Goal: Task Accomplishment & Management: Manage account settings

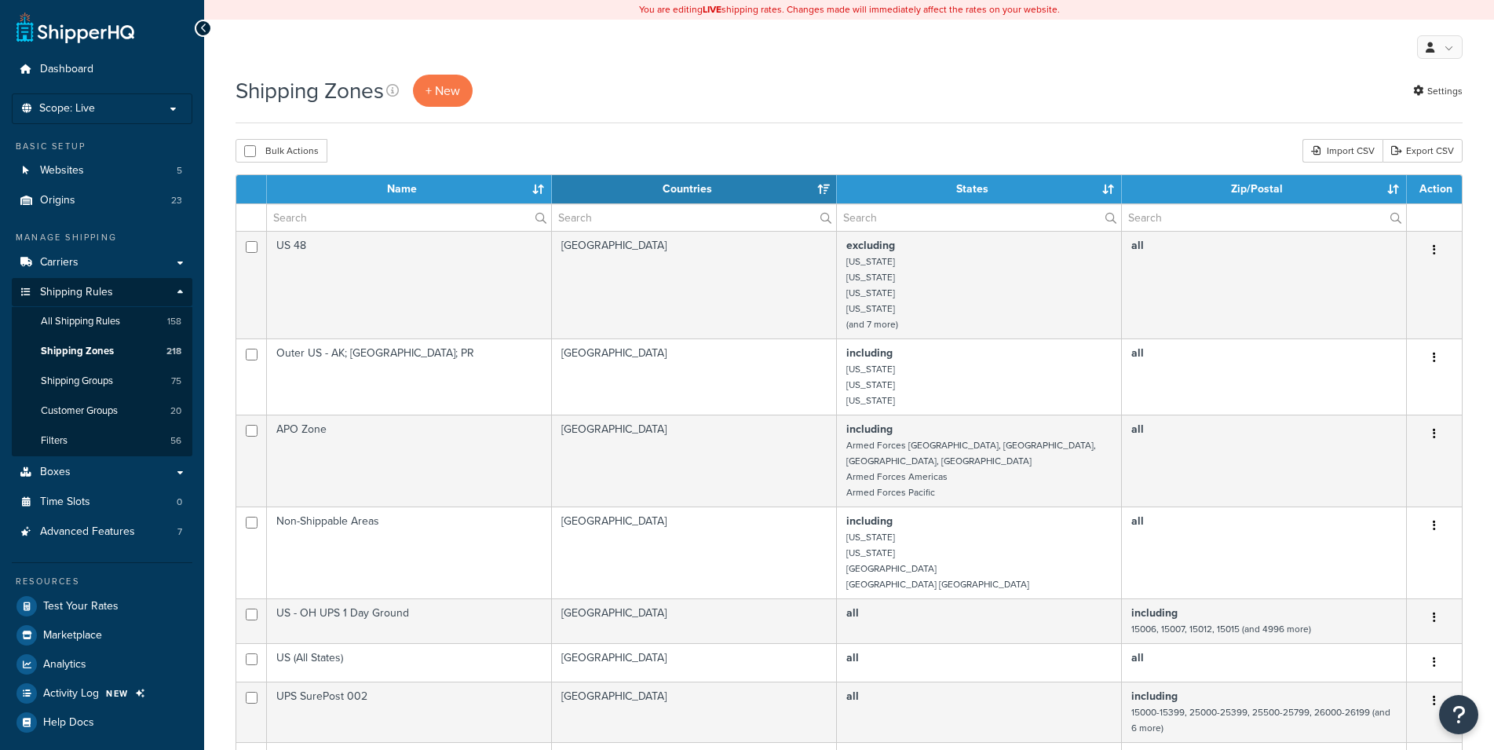
select select "15"
click at [71, 254] on link "Carriers" at bounding box center [102, 262] width 181 height 29
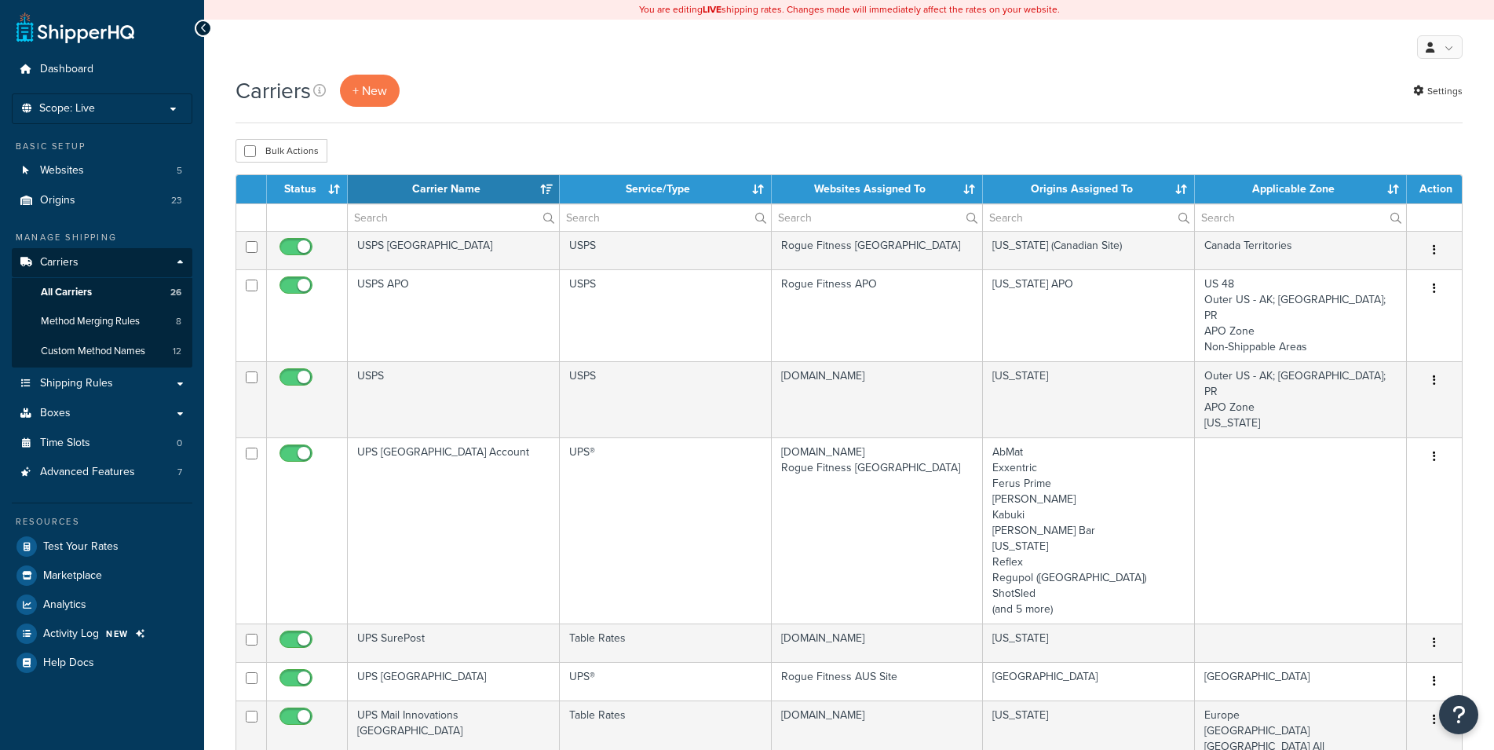
select select "15"
click at [869, 177] on th "Websites Assigned To" at bounding box center [878, 189] width 212 height 28
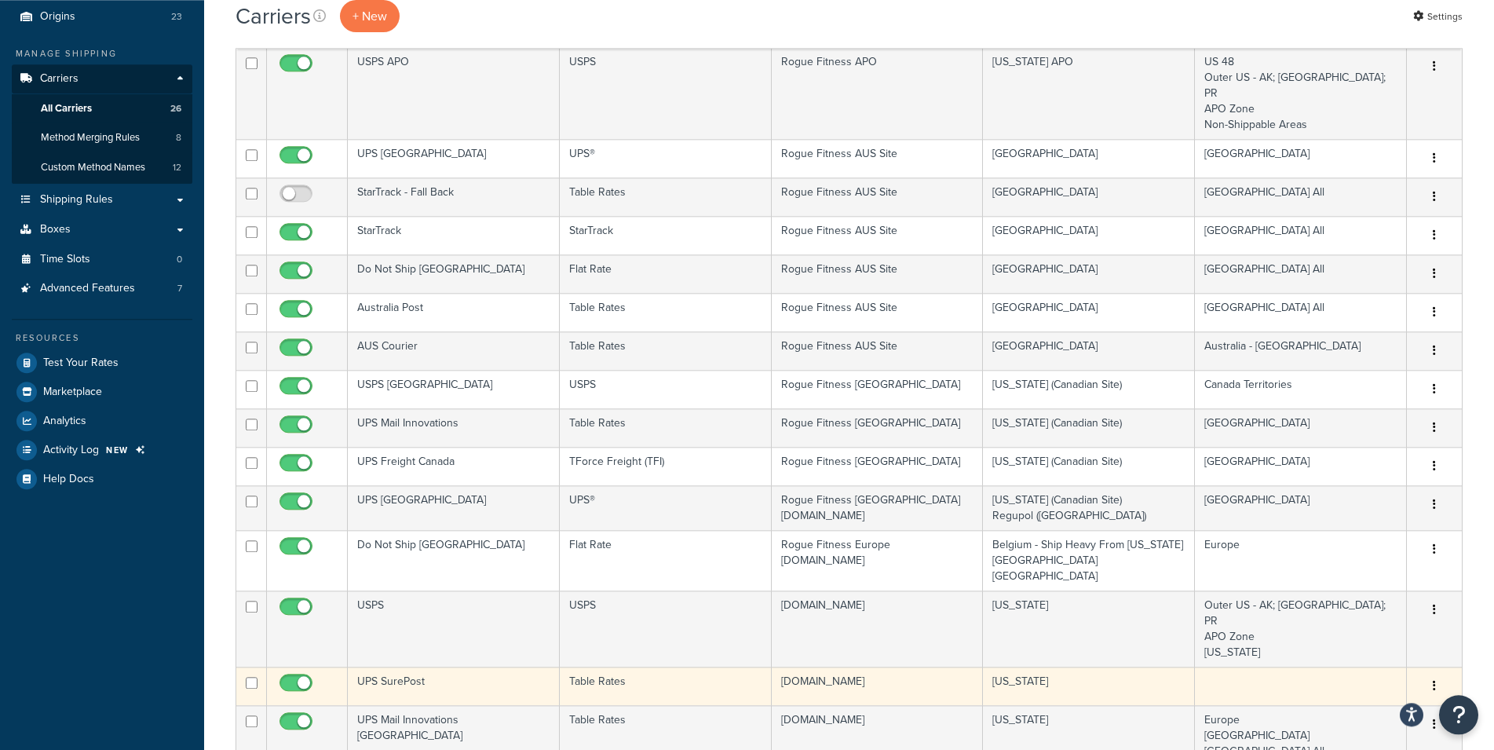
scroll to position [80, 0]
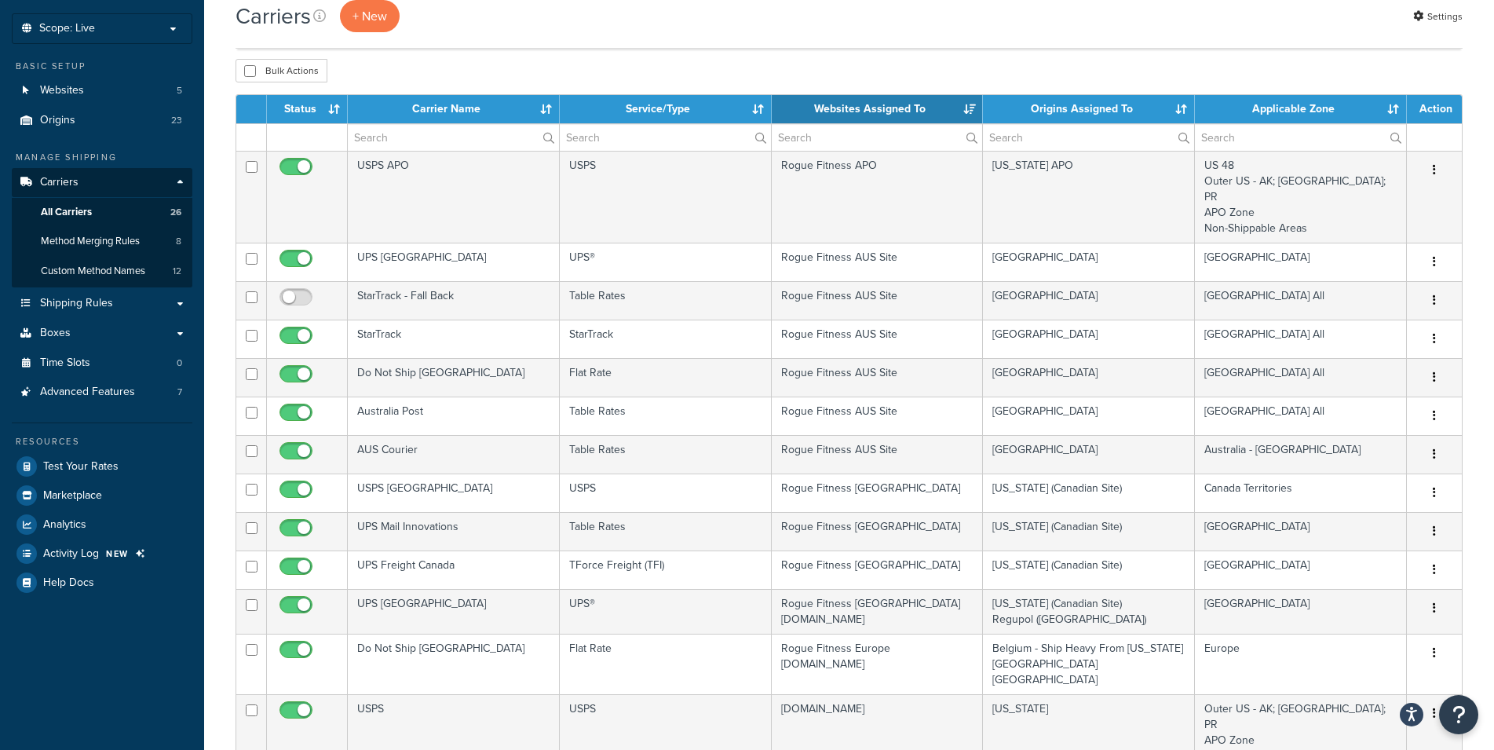
click at [868, 110] on th "Websites Assigned To" at bounding box center [878, 109] width 212 height 28
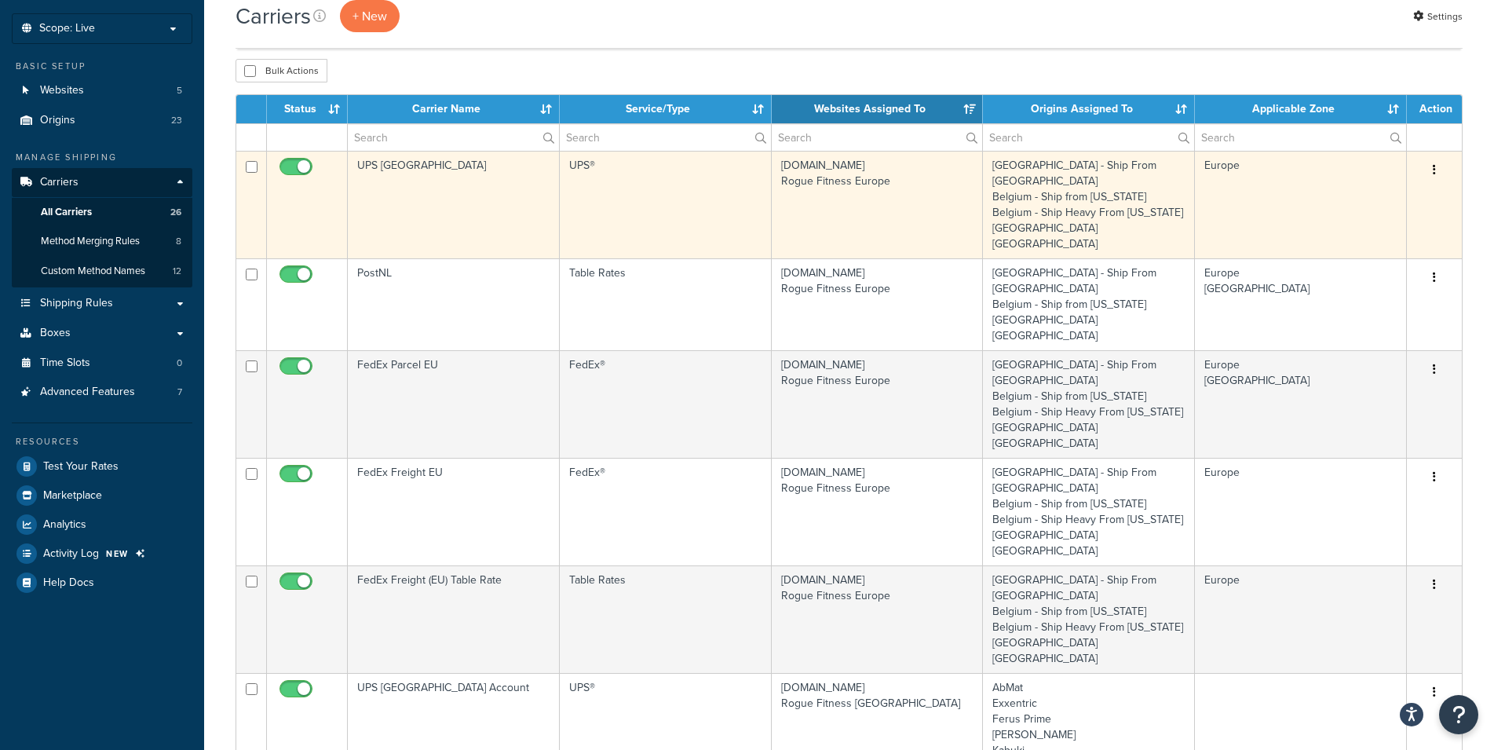
click at [1435, 171] on icon "button" at bounding box center [1434, 169] width 3 height 11
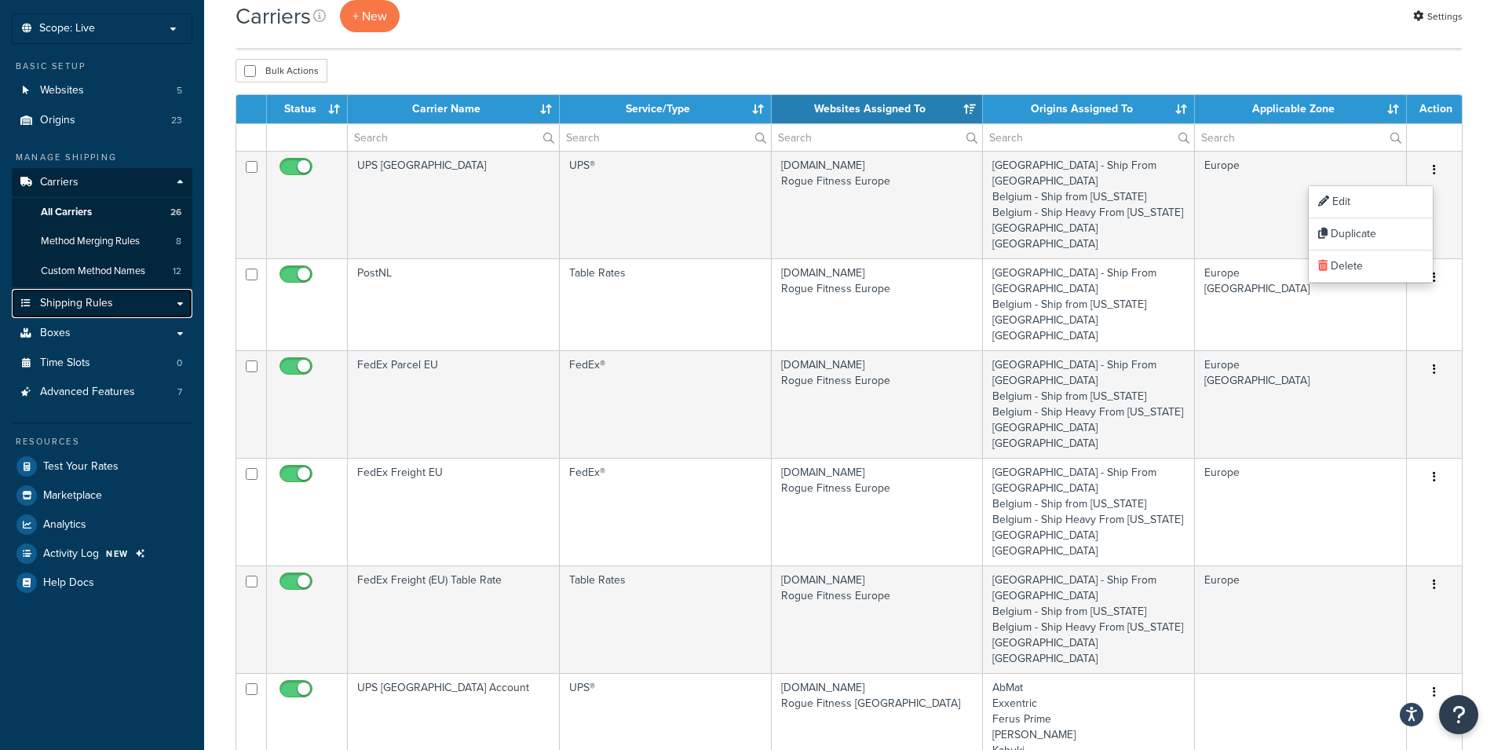
click at [183, 306] on link "Shipping Rules" at bounding box center [102, 303] width 181 height 29
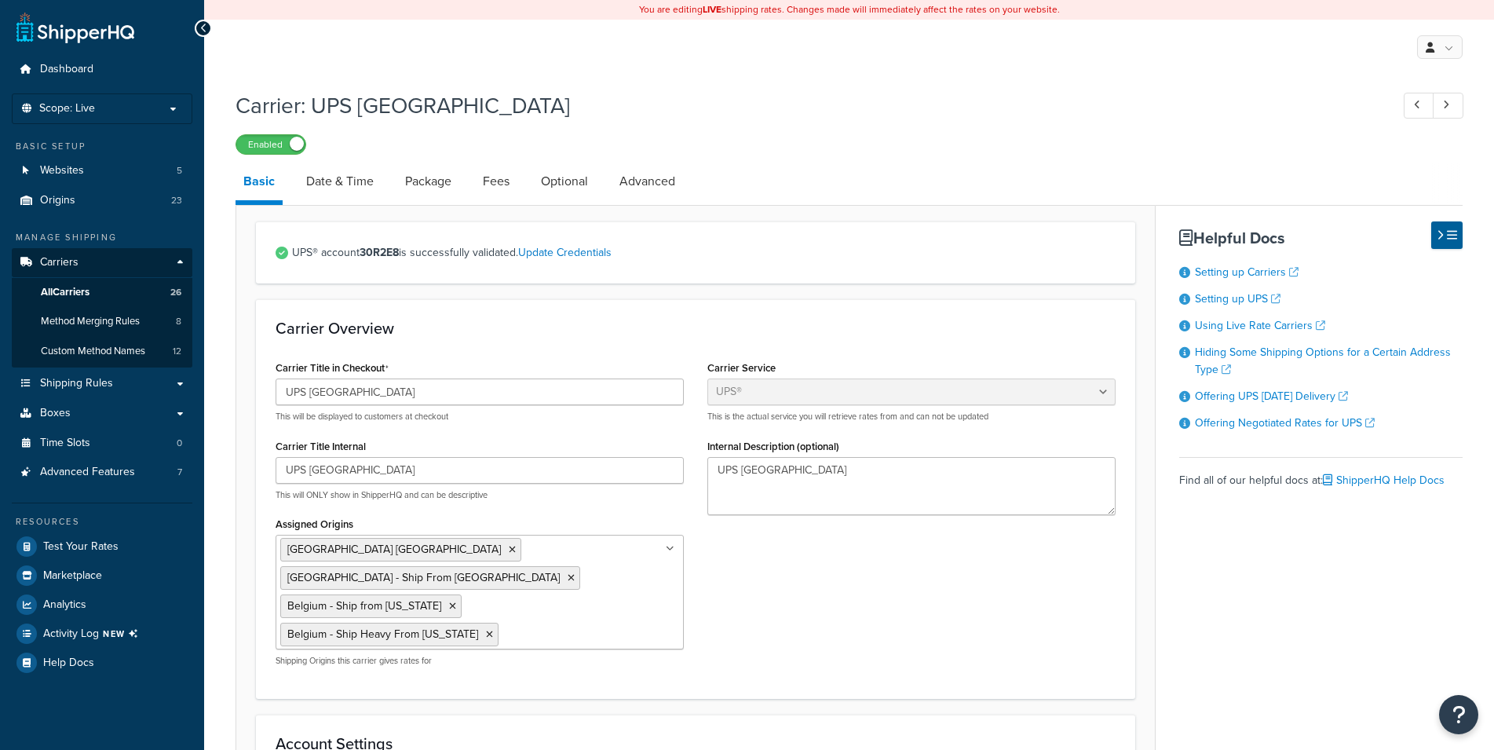
select select "ups"
select select "eur"
select select "03"
select select "convert_lb_kg"
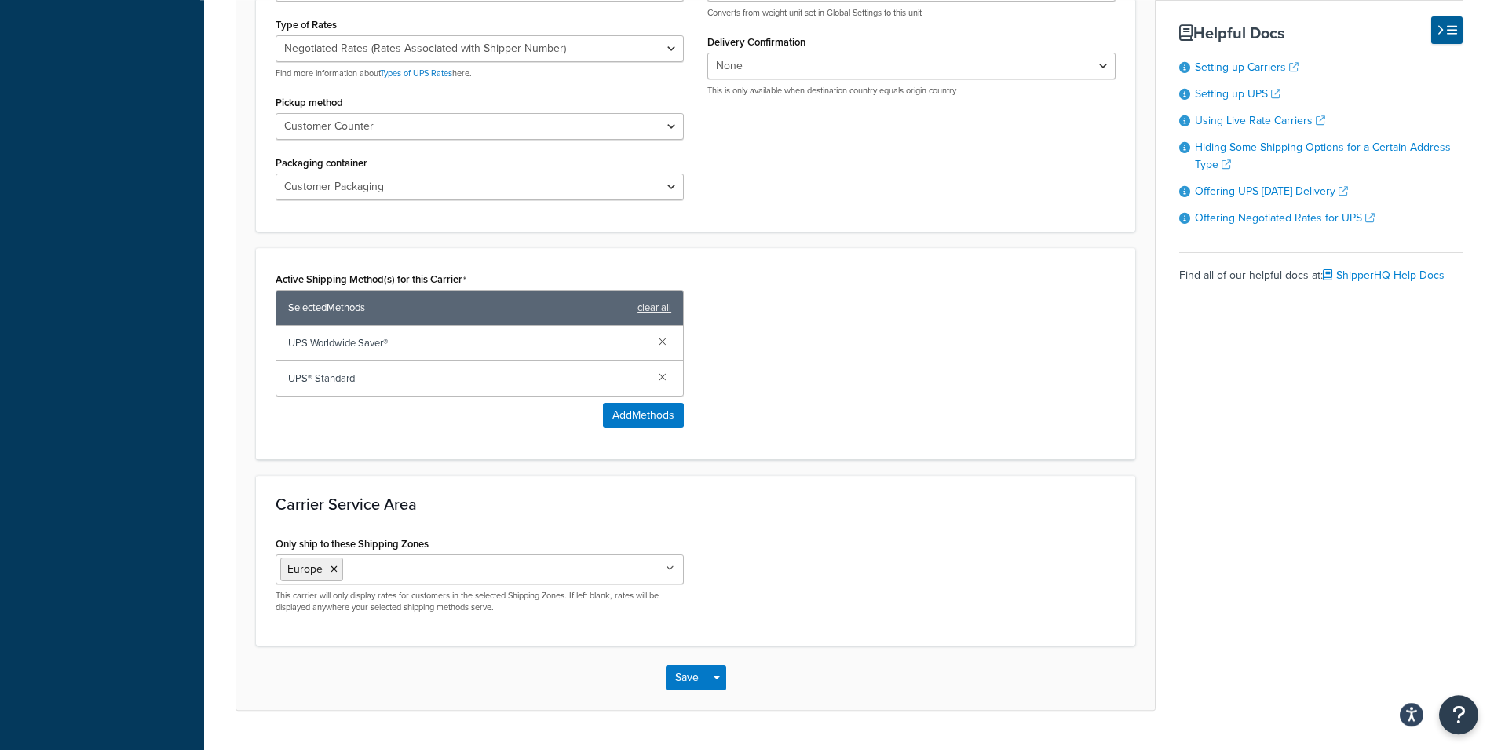
scroll to position [827, 0]
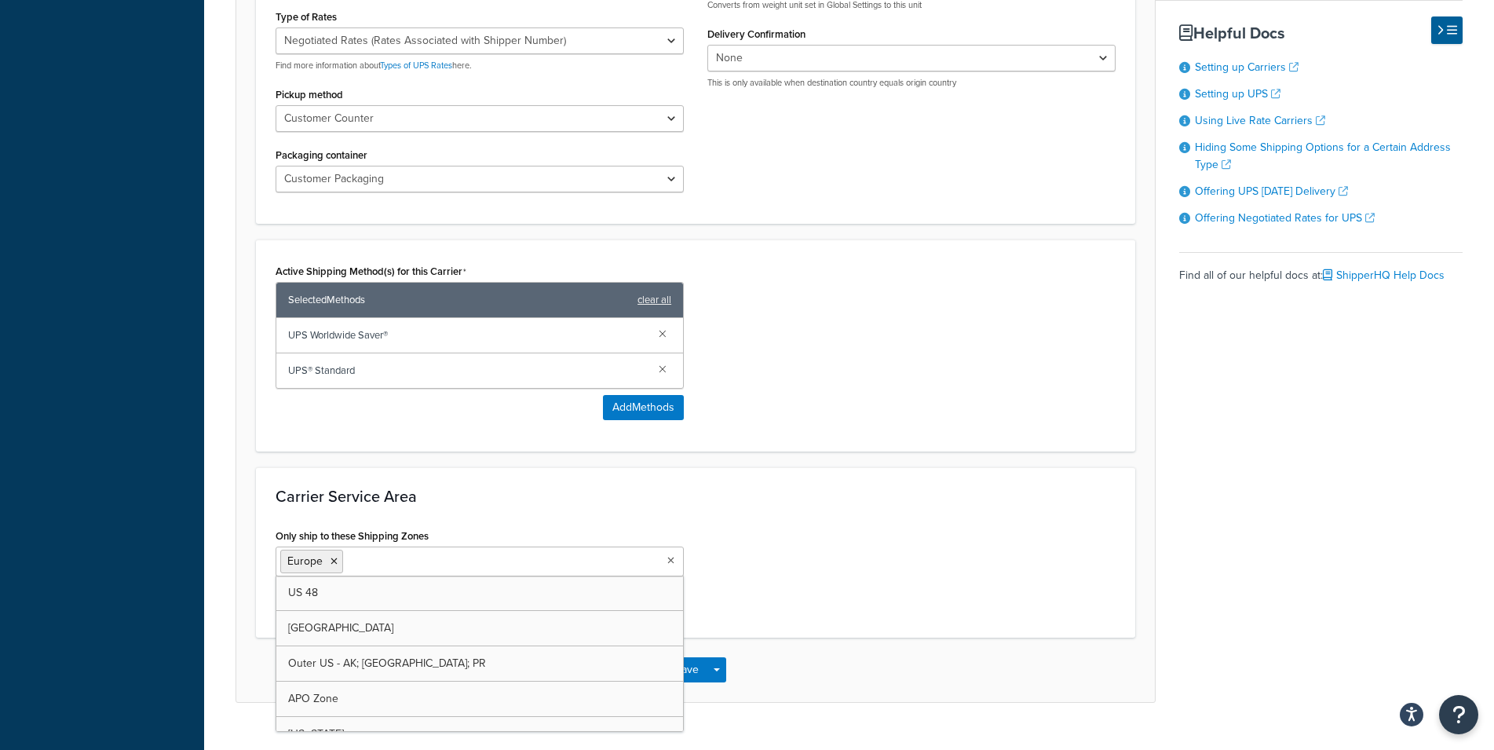
click at [671, 556] on icon at bounding box center [670, 560] width 7 height 9
click at [816, 488] on h3 "Carrier Service Area" at bounding box center [696, 496] width 840 height 17
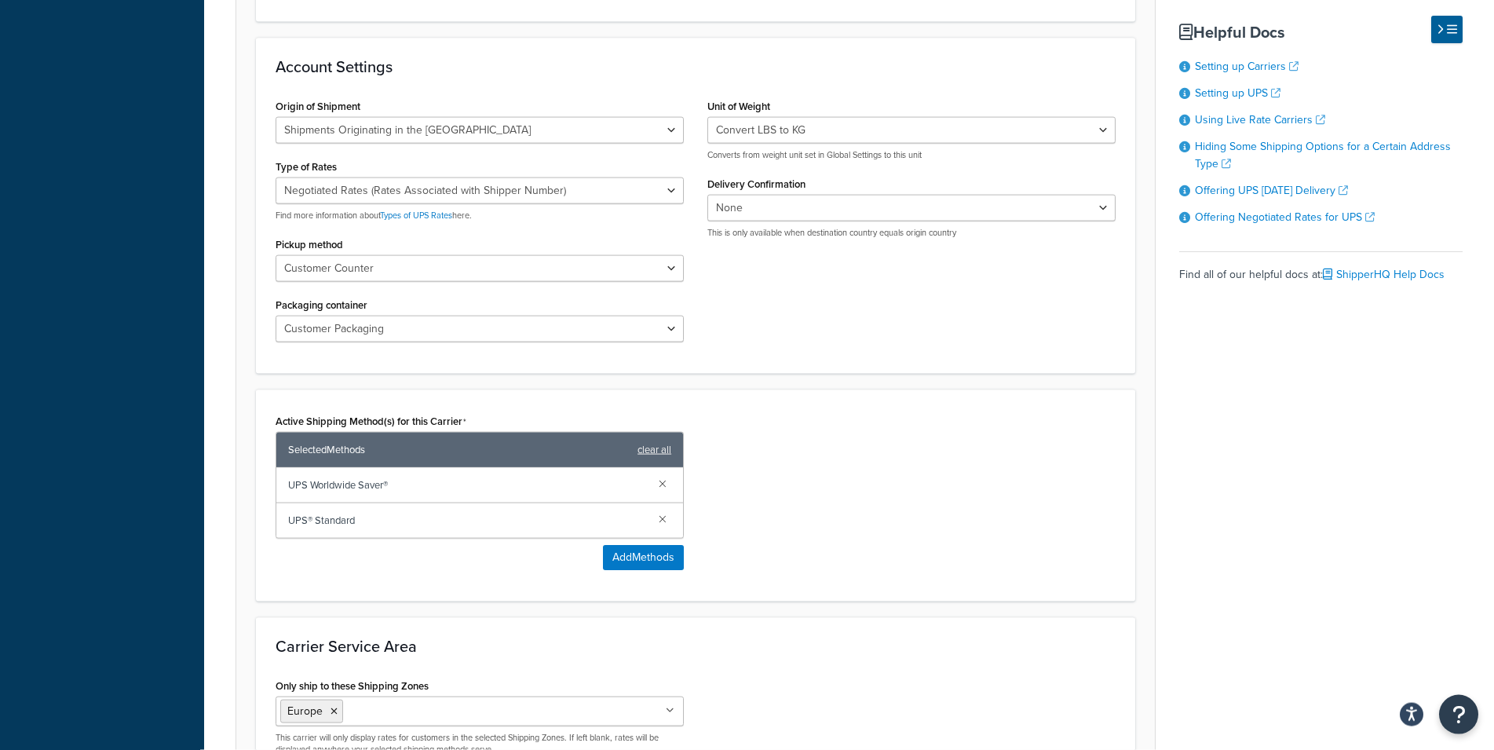
scroll to position [587, 0]
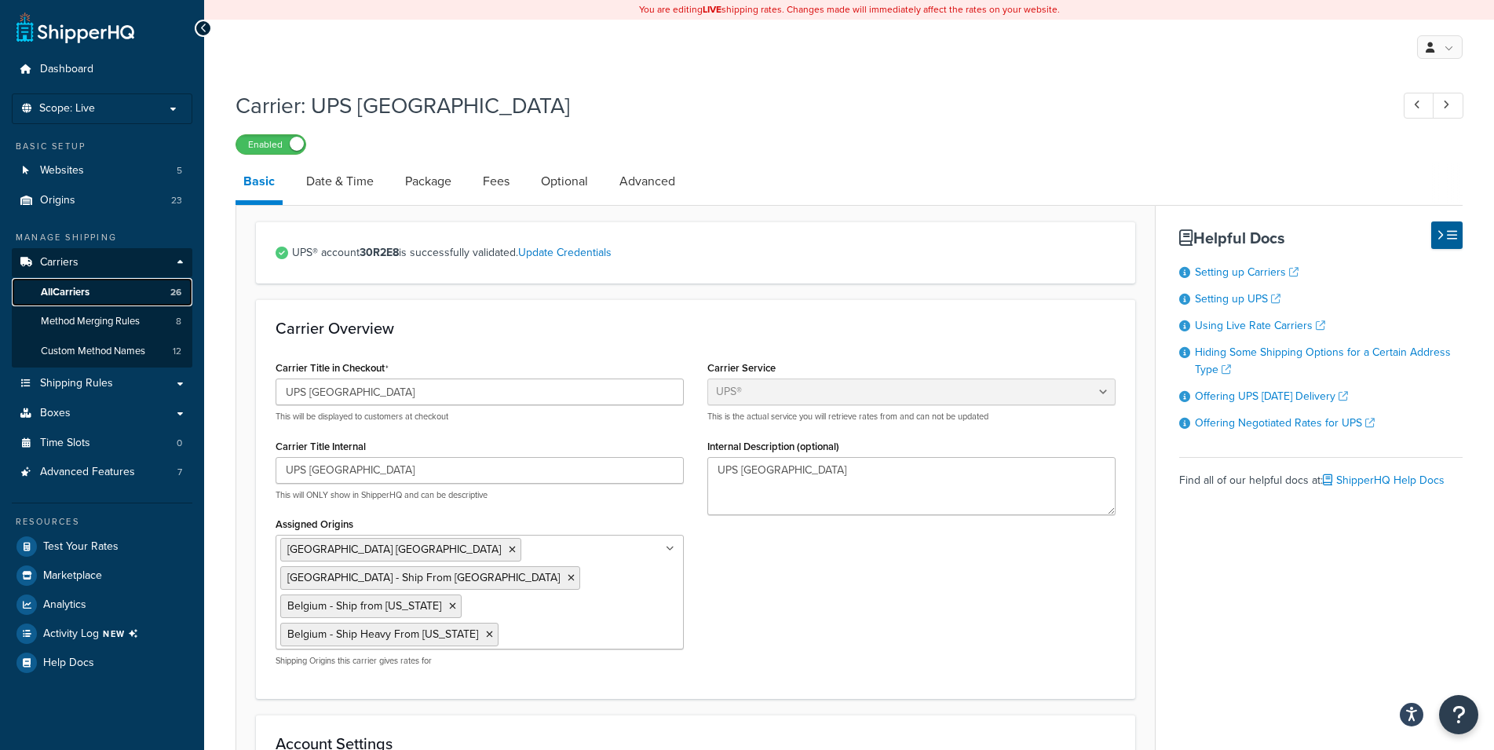
click at [77, 292] on span "All Carriers" at bounding box center [65, 292] width 49 height 13
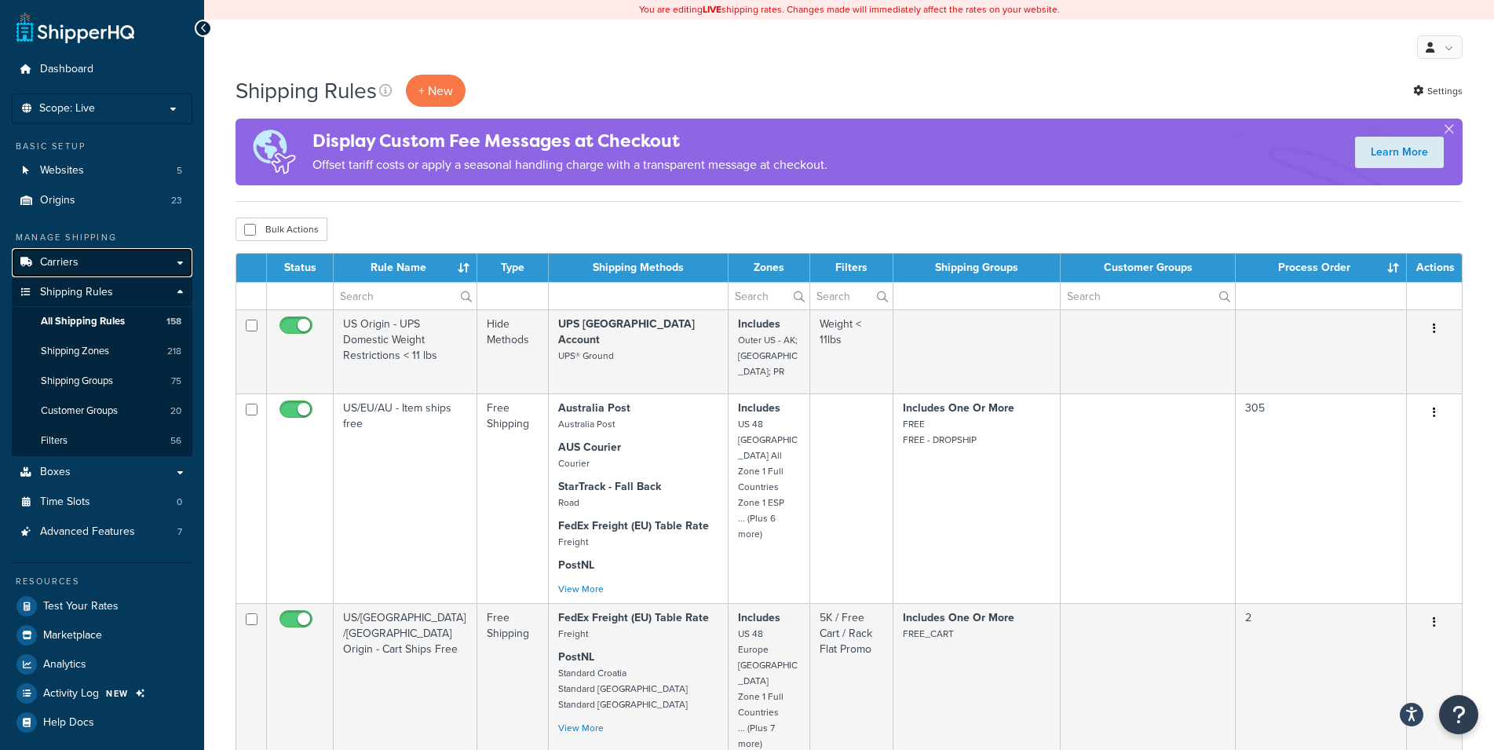
click at [70, 256] on span "Carriers" at bounding box center [59, 262] width 38 height 13
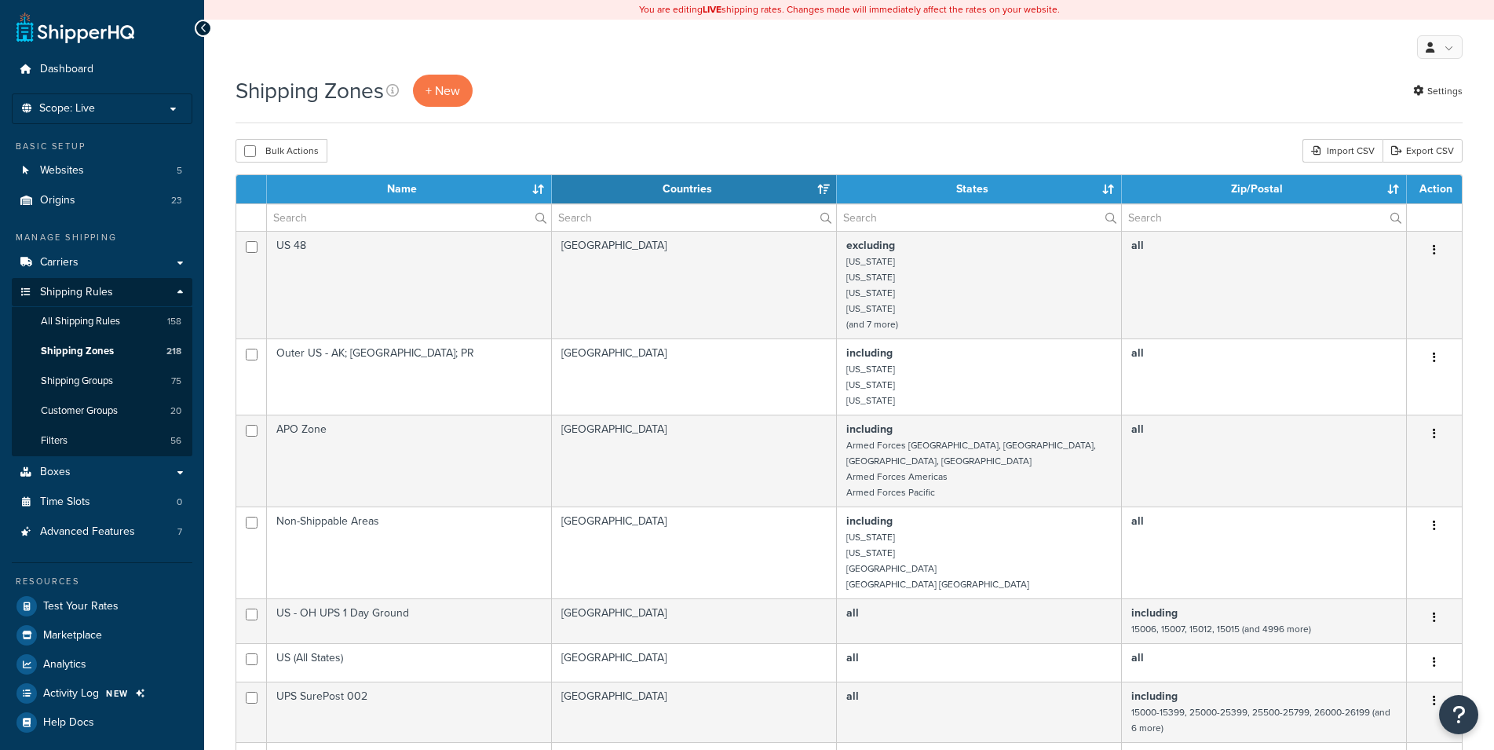
select select "15"
click at [304, 221] on input "text" at bounding box center [409, 217] width 284 height 27
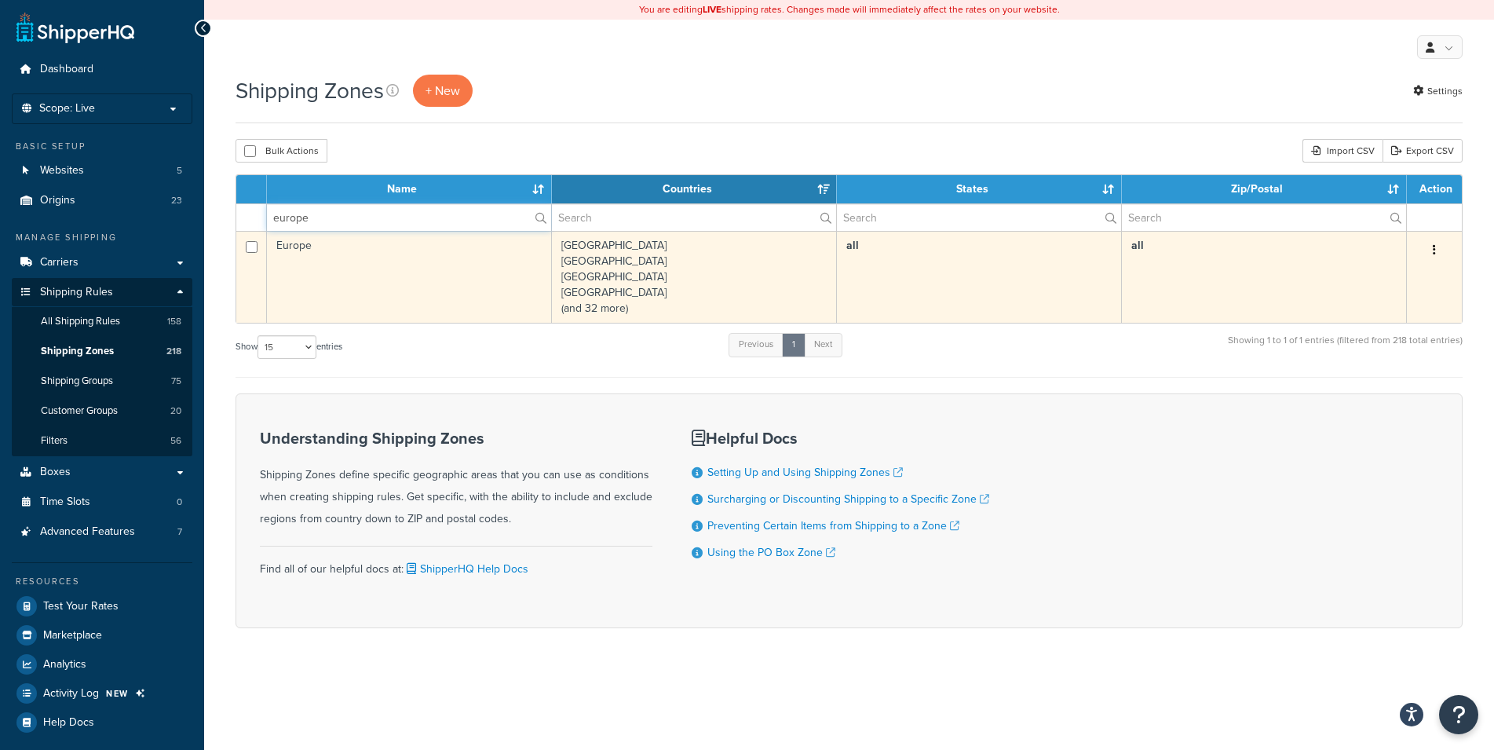
type input "europe"
click at [414, 265] on td "Europe" at bounding box center [409, 277] width 285 height 92
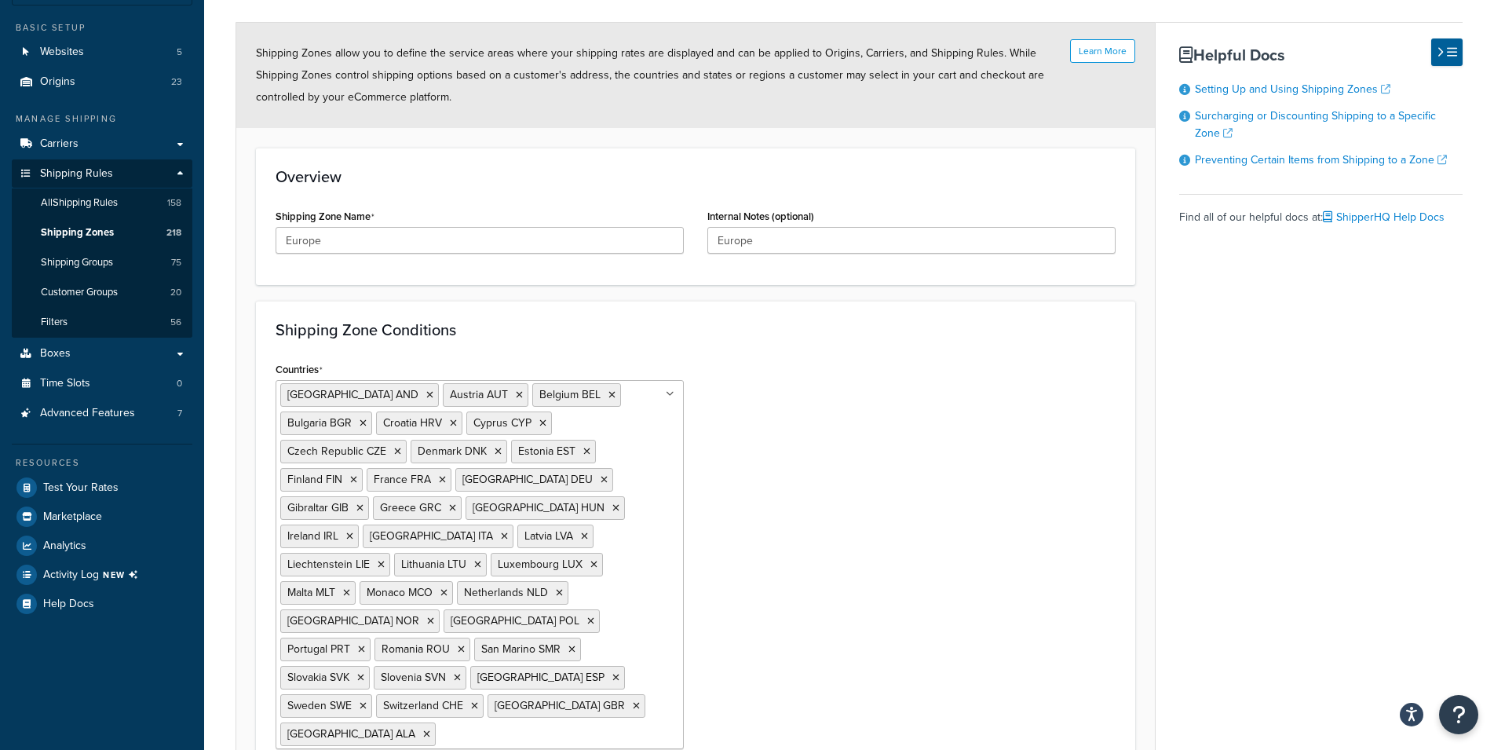
scroll to position [261, 0]
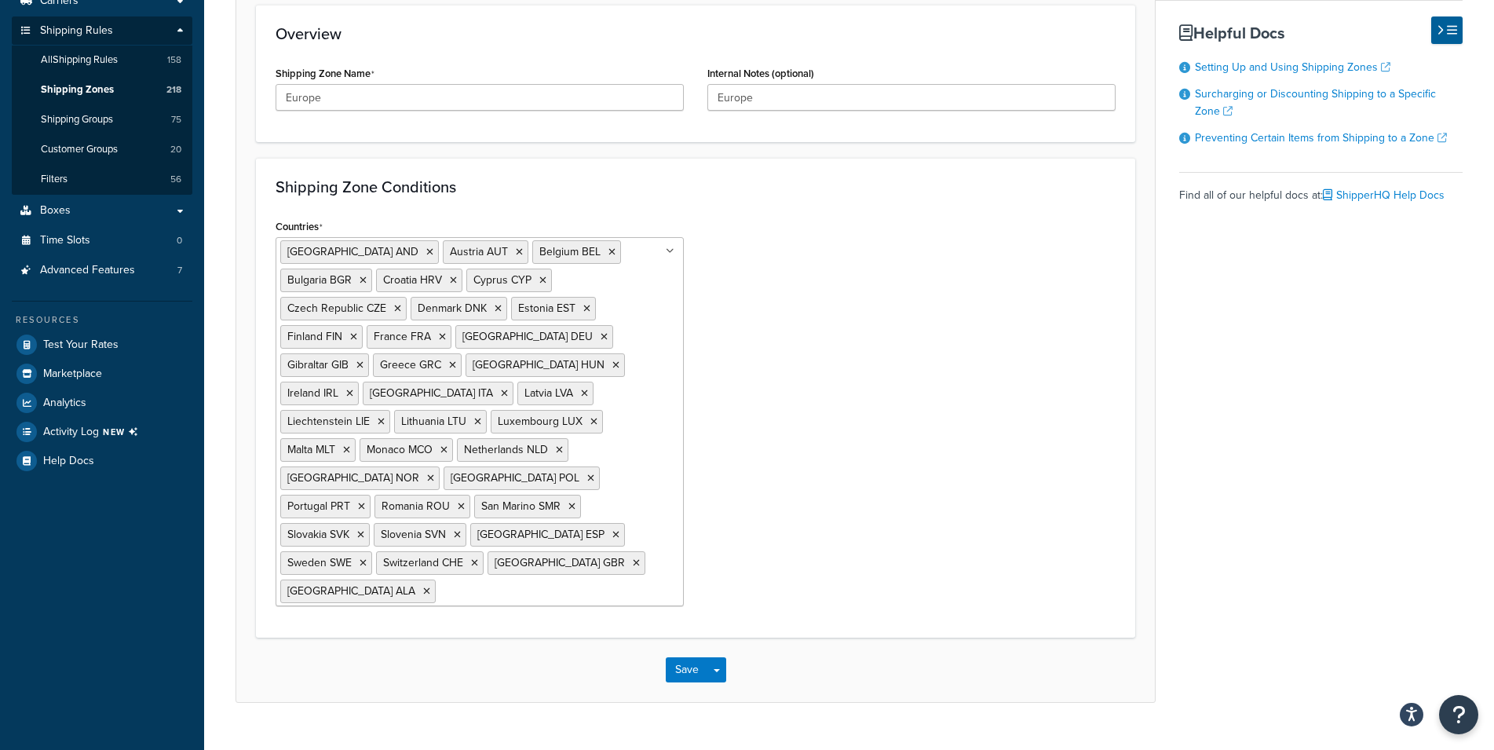
click at [577, 530] on ul "Andorra AND Austria AUT Belgium BEL Bulgaria BGR Croatia HRV Cyprus CYP Czech R…" at bounding box center [480, 421] width 408 height 369
click at [911, 484] on div "Countries Andorra AND Austria AUT Belgium BEL Bulgaria BGR Croatia HRV Cyprus C…" at bounding box center [696, 416] width 864 height 403
click at [609, 532] on ul "Andorra AND Austria AUT Belgium BEL Bulgaria BGR Croatia HRV Cyprus CYP Czech R…" at bounding box center [480, 421] width 408 height 369
type input "s"
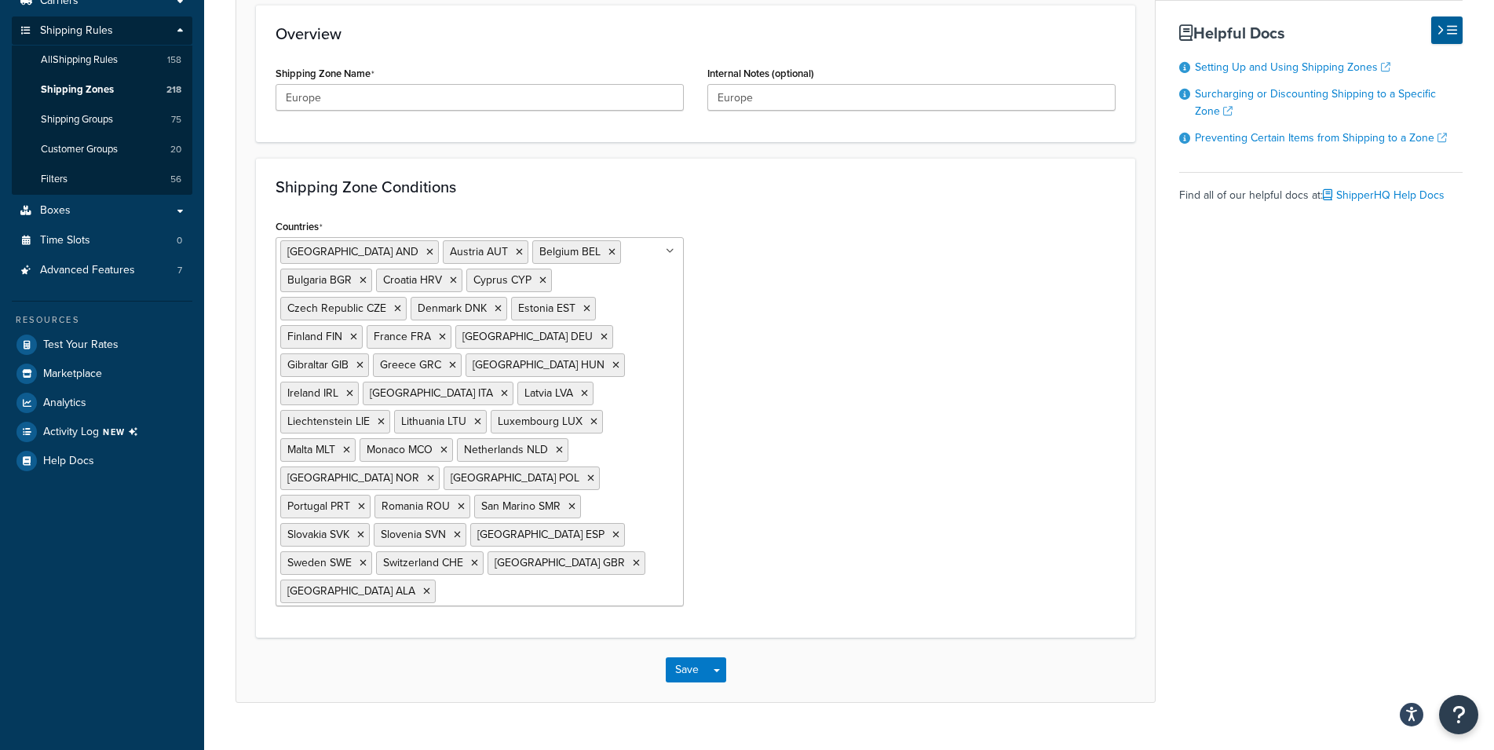
click at [740, 418] on div "Countries Andorra AND Austria AUT Belgium BEL Bulgaria BGR Croatia HRV Cyprus C…" at bounding box center [696, 416] width 864 height 403
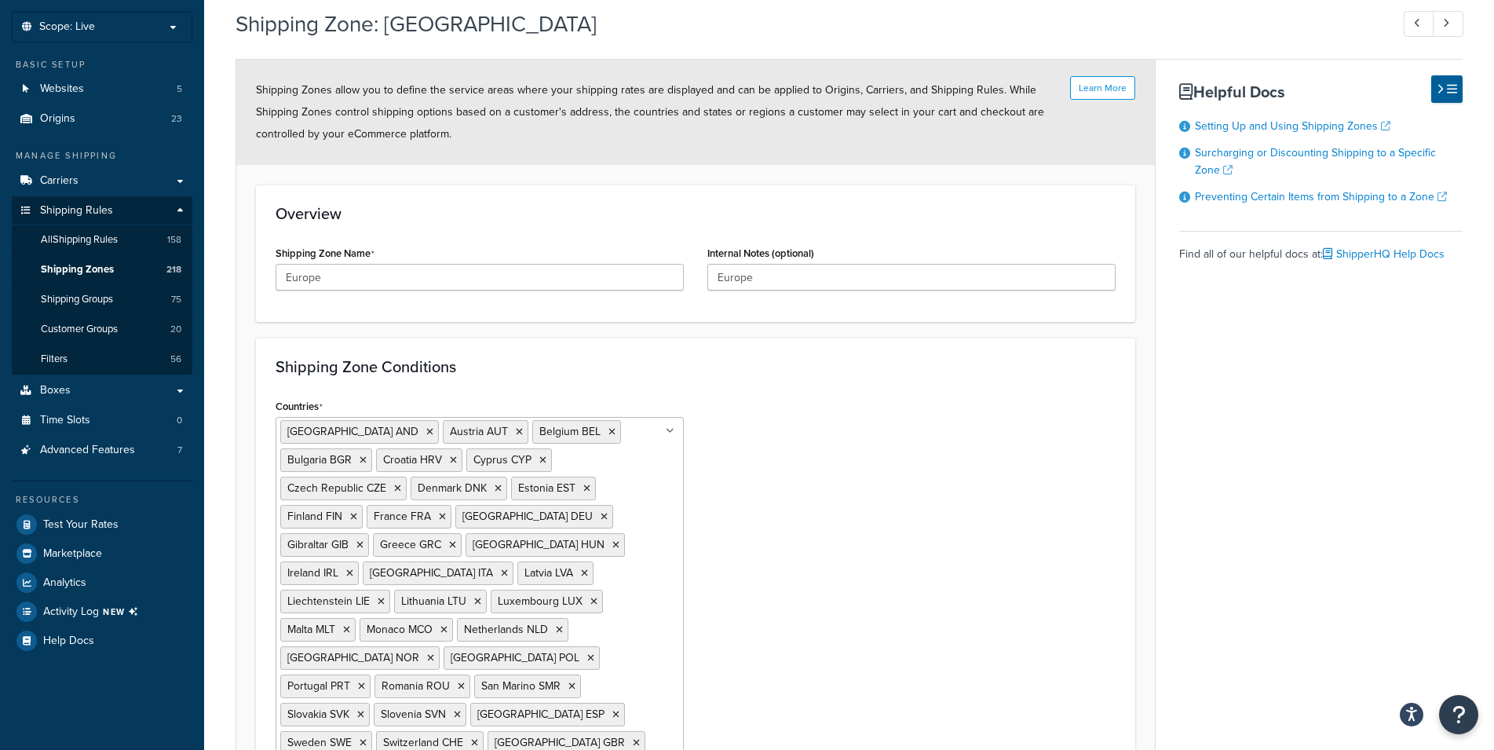
scroll to position [101, 0]
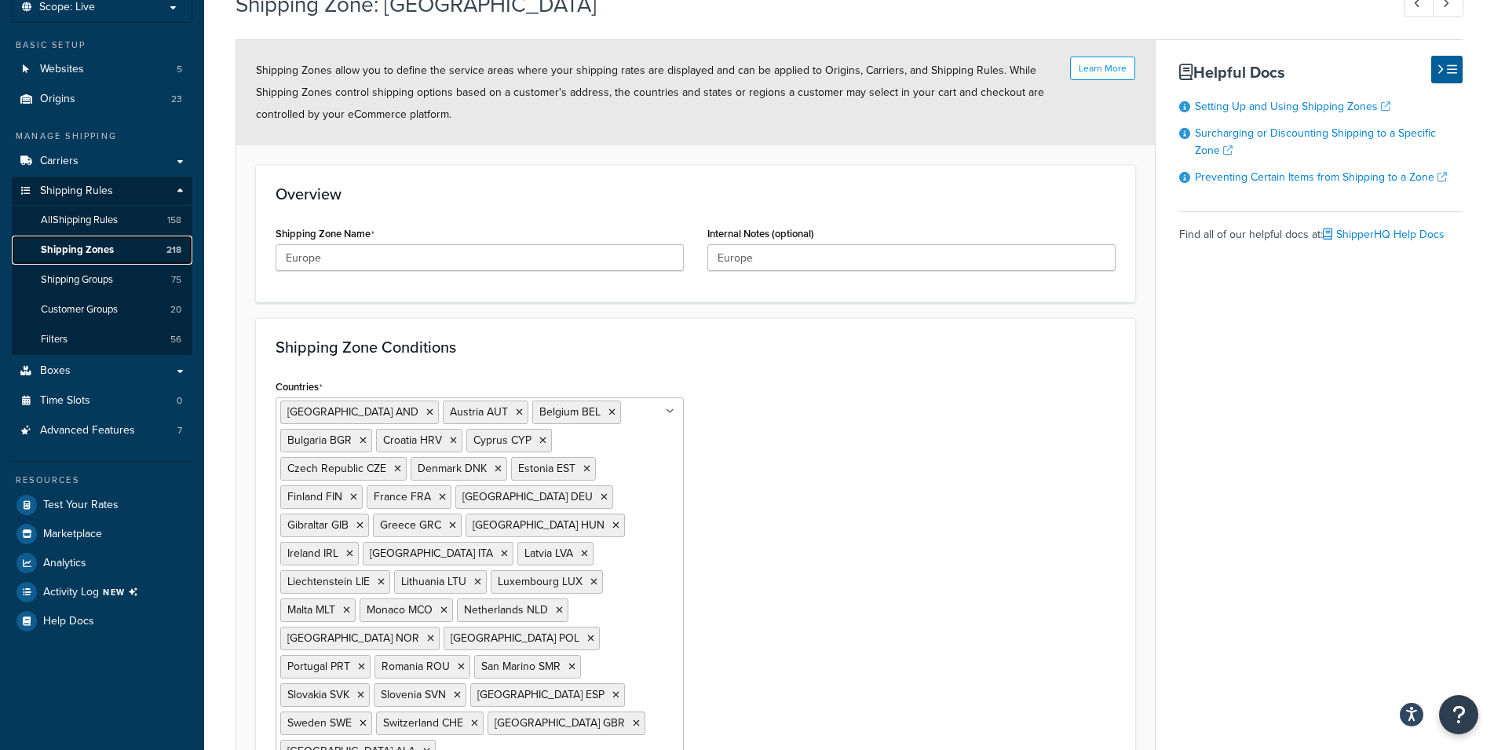
click at [70, 245] on span "Shipping Zones" at bounding box center [77, 249] width 73 height 13
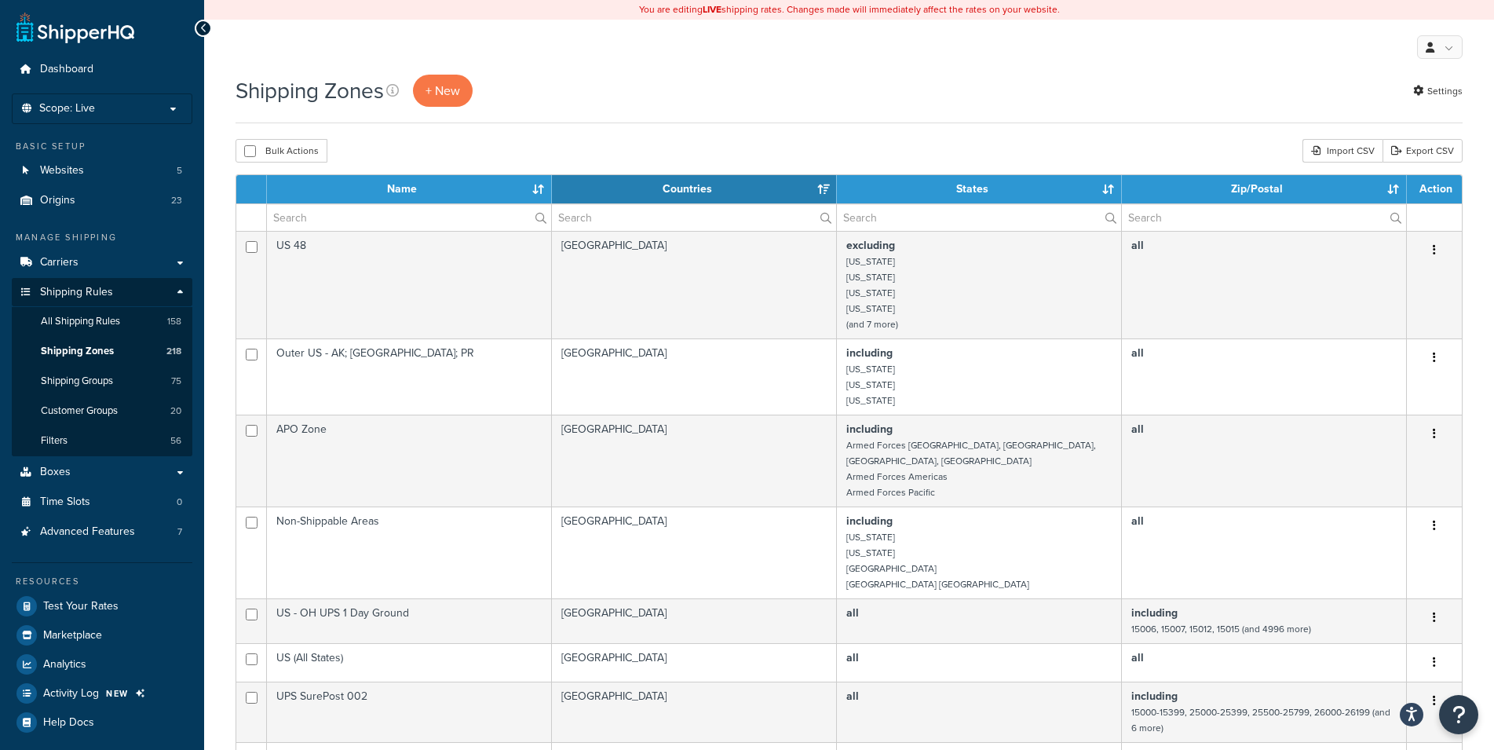
select select "15"
click at [350, 218] on input "text" at bounding box center [409, 217] width 284 height 27
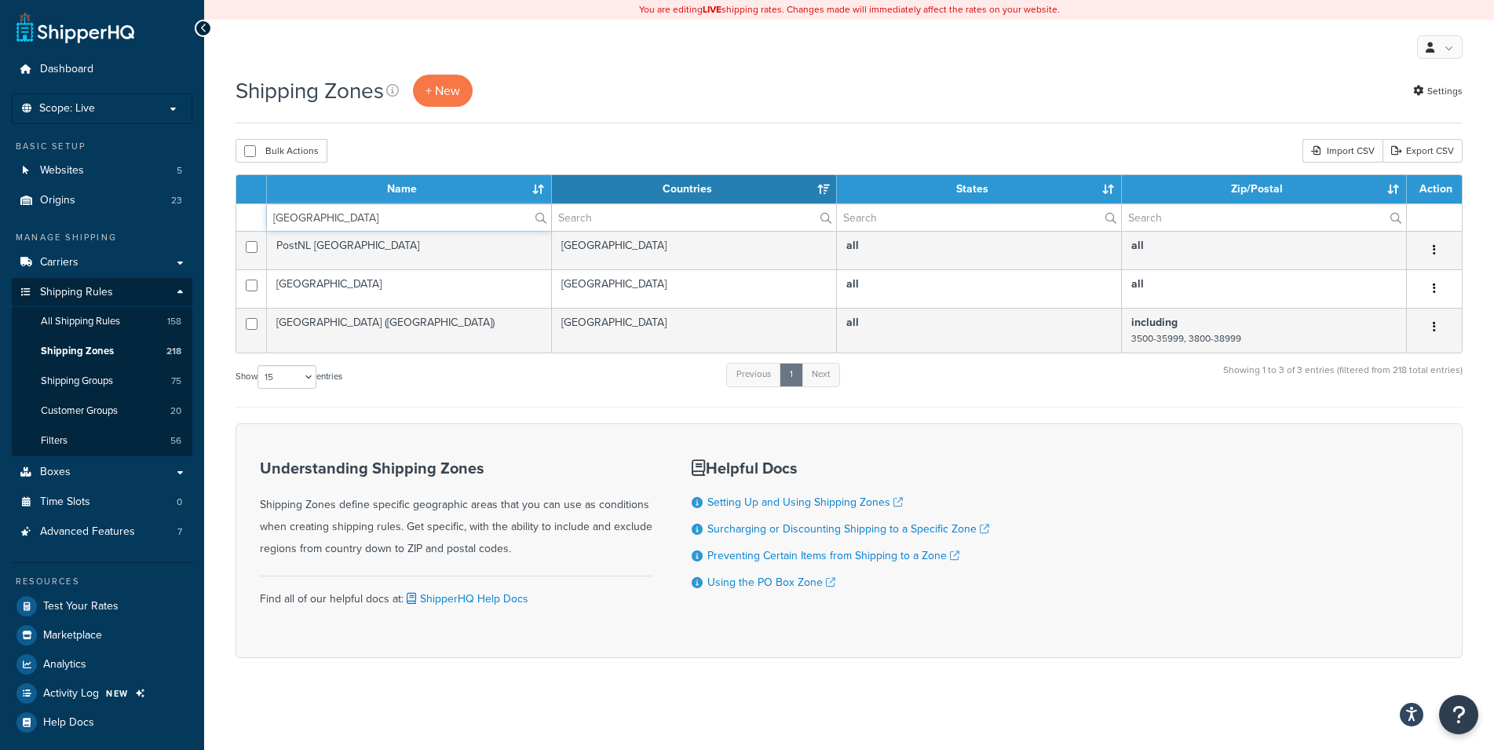
drag, startPoint x: 273, startPoint y: 217, endPoint x: 221, endPoint y: 217, distance: 51.8
click at [267, 217] on input "spain" at bounding box center [409, 217] width 284 height 27
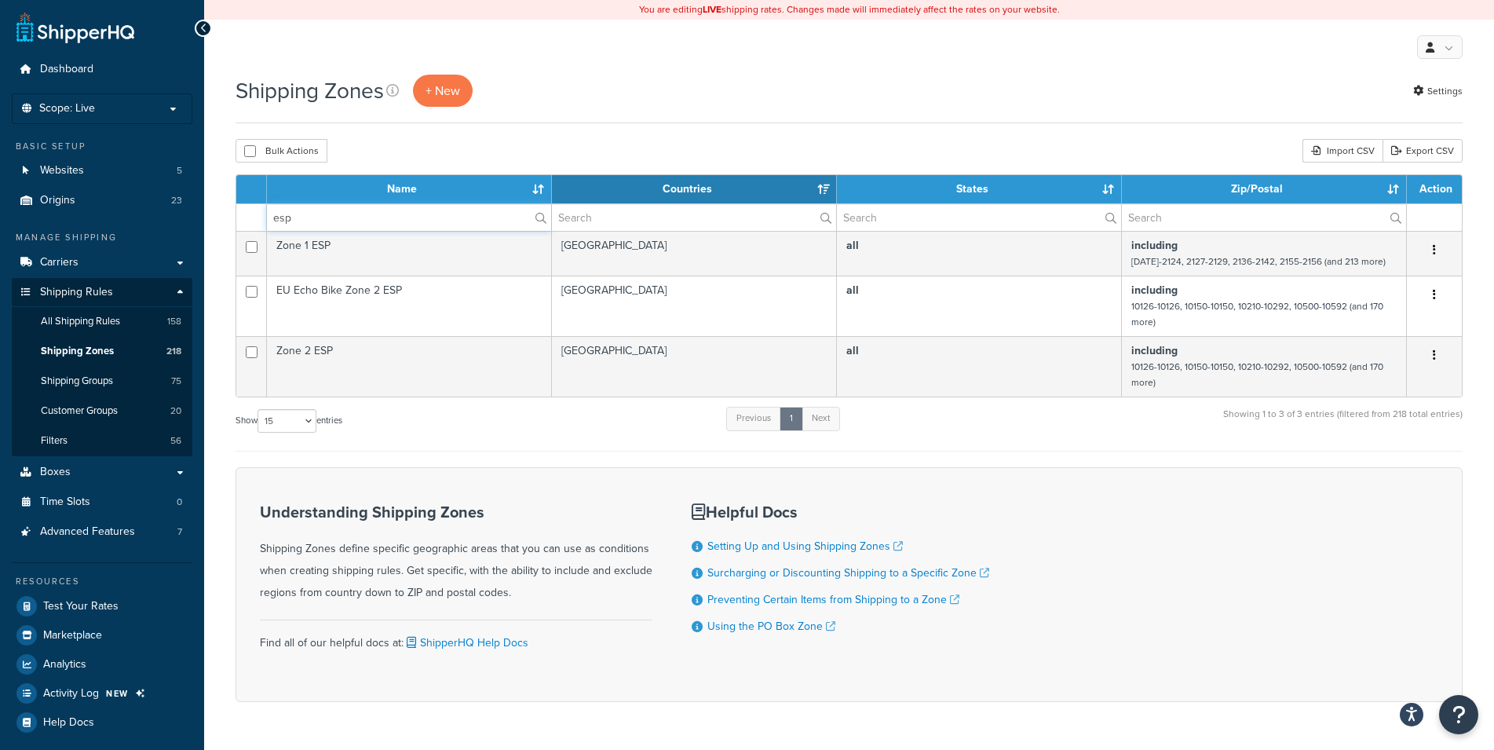
drag, startPoint x: 341, startPoint y: 218, endPoint x: 232, endPoint y: 215, distance: 109.2
click at [267, 215] on input "esp" at bounding box center [409, 217] width 284 height 27
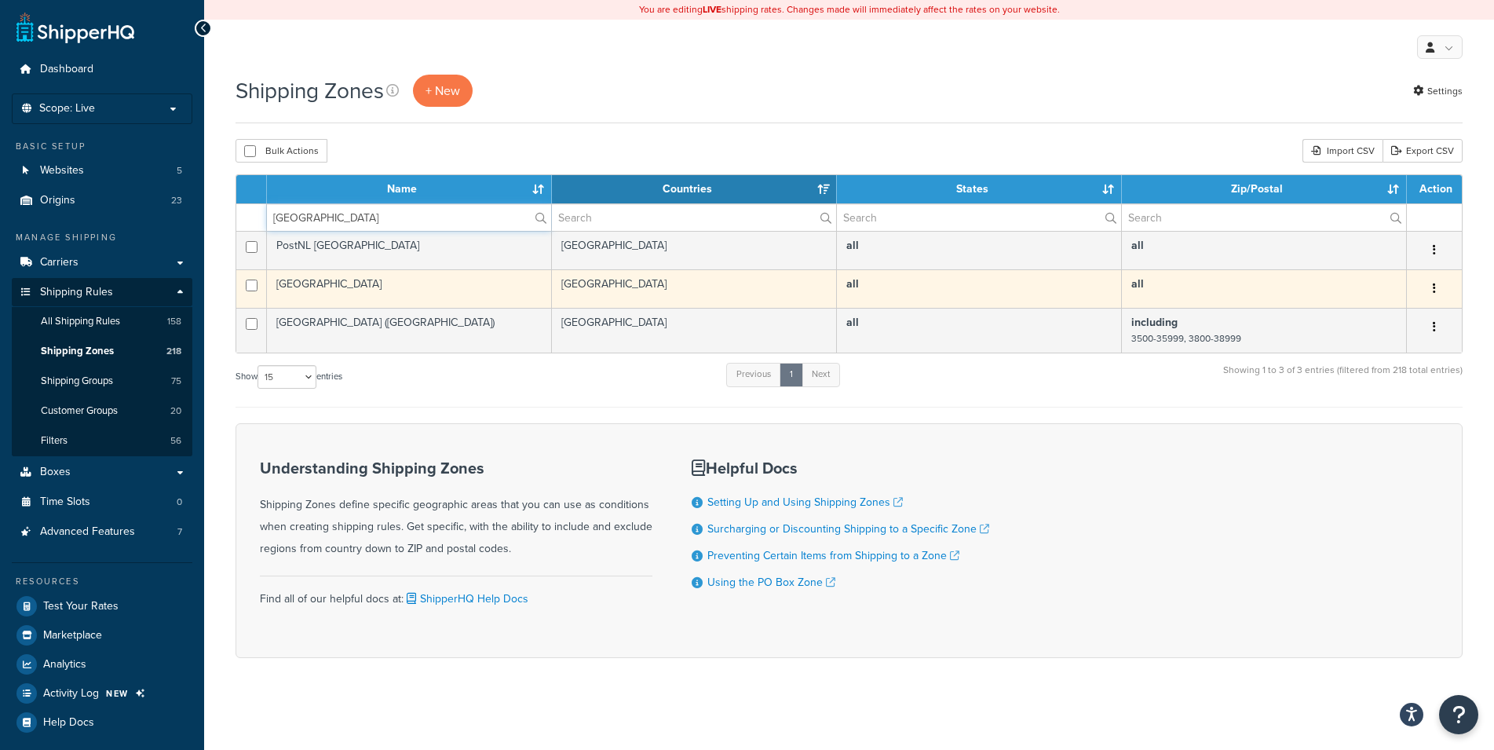
type input "spain"
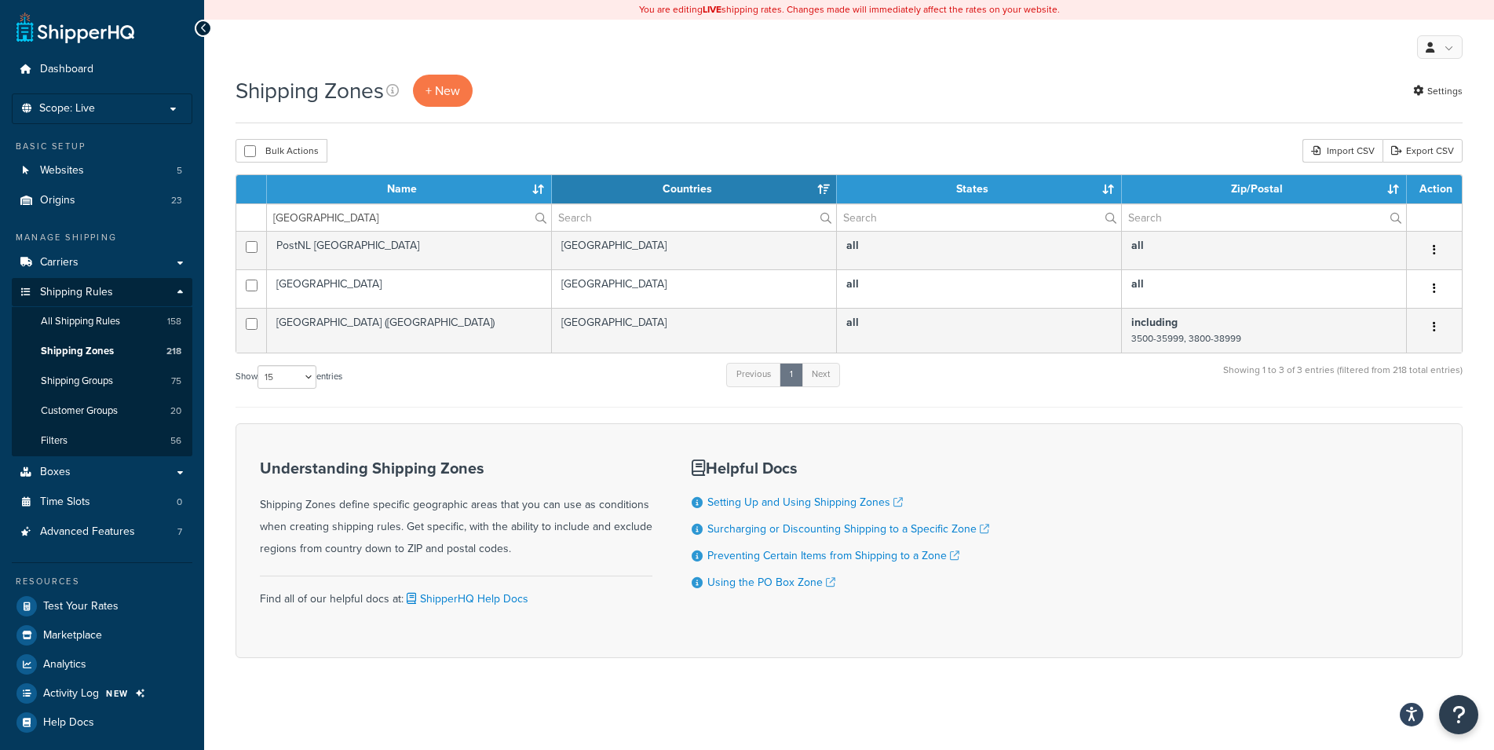
click at [349, 292] on td "Spain" at bounding box center [409, 288] width 285 height 38
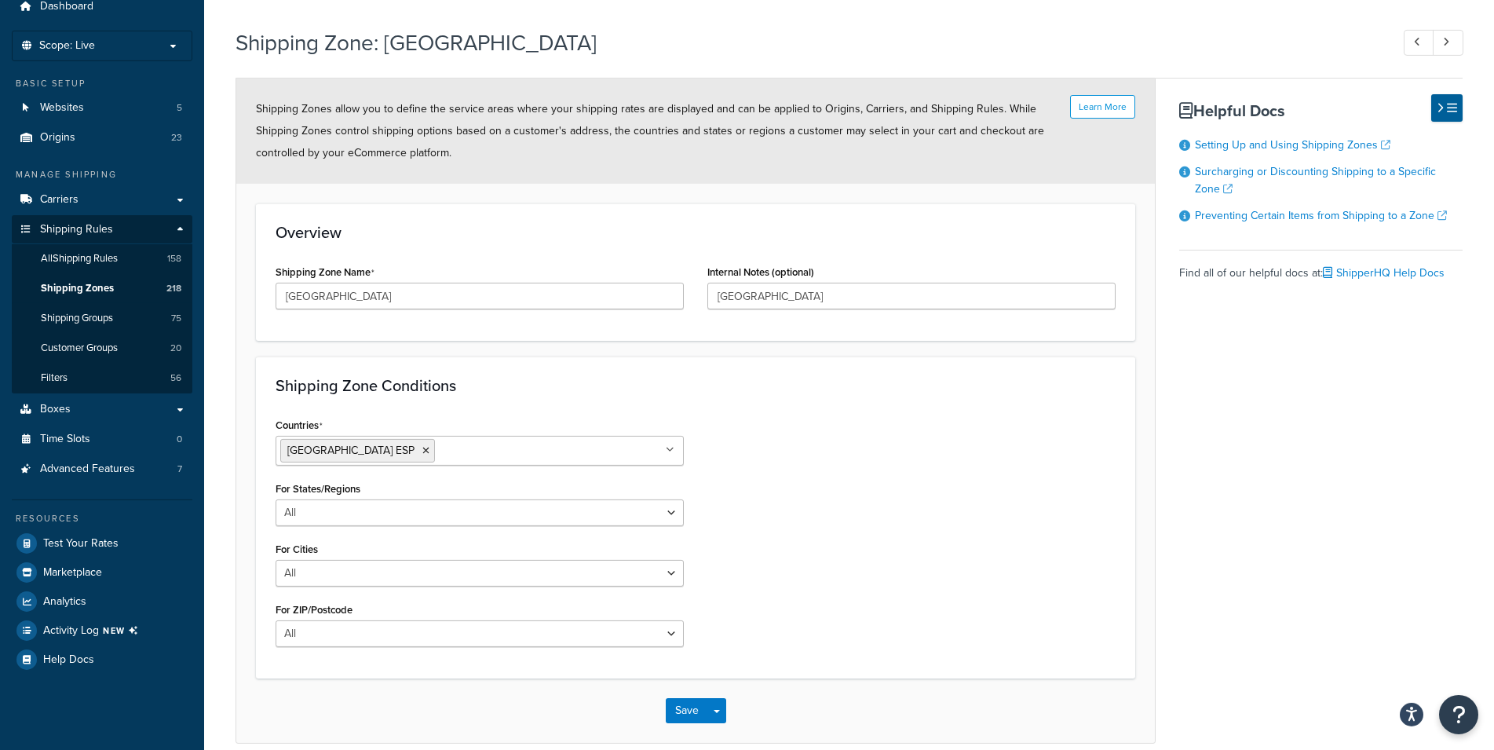
scroll to position [135, 0]
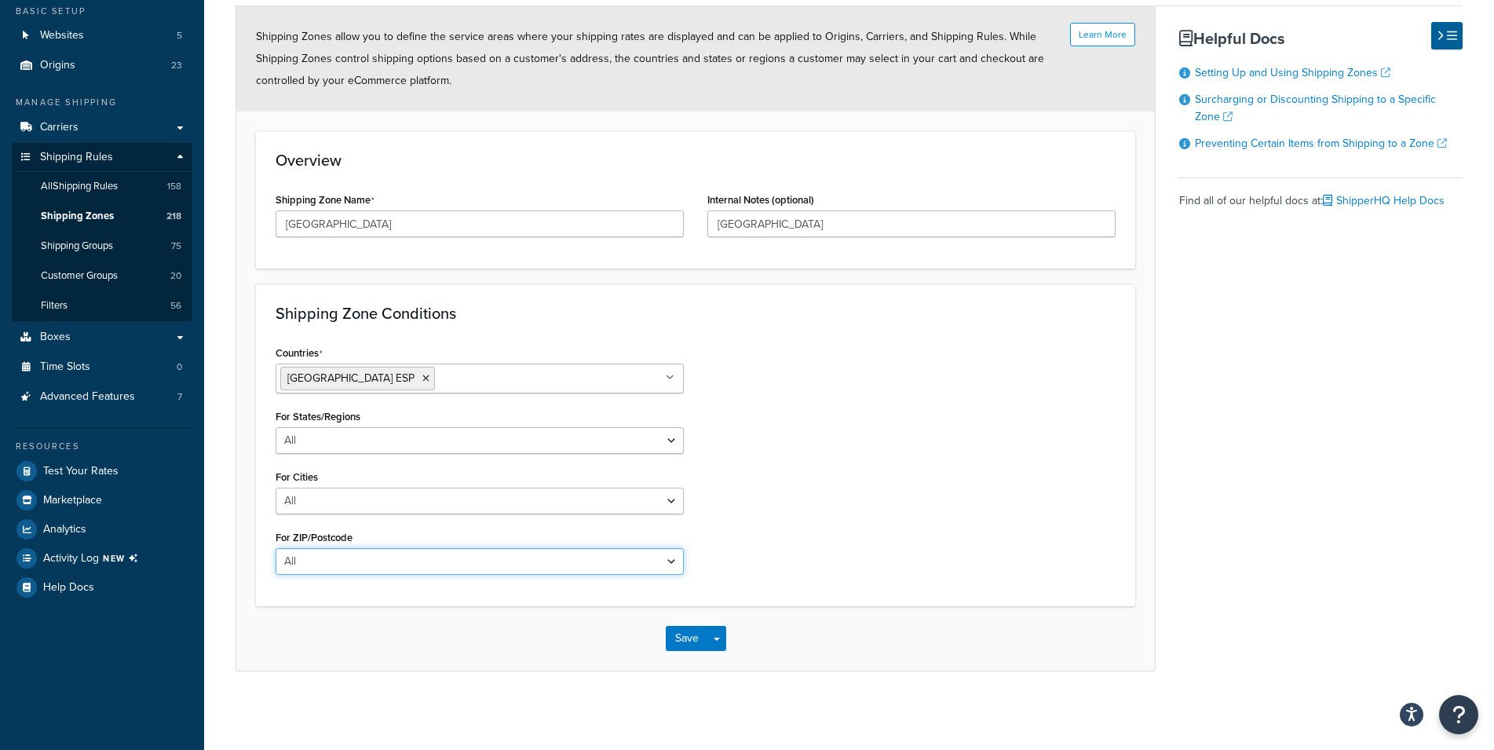
click at [276, 548] on select "All Including Excluding" at bounding box center [480, 561] width 408 height 27
select select "excluding"
click option "Excluding" at bounding box center [0, 0] width 0 height 0
click at [335, 623] on textarea "ZIP/Postcodes" at bounding box center [480, 638] width 408 height 58
click at [309, 614] on textarea "ZIP/Postcodes" at bounding box center [480, 638] width 408 height 58
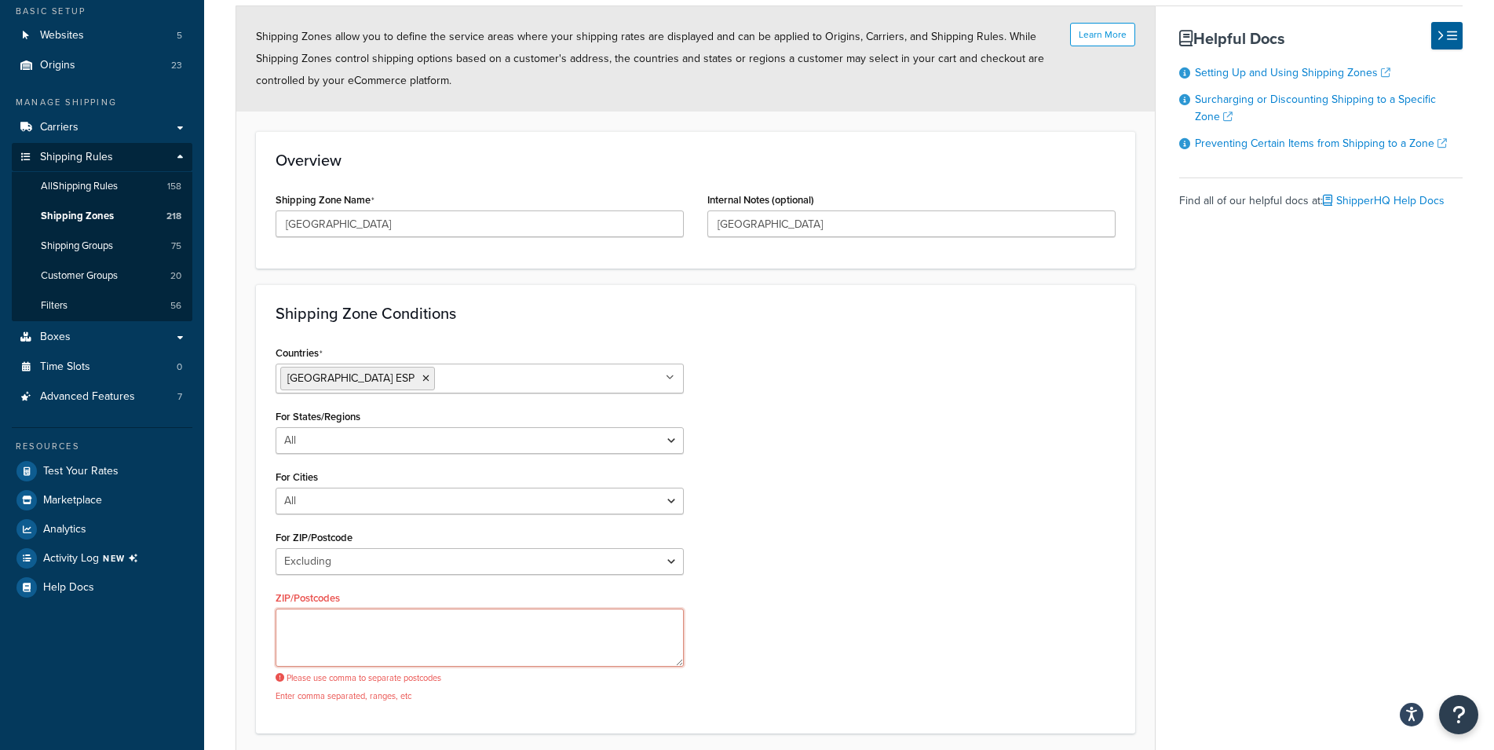
paste textarea "51000–51999"
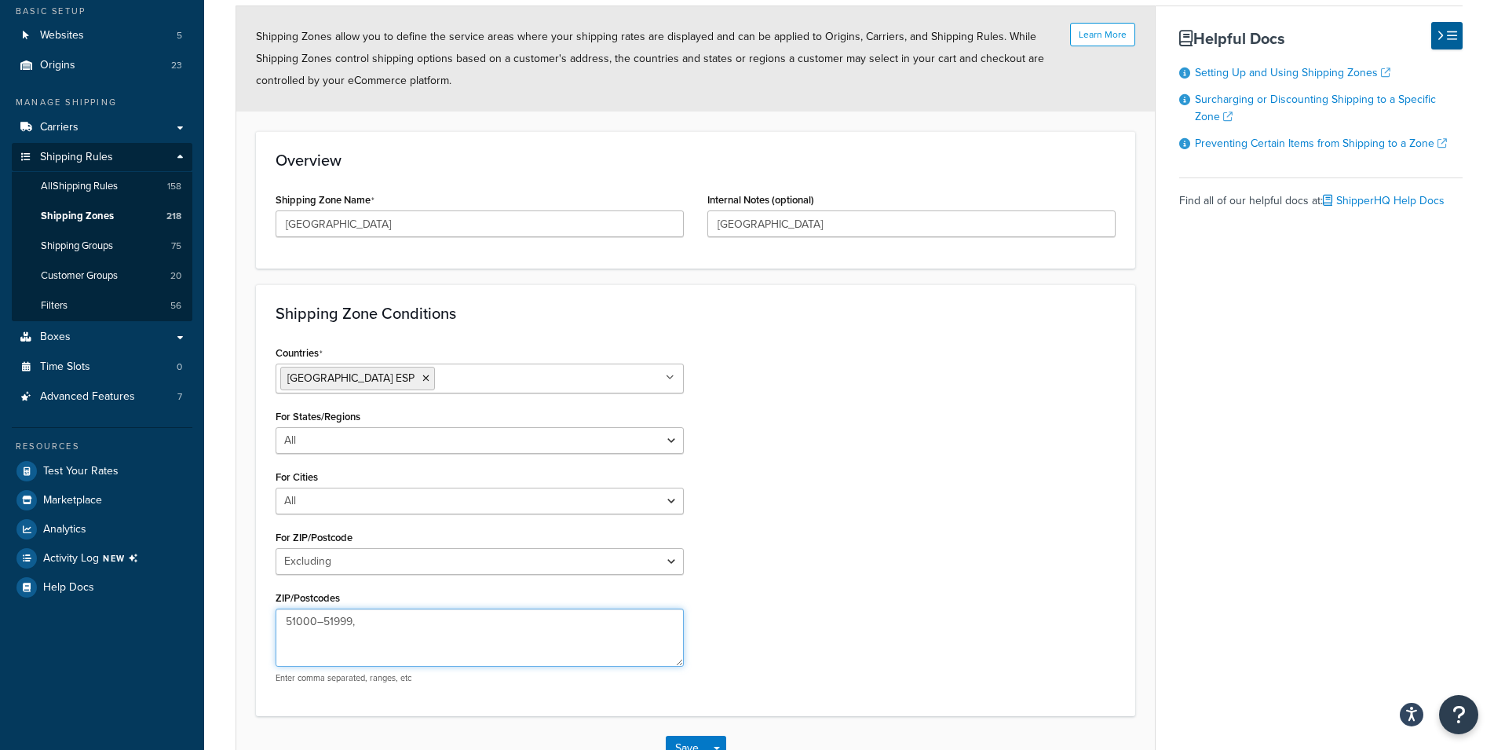
paste textarea "51000–51999"
click at [365, 624] on textarea "51000–51999, 51000–51999" at bounding box center [480, 638] width 408 height 58
click at [405, 621] on textarea "51000–51999, 52000–51999" at bounding box center [480, 638] width 408 height 58
type textarea "51000–51999, 52000–52999"
click at [794, 539] on div "Countries Spain ESP All Countries ALL United States USA Afghanistan AFG Albania…" at bounding box center [696, 519] width 864 height 354
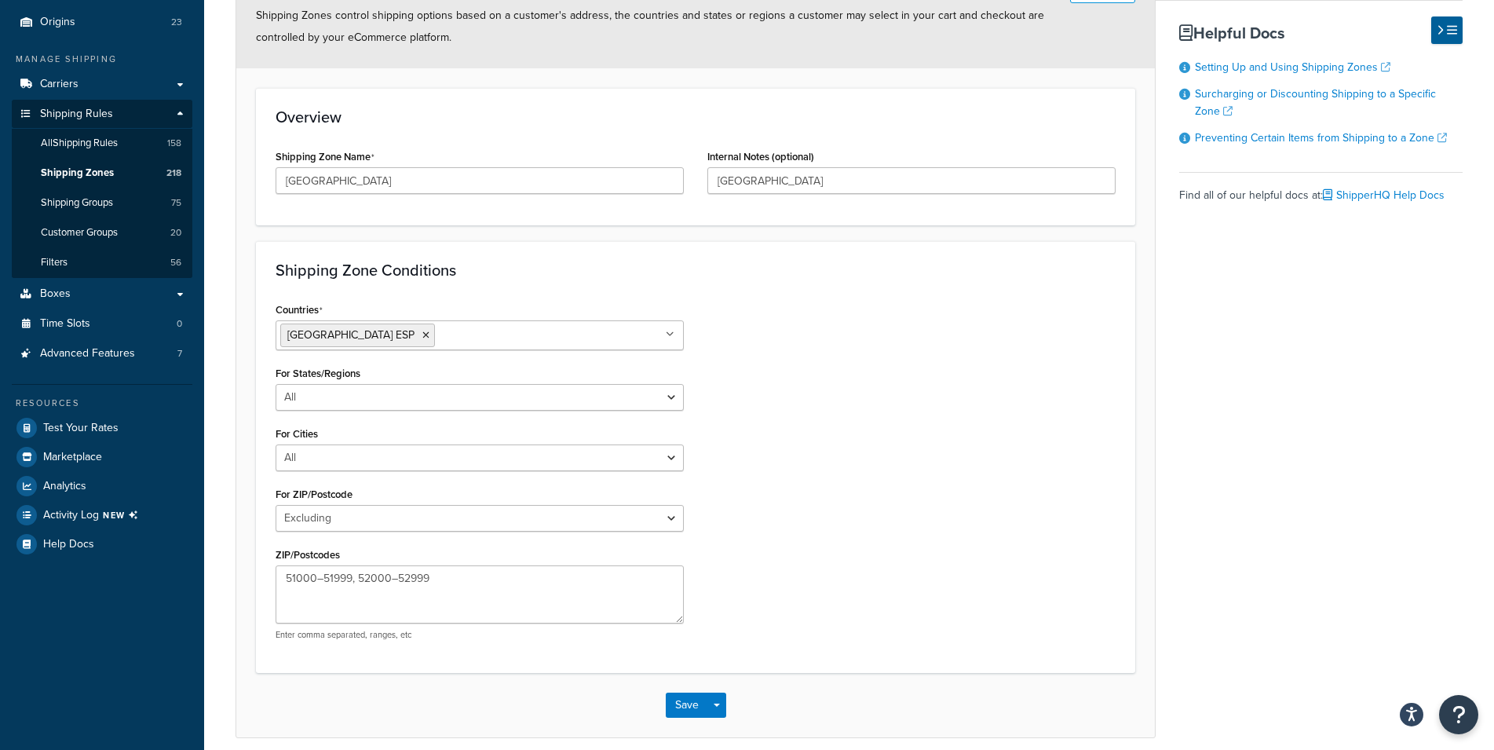
scroll to position [258, 0]
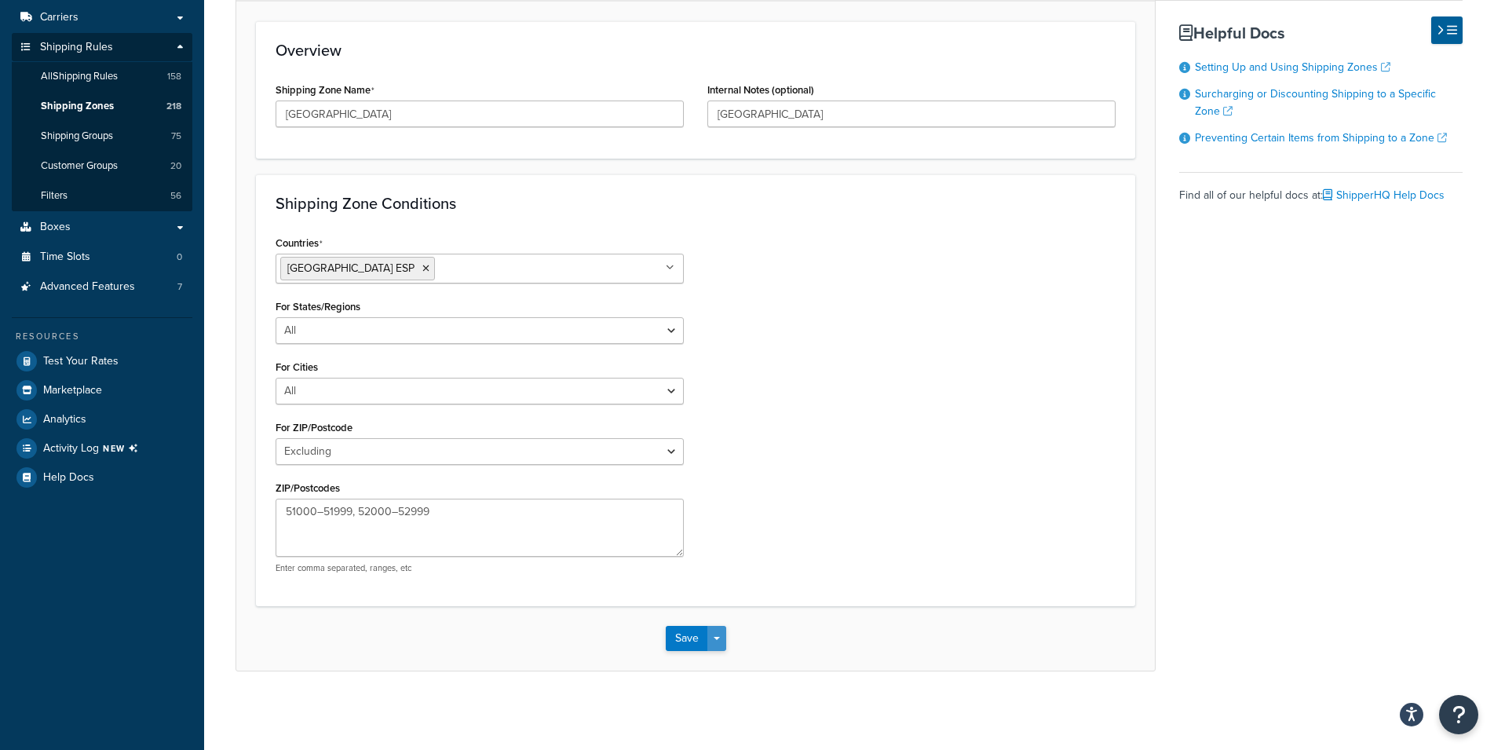
click at [719, 642] on button "Save Dropdown" at bounding box center [717, 638] width 19 height 25
click at [726, 678] on button "Save and Edit" at bounding box center [742, 667] width 152 height 33
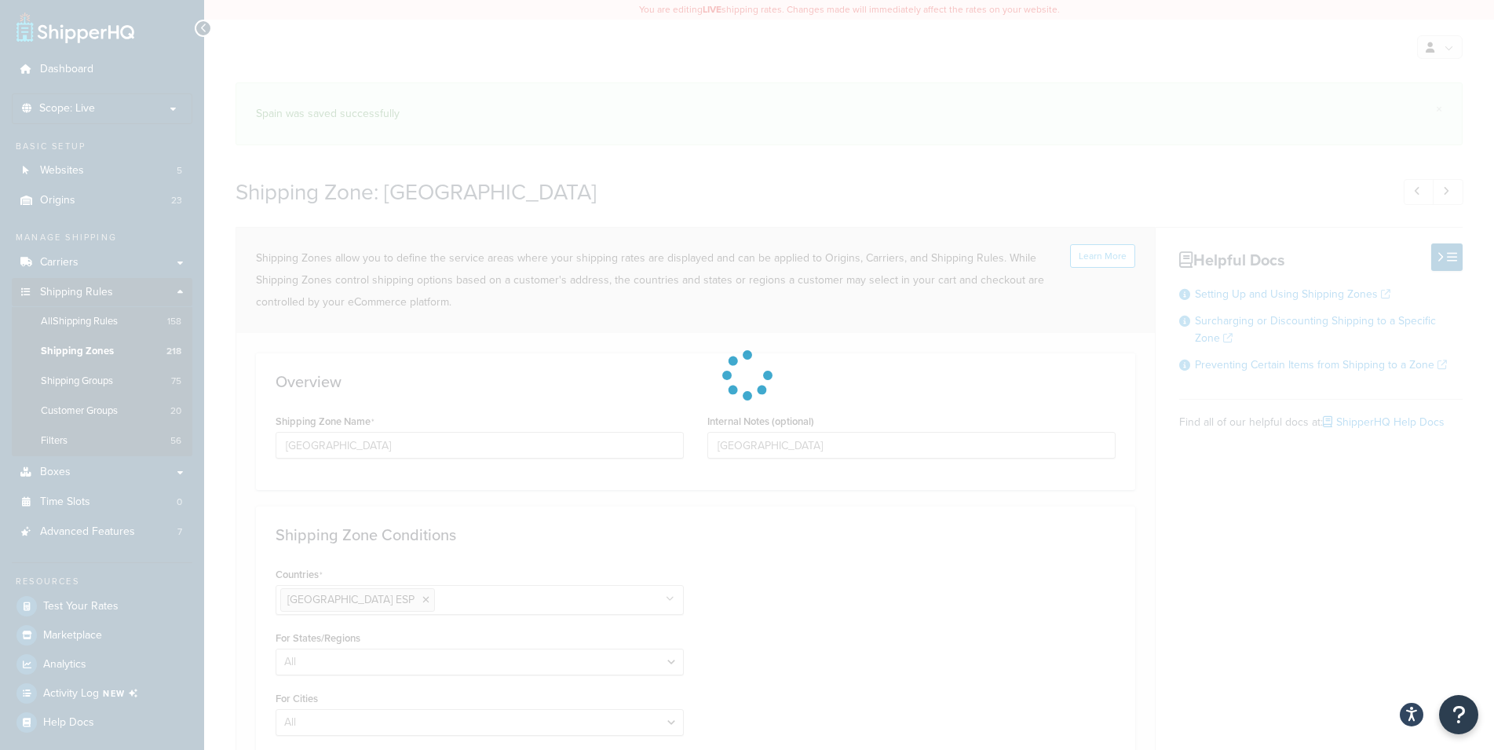
scroll to position [0, 0]
select select "excluding"
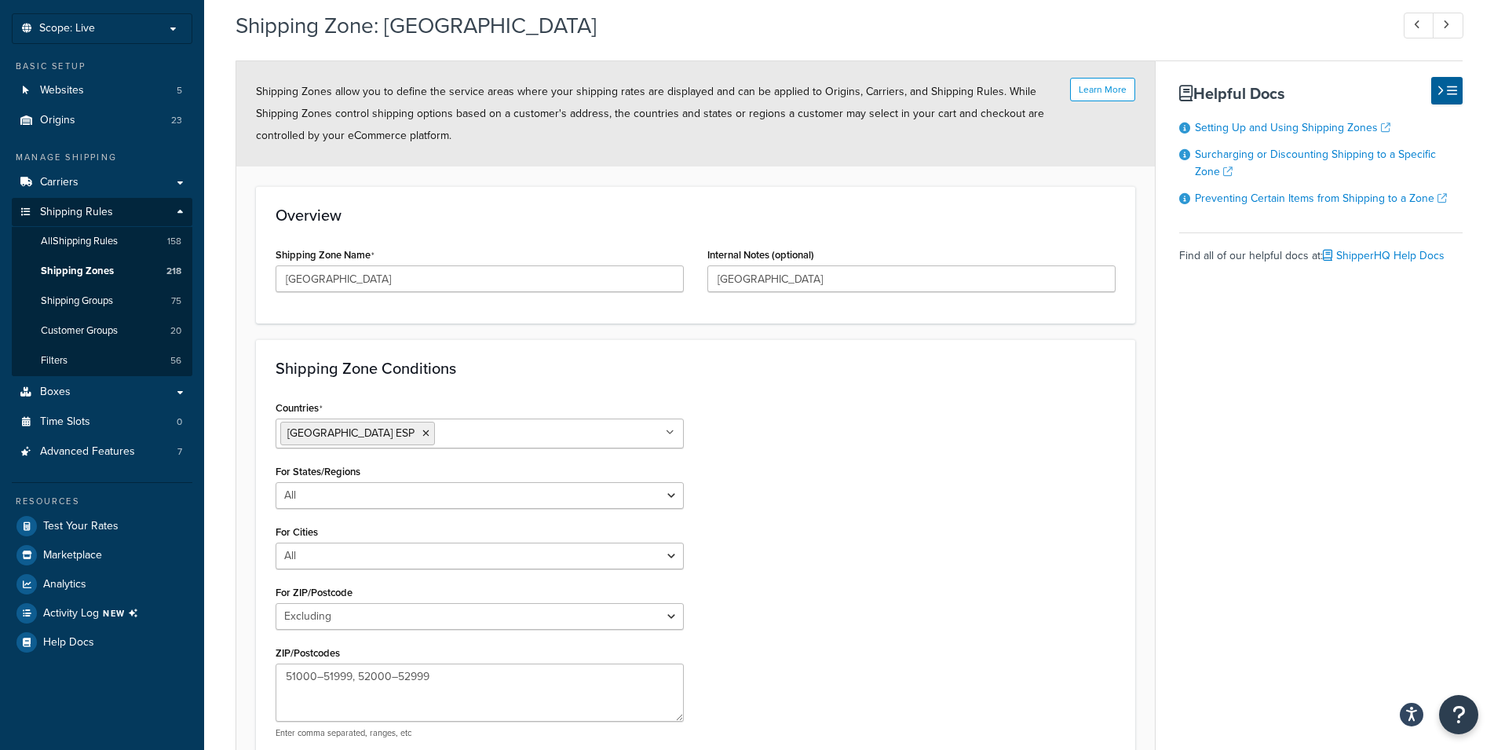
scroll to position [160, 0]
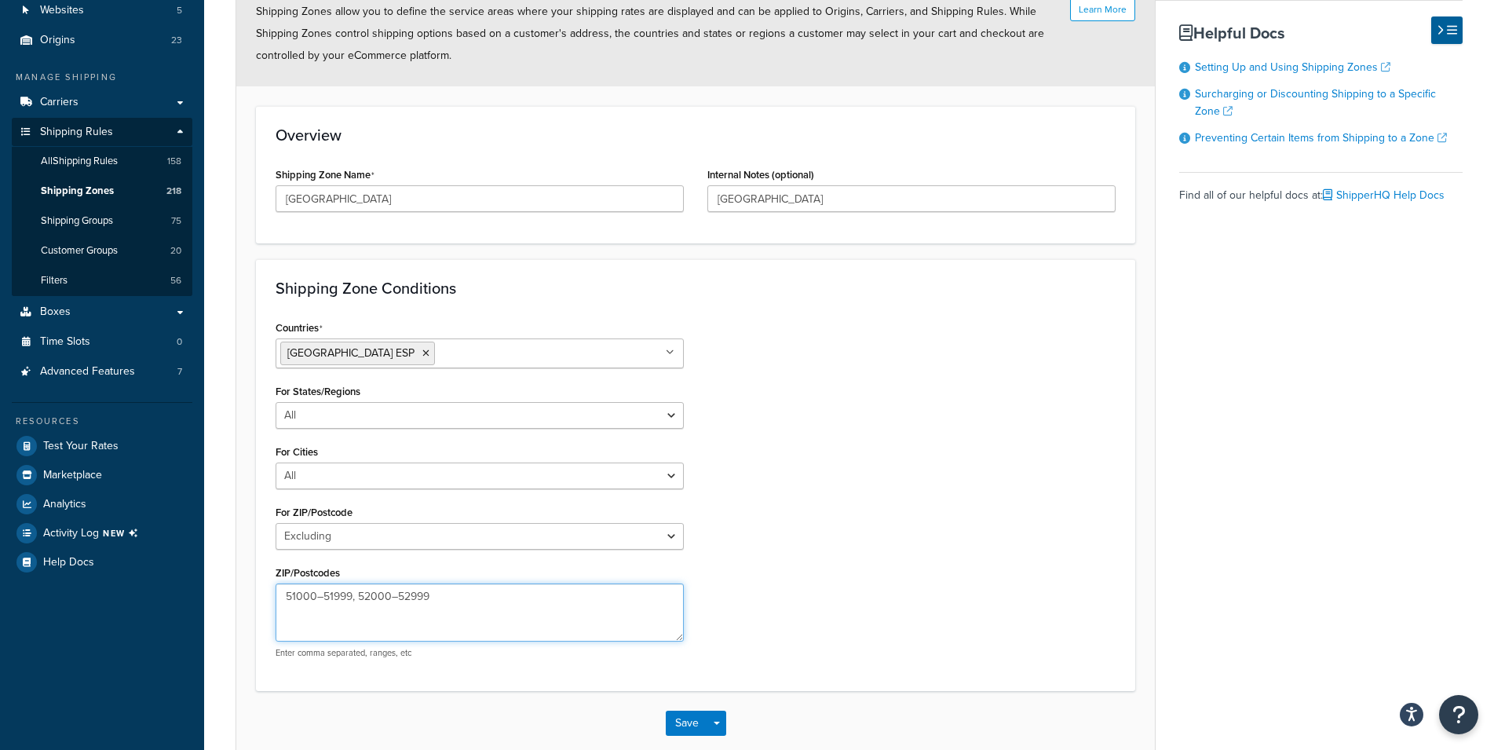
drag, startPoint x: 448, startPoint y: 602, endPoint x: 255, endPoint y: 605, distance: 192.4
click at [276, 605] on textarea "51000–51999, 52000–52999" at bounding box center [480, 612] width 408 height 58
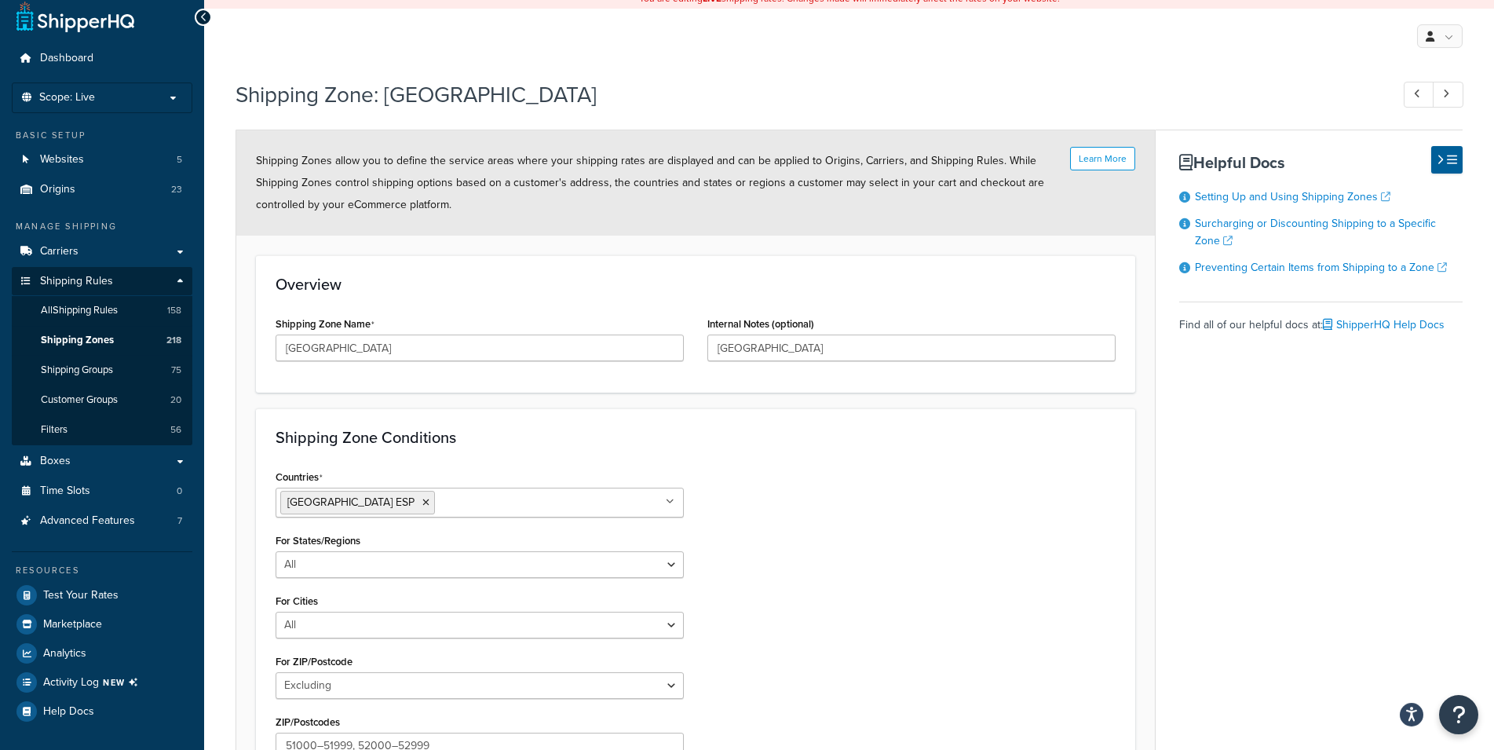
scroll to position [0, 0]
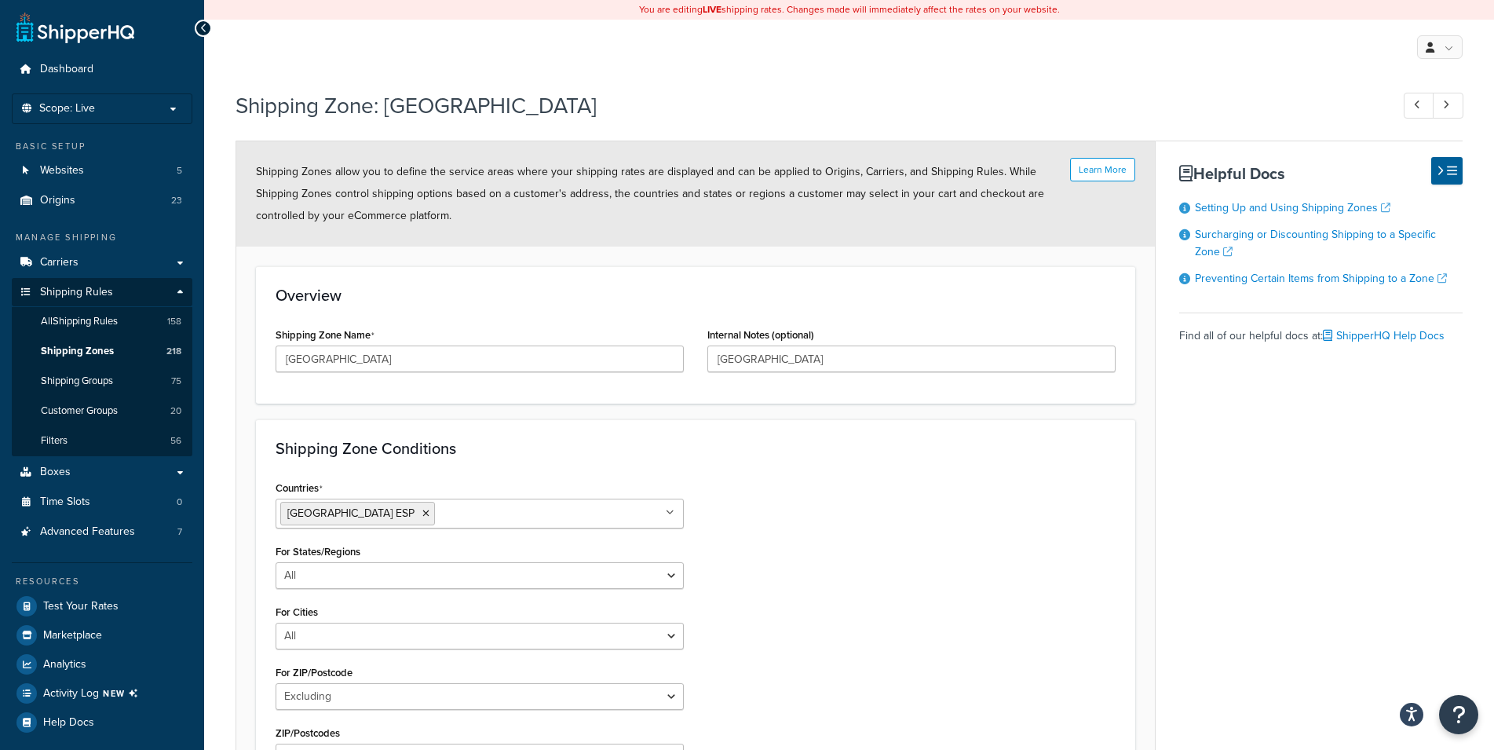
click at [200, 26] on icon at bounding box center [203, 28] width 7 height 11
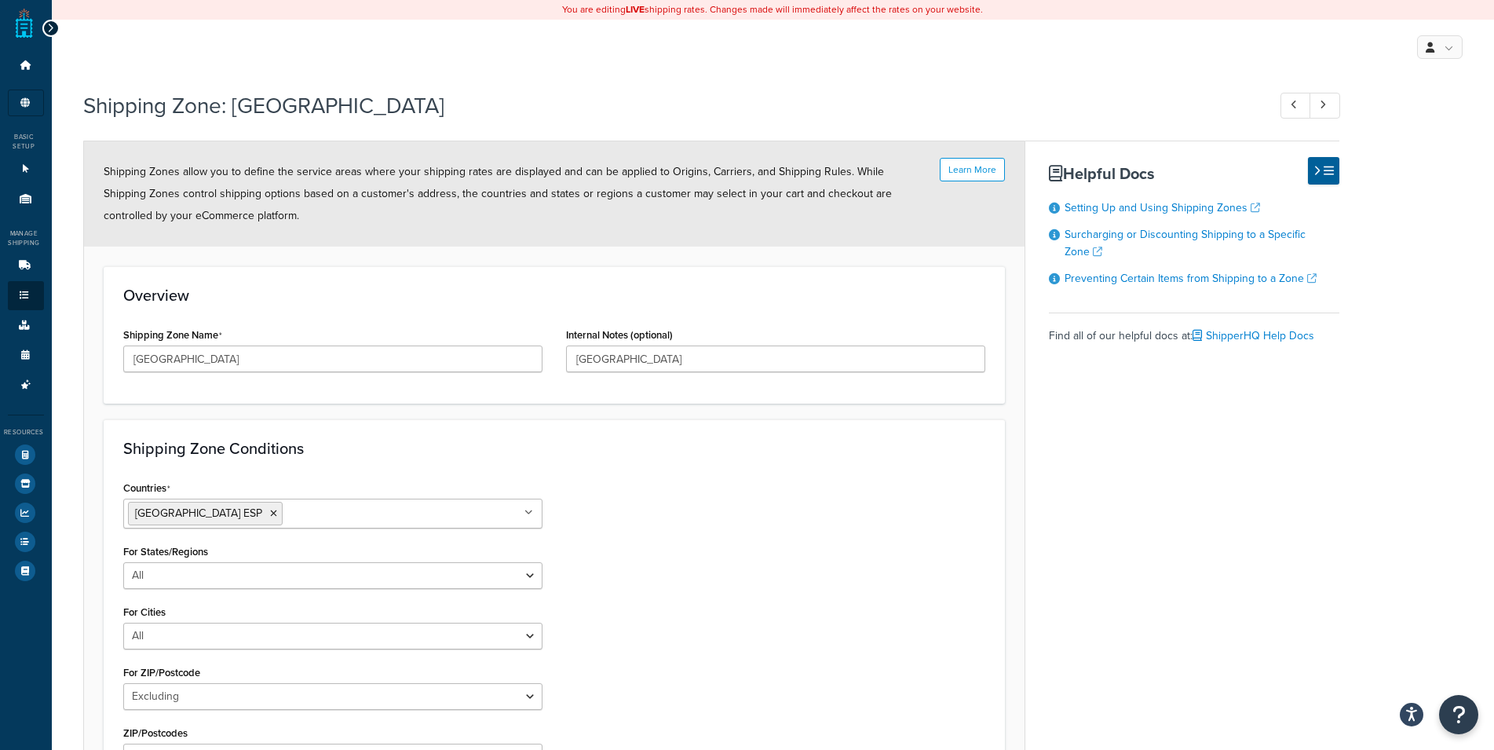
click at [53, 28] on div at bounding box center [50, 28] width 17 height 17
click at [53, 27] on div at bounding box center [50, 28] width 17 height 17
click at [51, 28] on icon at bounding box center [50, 28] width 7 height 11
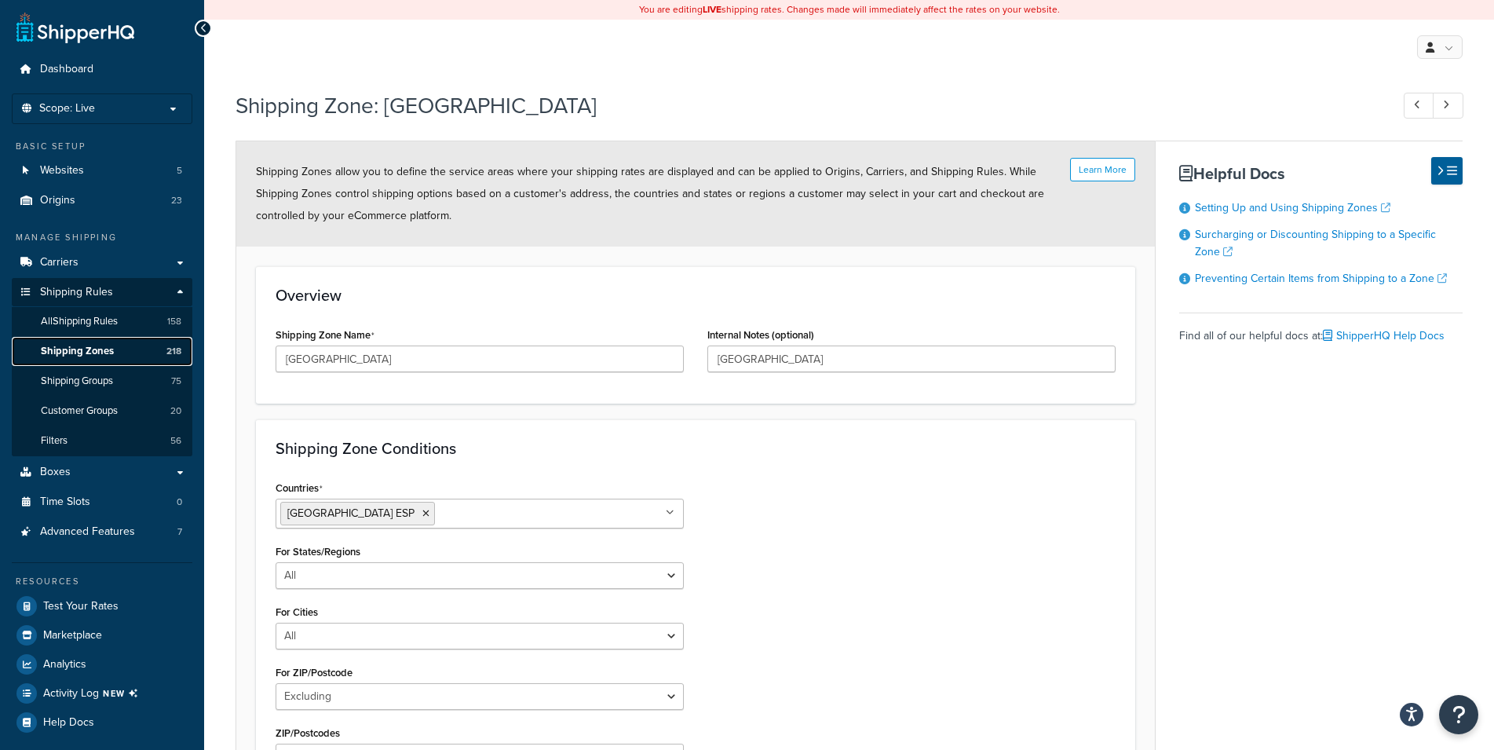
click at [97, 353] on span "Shipping Zones" at bounding box center [77, 351] width 73 height 13
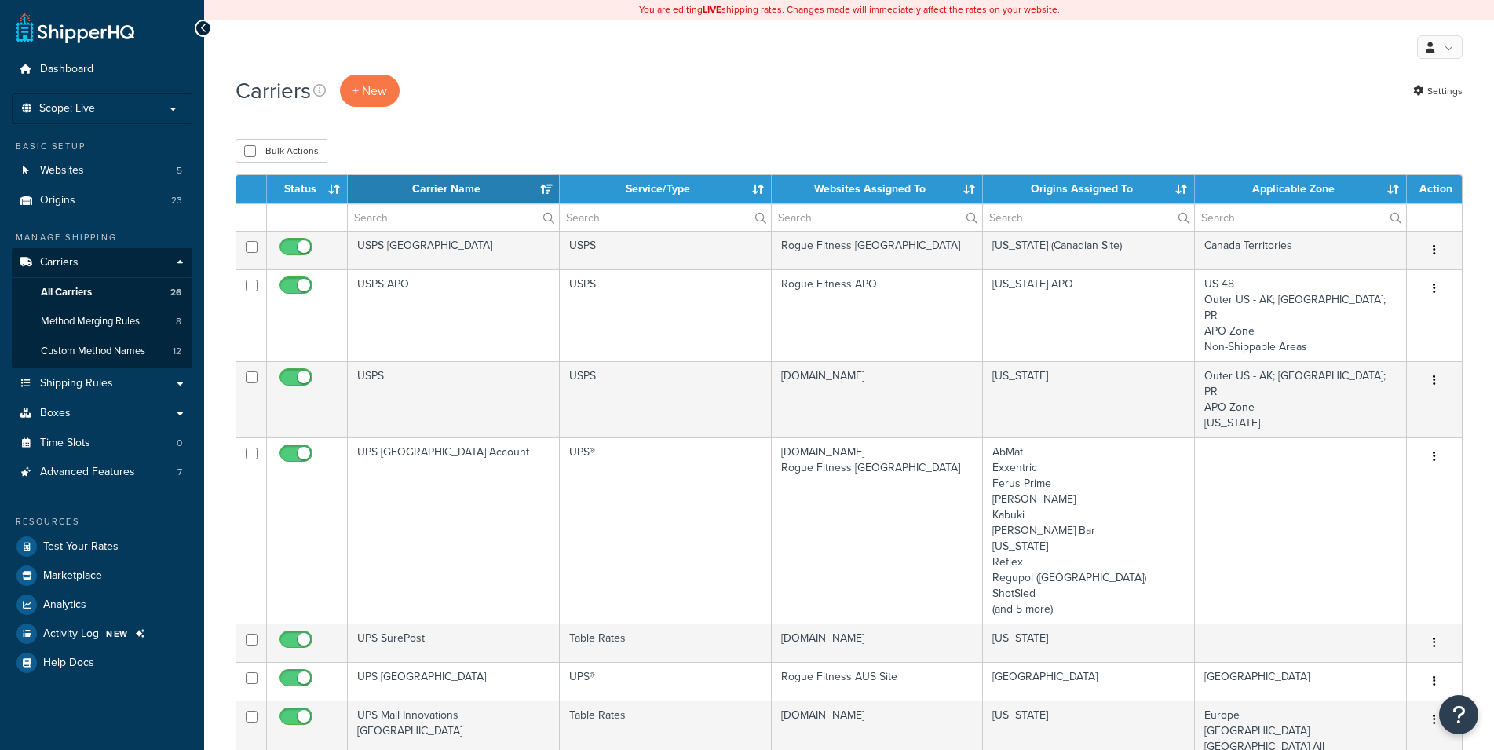
select select "15"
click at [931, 184] on th "Websites Assigned To" at bounding box center [878, 189] width 212 height 28
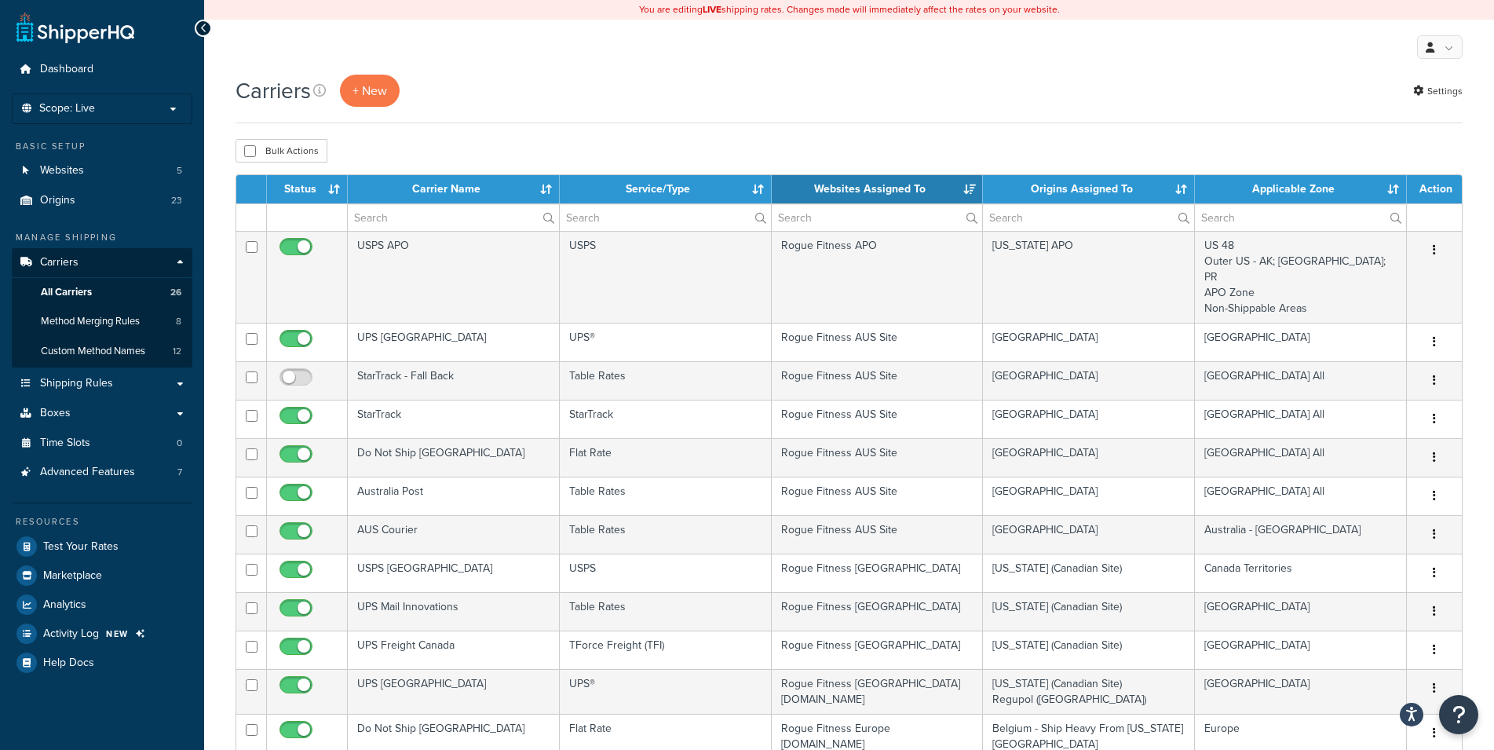
click at [931, 184] on th "Websites Assigned To" at bounding box center [878, 189] width 212 height 28
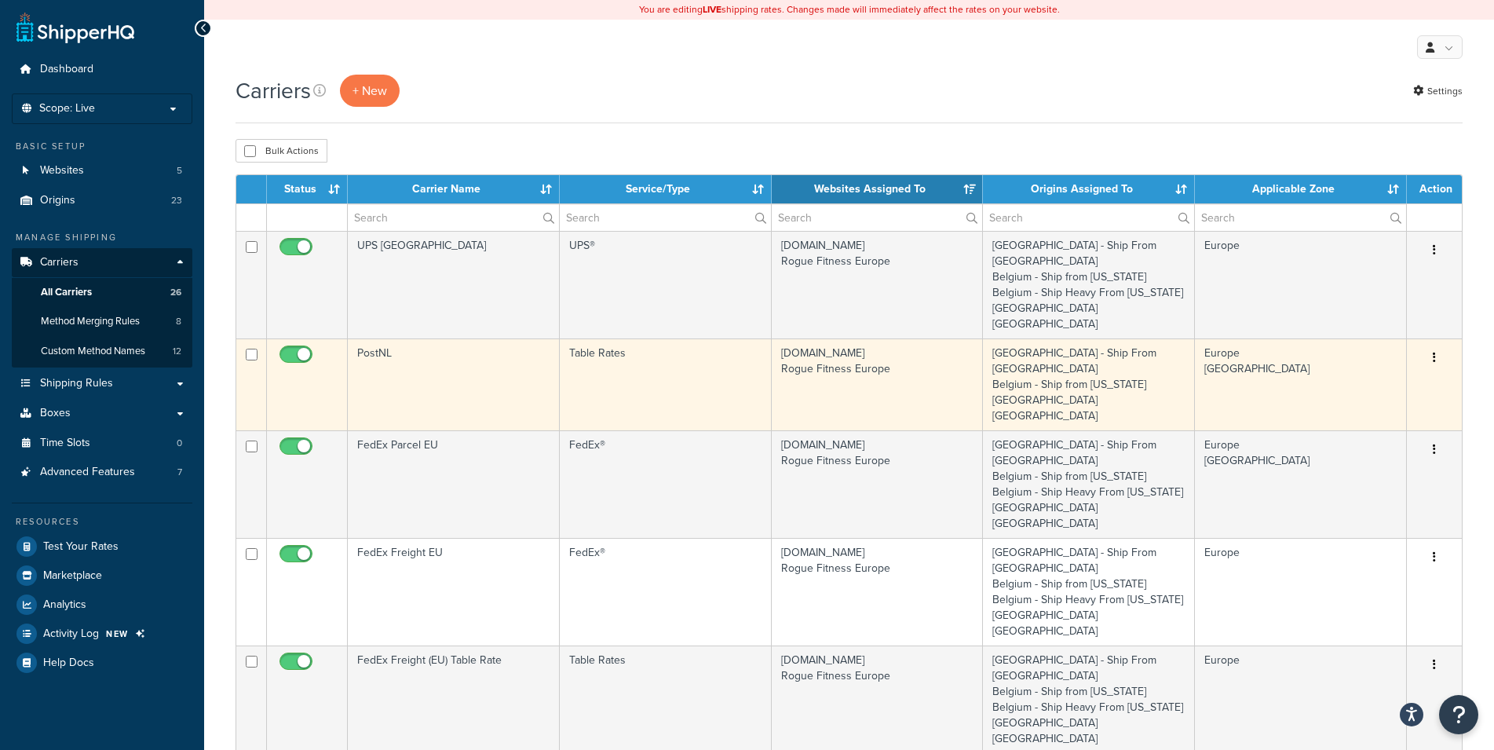
click at [1439, 346] on button "button" at bounding box center [1435, 358] width 22 height 25
click at [1370, 361] on link "Edit" at bounding box center [1371, 358] width 124 height 32
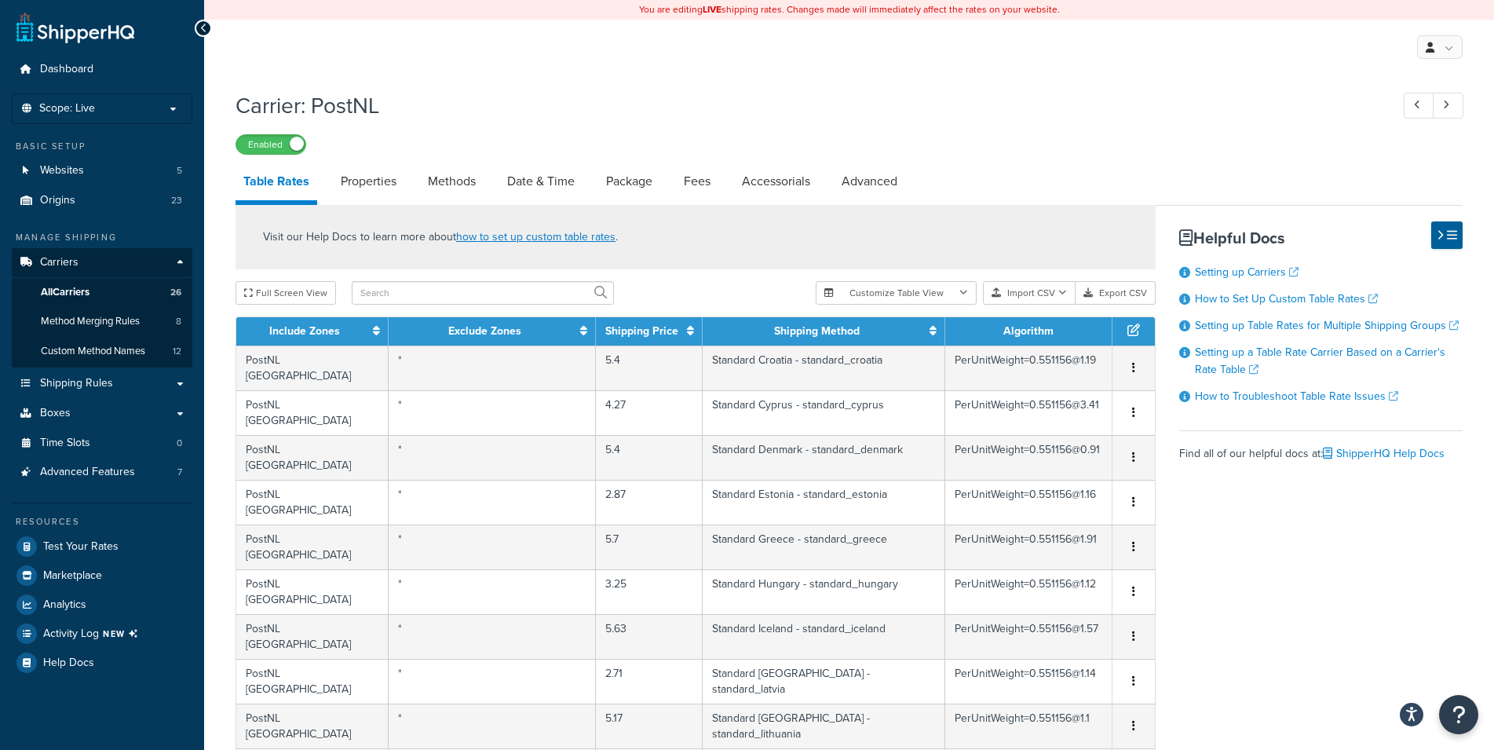
select select "25"
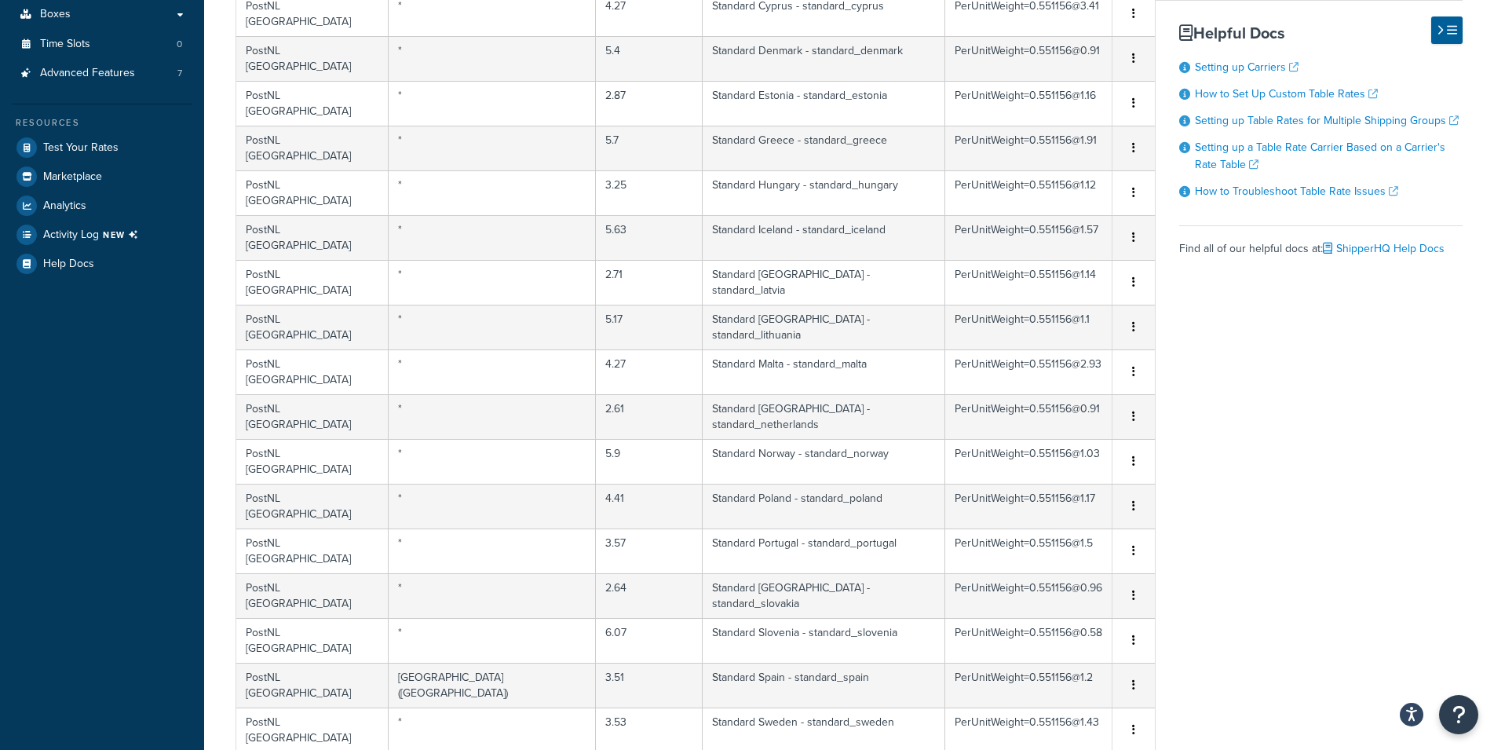
scroll to position [239, 0]
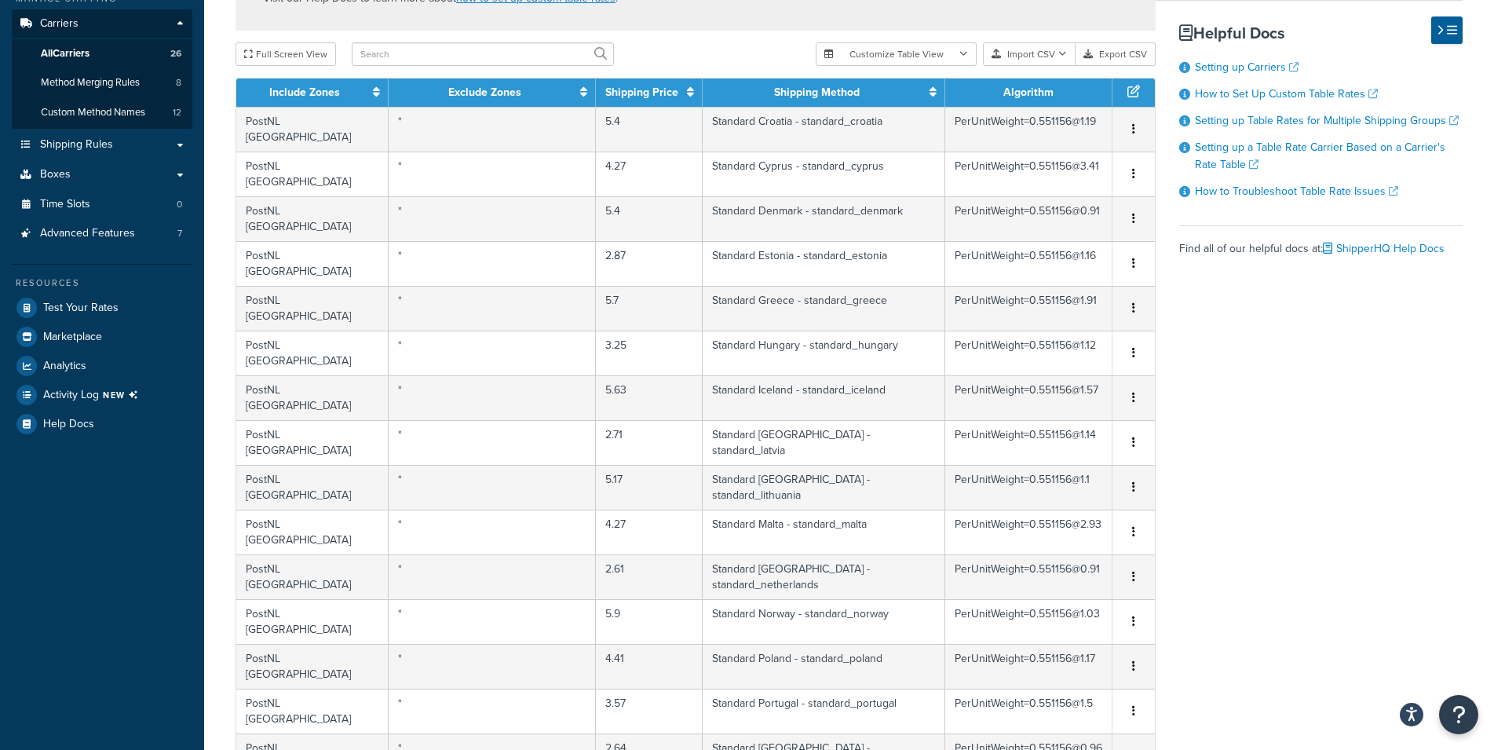
select select "172656"
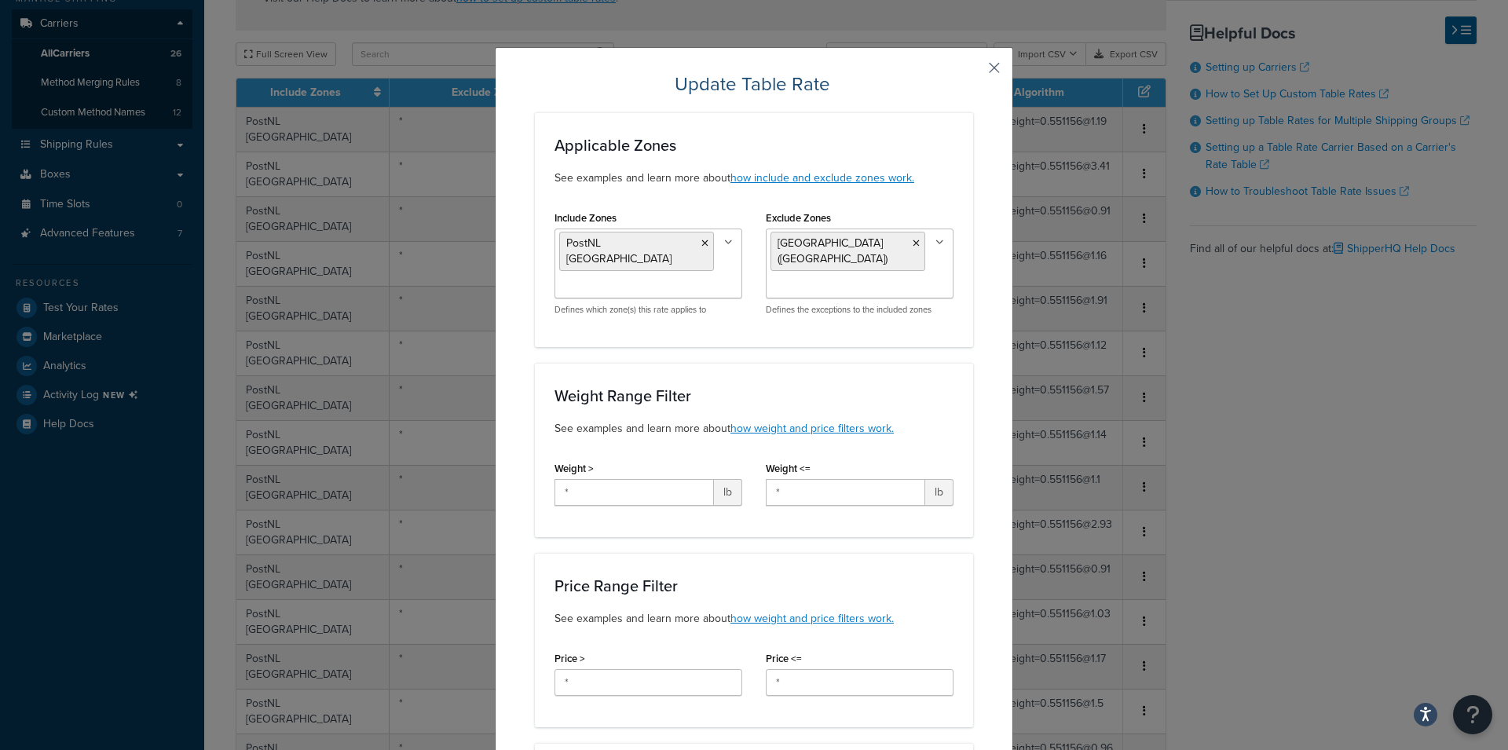
click at [973, 71] on button "button" at bounding box center [971, 73] width 4 height 4
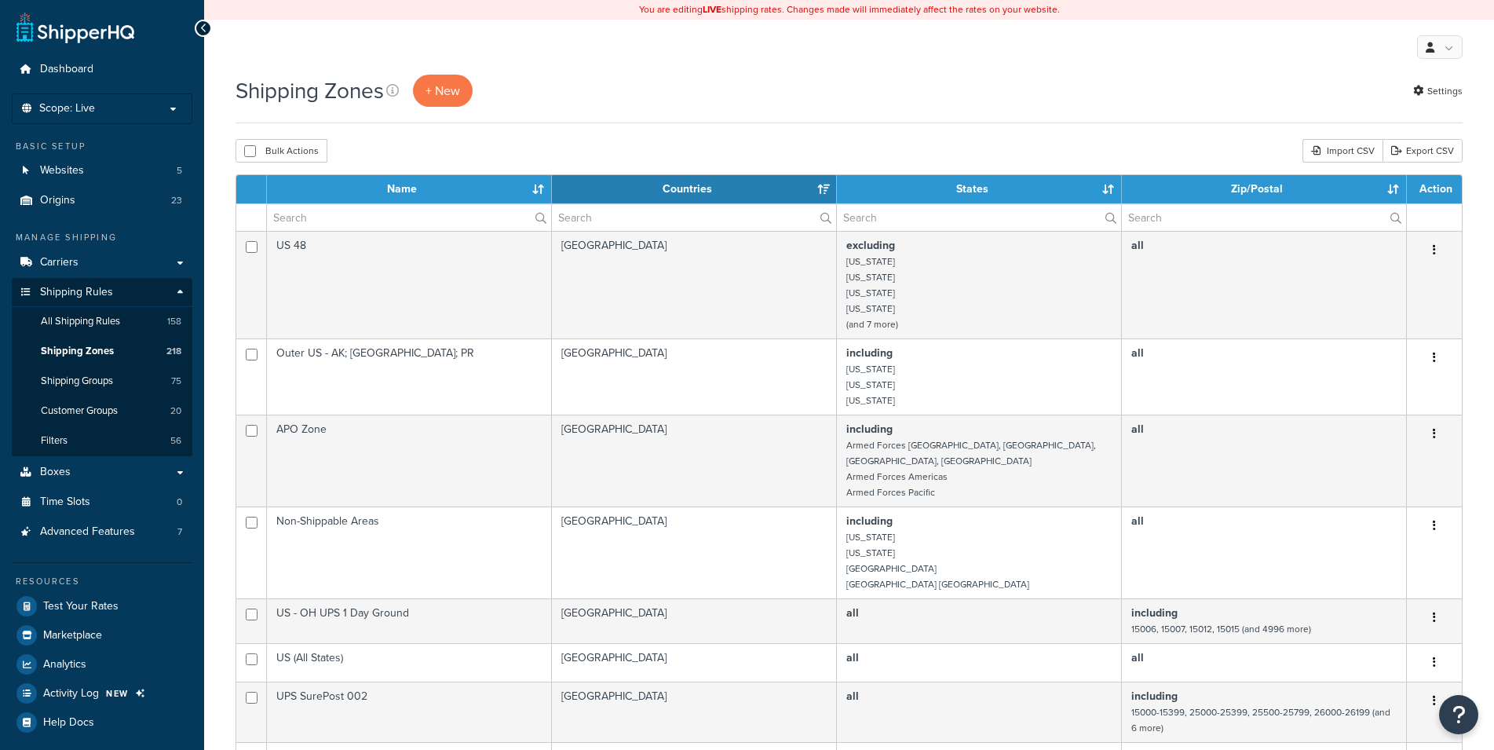
select select "15"
click at [441, 93] on span "+ New" at bounding box center [443, 91] width 35 height 18
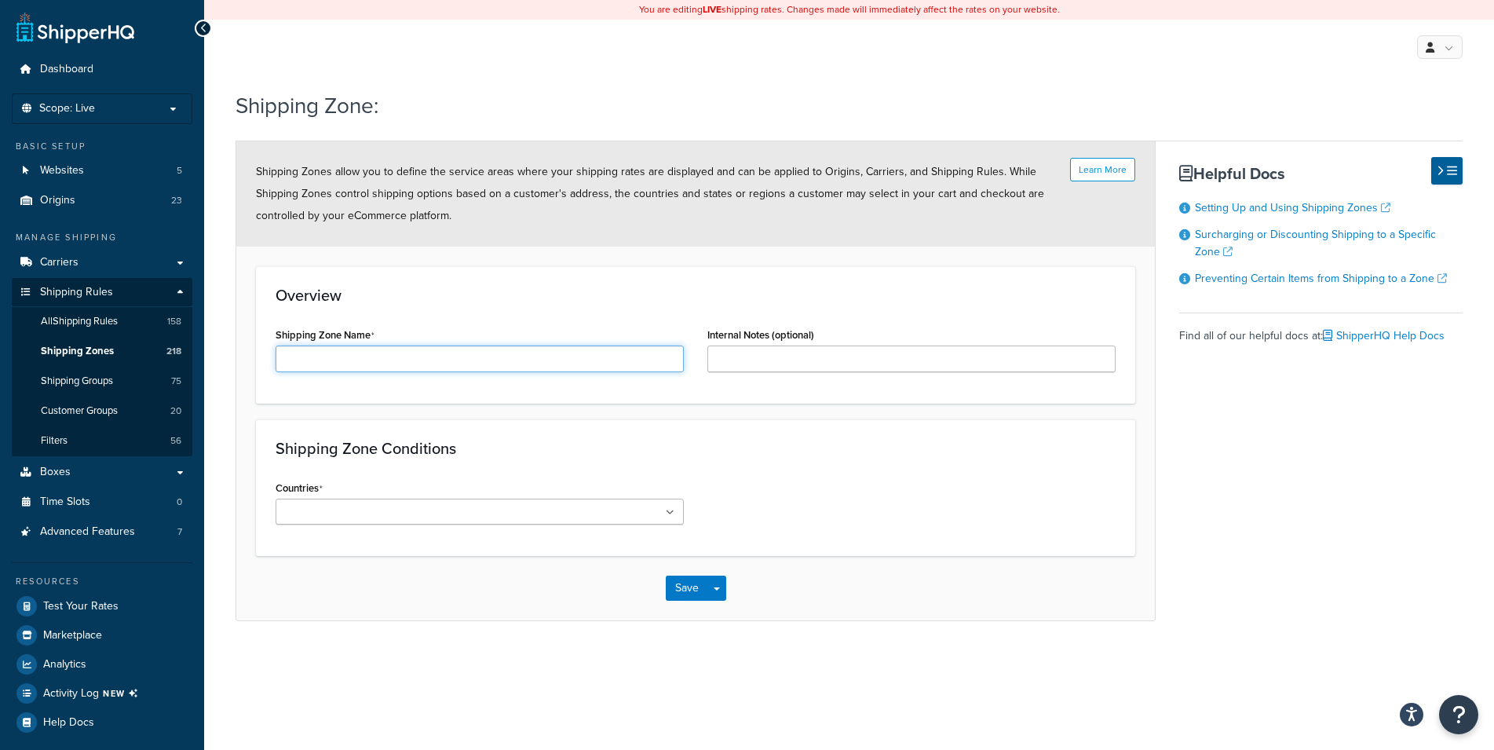
click at [400, 364] on input "Shipping Zone Name" at bounding box center [480, 359] width 408 height 27
type input "Spain - Cueta and Melilla"
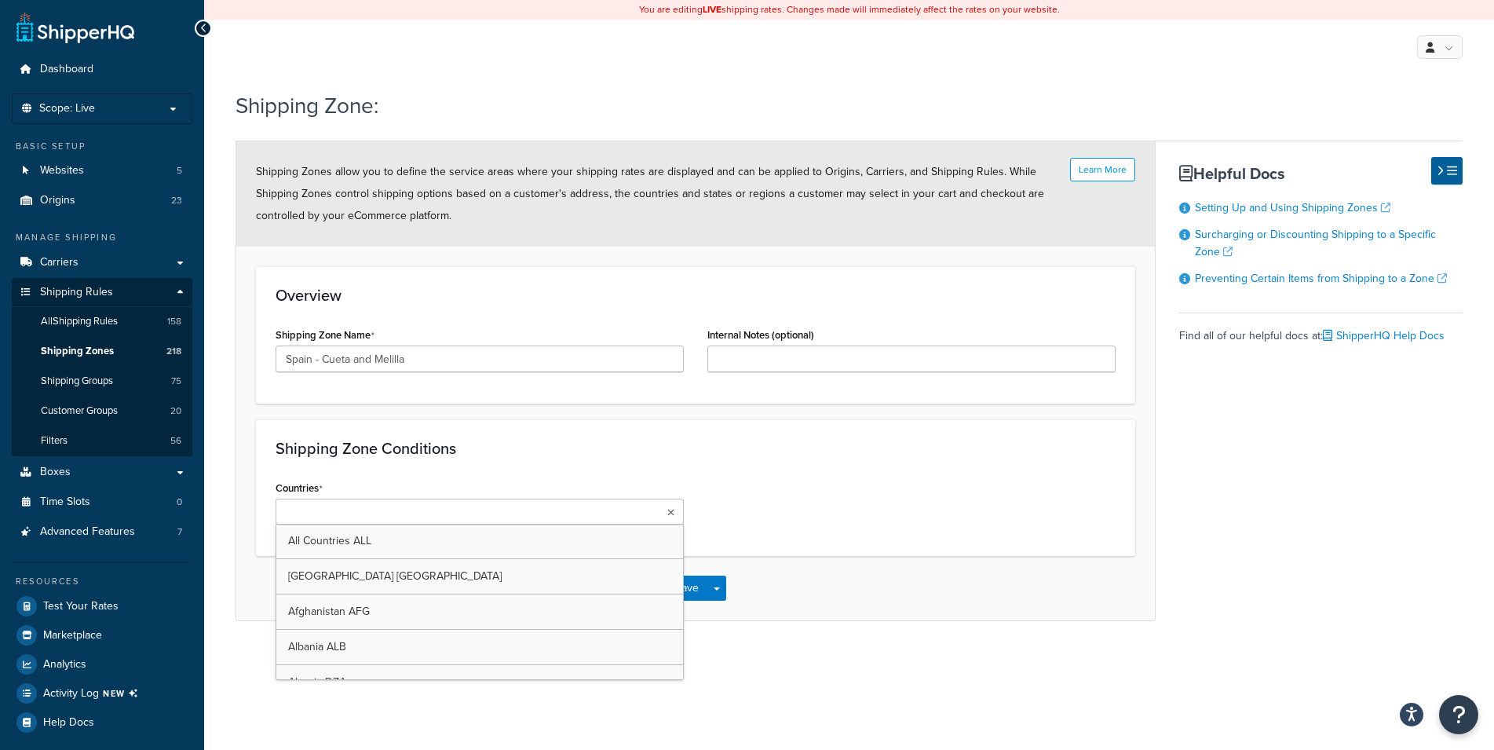
click at [475, 510] on ul at bounding box center [480, 512] width 408 height 26
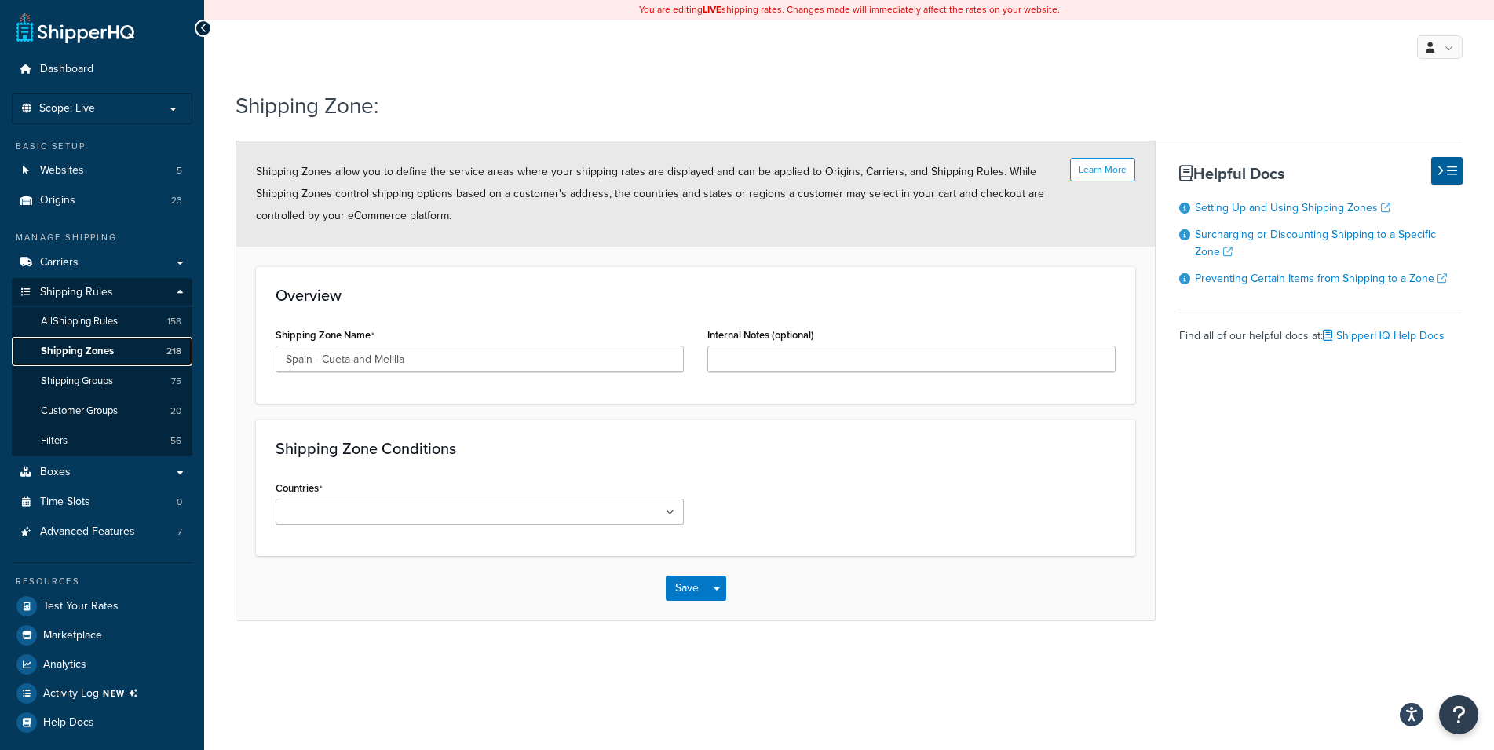
click at [97, 349] on span "Shipping Zones" at bounding box center [77, 351] width 73 height 13
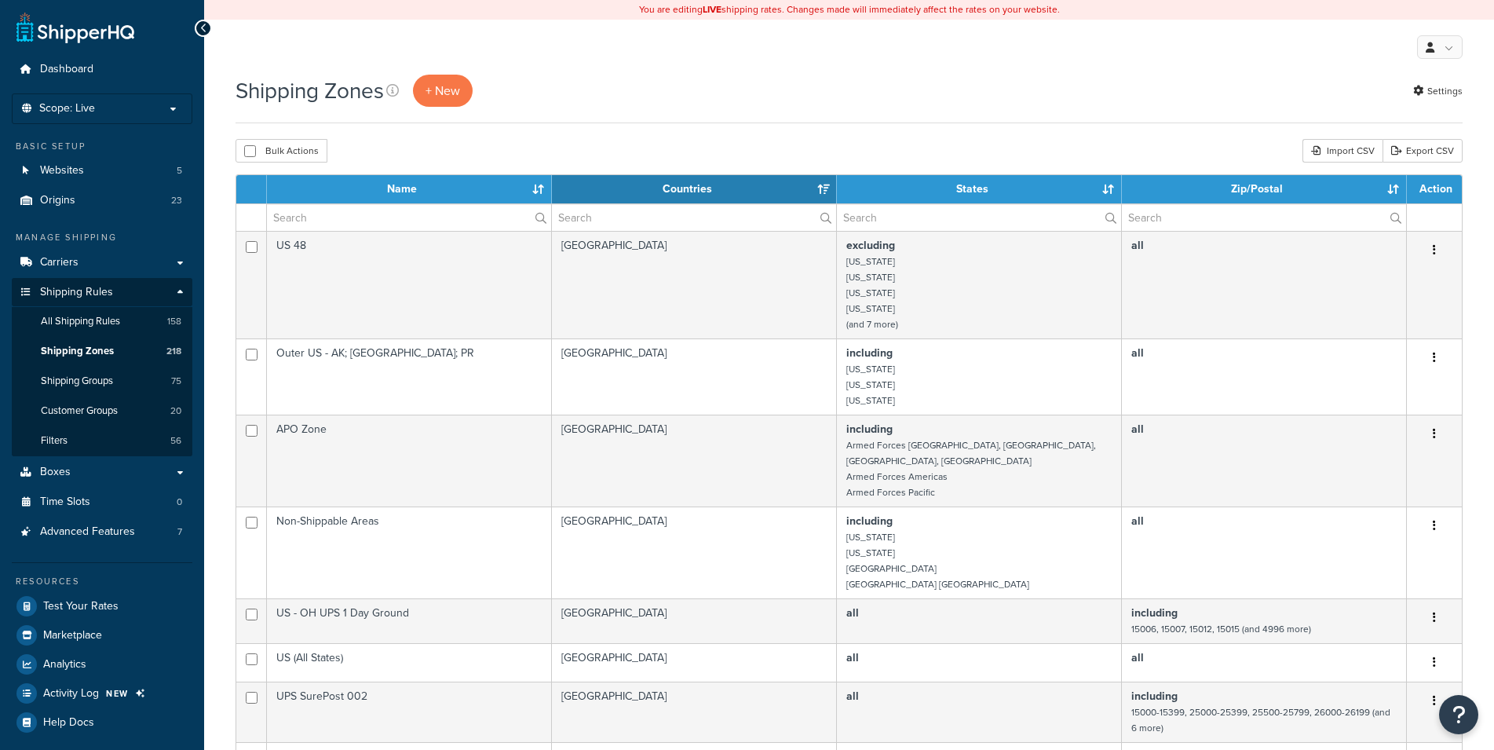
select select "15"
click at [419, 225] on input "text" at bounding box center [409, 217] width 284 height 27
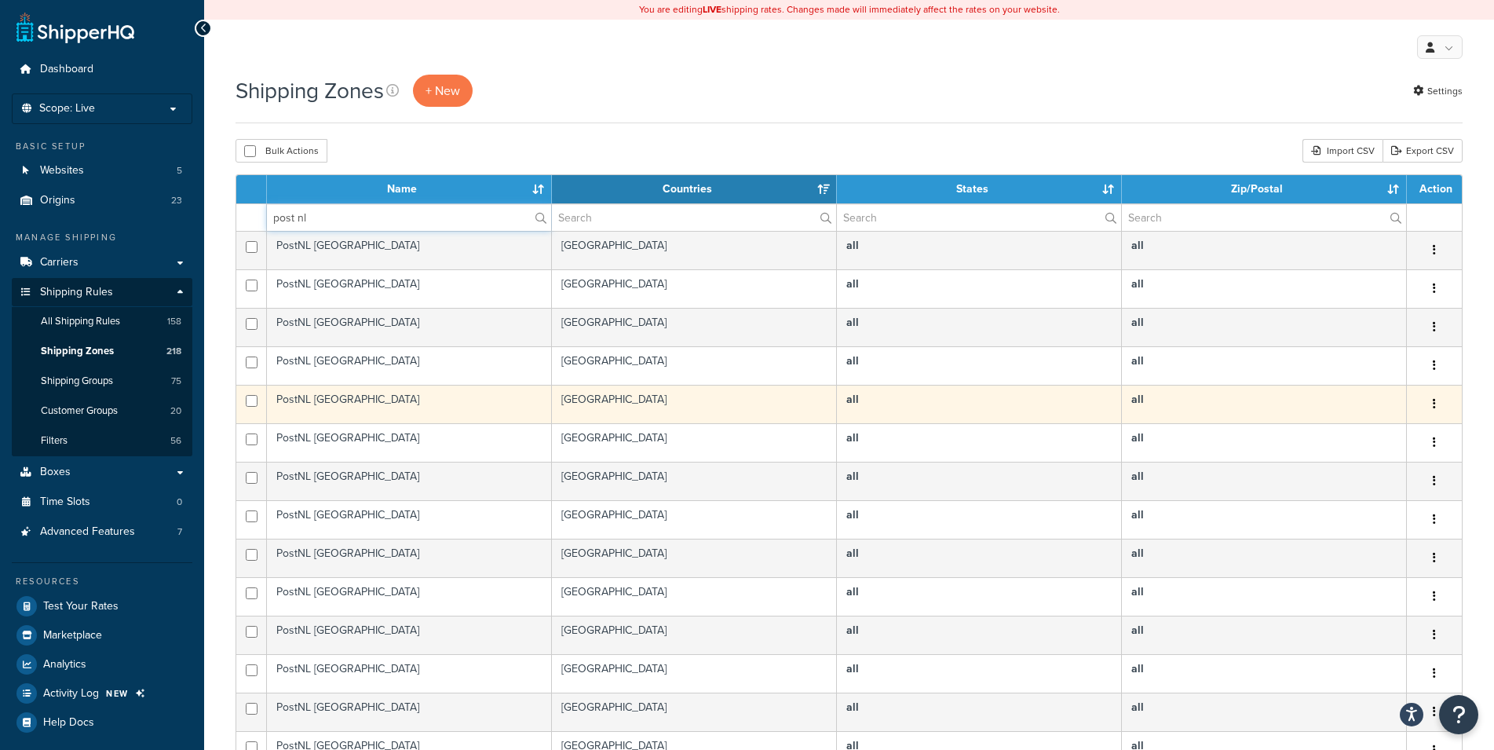
type input "post nl"
click at [341, 403] on td "PostNL [GEOGRAPHIC_DATA]" at bounding box center [409, 404] width 285 height 38
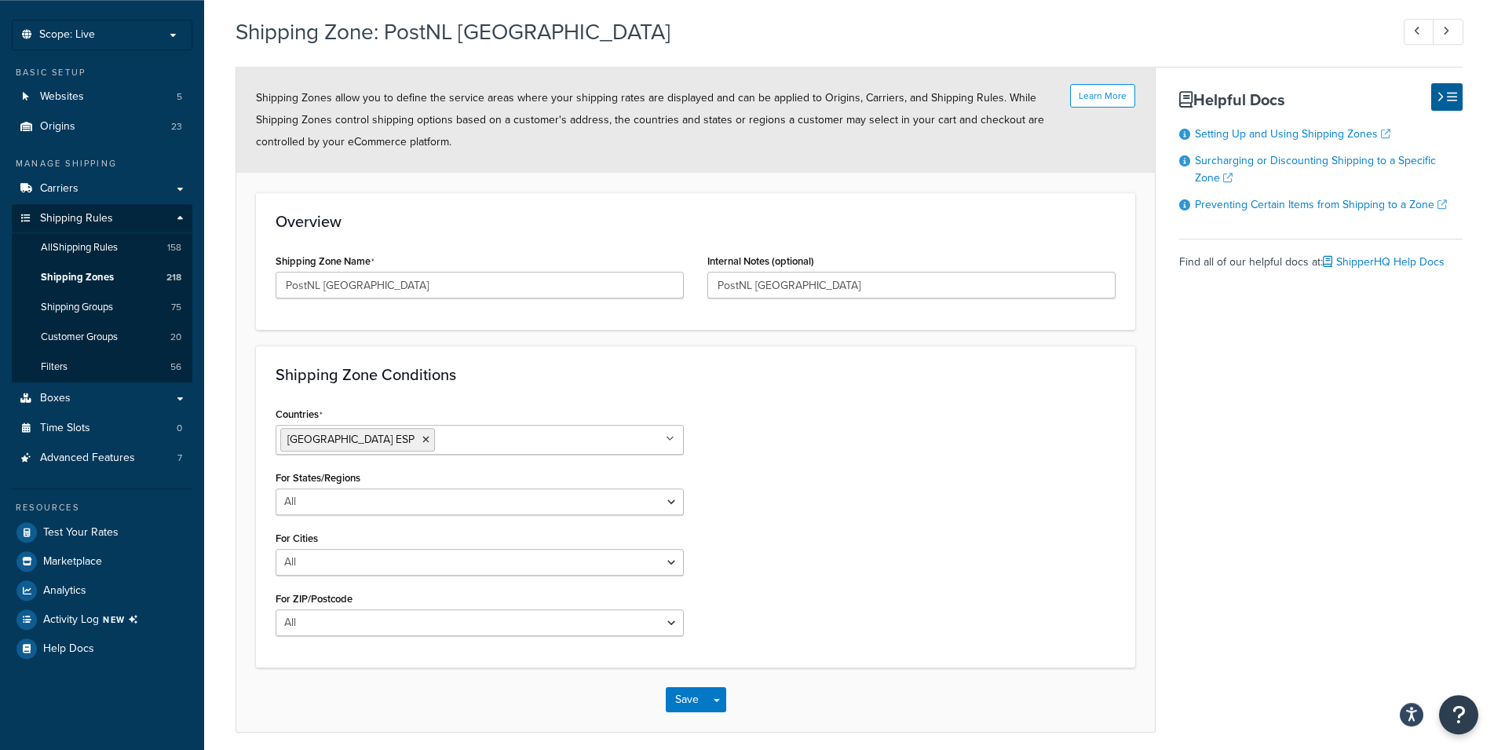
scroll to position [135, 0]
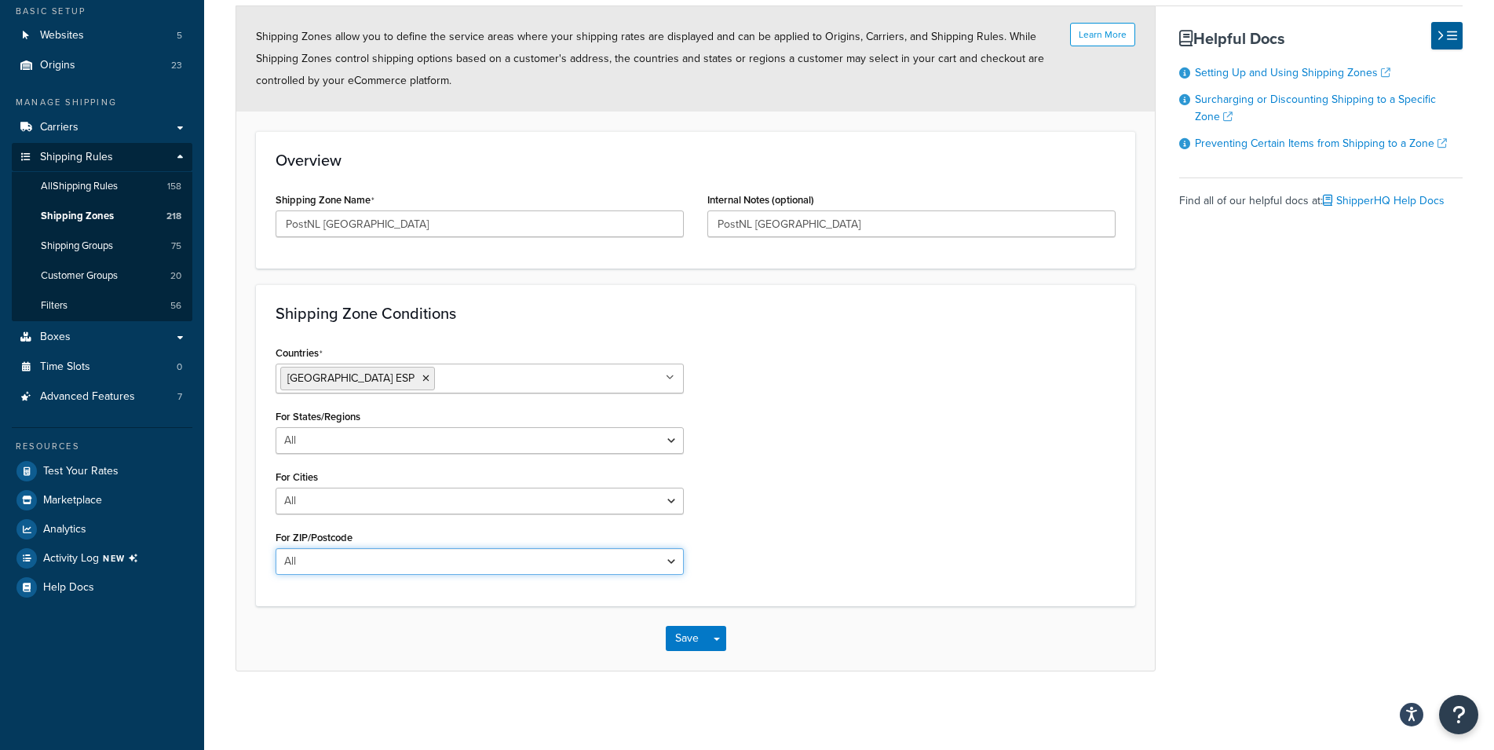
click at [276, 548] on select "All Including Excluding" at bounding box center [480, 561] width 408 height 27
select select "excluding"
click option "Excluding" at bounding box center [0, 0] width 0 height 0
click at [375, 619] on textarea "ZIP/Postcodes" at bounding box center [480, 638] width 408 height 58
paste textarea "51000–51999, 52000–52999"
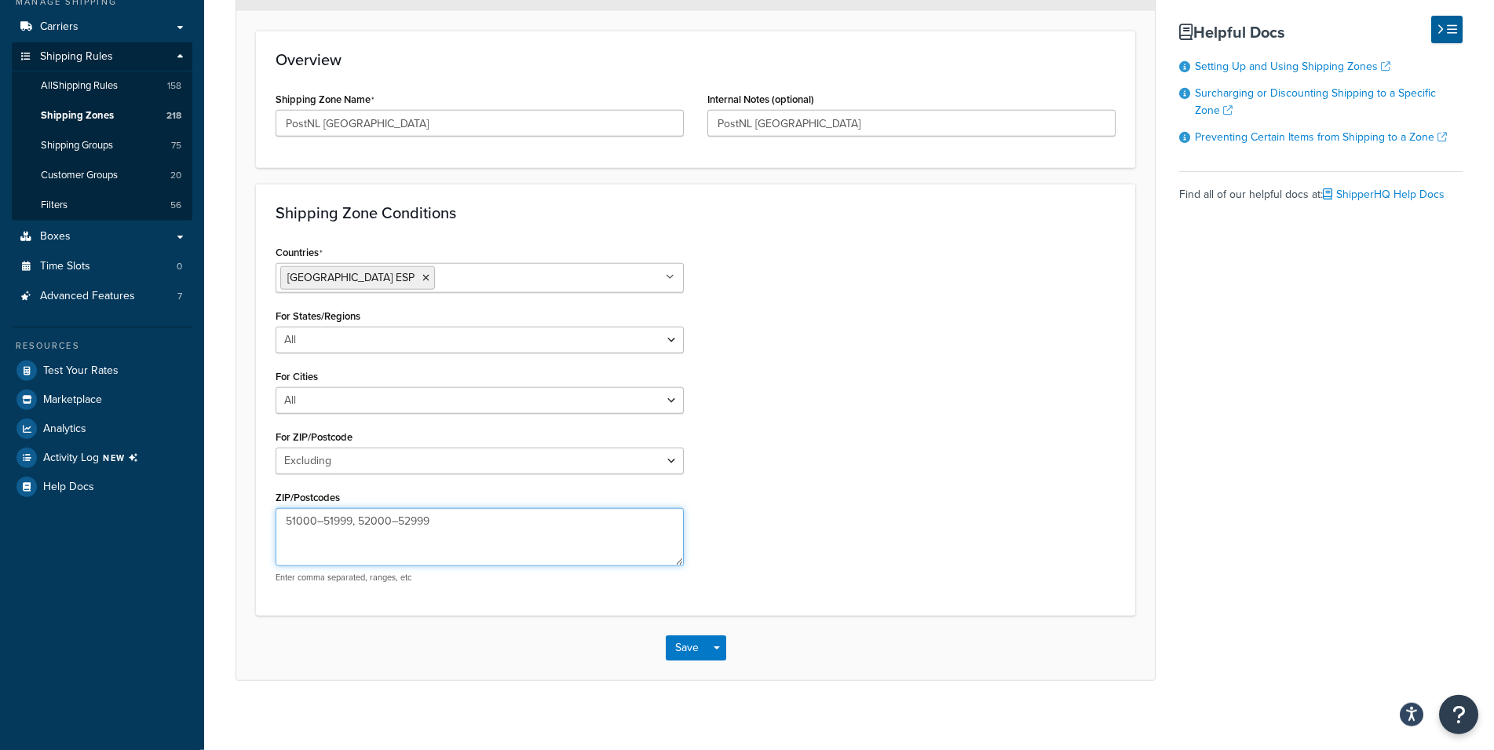
scroll to position [258, 0]
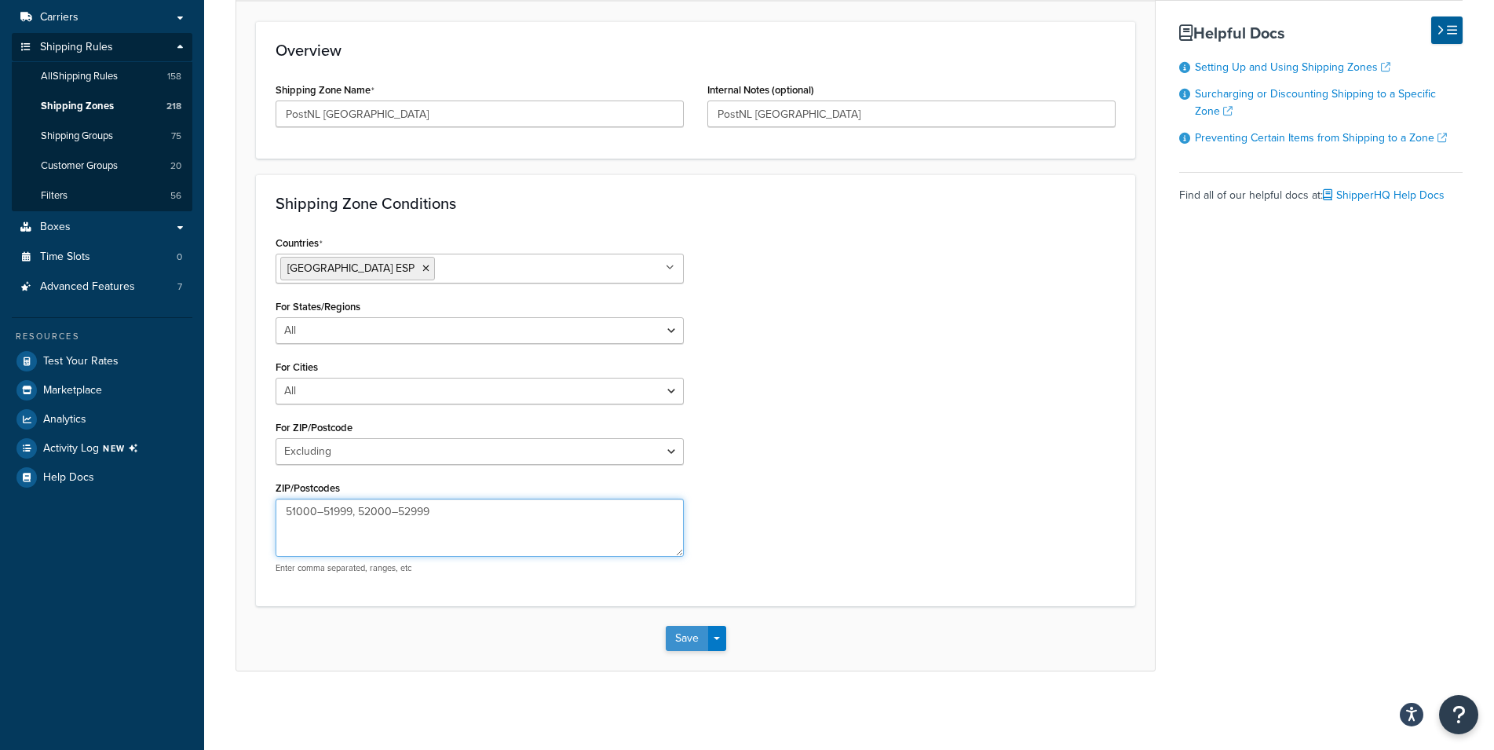
type textarea "51000–51999, 52000–52999"
click at [687, 638] on button "Save" at bounding box center [687, 638] width 42 height 25
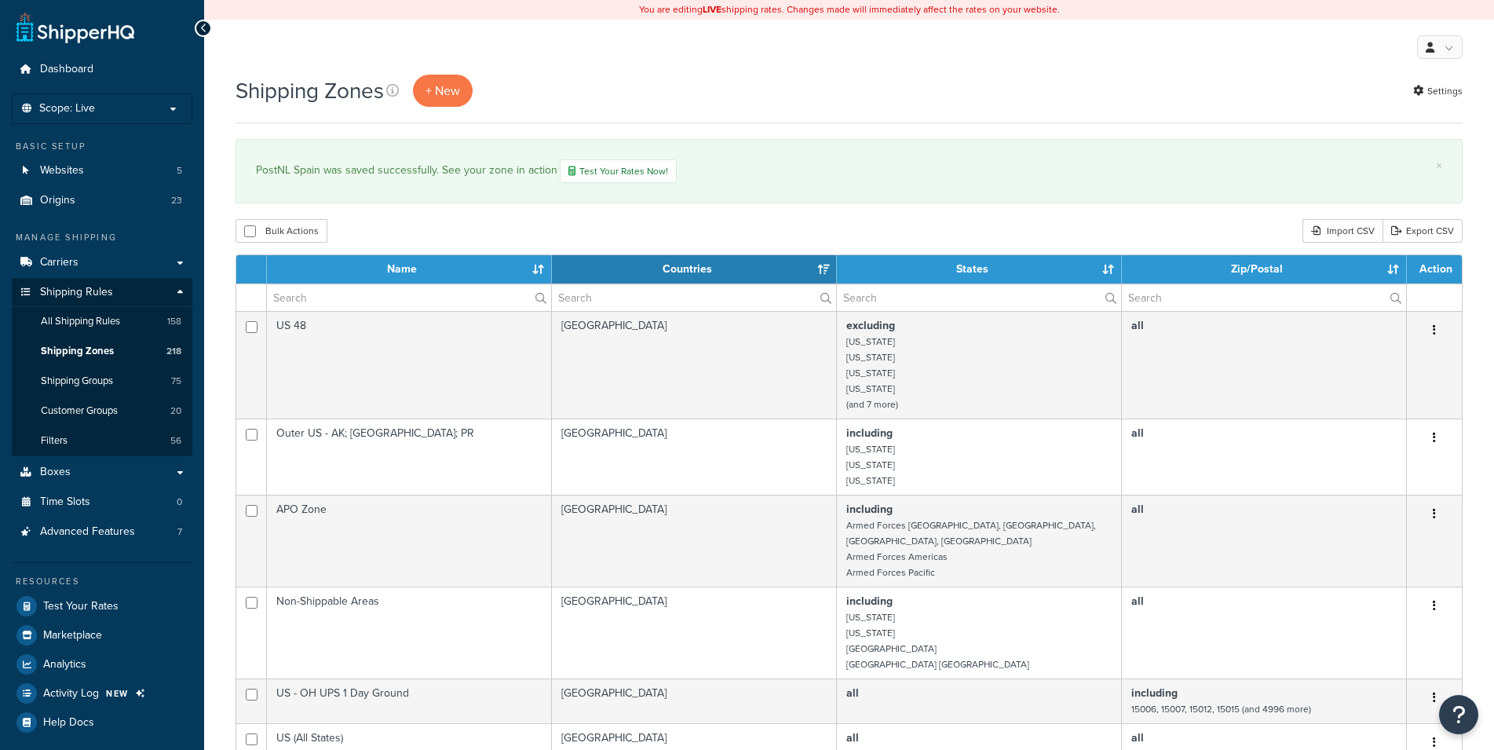
select select "15"
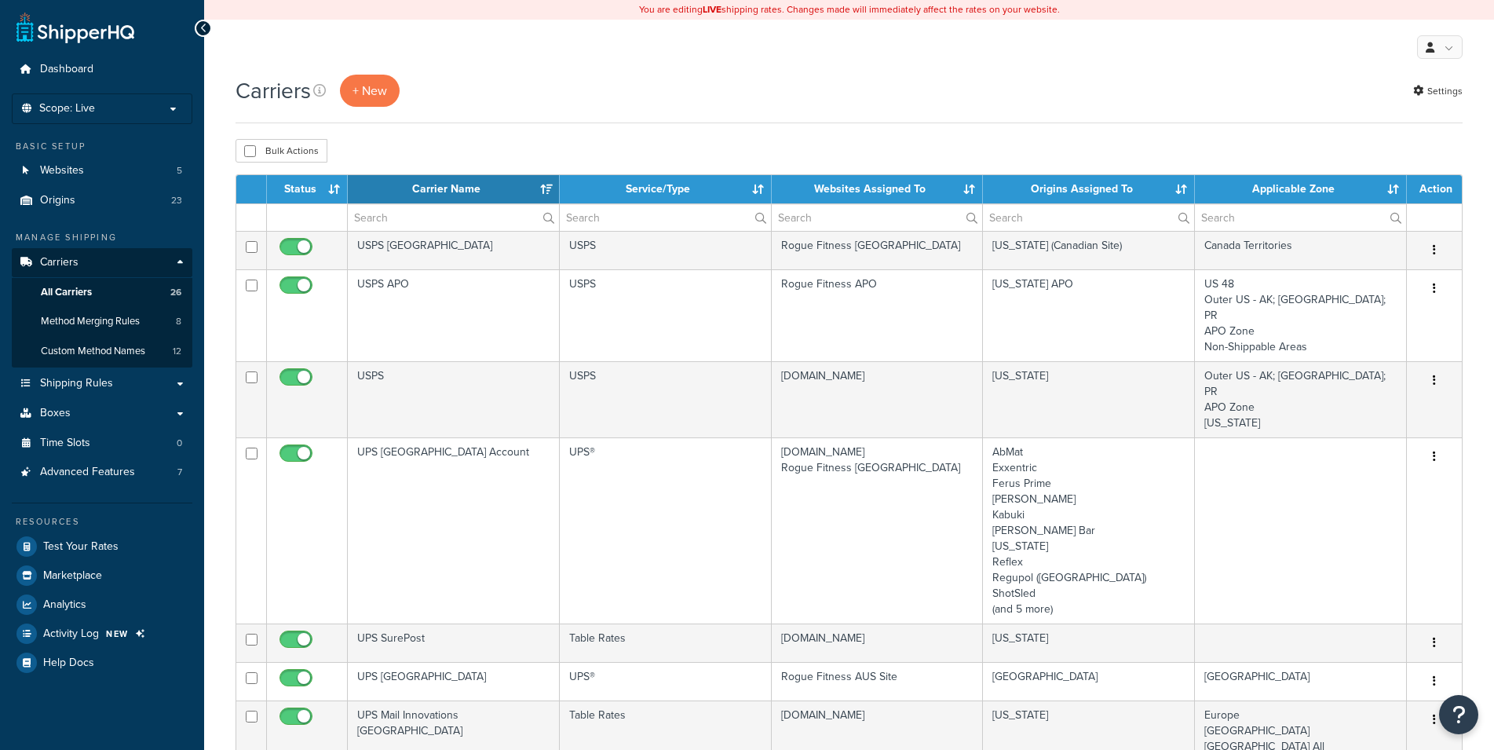
select select "15"
click at [905, 191] on th "Websites Assigned To" at bounding box center [878, 189] width 212 height 28
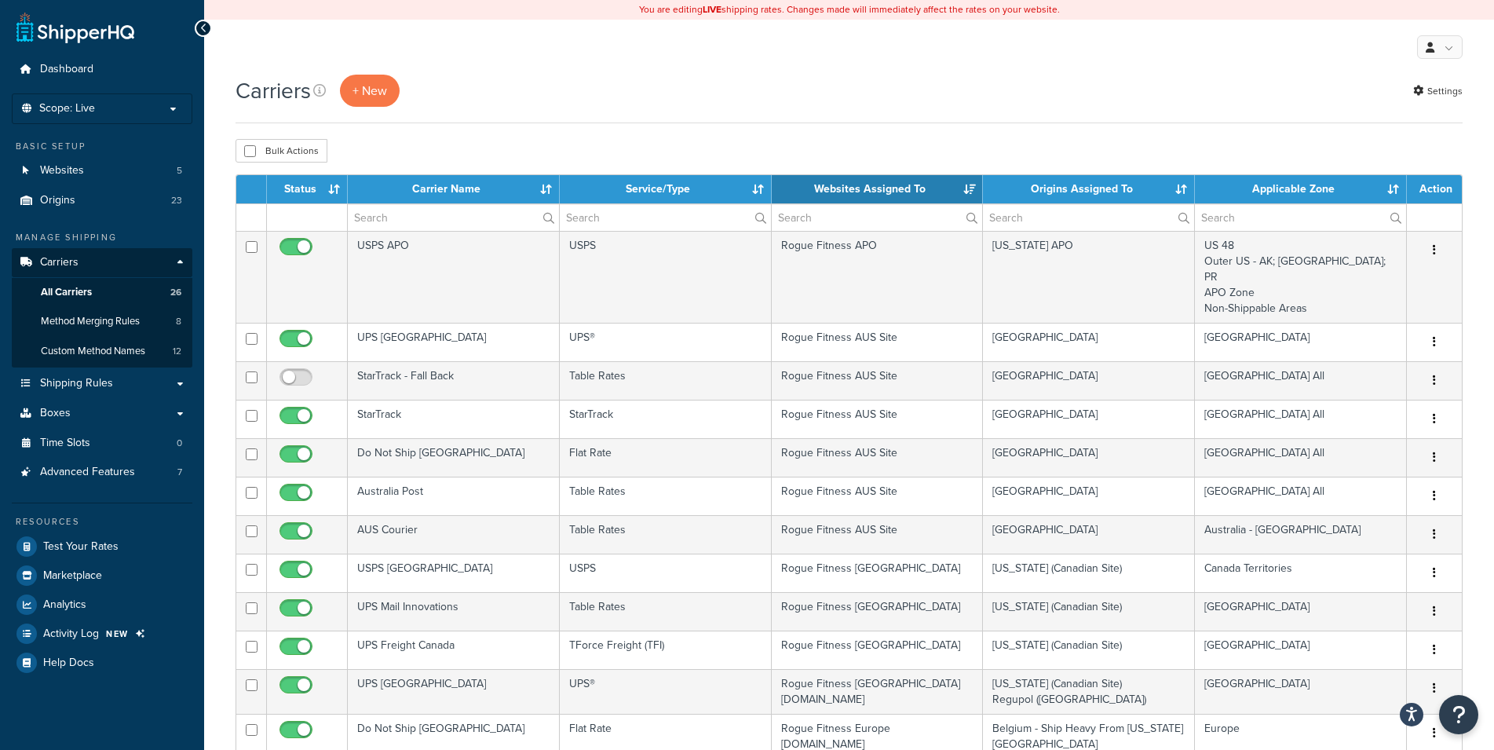
click at [905, 191] on th "Websites Assigned To" at bounding box center [878, 189] width 212 height 28
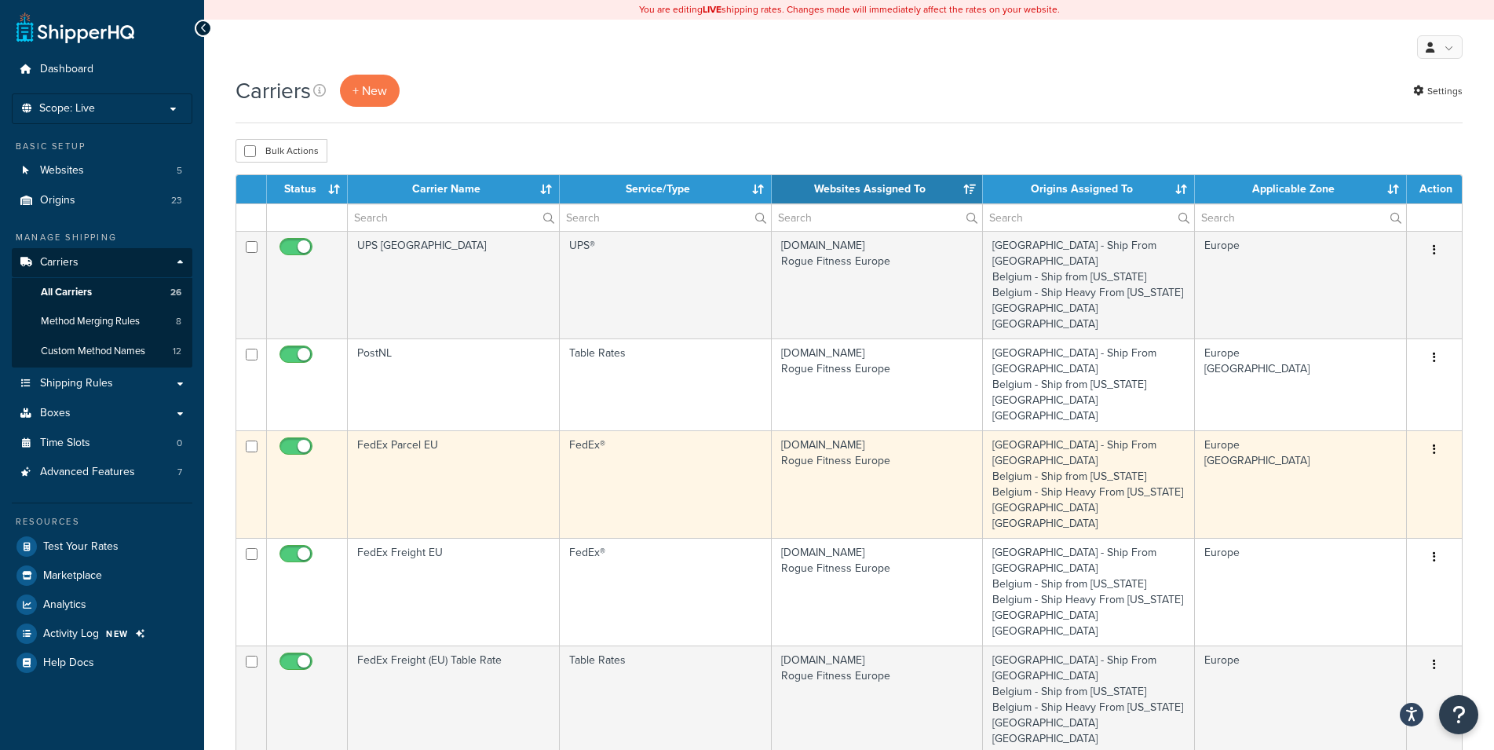
click at [1439, 437] on button "button" at bounding box center [1435, 449] width 22 height 25
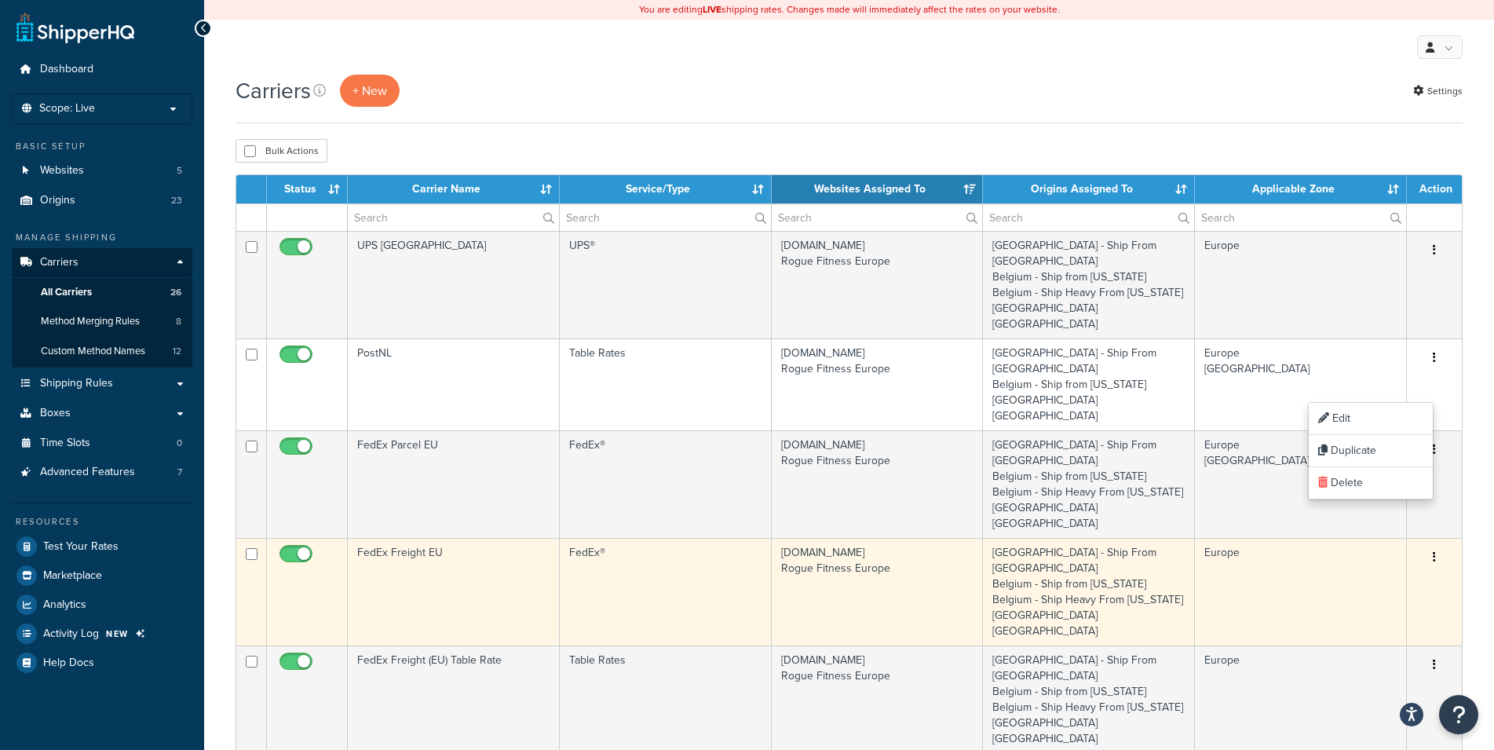
click at [1437, 545] on button "button" at bounding box center [1435, 557] width 22 height 25
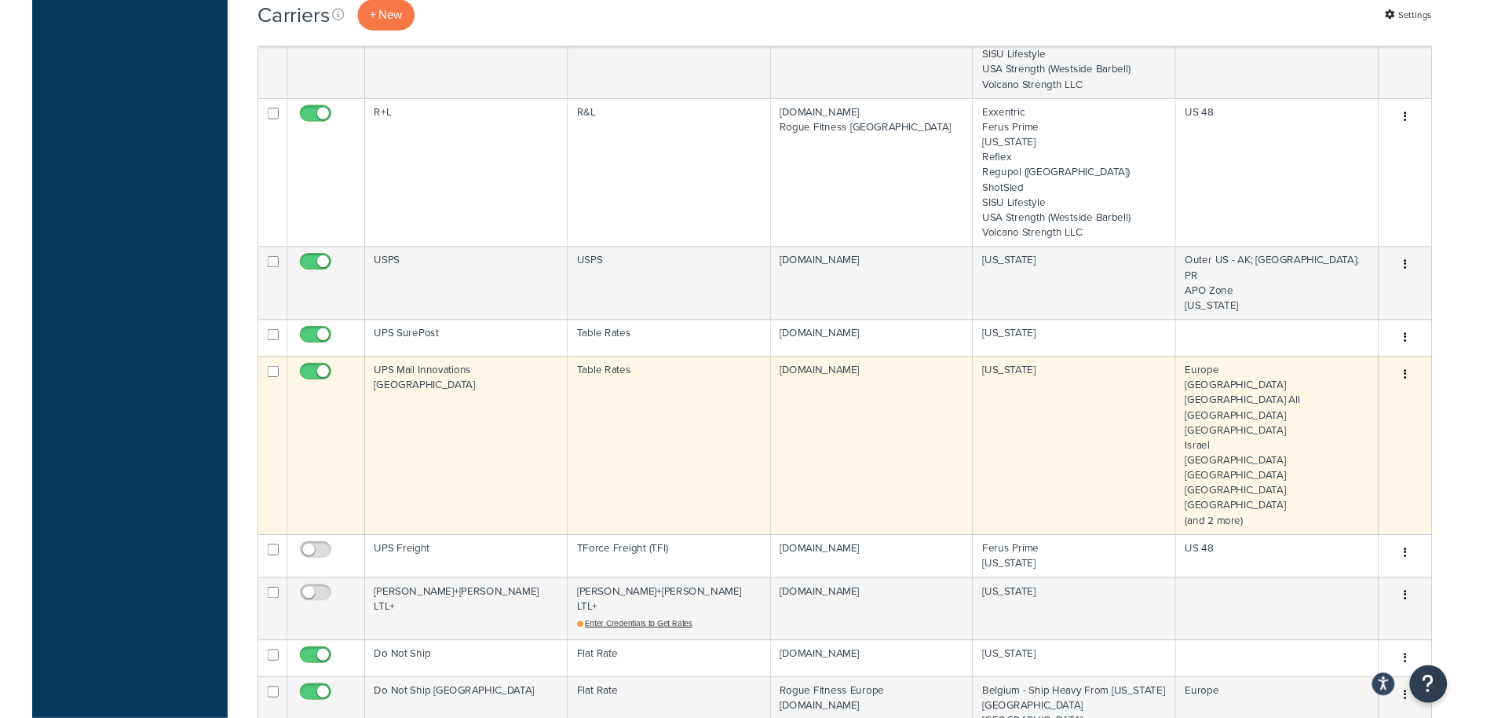
scroll to position [1201, 0]
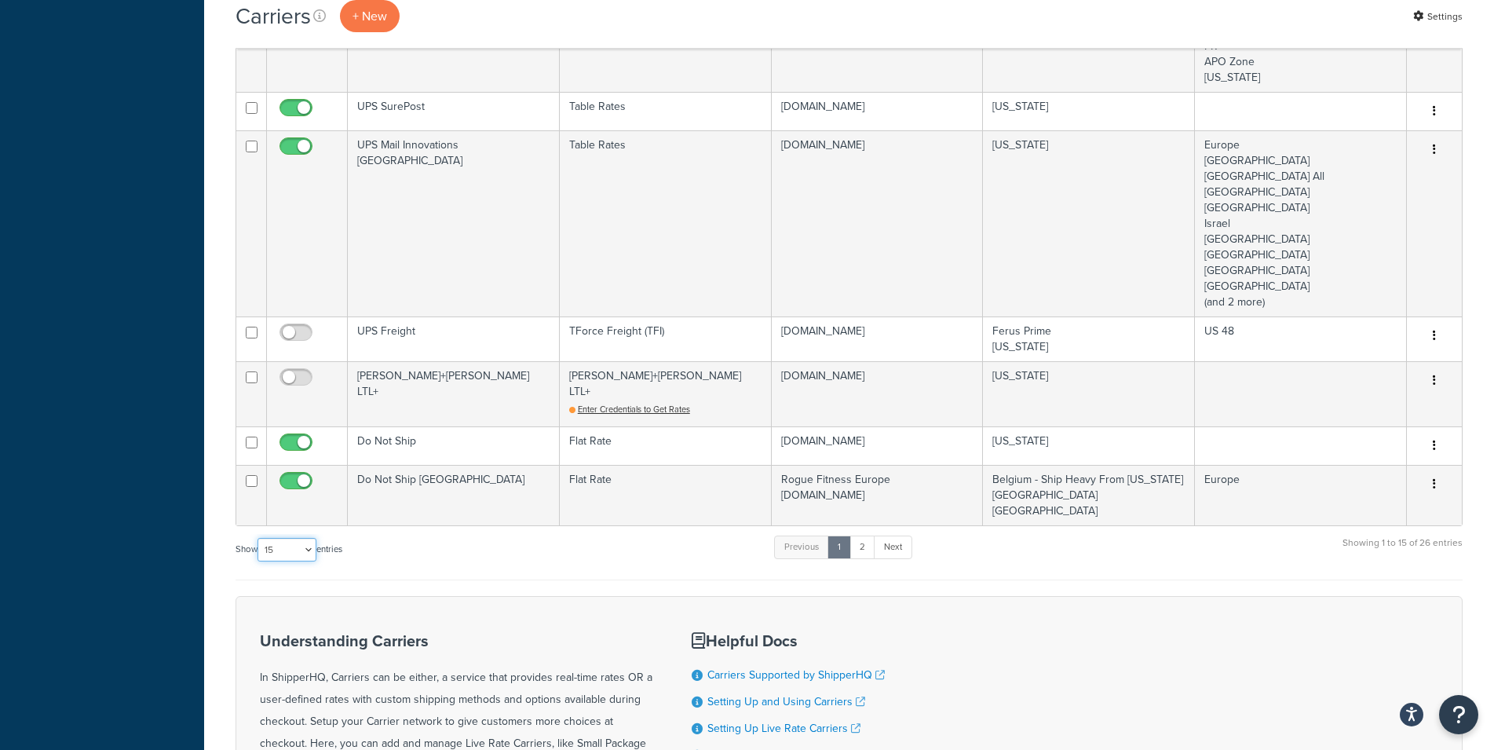
click at [258, 538] on select "10 15 25 50 100" at bounding box center [287, 550] width 59 height 24
select select "100"
click option "100" at bounding box center [0, 0] width 0 height 0
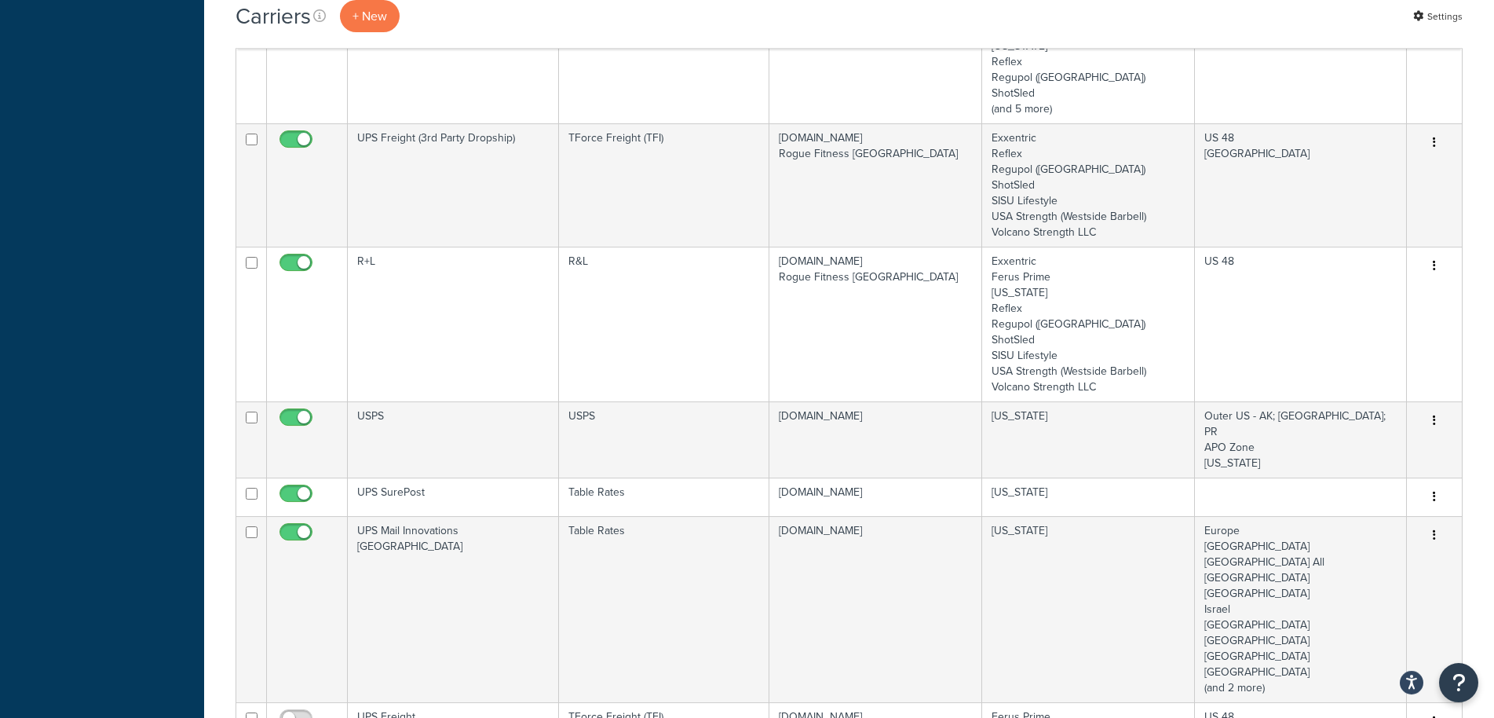
scroll to position [0, 0]
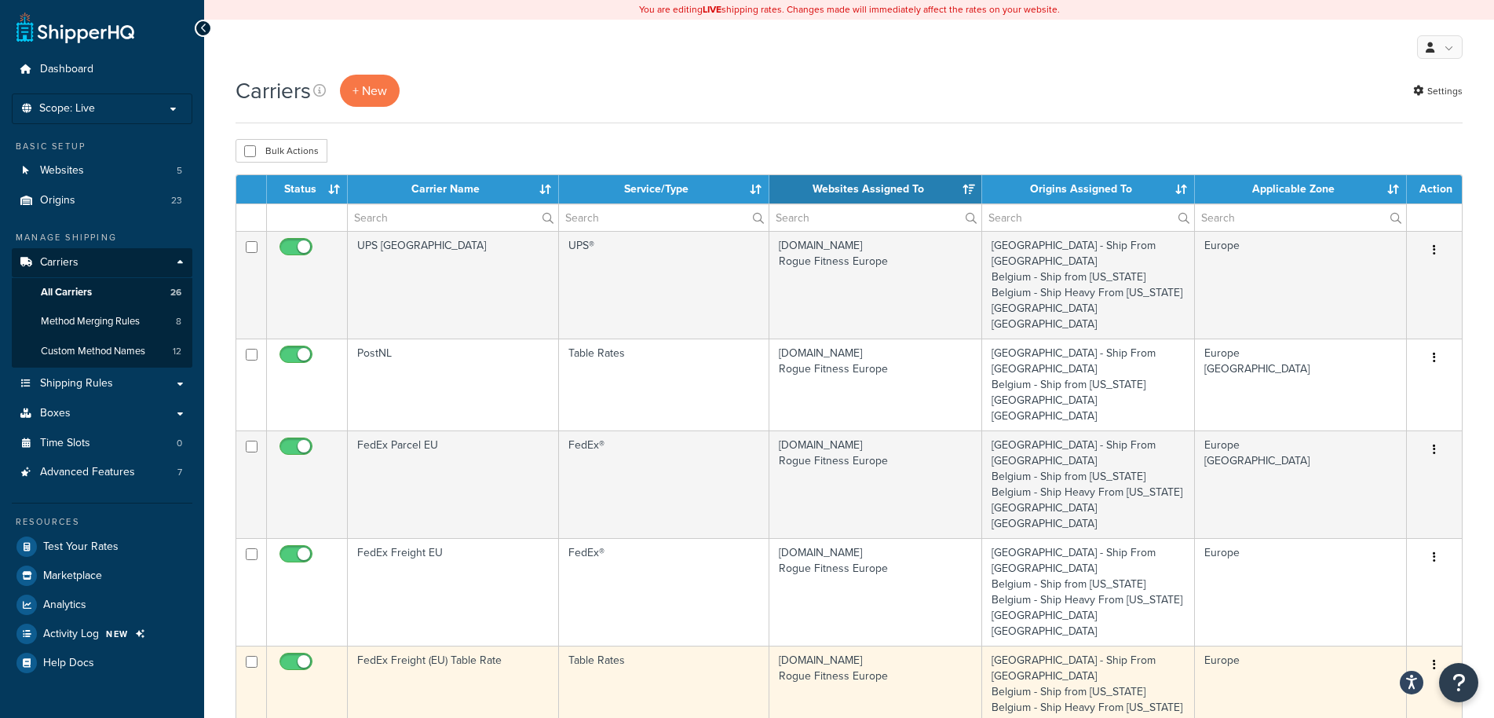
click at [1253, 645] on td "Europe" at bounding box center [1301, 699] width 212 height 108
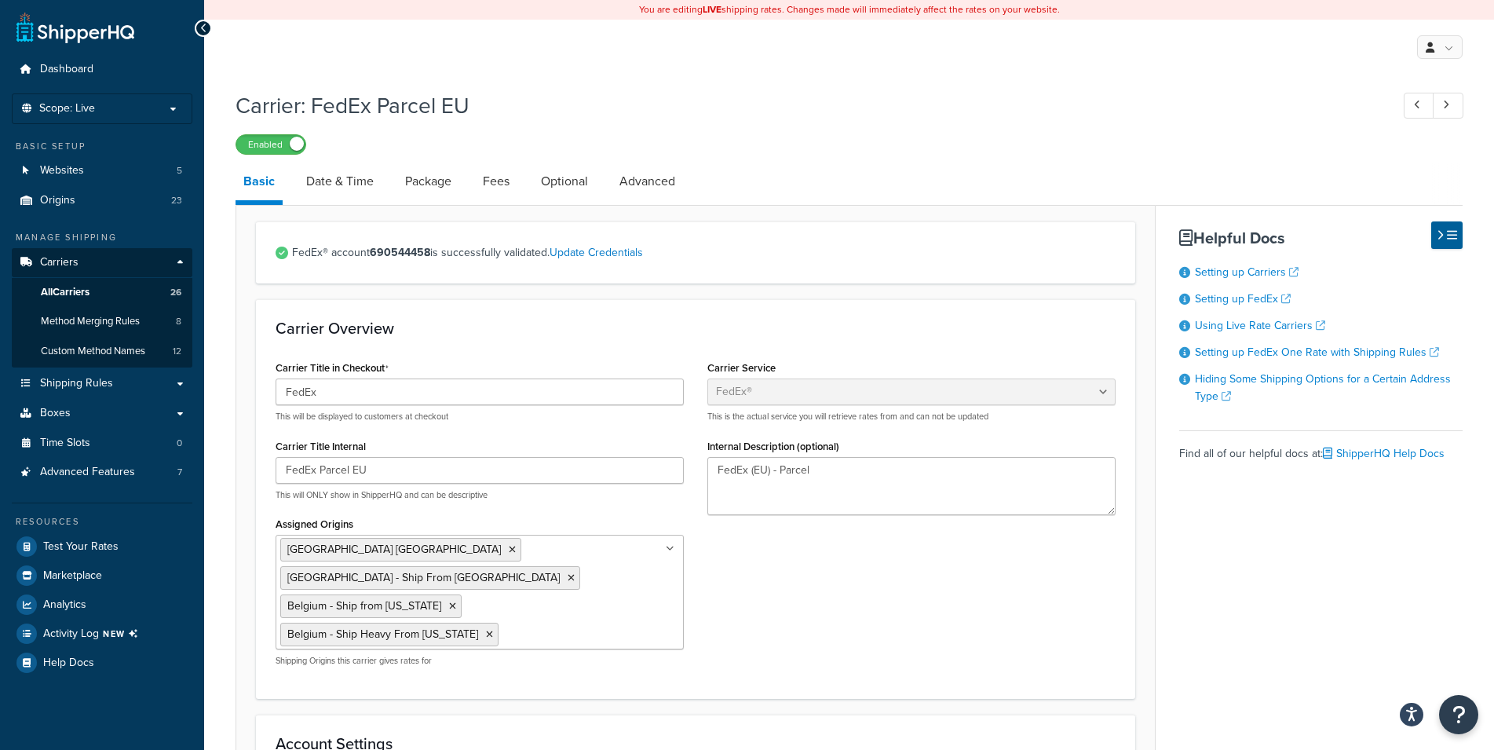
select select "fedEx"
select select "REGULAR_PICKUP"
select select "YOUR_PACKAGING"
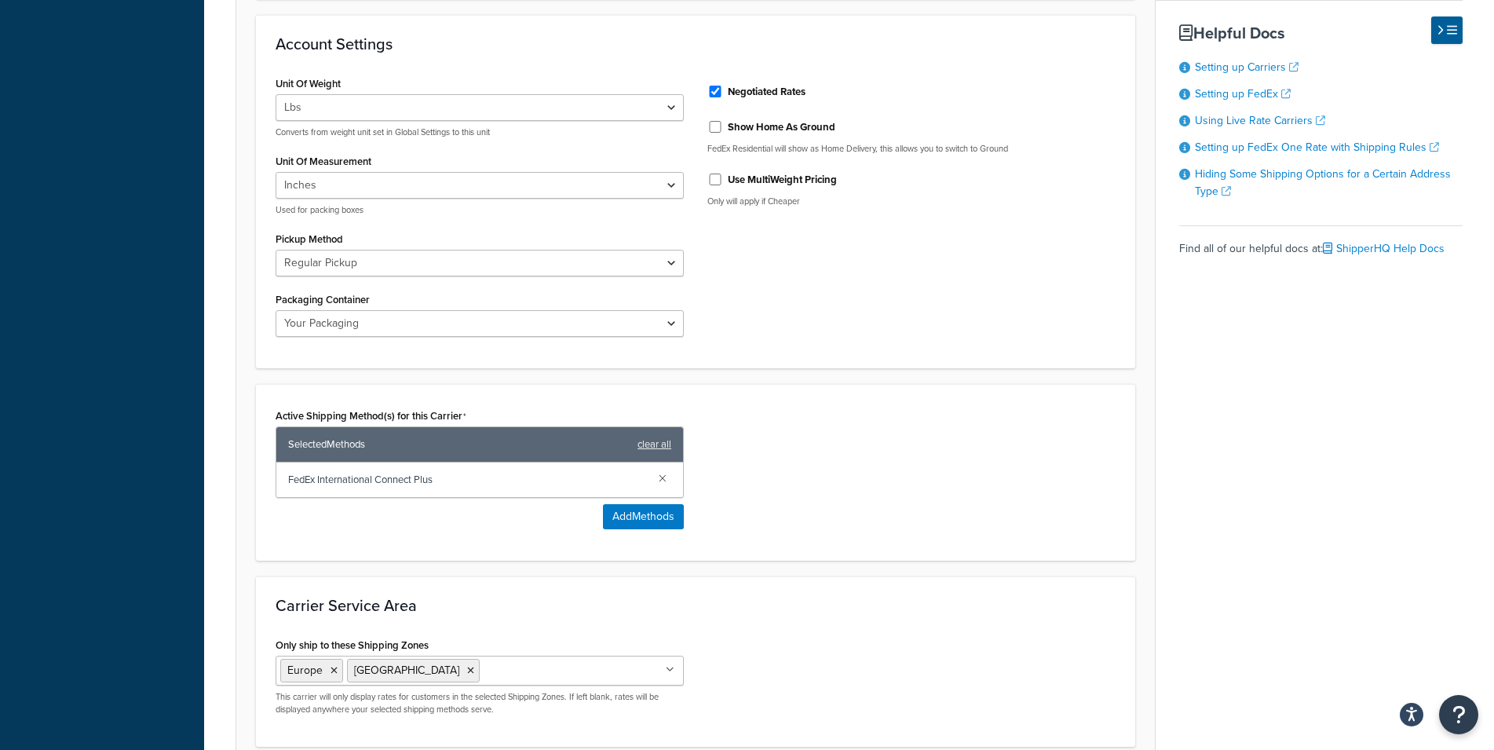
scroll to position [801, 0]
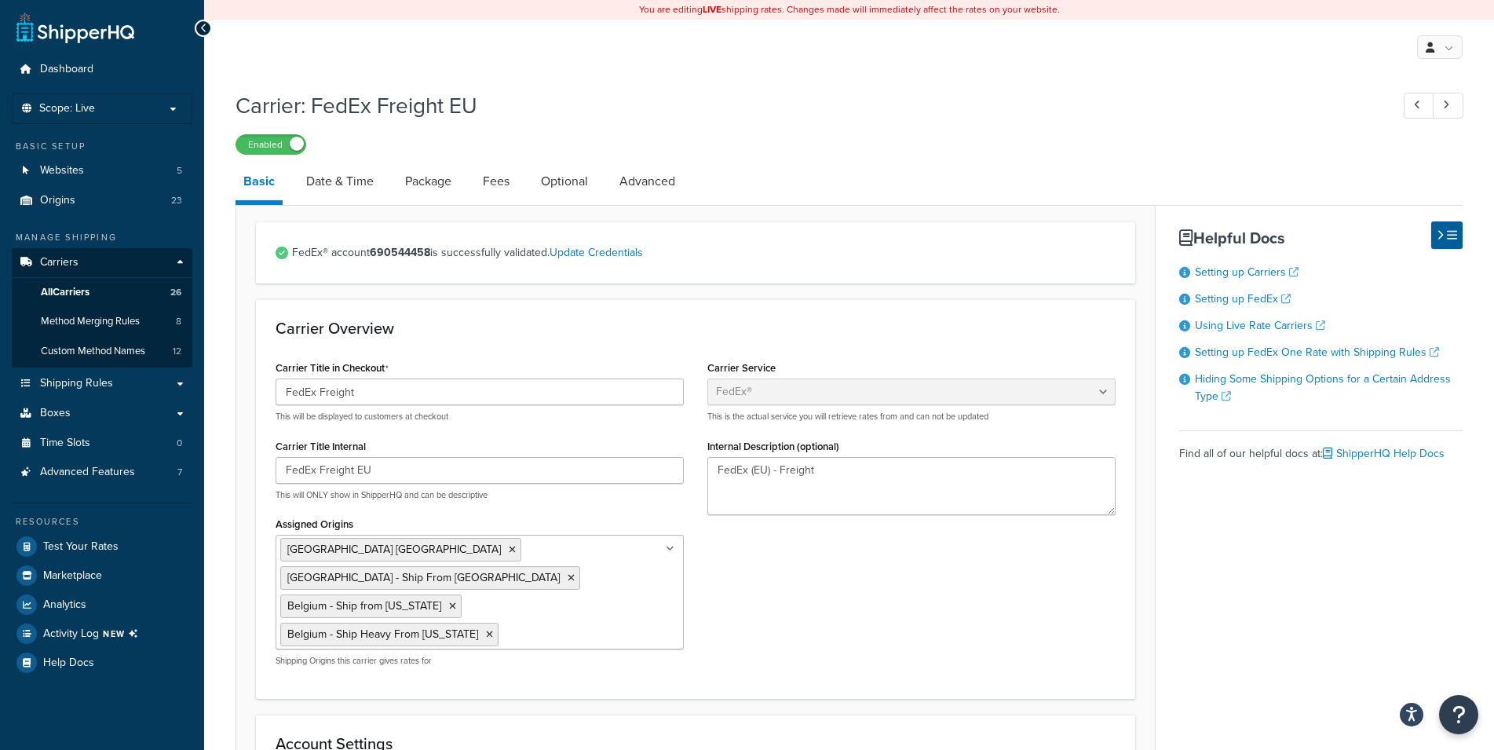
select select "fedEx"
select select "REGULAR_PICKUP"
select select "YOUR_PACKAGING"
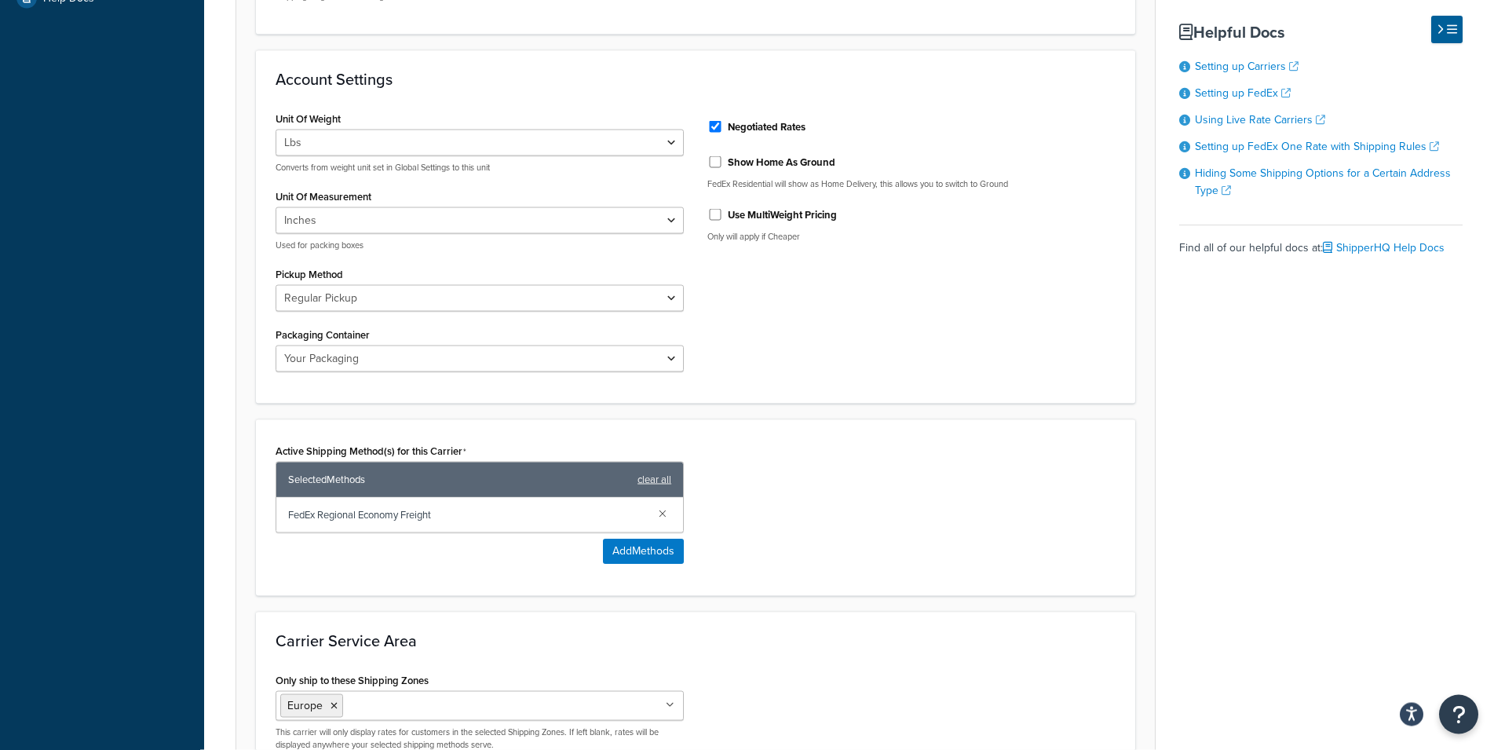
scroll to position [641, 0]
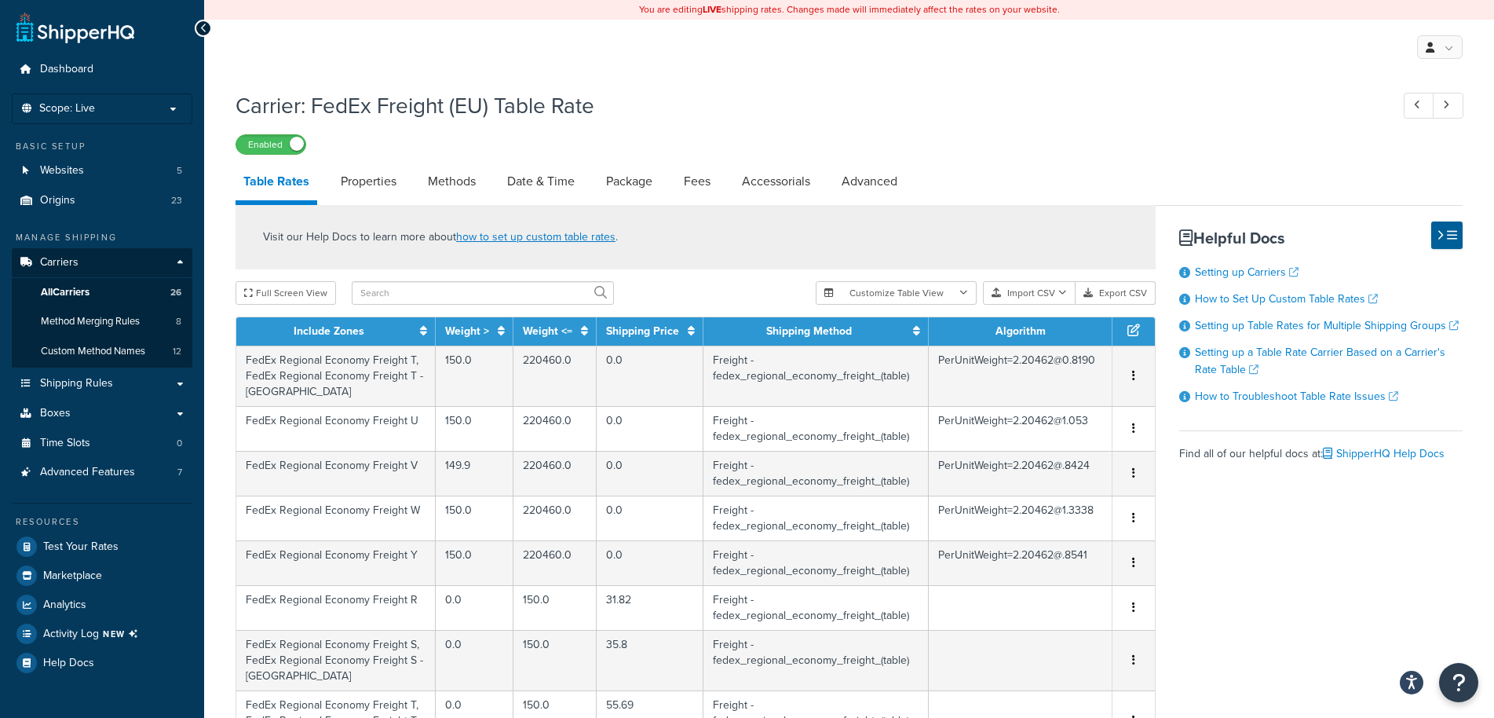
select select "25"
click at [363, 191] on link "Properties" at bounding box center [368, 182] width 71 height 38
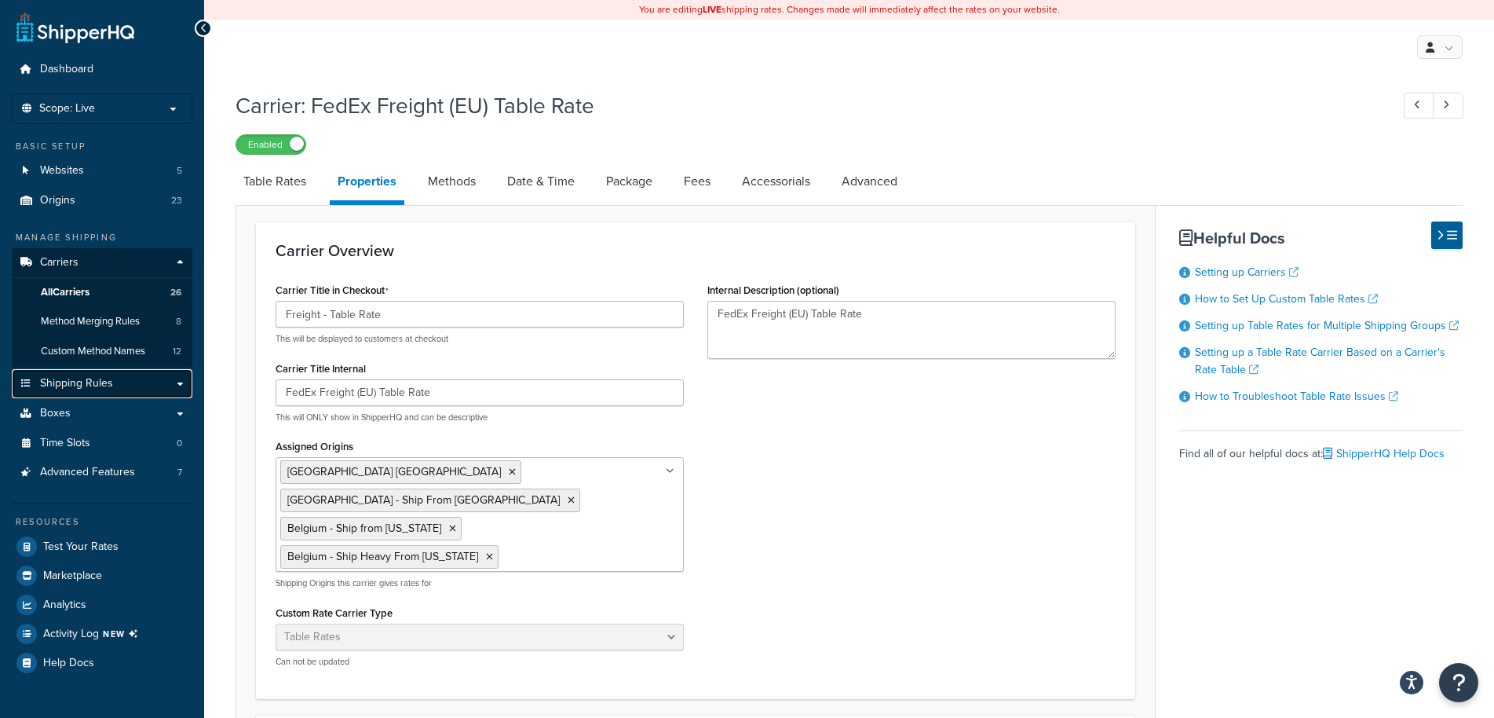
click at [131, 386] on link "Shipping Rules" at bounding box center [102, 383] width 181 height 29
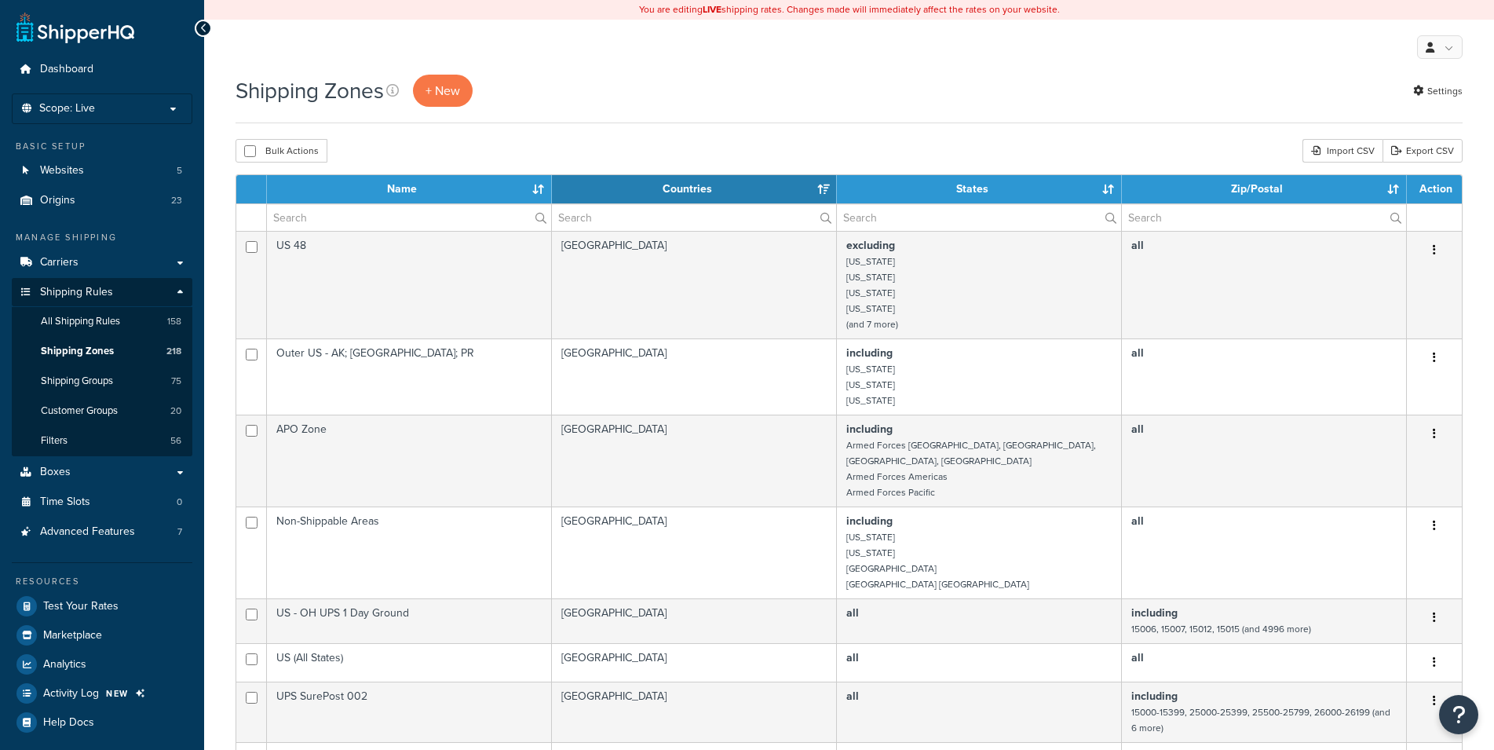
select select "15"
click at [343, 210] on input "text" at bounding box center [409, 217] width 284 height 27
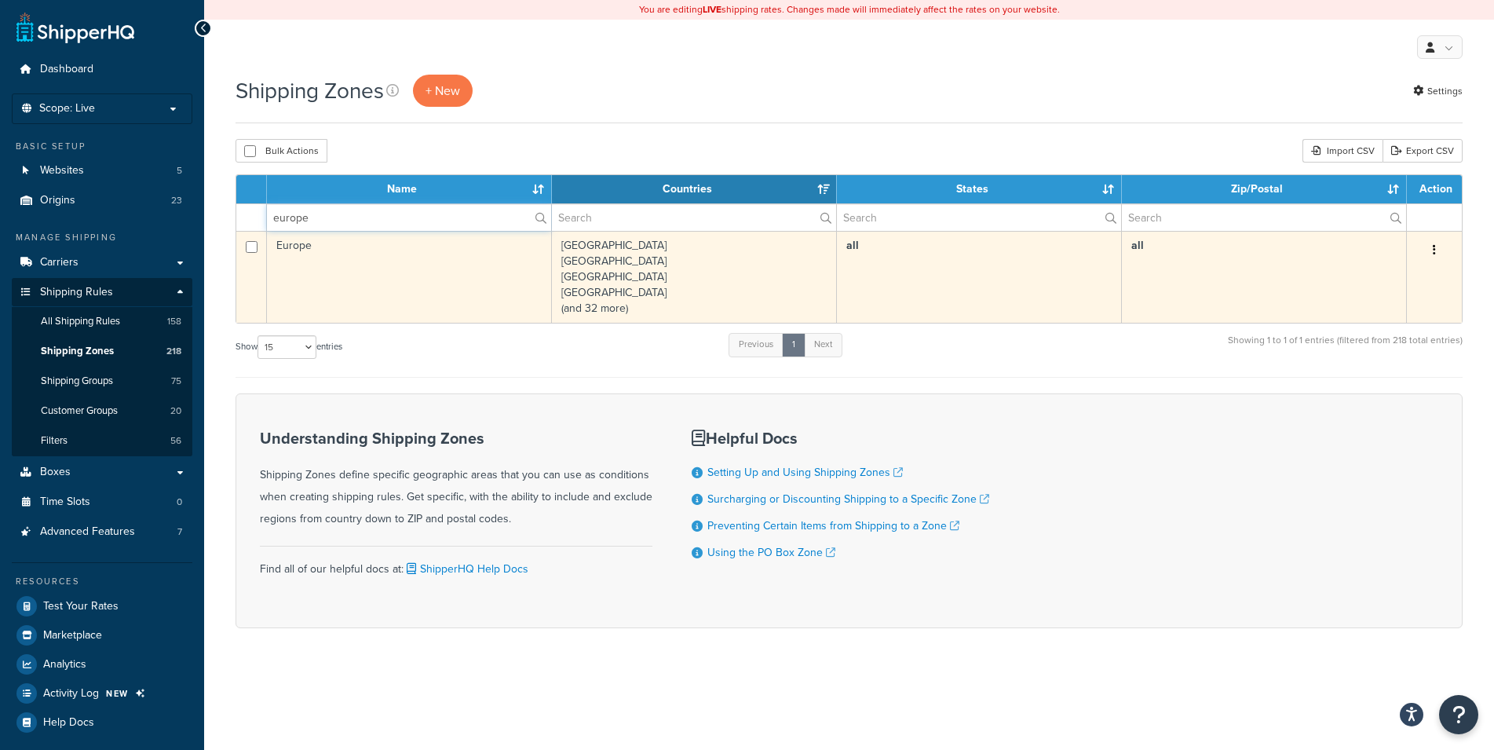
type input "europe"
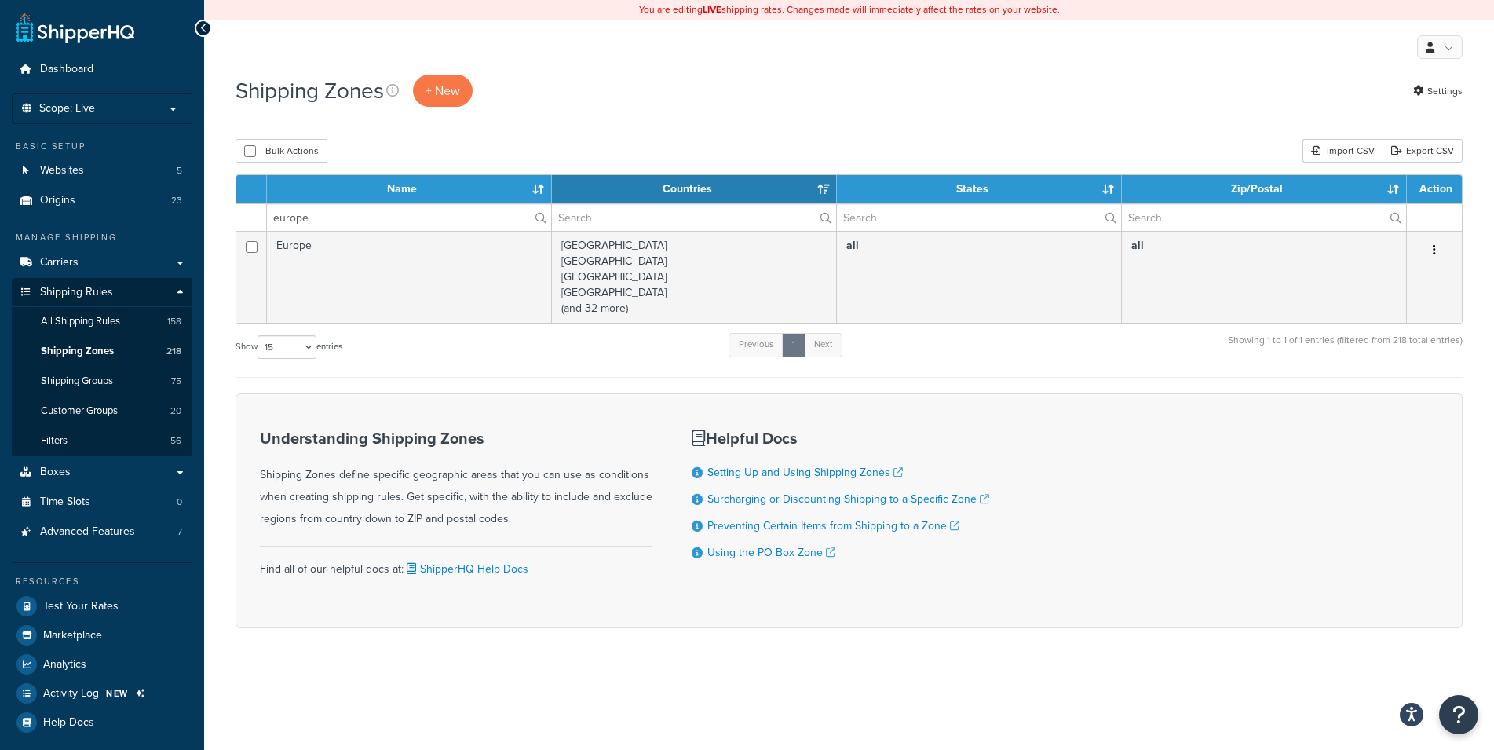
click at [1376, 272] on td "all" at bounding box center [1264, 277] width 285 height 92
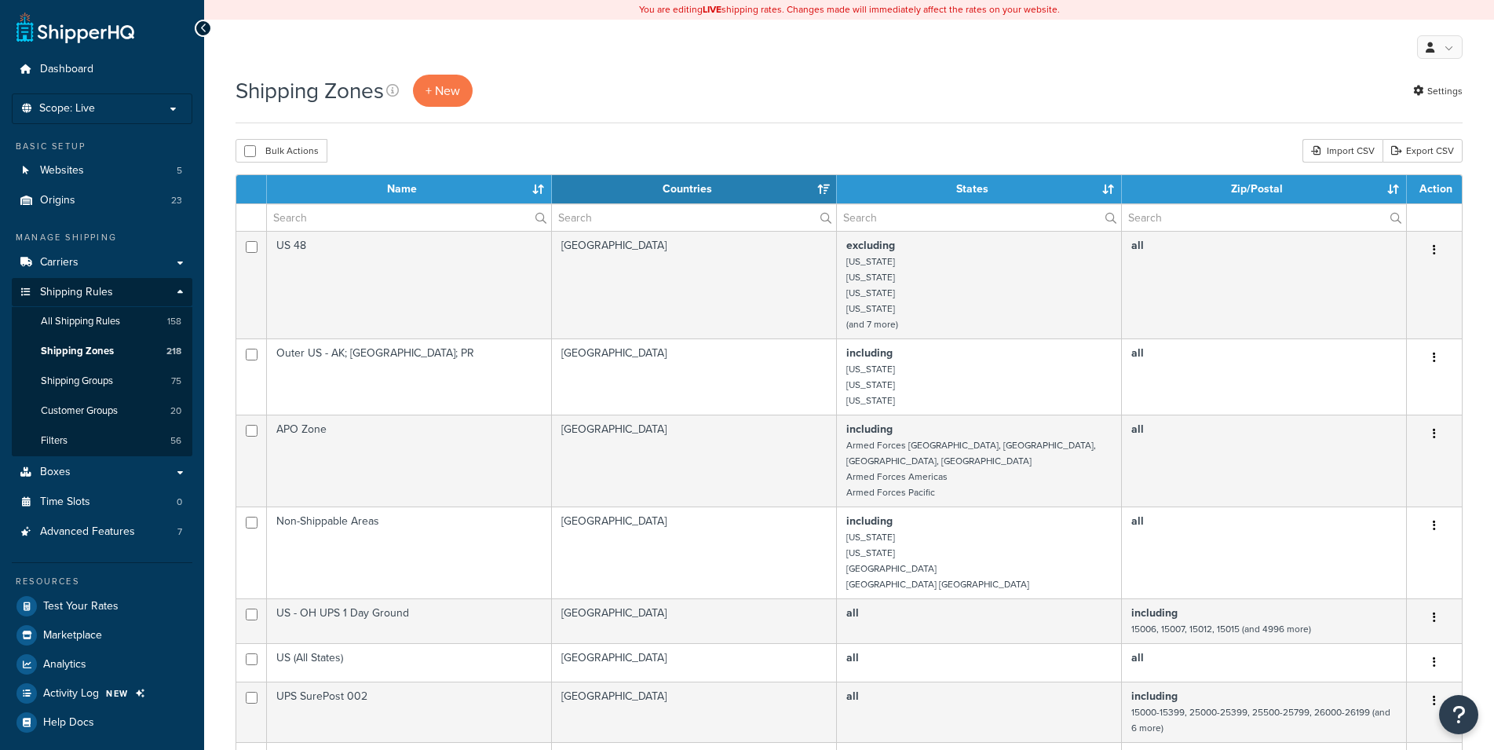
select select "15"
drag, startPoint x: 0, startPoint y: 0, endPoint x: 349, endPoint y: 219, distance: 411.8
click at [349, 219] on input "text" at bounding box center [409, 217] width 284 height 27
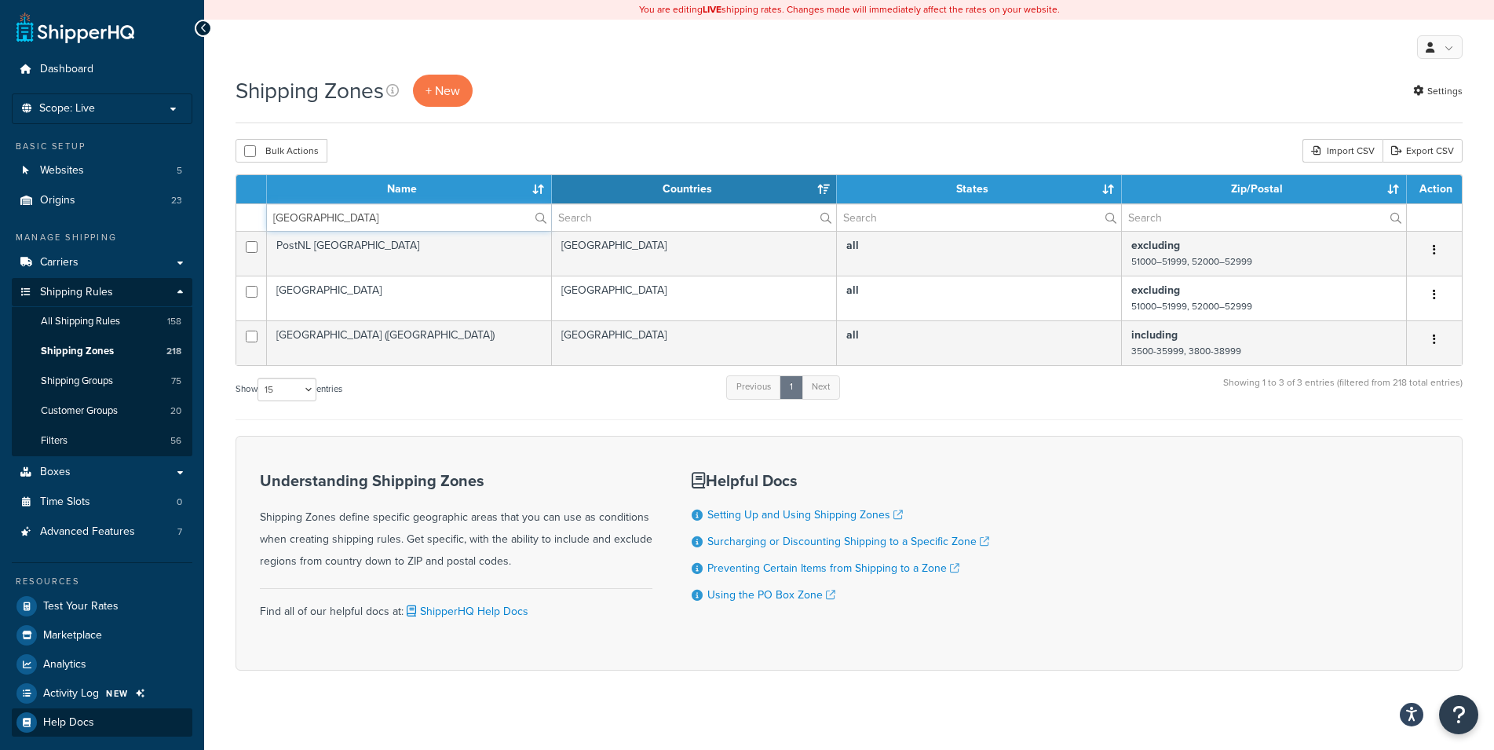
type input "spain"
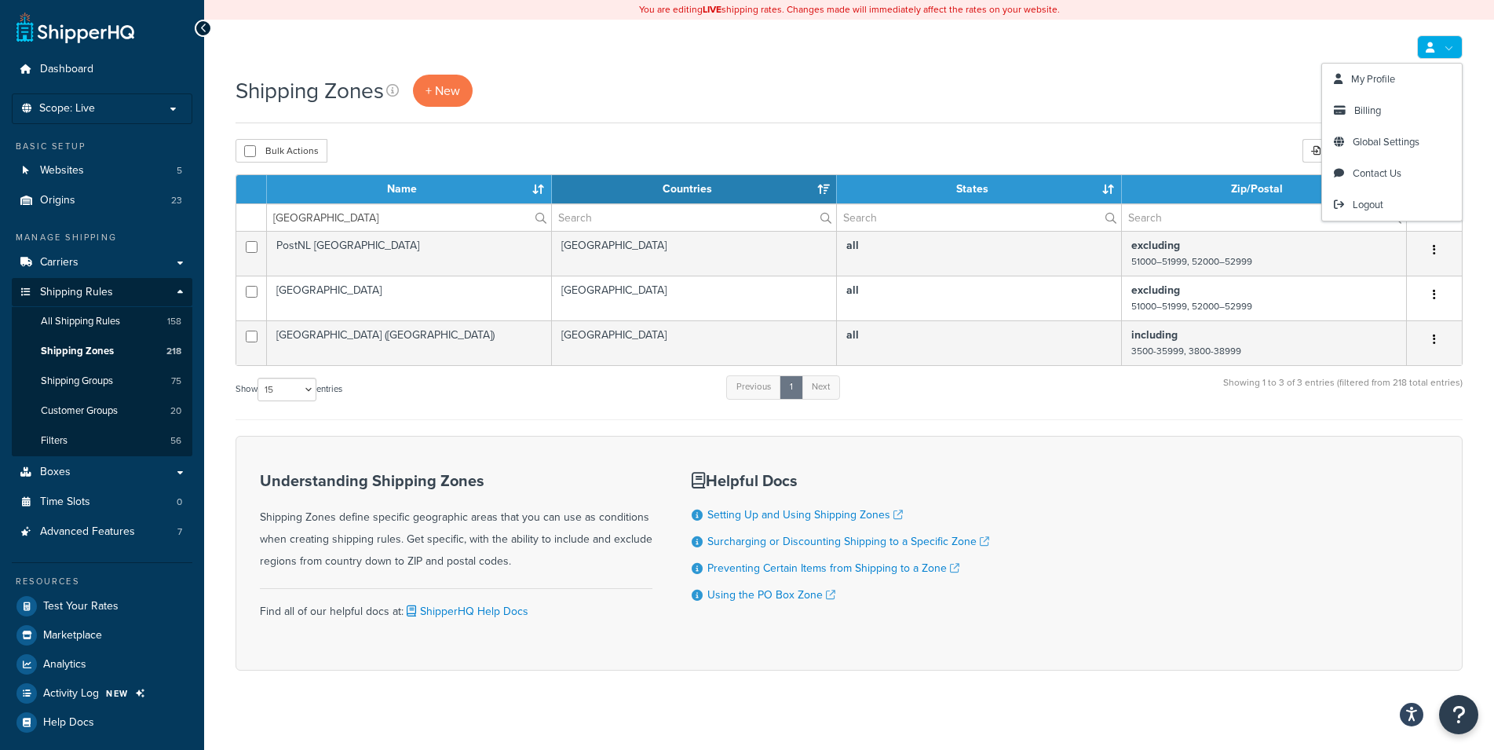
click at [1457, 47] on link at bounding box center [1440, 47] width 46 height 24
click at [1410, 82] on link "My Profile" at bounding box center [1392, 79] width 140 height 31
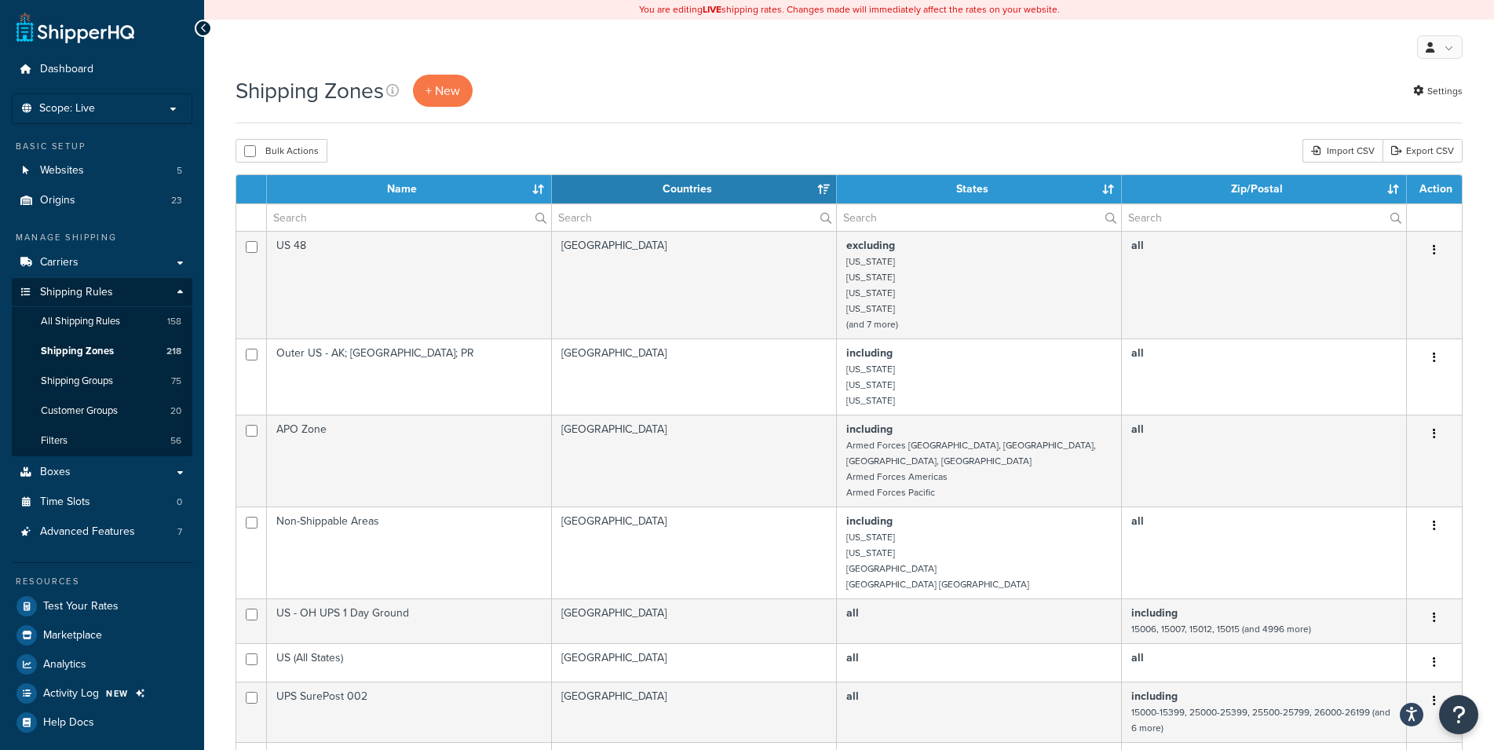
select select "15"
click at [409, 218] on input "text" at bounding box center [409, 217] width 284 height 27
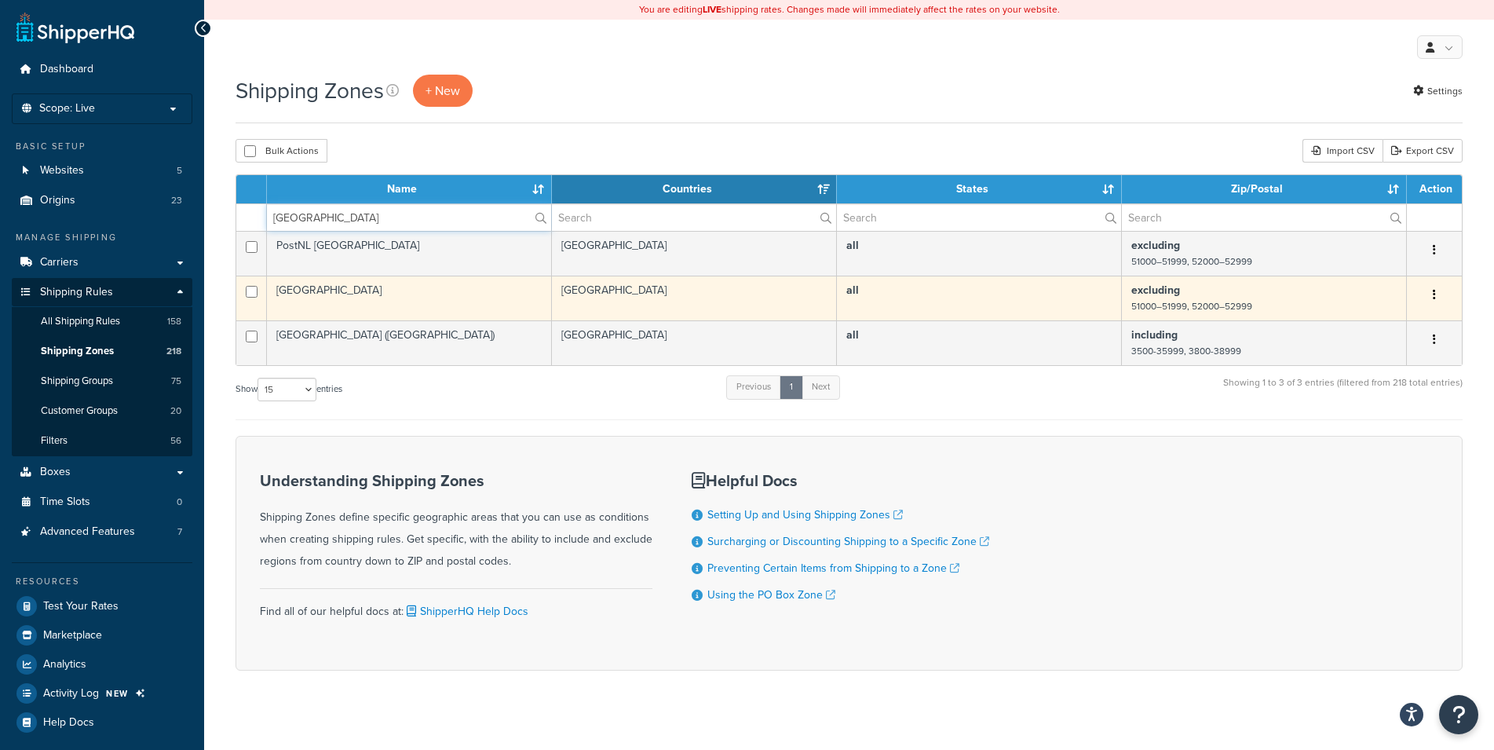
type input "spain"
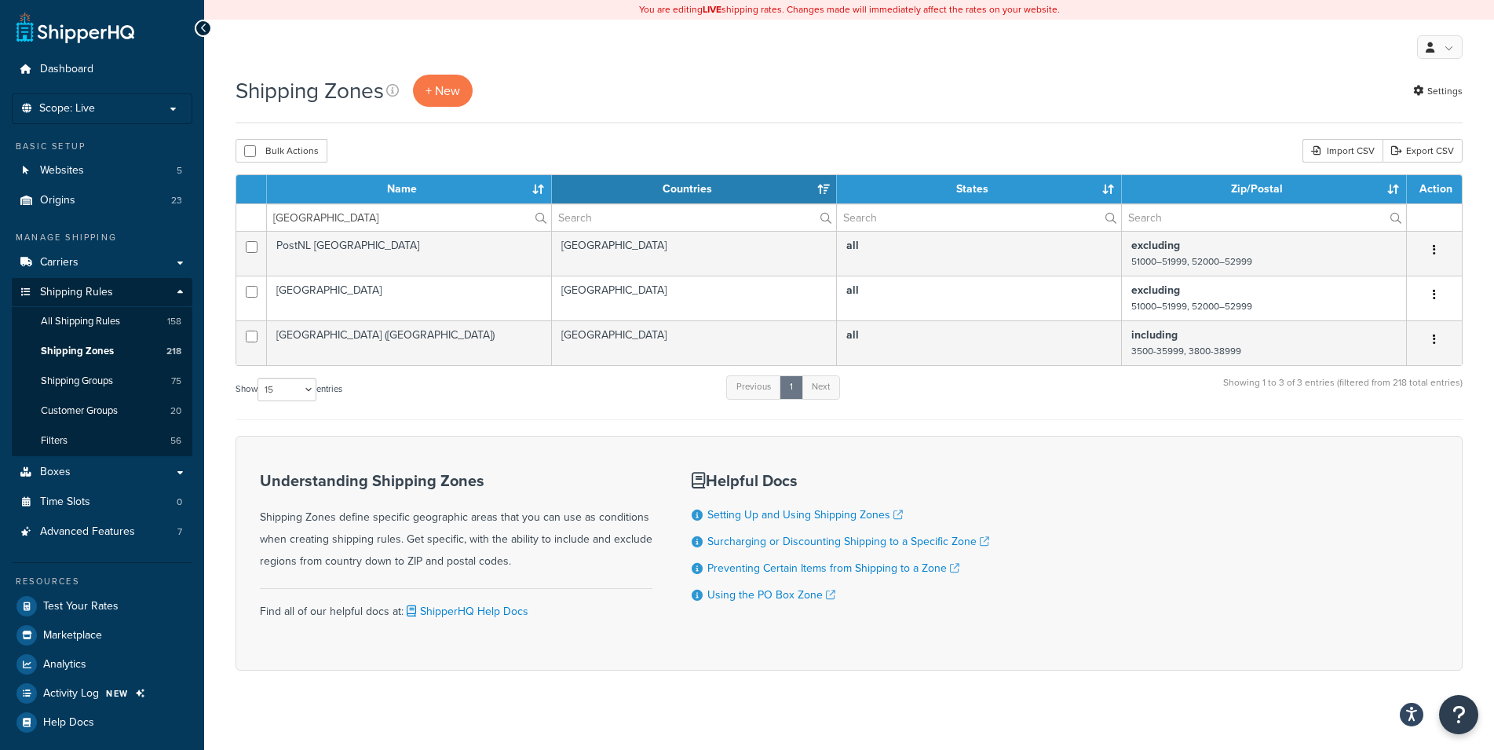
click at [1255, 305] on td "excluding 51000–51999, 52000–52999" at bounding box center [1264, 298] width 285 height 45
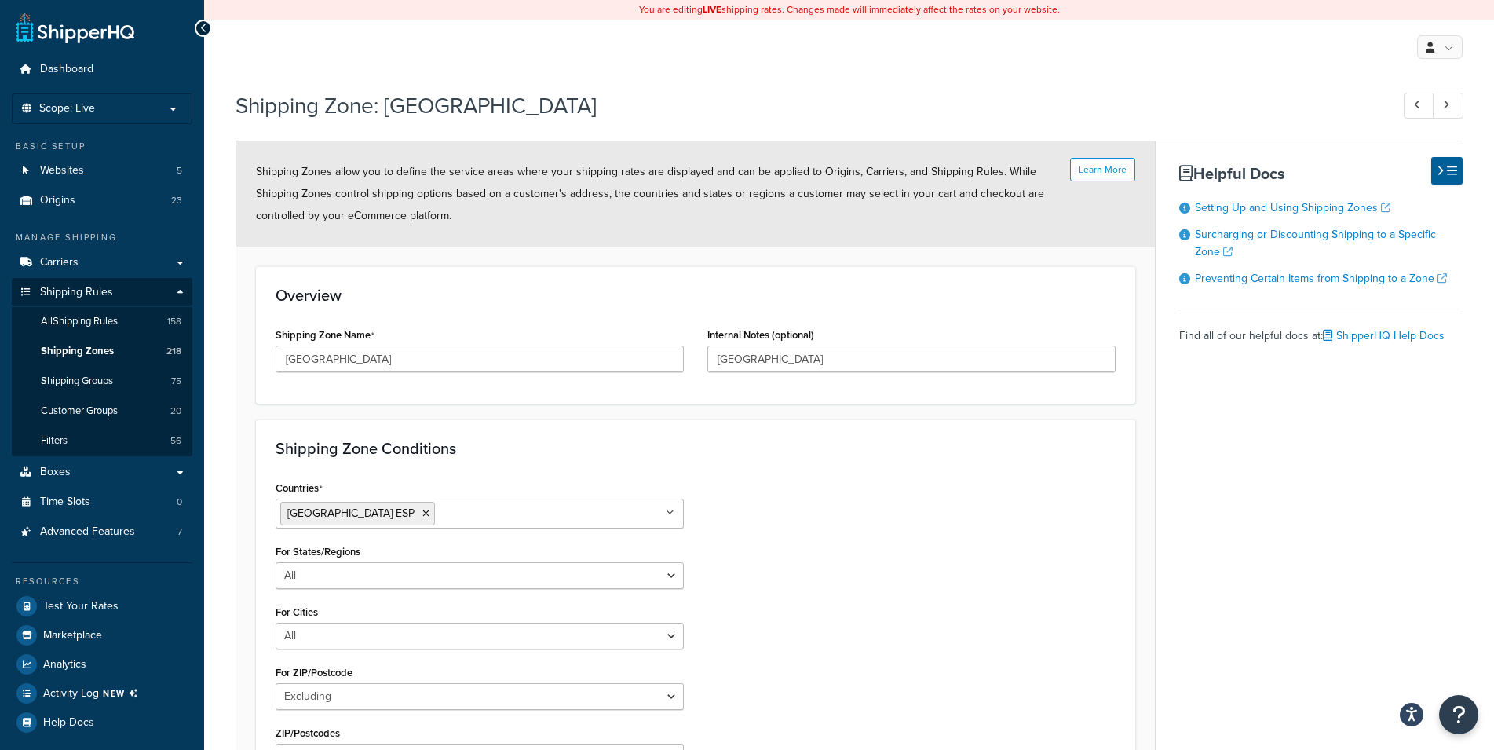
scroll to position [258, 0]
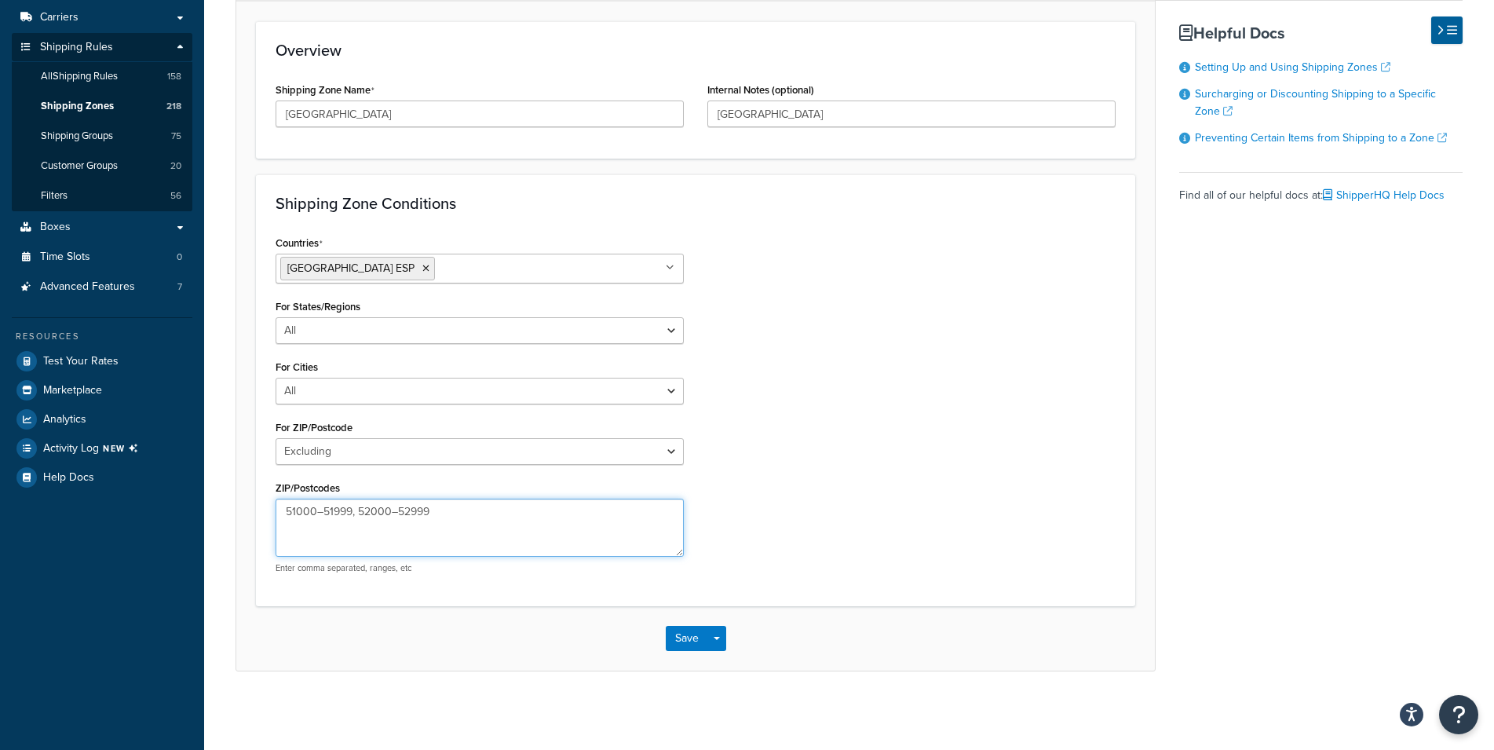
click at [490, 522] on textarea "51000–51999, 52000–52999" at bounding box center [480, 528] width 408 height 58
click at [276, 438] on select "All Including Excluding" at bounding box center [480, 451] width 408 height 27
select select "including"
click option "Including" at bounding box center [0, 0] width 0 height 0
drag, startPoint x: 404, startPoint y: 500, endPoint x: 133, endPoint y: 488, distance: 271.2
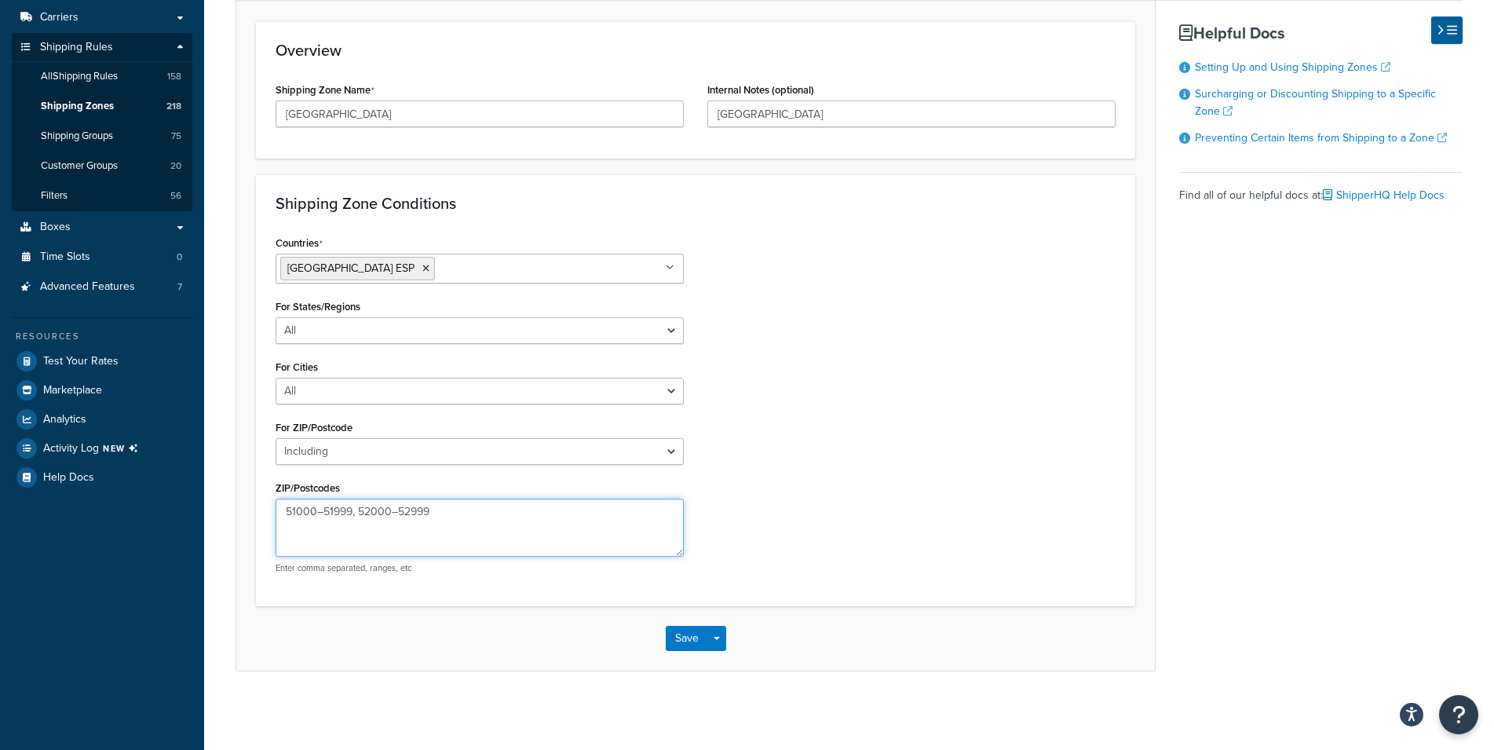
click at [276, 499] on textarea "51000–51999, 52000–52999" at bounding box center [480, 528] width 408 height 58
paste textarea "01000-50999 52000-99999"
click at [287, 514] on textarea "01000-50999 52000-99999" at bounding box center [480, 528] width 408 height 58
type textarea "01000-50999,52000-99999"
click at [714, 636] on button "Save Dropdown" at bounding box center [717, 638] width 19 height 25
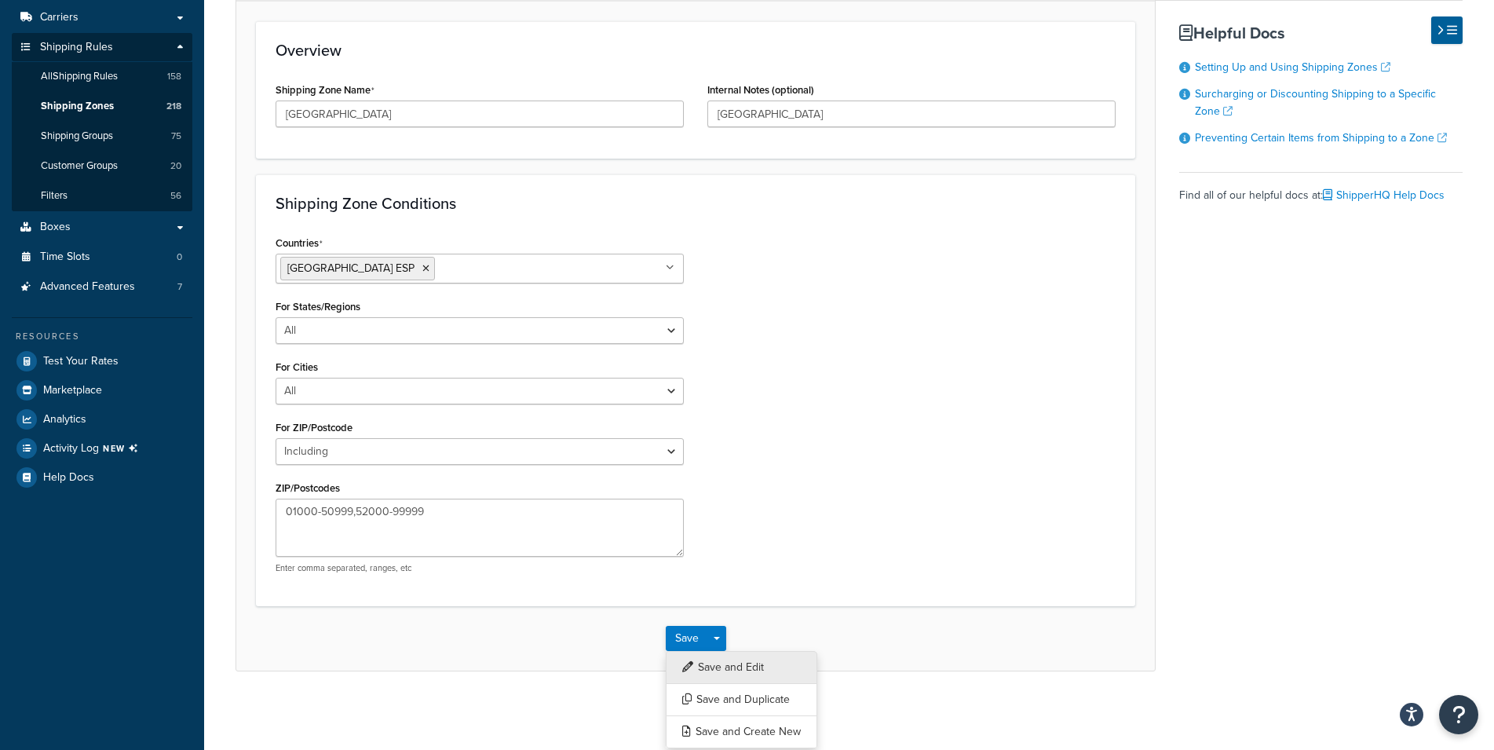
click at [710, 658] on button "Save and Edit" at bounding box center [742, 667] width 152 height 33
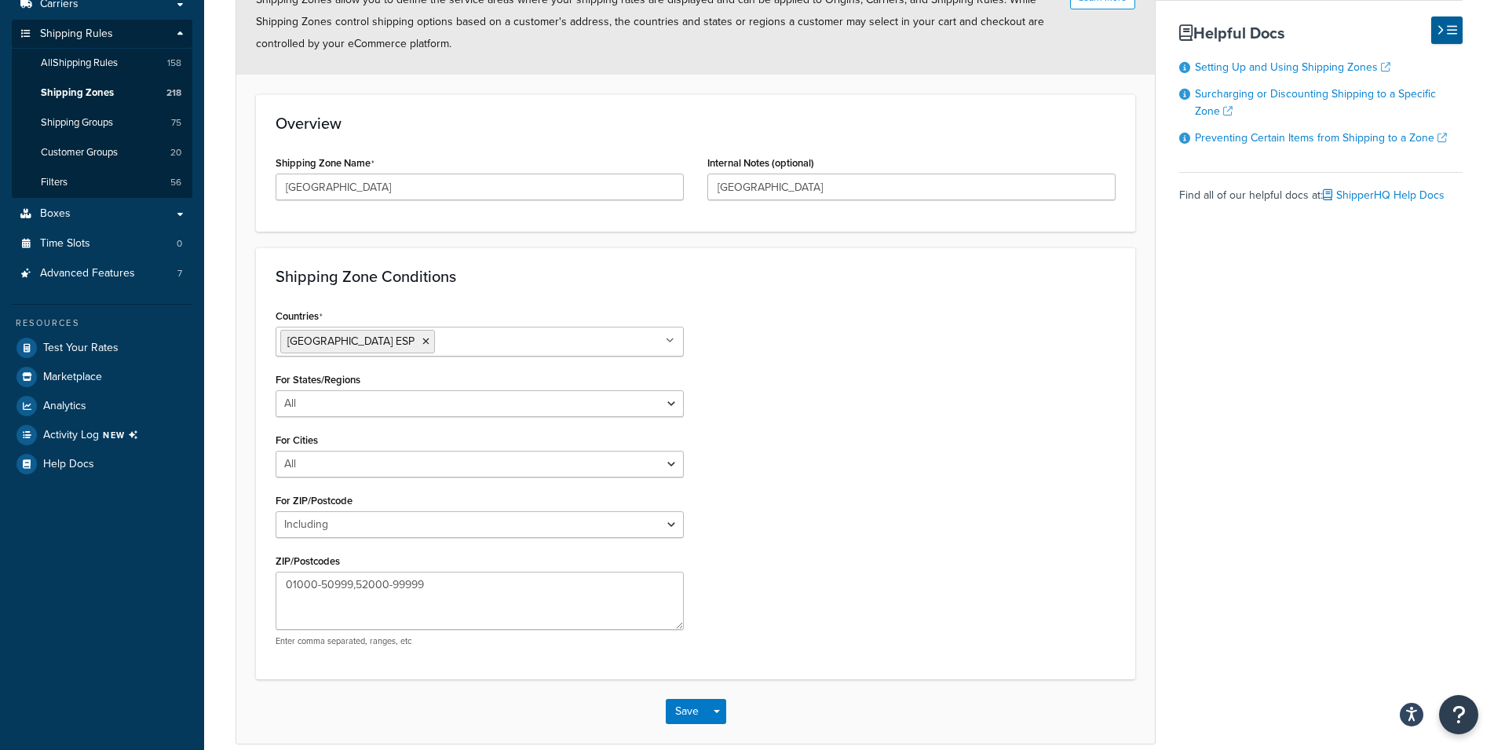
scroll to position [0, 0]
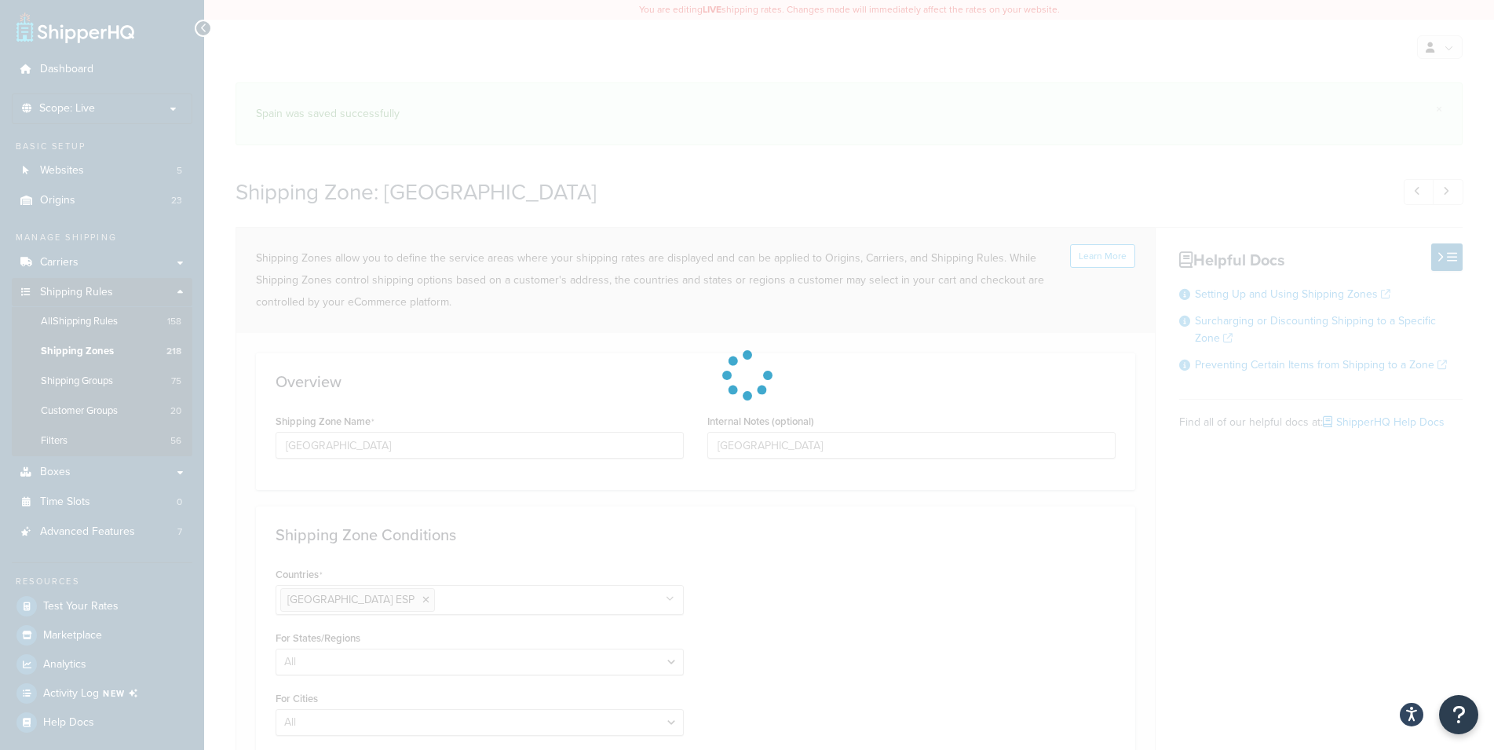
select select "including"
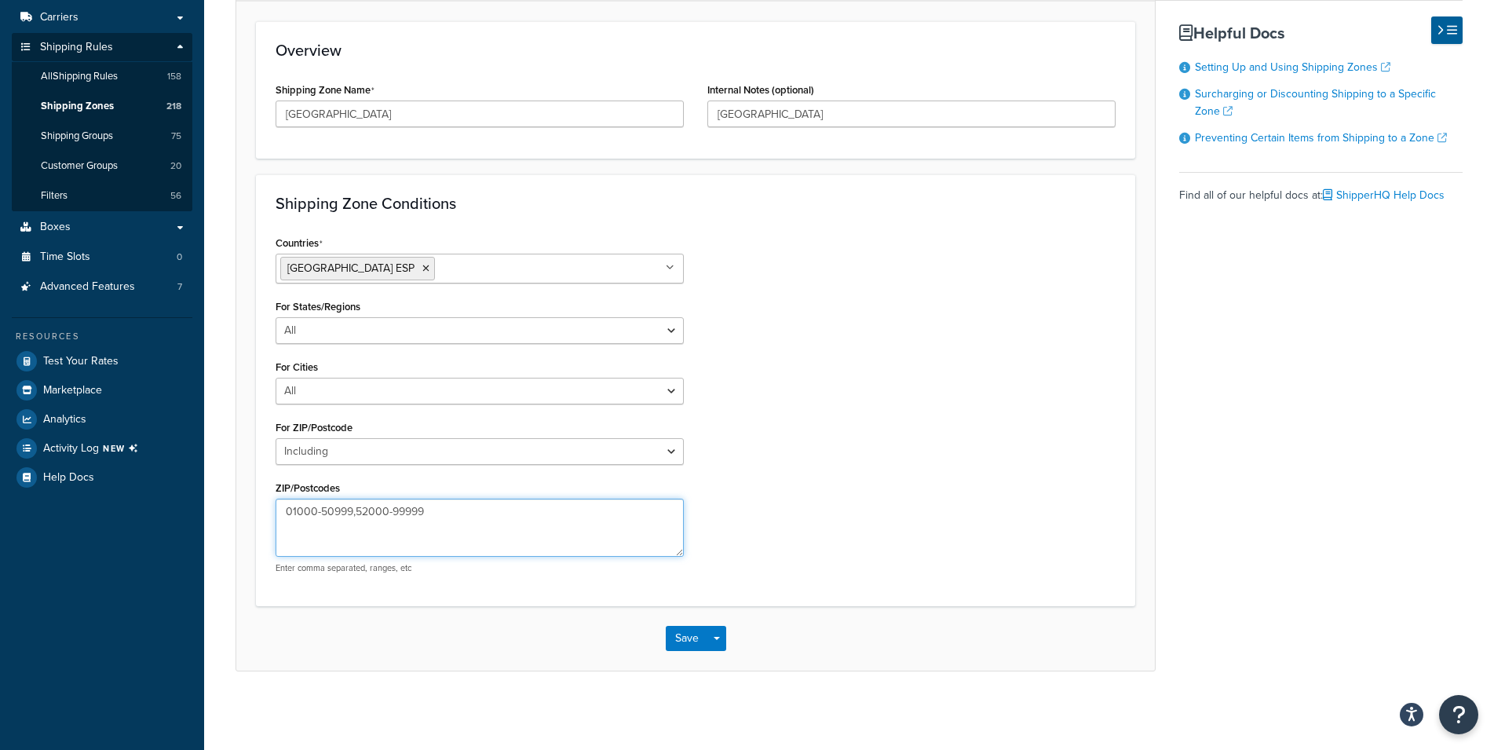
scroll to position [258, 0]
click at [363, 499] on textarea "01000-50999,52000-99999" at bounding box center [480, 528] width 408 height 58
type textarea "01000-50999,53000-99999"
click at [719, 642] on button "Save Dropdown" at bounding box center [717, 638] width 19 height 25
click at [715, 667] on button "Save and Edit" at bounding box center [742, 667] width 152 height 33
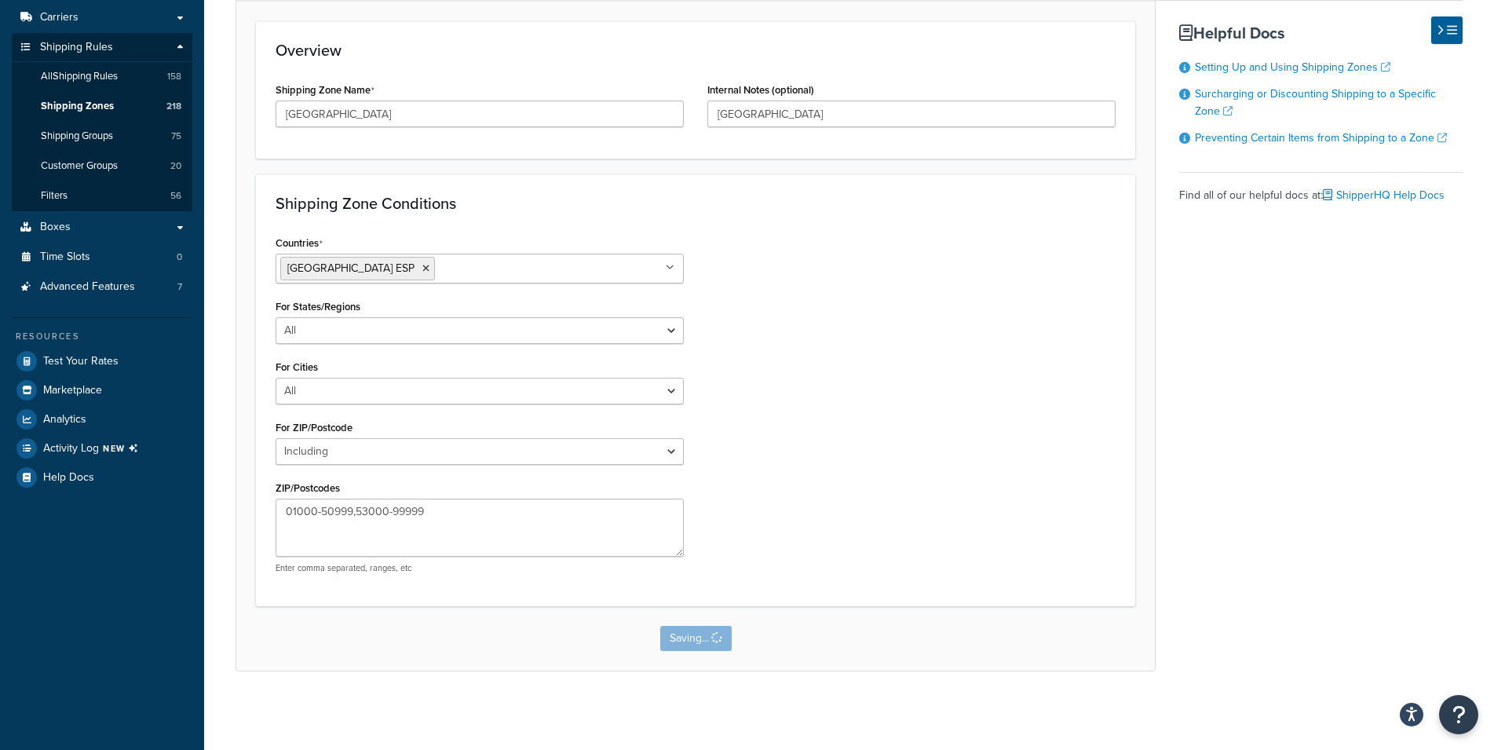
scroll to position [0, 0]
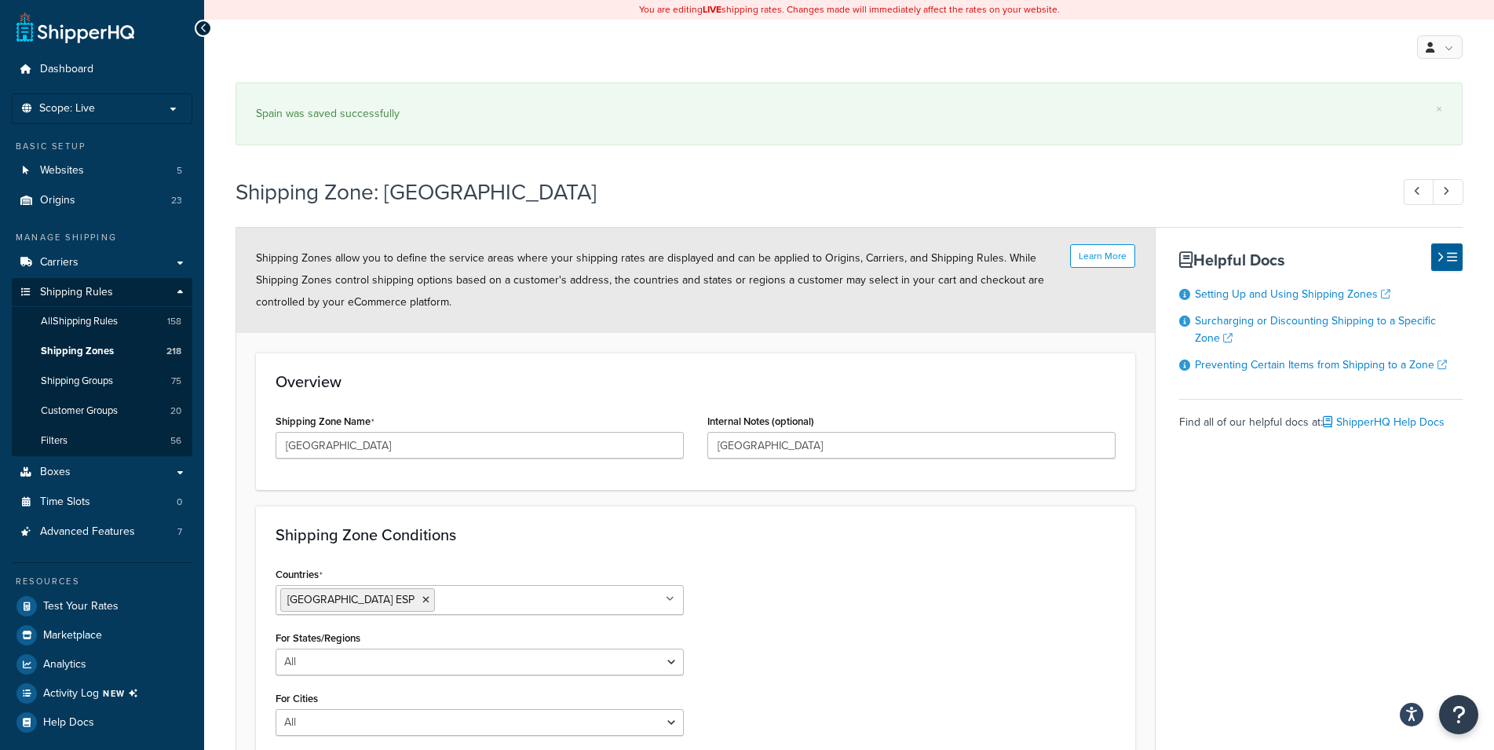
select select "including"
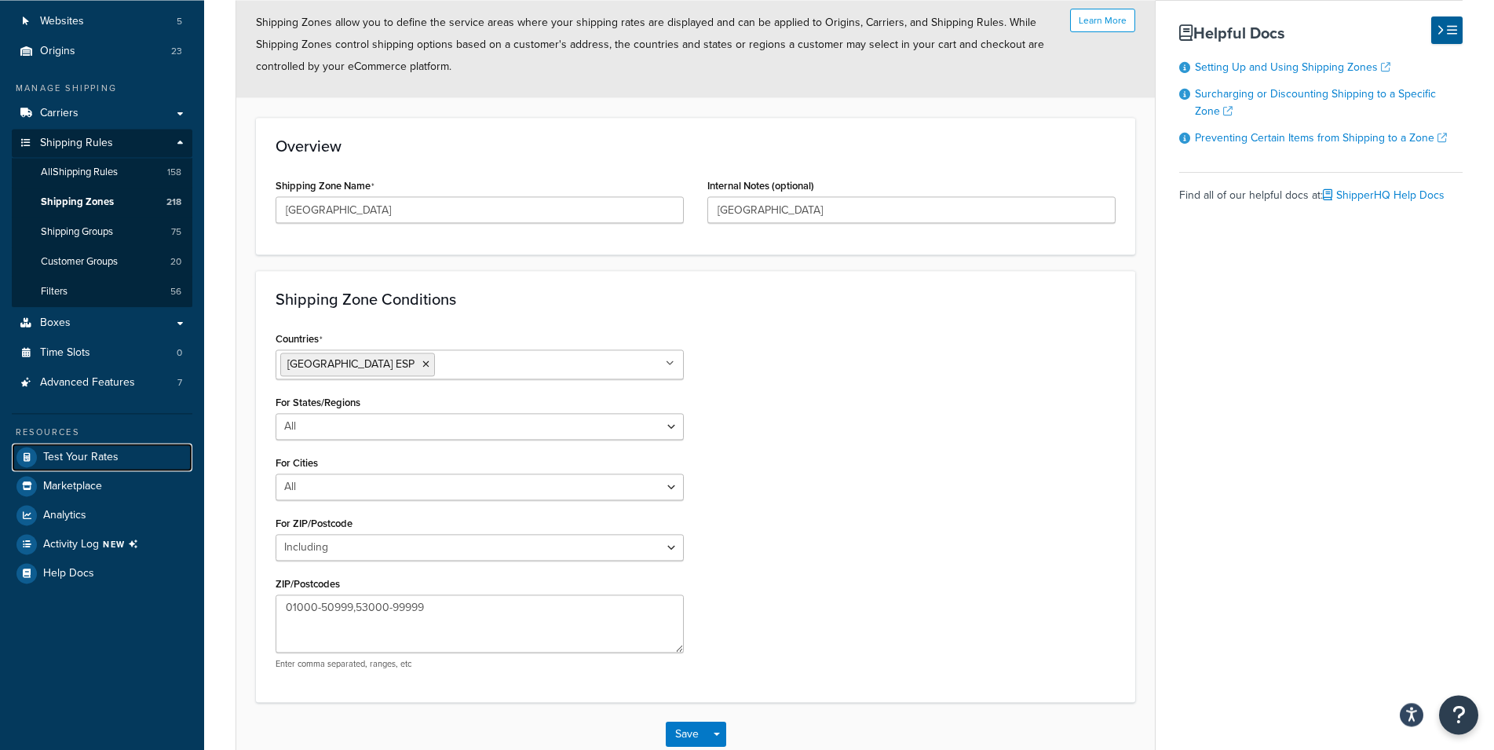
scroll to position [258, 0]
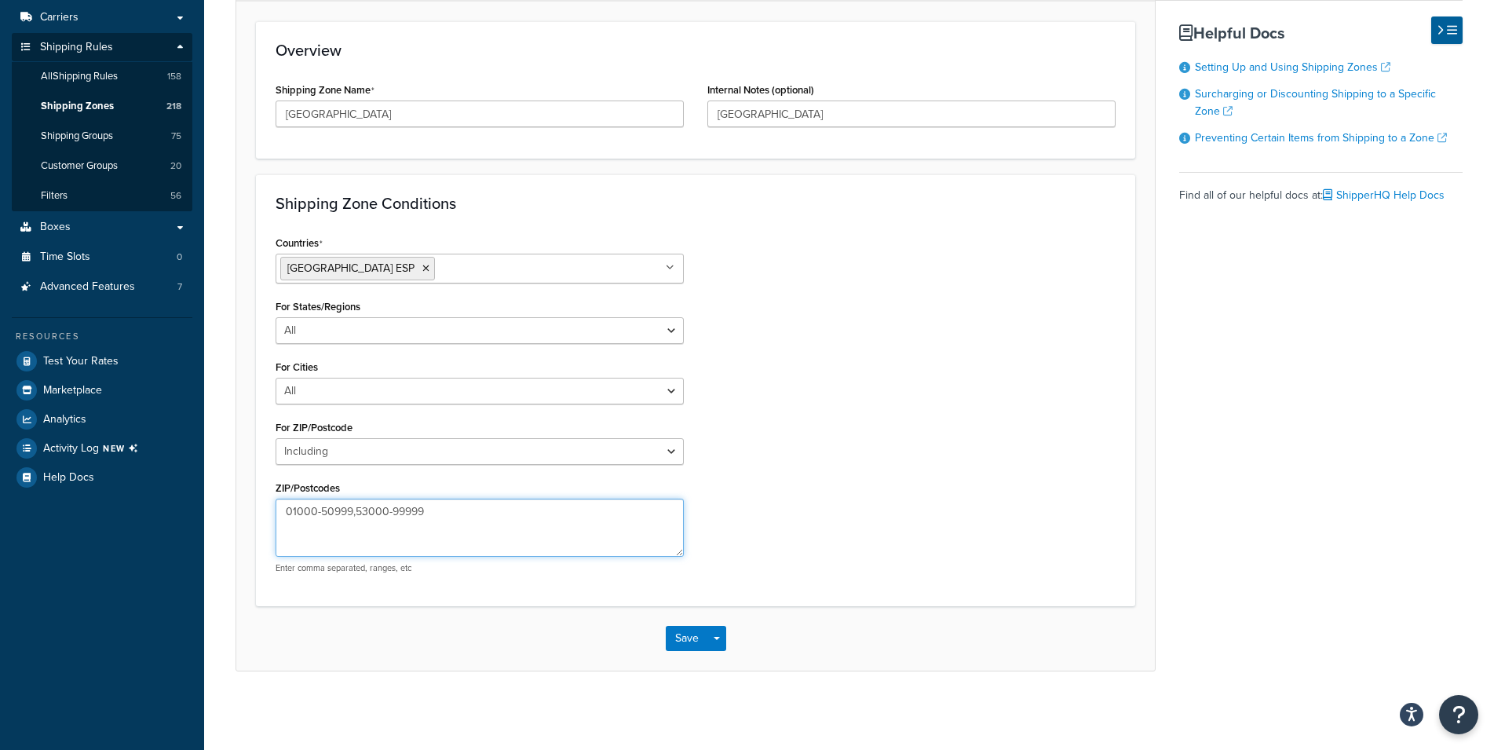
drag, startPoint x: 446, startPoint y: 502, endPoint x: 247, endPoint y: 501, distance: 198.7
click at [276, 501] on textarea "01000-50999,53000-99999" at bounding box center [480, 528] width 408 height 58
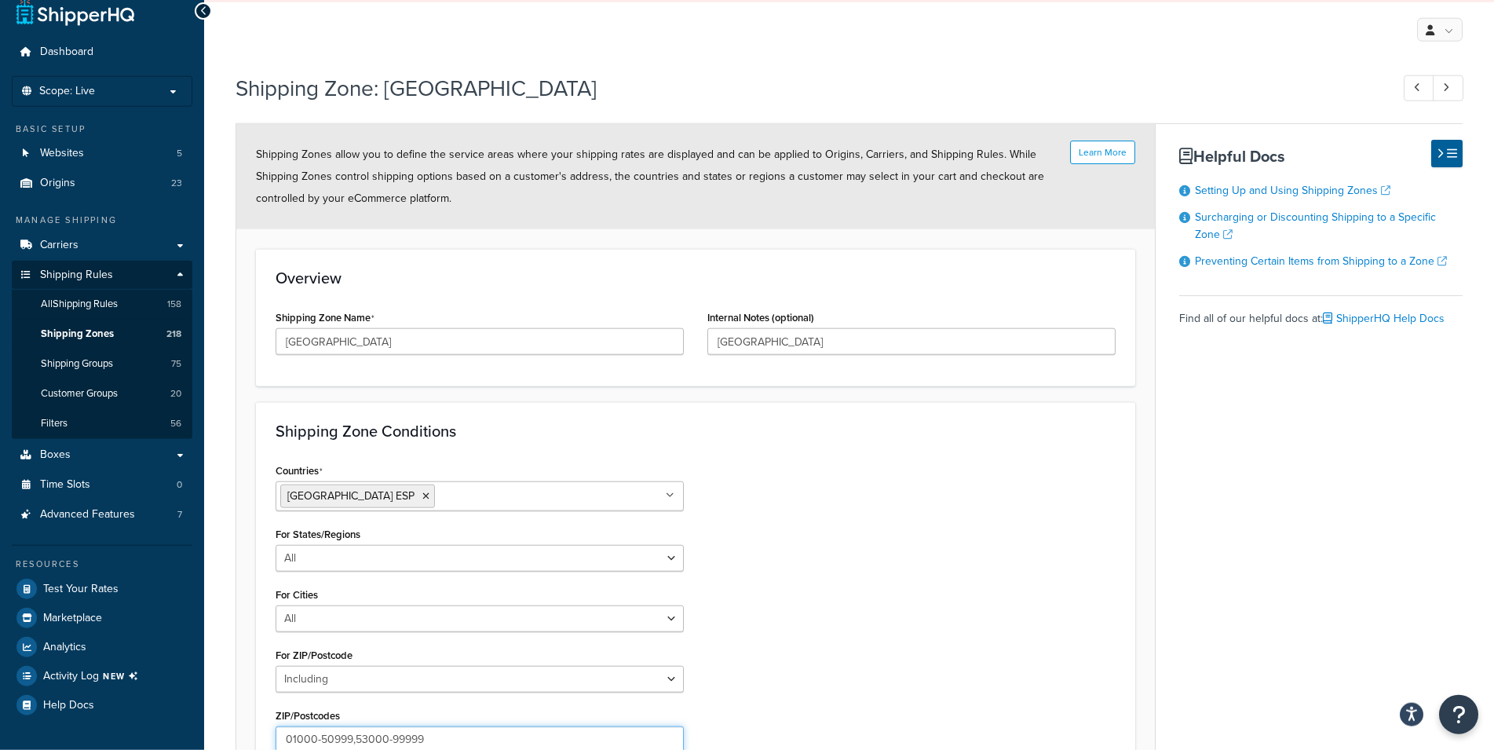
scroll to position [0, 0]
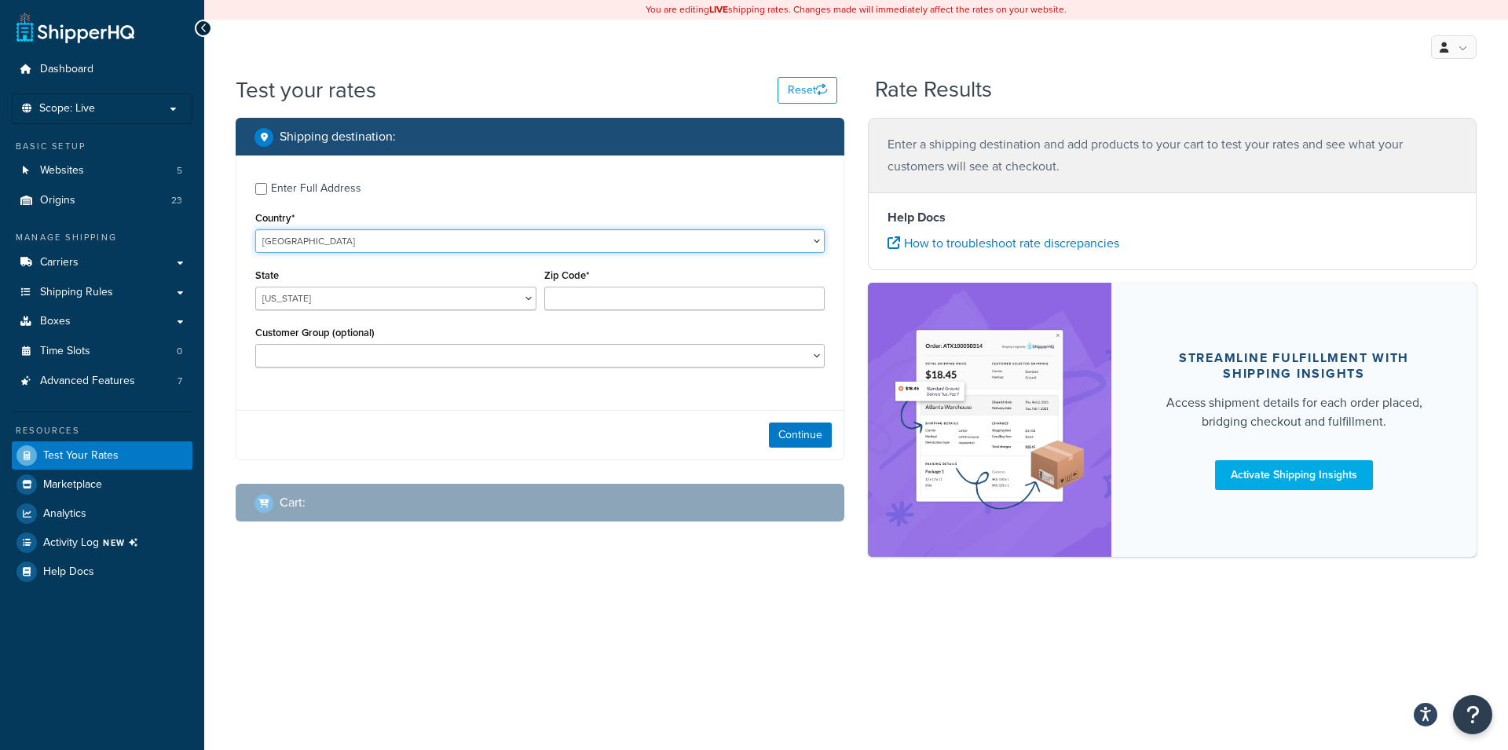
click at [255, 229] on select "United States United Kingdom Afghanistan Åland Islands Albania Algeria American…" at bounding box center [539, 241] width 569 height 24
click at [474, 170] on div "Enter Full Address Country* United States United Kingdom Afghanistan Åland Isla…" at bounding box center [539, 276] width 607 height 243
click at [255, 229] on select "United States United Kingdom Afghanistan Åland Islands Albania Algeria American…" at bounding box center [539, 241] width 569 height 24
select select "ES"
click option "Spain" at bounding box center [0, 0] width 0 height 0
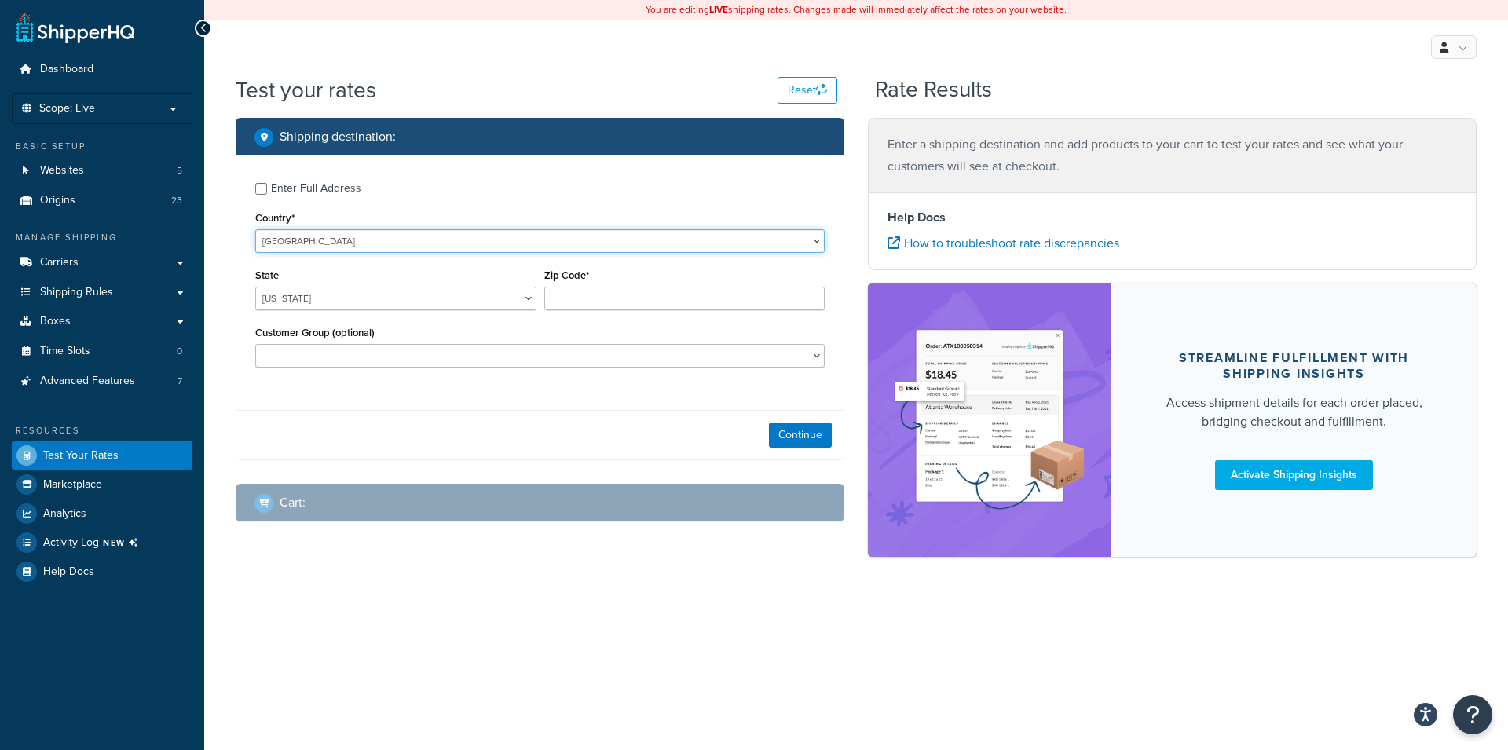
click at [389, 230] on select "United States United Kingdom Afghanistan Åland Islands Albania Algeria American…" at bounding box center [539, 241] width 569 height 24
click at [584, 302] on input "Zip Code*" at bounding box center [684, 299] width 281 height 24
type input "52006"
click at [255, 287] on select "Álava Albacete Alicante Almería Asturias Ávila Badajoz Baleares Barcelona Burgo…" at bounding box center [395, 299] width 281 height 24
click at [376, 257] on div "Enter Full Address Country* United States United Kingdom Afghanistan Åland Isla…" at bounding box center [539, 276] width 607 height 243
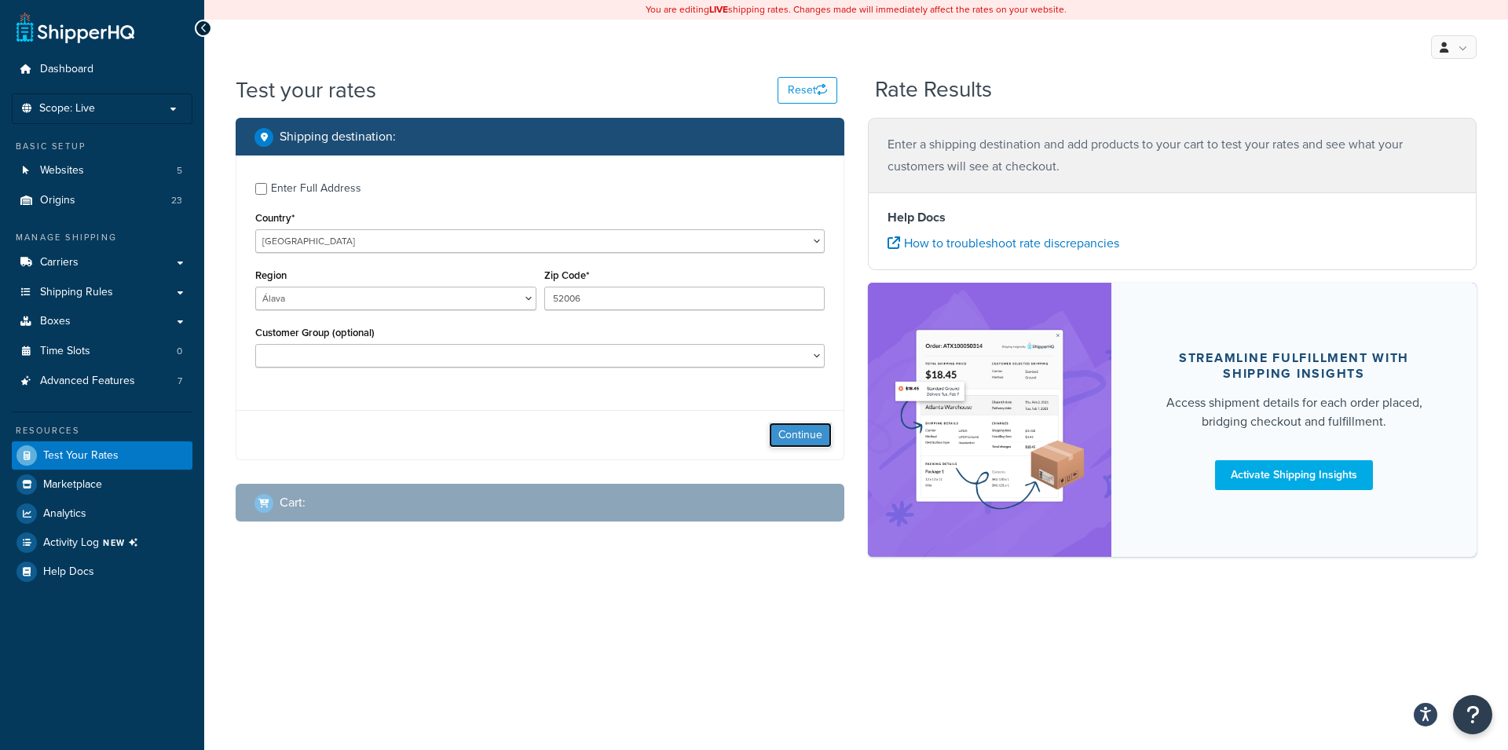
click at [801, 433] on button "Continue" at bounding box center [800, 434] width 63 height 25
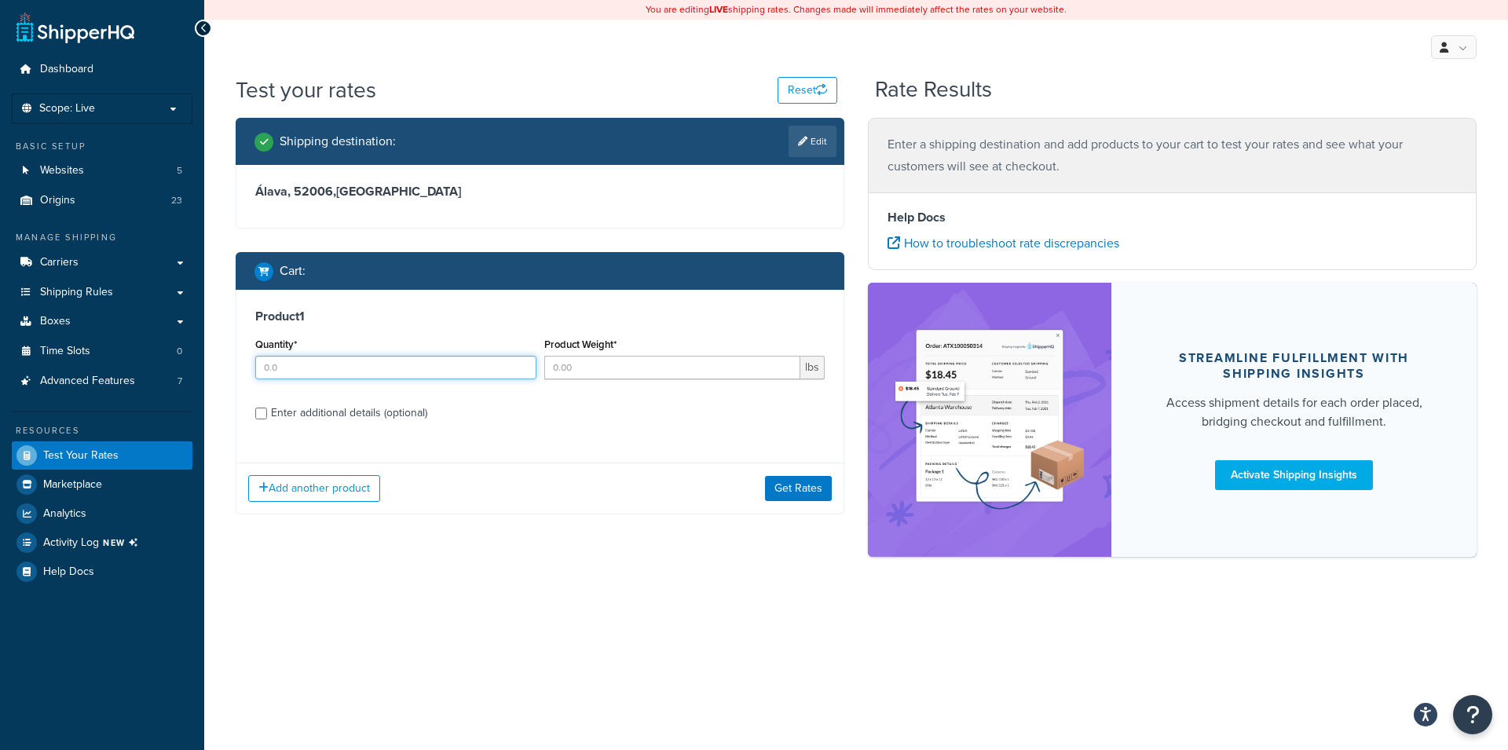
click at [352, 357] on input "Quantity*" at bounding box center [395, 368] width 281 height 24
type input "1"
click at [610, 375] on input "Product Weight*" at bounding box center [672, 368] width 257 height 24
type input "5"
click at [793, 487] on button "Get Rates" at bounding box center [798, 488] width 67 height 25
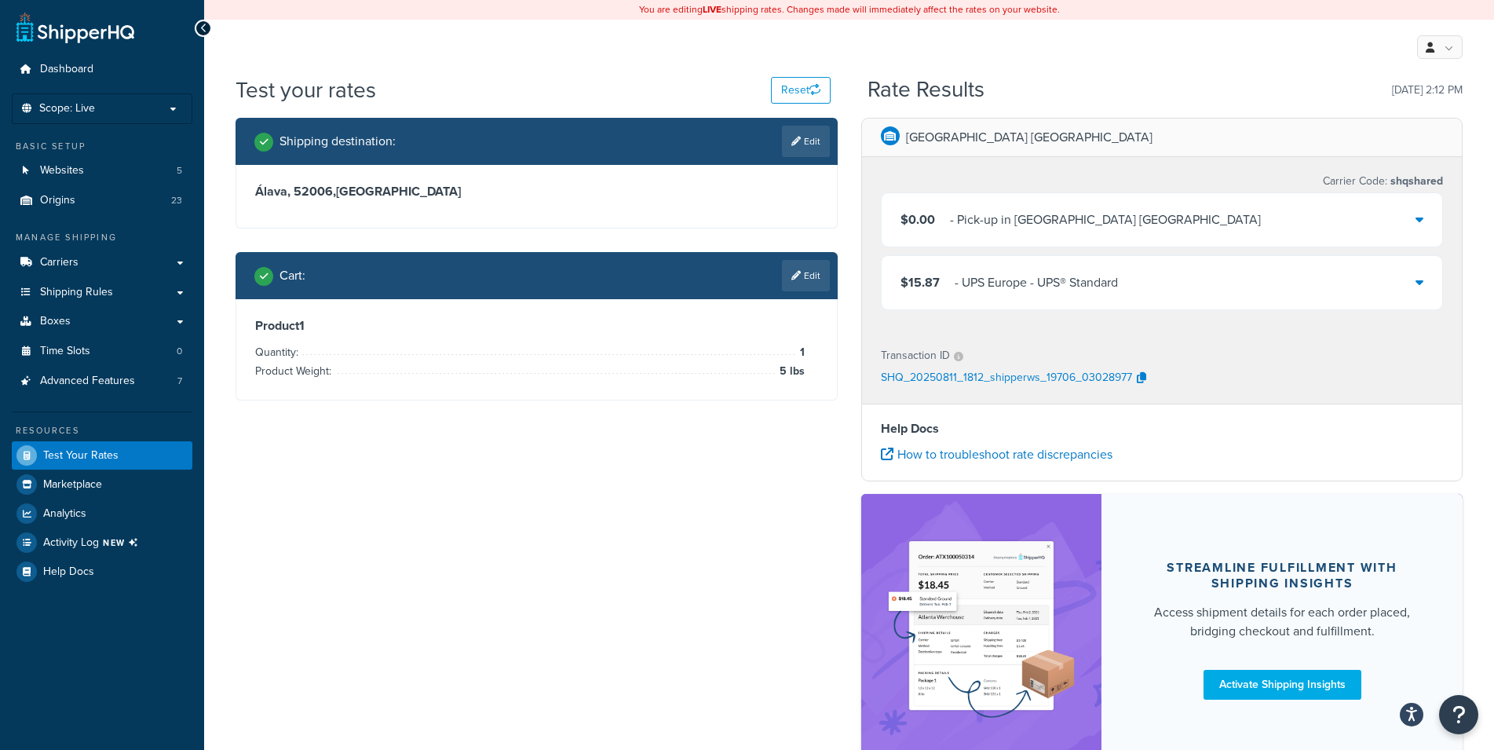
click at [1424, 276] on div "$15.87 - UPS Europe - UPS® Standard" at bounding box center [1162, 282] width 561 height 53
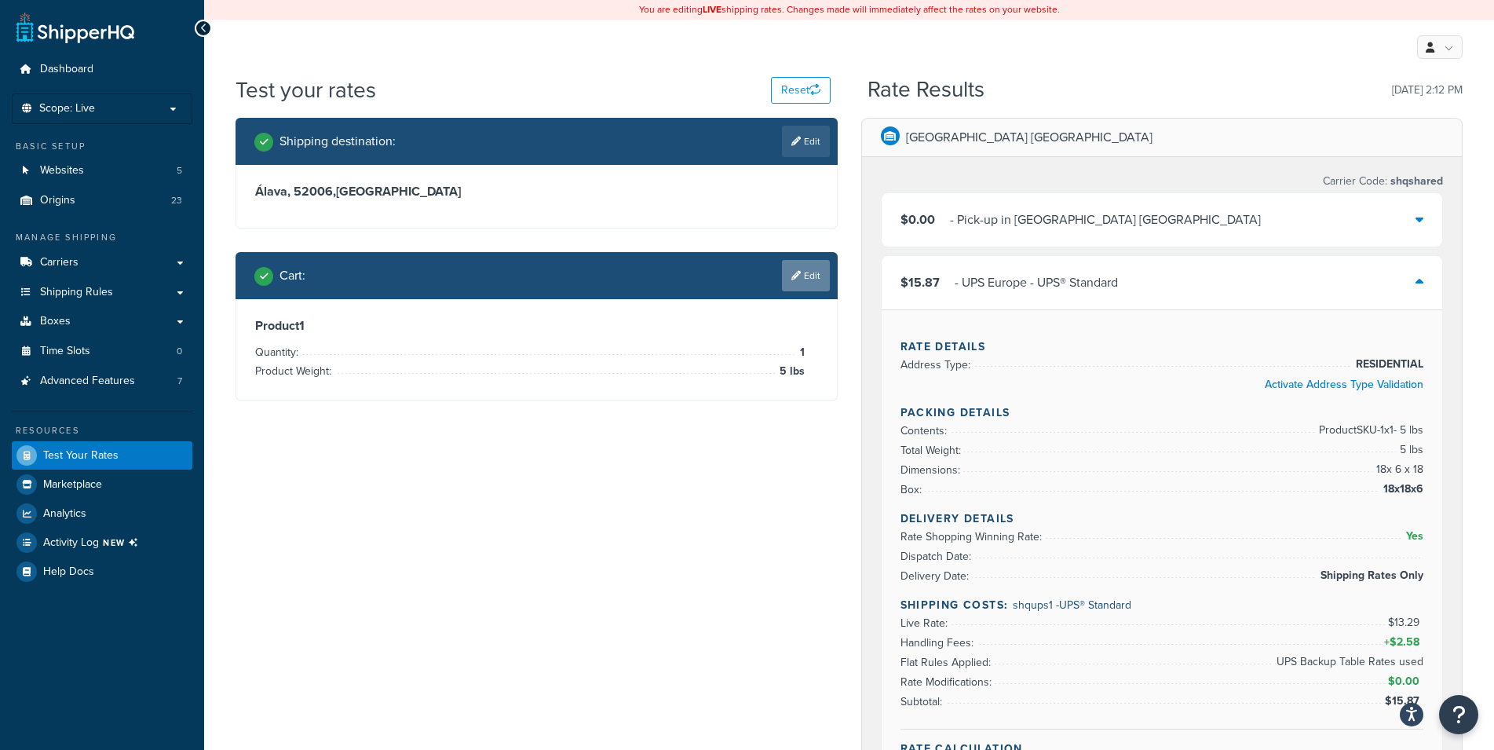
click at [810, 274] on link "Edit" at bounding box center [806, 275] width 48 height 31
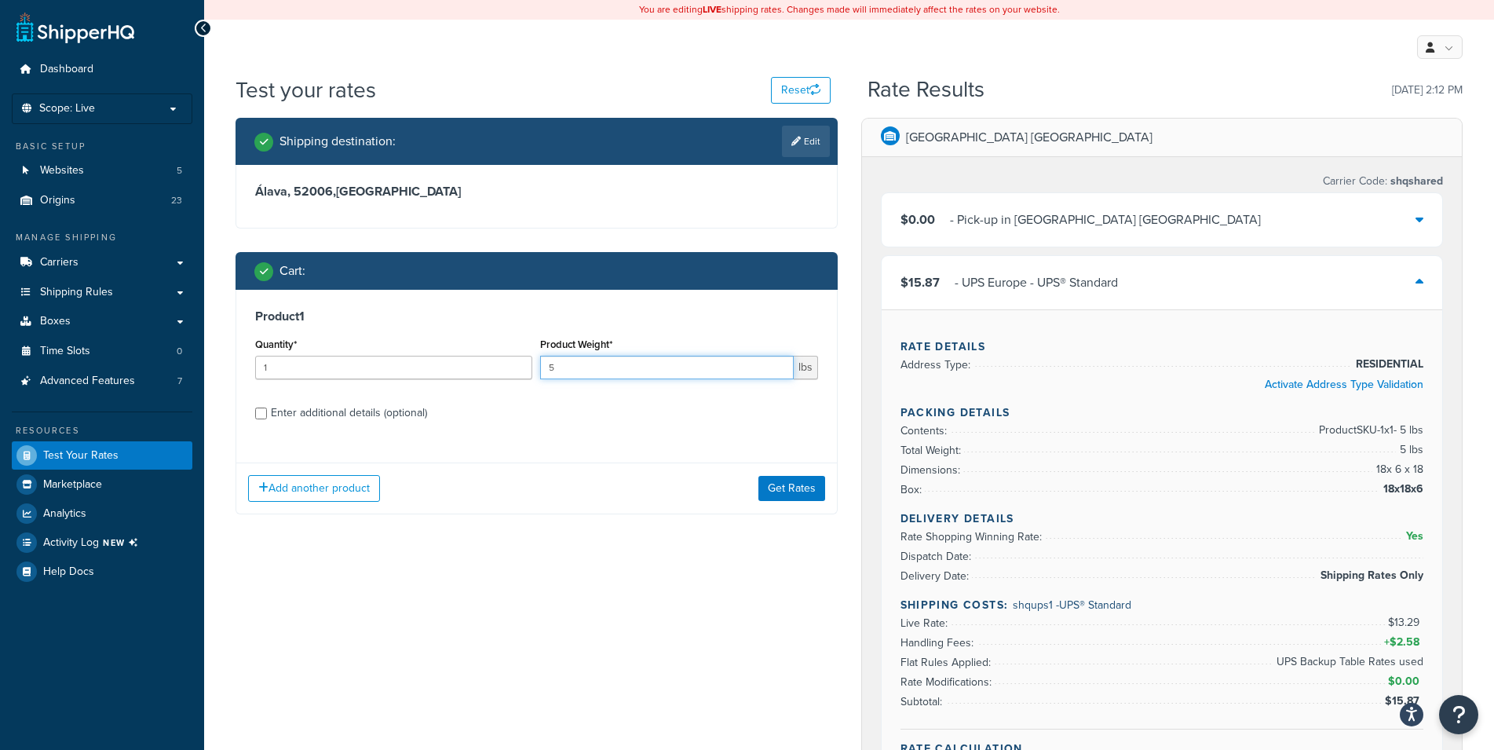
drag, startPoint x: 586, startPoint y: 369, endPoint x: 485, endPoint y: 369, distance: 100.5
click at [540, 369] on input "5" at bounding box center [666, 368] width 253 height 24
type input ".5"
click at [792, 495] on button "Get Rates" at bounding box center [792, 488] width 67 height 25
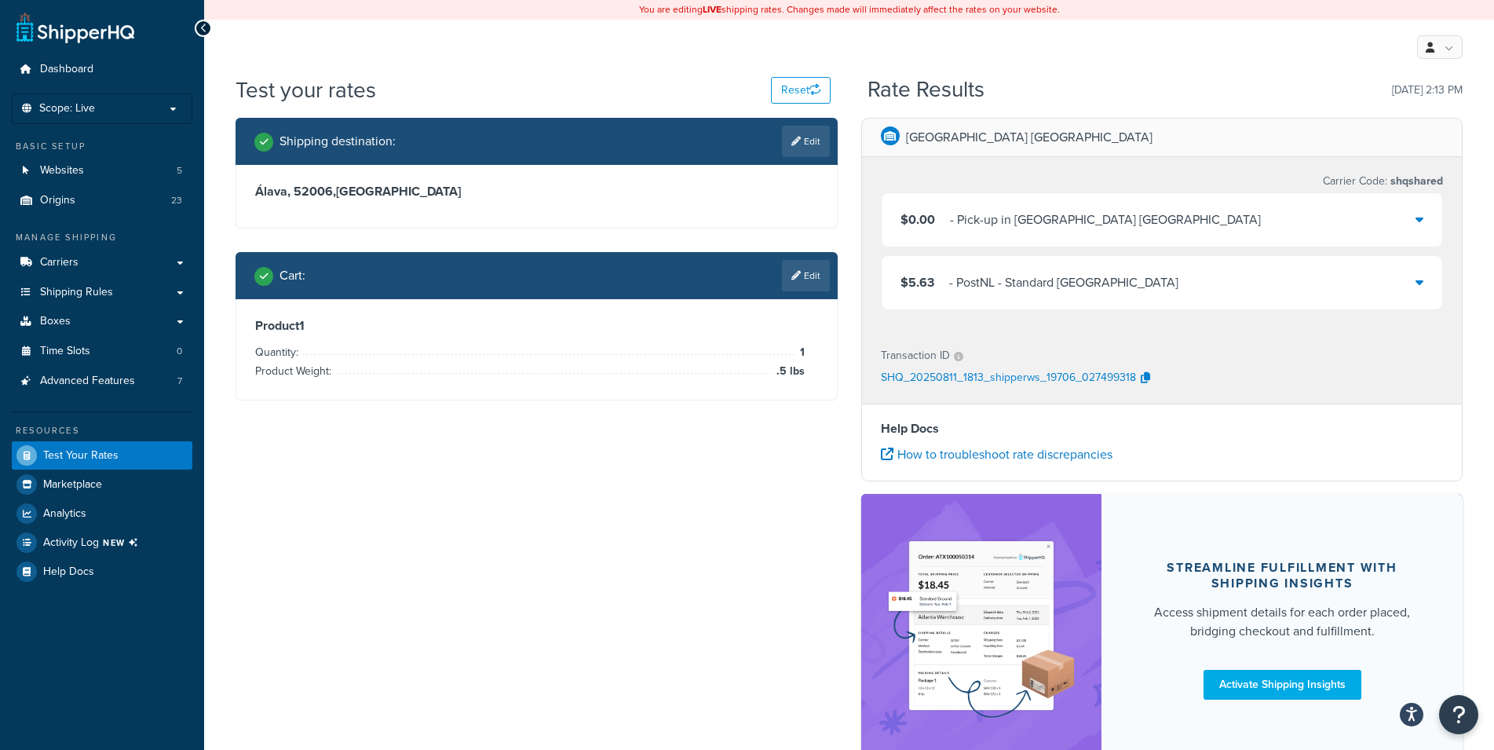
click at [1410, 283] on div "$5.63 - PostNL - Standard Spain" at bounding box center [1162, 282] width 561 height 53
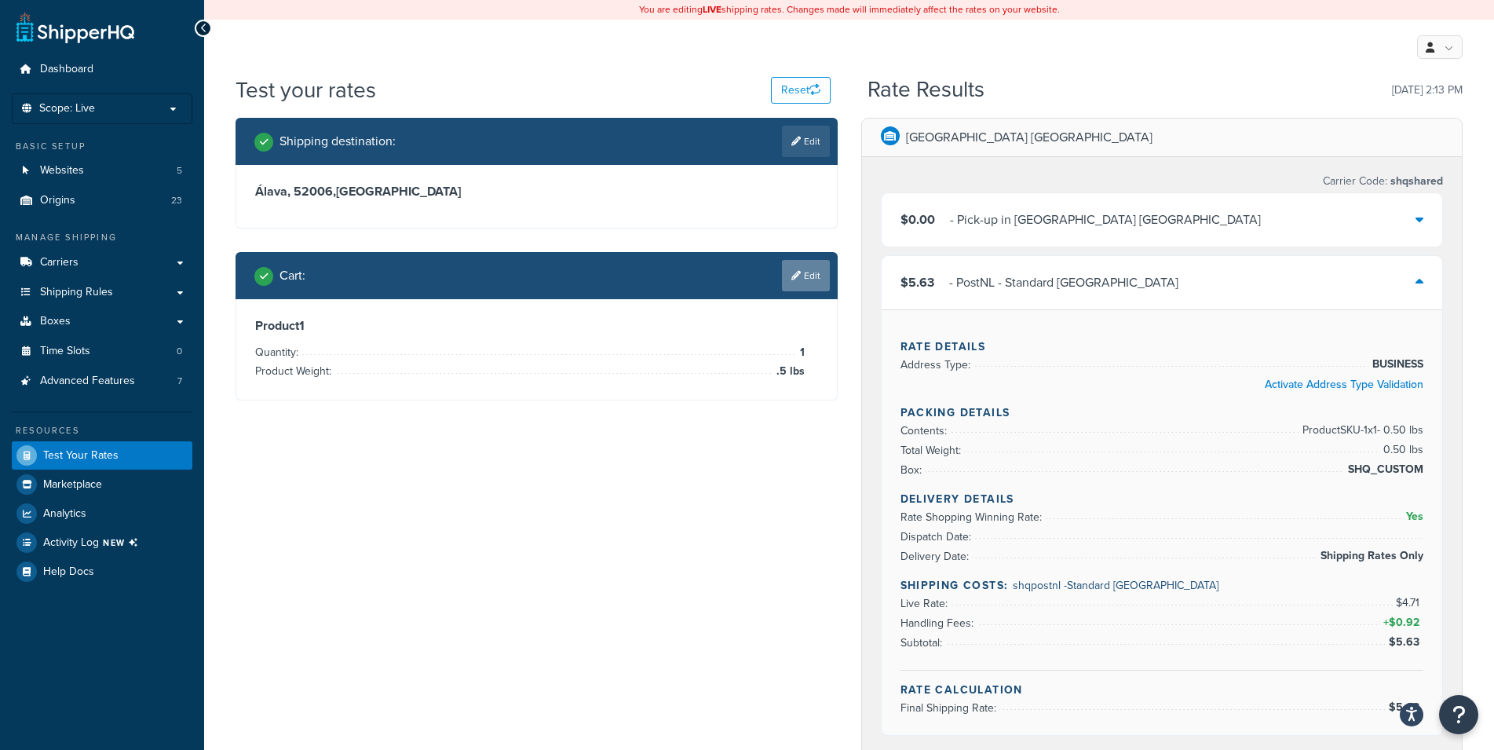
click at [802, 281] on link "Edit" at bounding box center [806, 275] width 48 height 31
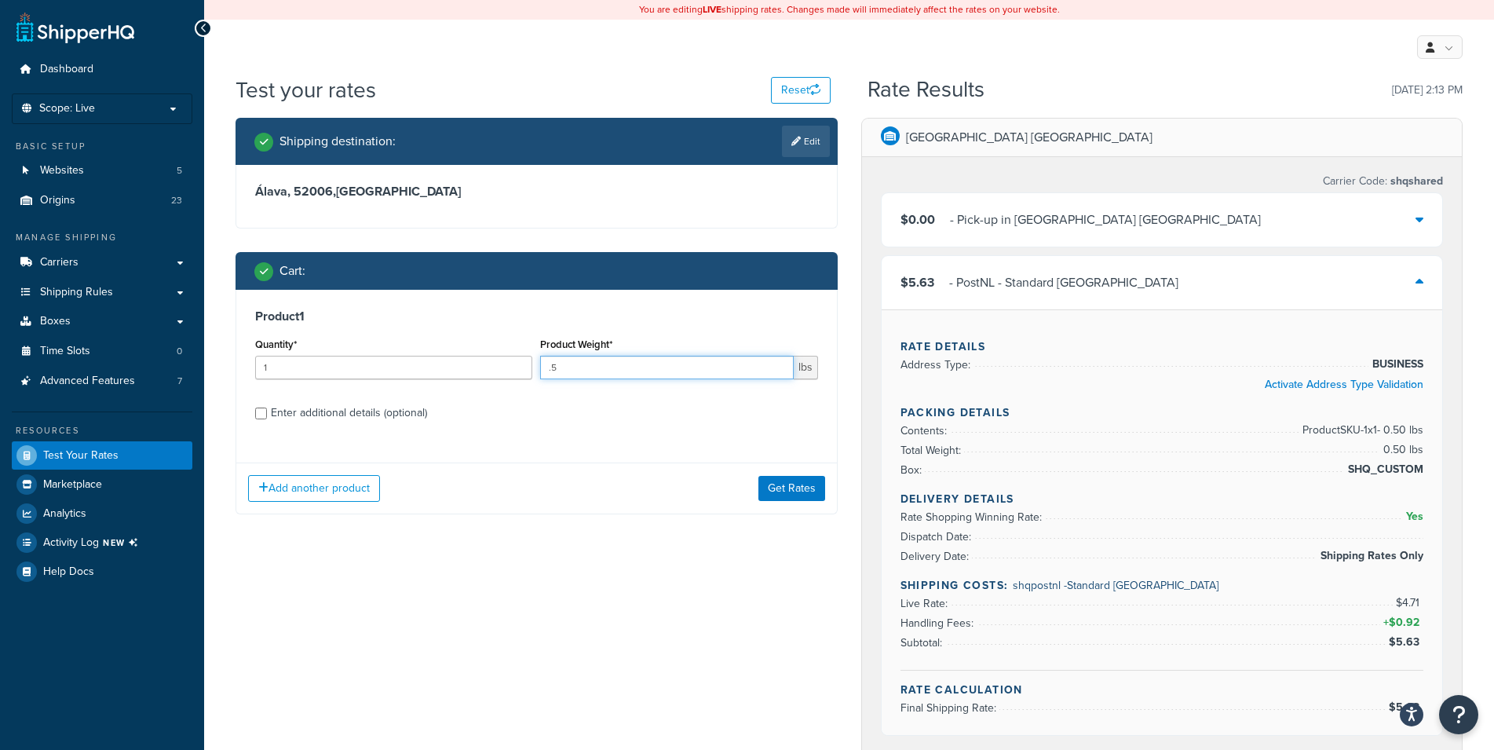
click at [554, 364] on input ".5" at bounding box center [666, 368] width 253 height 24
click at [552, 371] on input ".5" at bounding box center [666, 368] width 253 height 24
type input ".6"
click at [786, 485] on button "Get Rates" at bounding box center [792, 488] width 67 height 25
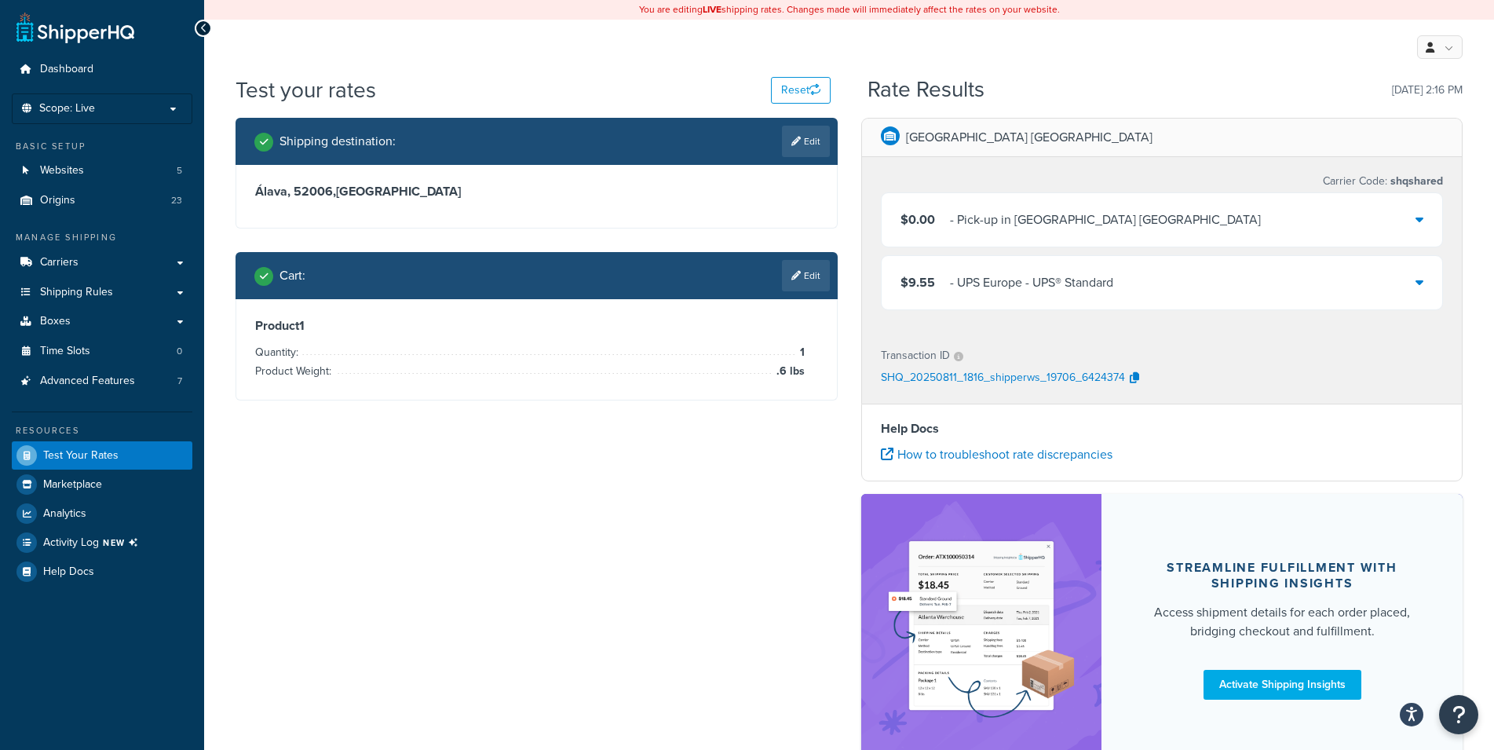
click at [1417, 286] on icon at bounding box center [1420, 282] width 8 height 13
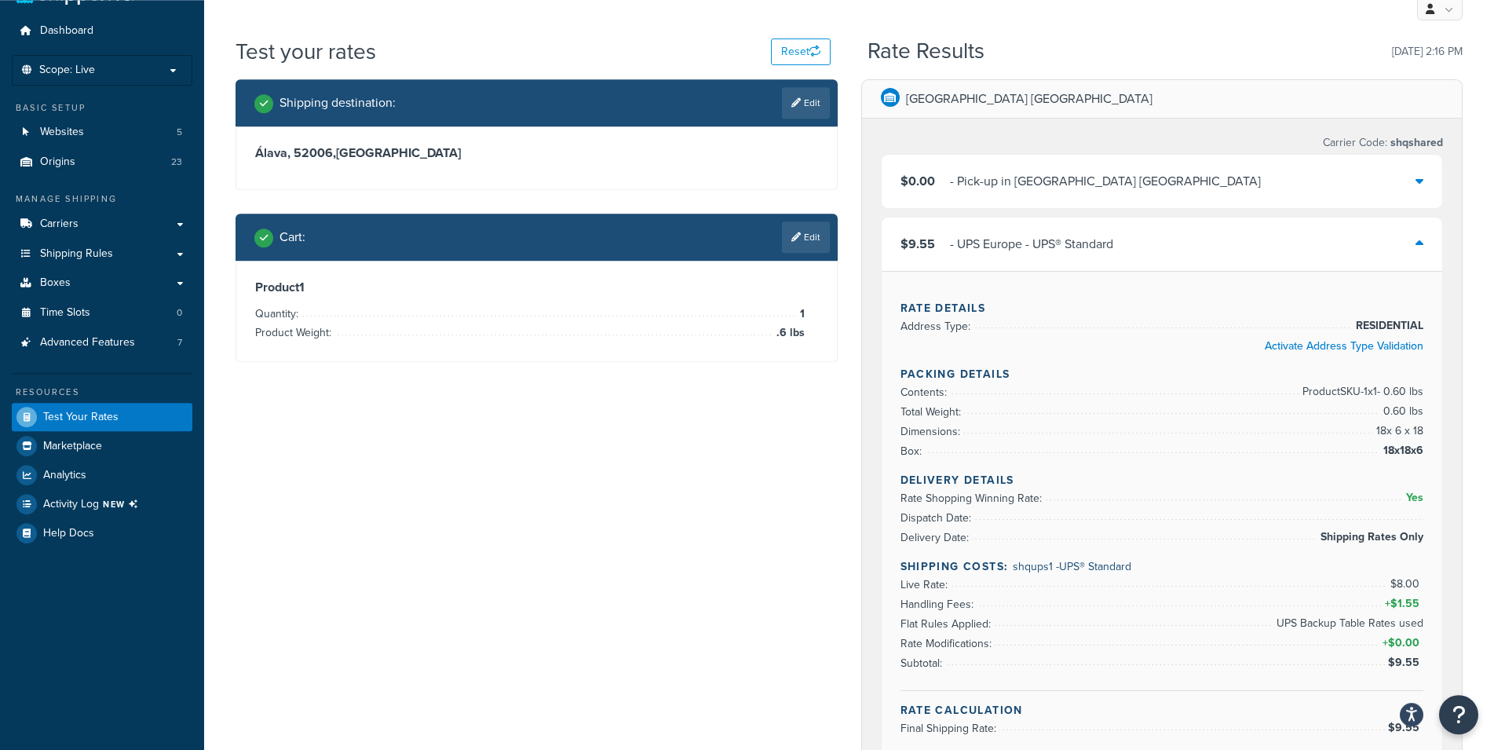
scroll to position [80, 0]
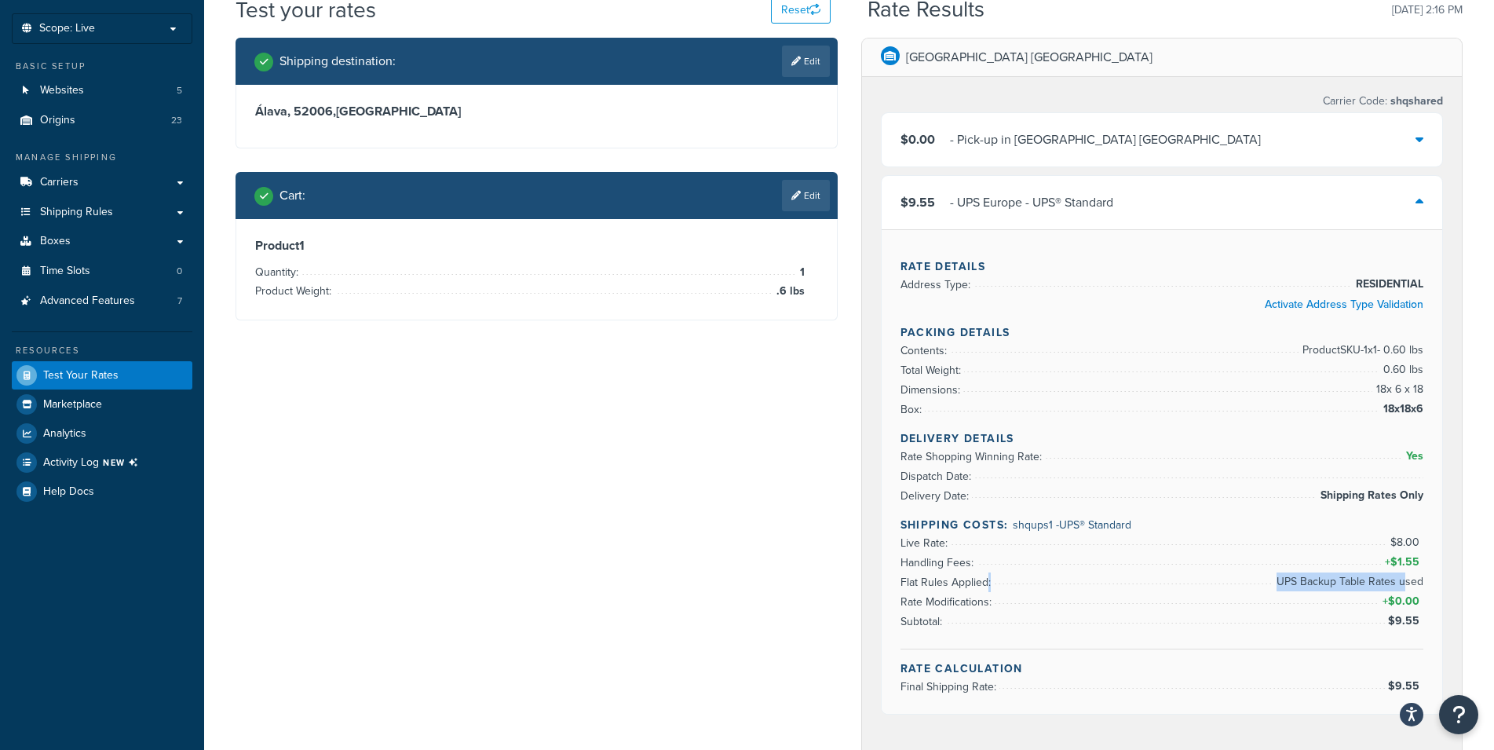
drag, startPoint x: 987, startPoint y: 584, endPoint x: 1406, endPoint y: 583, distance: 418.5
click at [1406, 583] on li "Flat Rules Applied: UPS Backup Table Rates used" at bounding box center [1163, 582] width 524 height 20
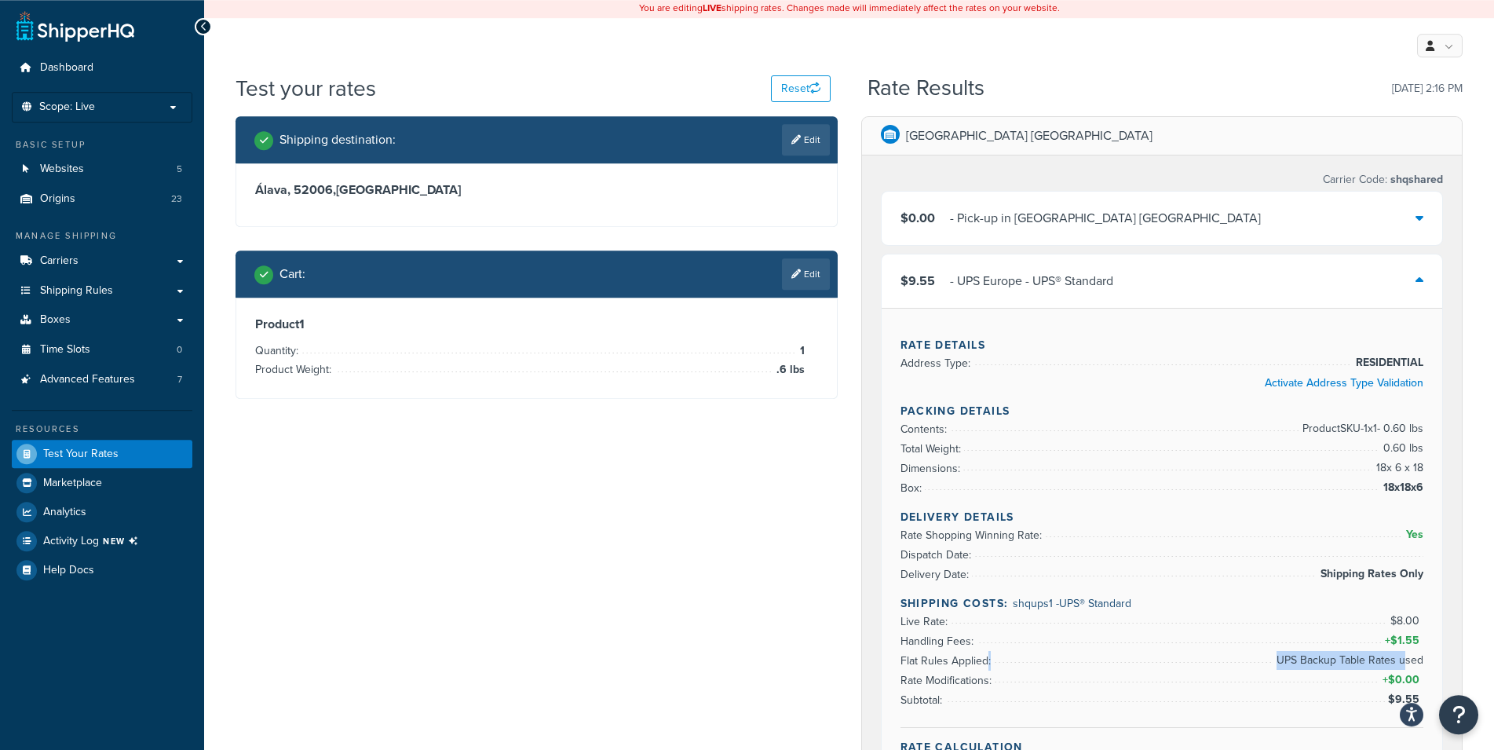
scroll to position [0, 0]
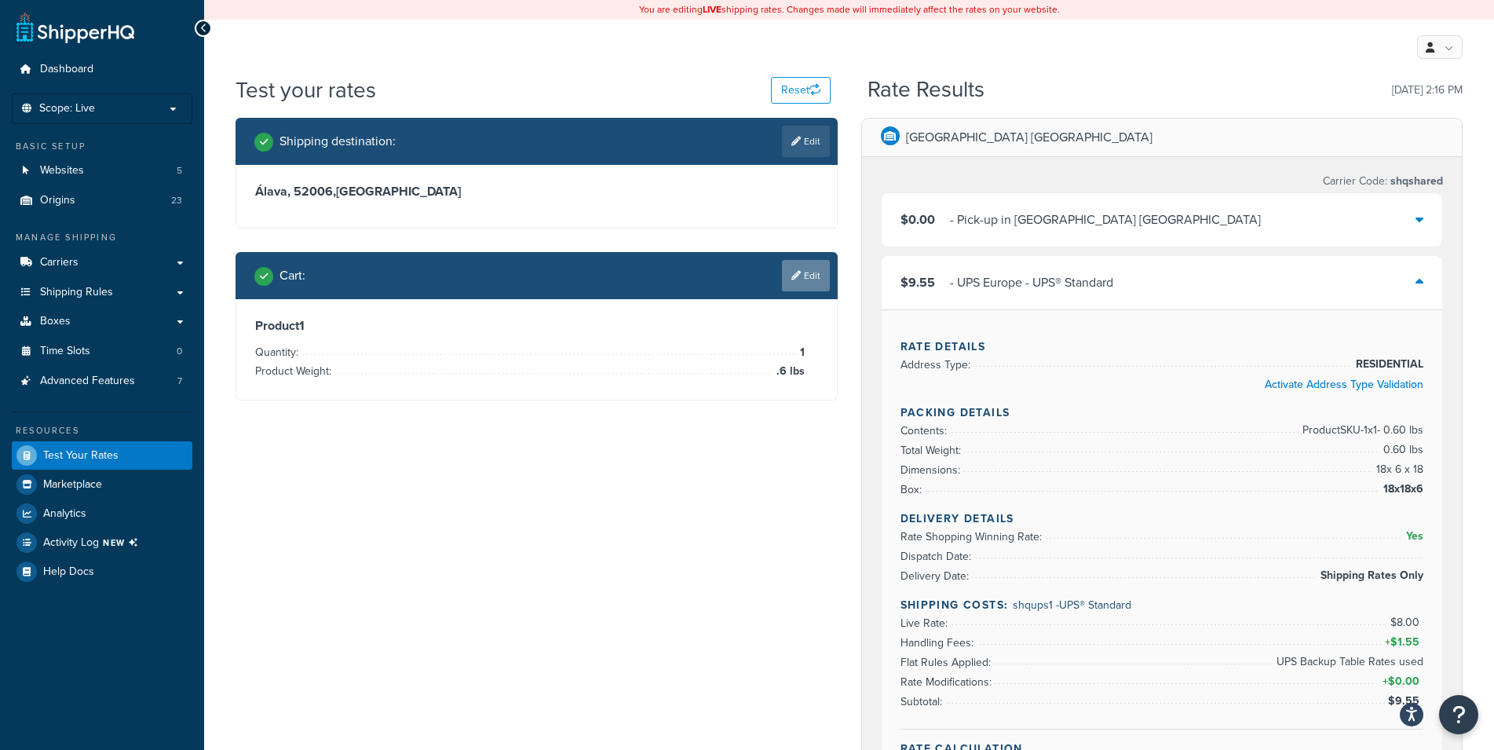
click at [828, 268] on link "Edit" at bounding box center [806, 275] width 48 height 31
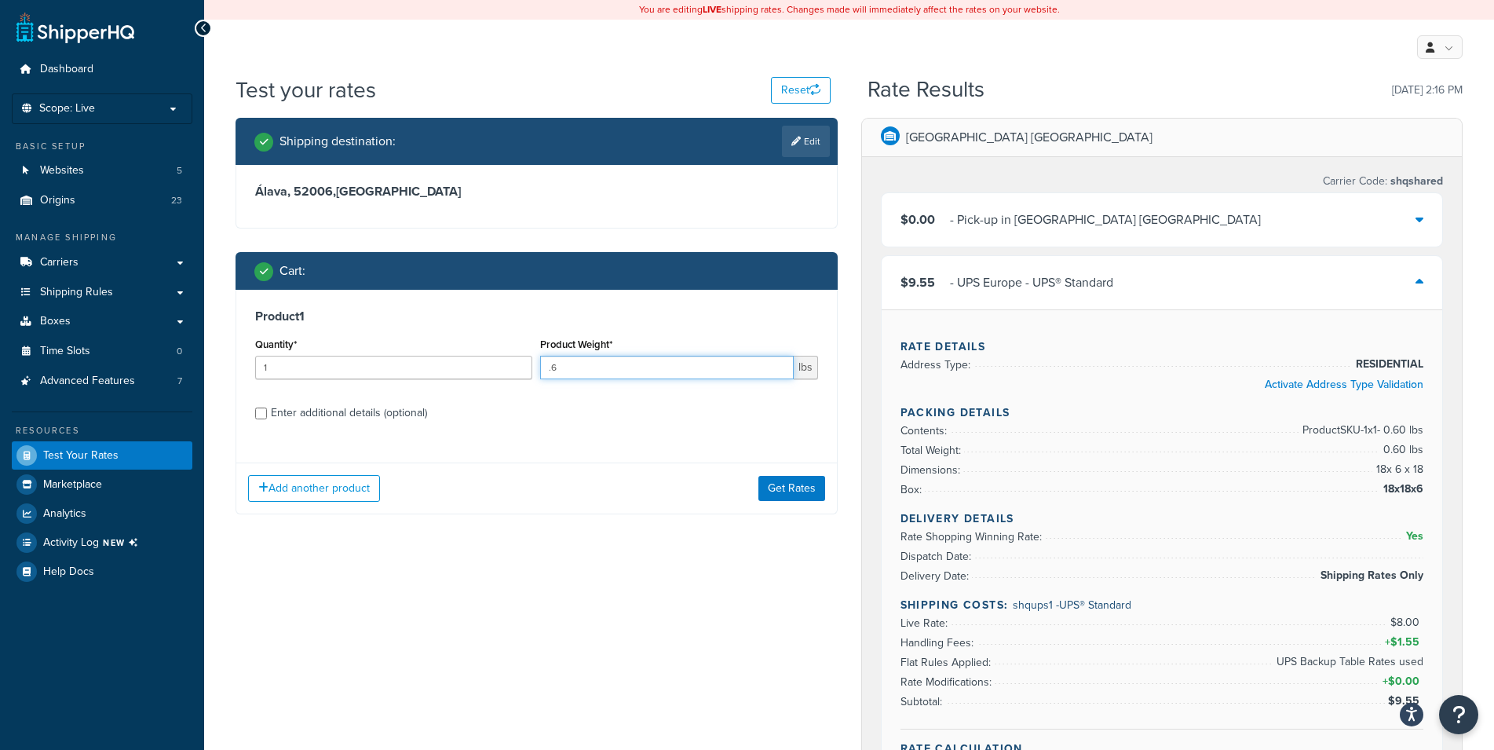
drag, startPoint x: 561, startPoint y: 364, endPoint x: 489, endPoint y: 364, distance: 72.2
click at [540, 364] on input ".6" at bounding box center [666, 368] width 253 height 24
type input "206"
click at [813, 492] on button "Get Rates" at bounding box center [792, 488] width 67 height 25
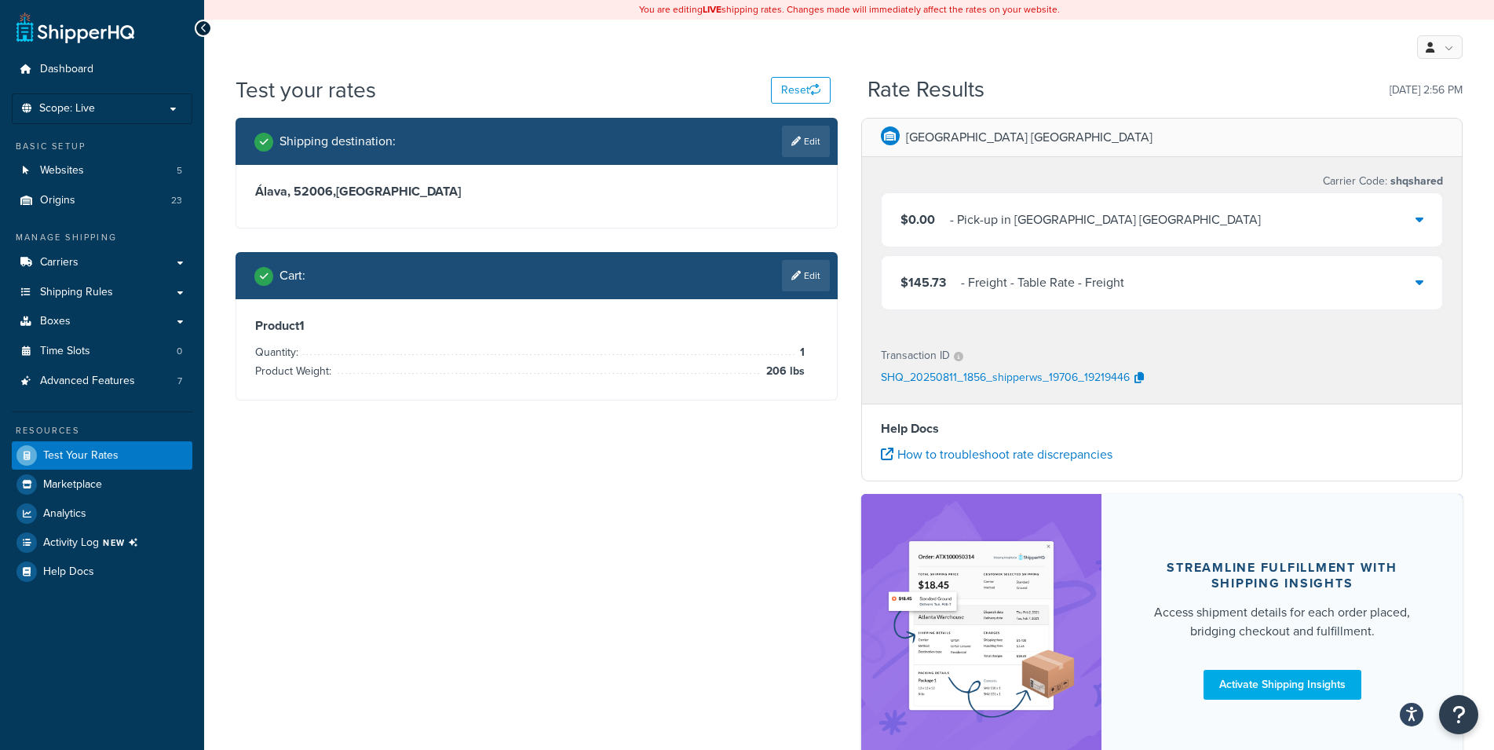
click at [1083, 269] on div "$145.73 - Freight - Table Rate - Freight" at bounding box center [1162, 282] width 561 height 53
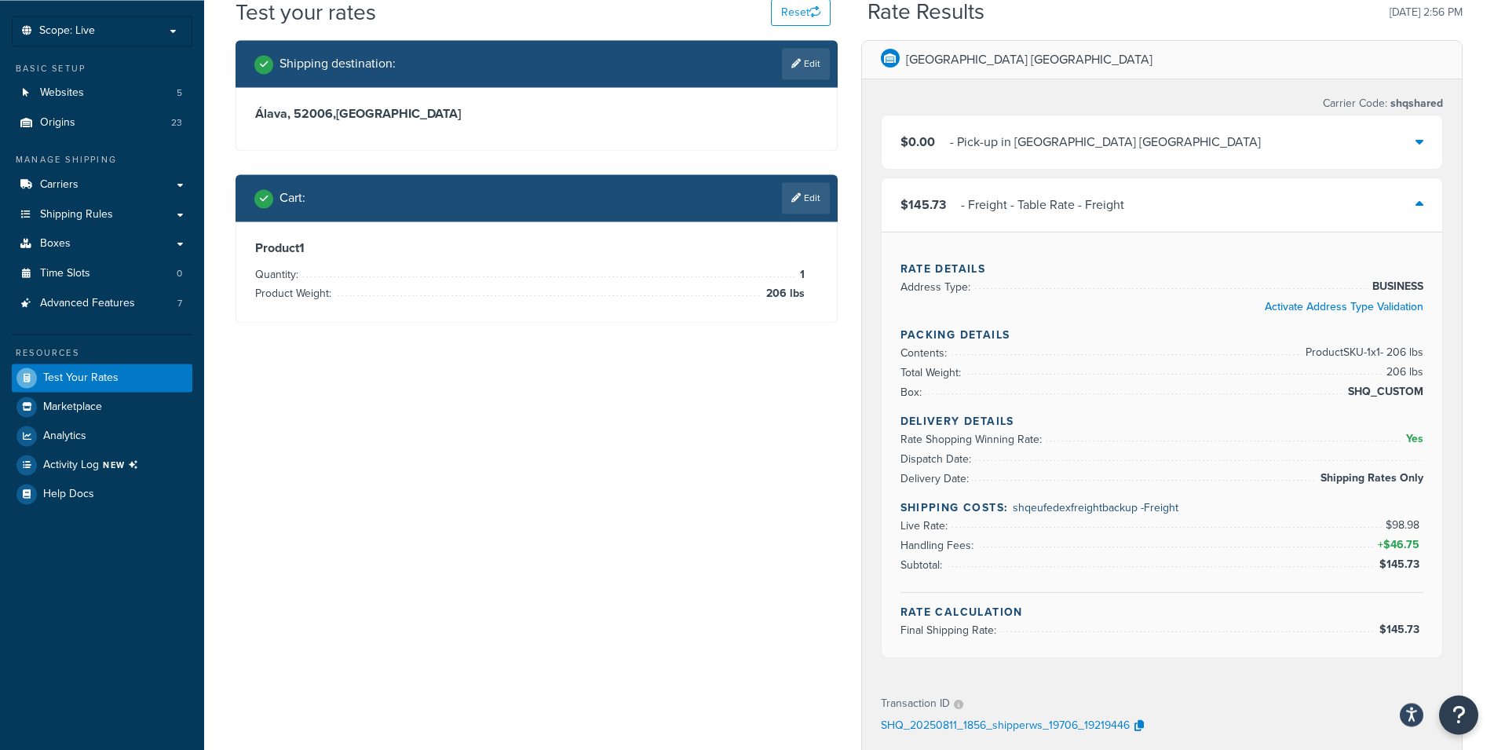
scroll to position [160, 0]
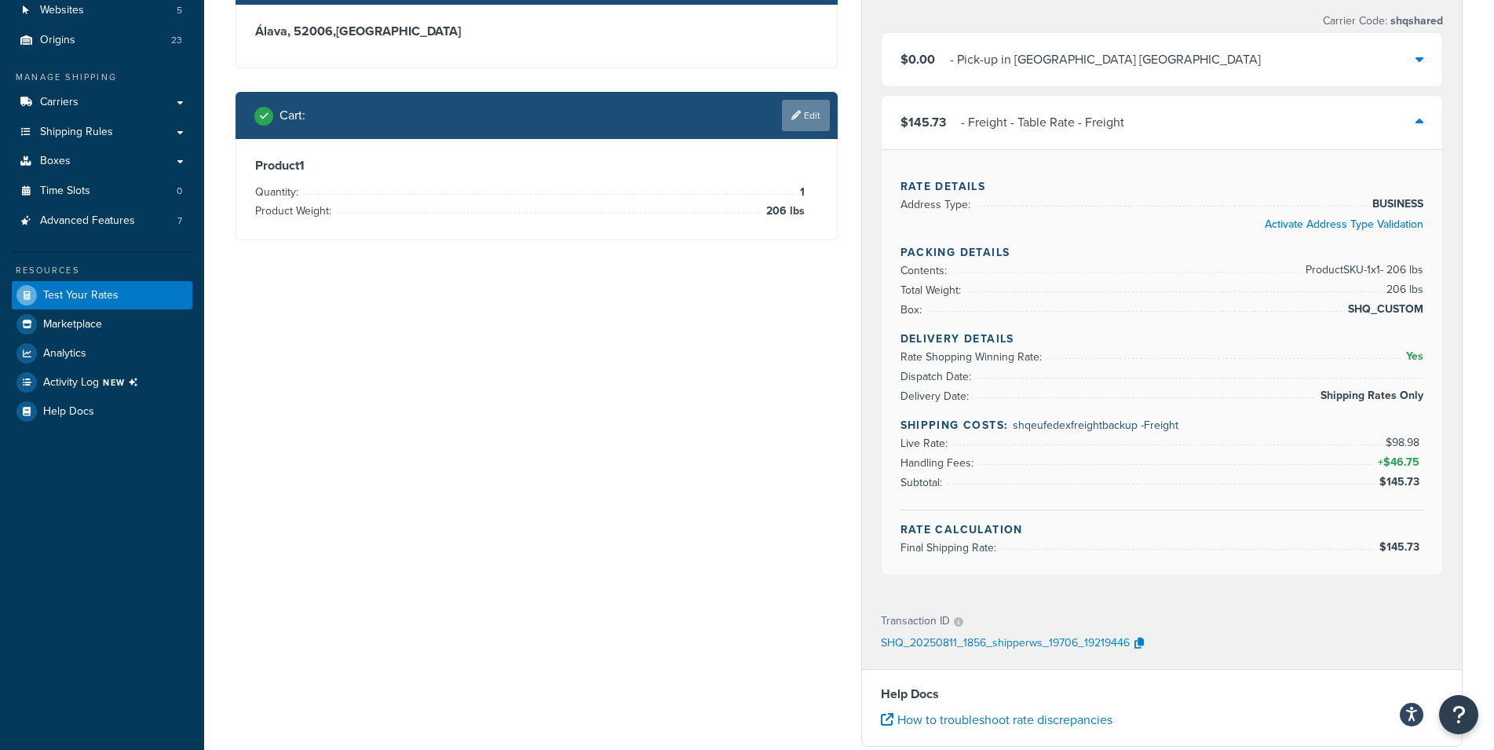
click at [817, 117] on link "Edit" at bounding box center [806, 115] width 48 height 31
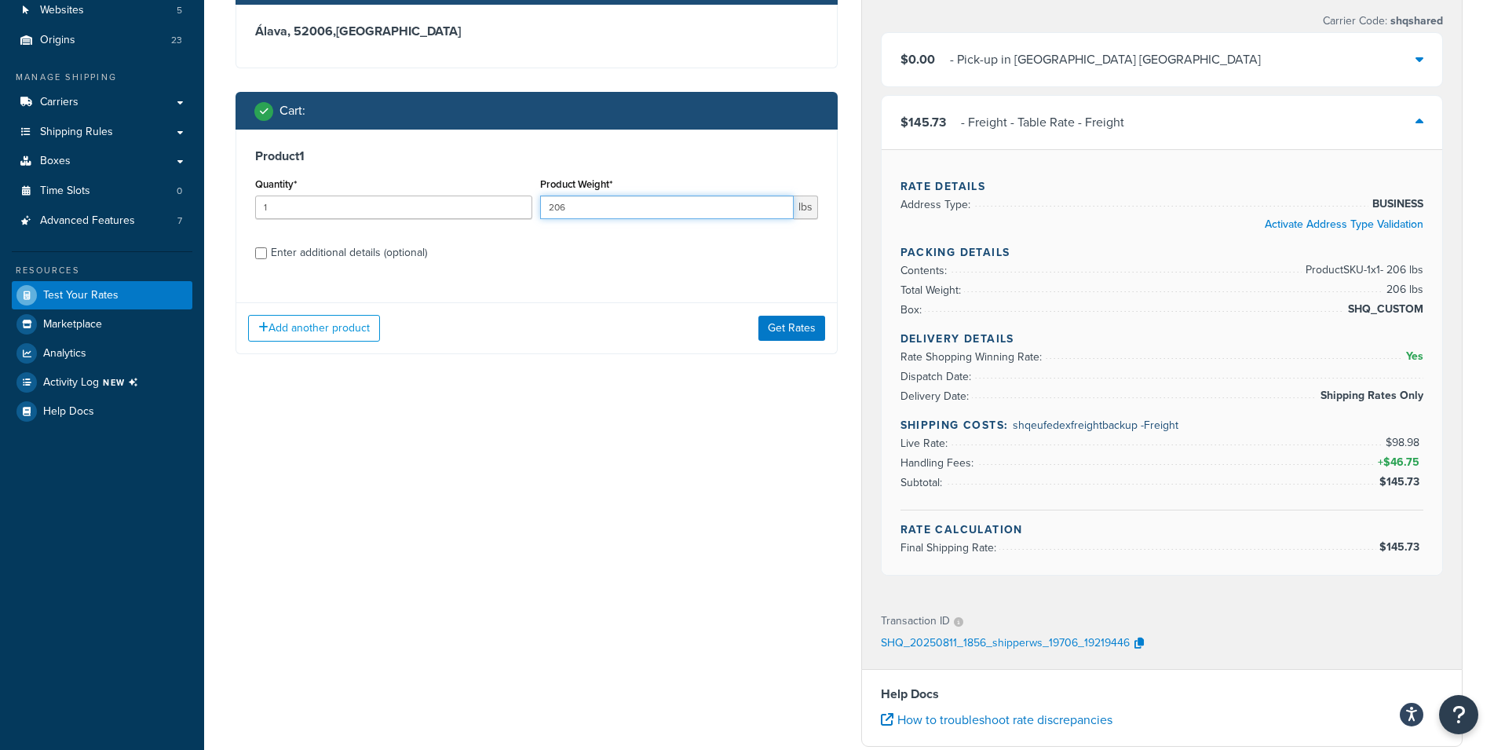
drag, startPoint x: 604, startPoint y: 210, endPoint x: 408, endPoint y: 210, distance: 195.5
click at [540, 210] on input "206" at bounding box center [666, 208] width 253 height 24
type input "54"
click at [802, 327] on button "Get Rates" at bounding box center [792, 328] width 67 height 25
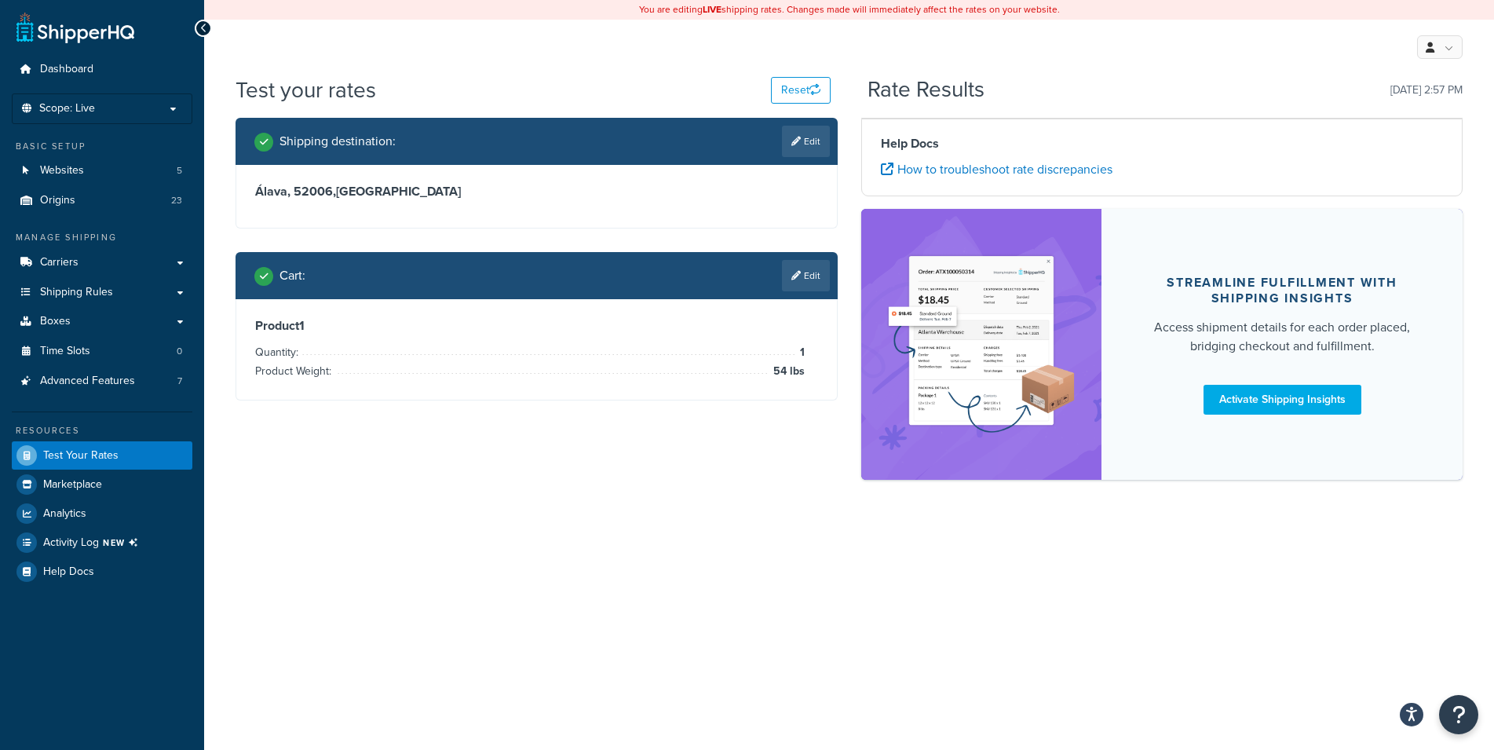
scroll to position [0, 0]
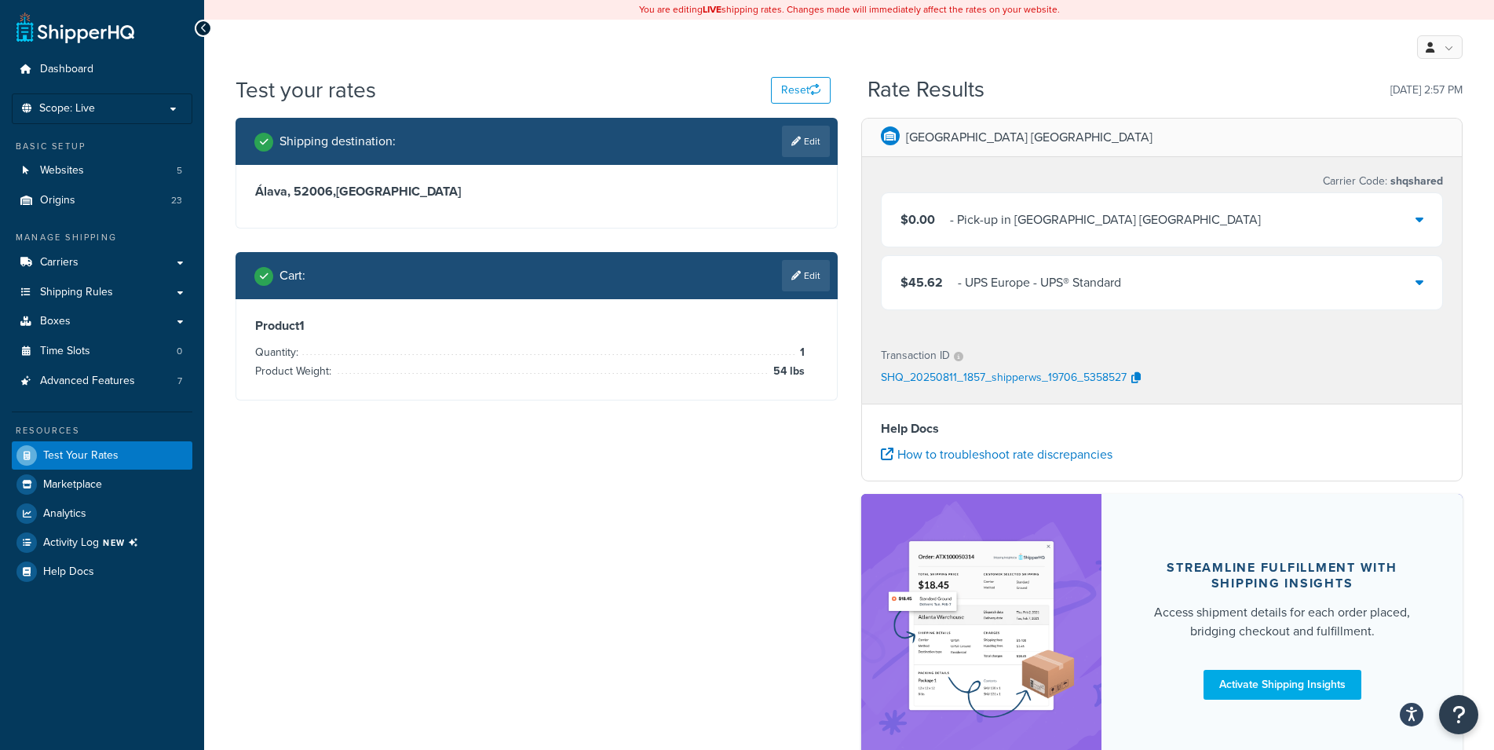
click at [1081, 278] on div "- UPS Europe - UPS® Standard" at bounding box center [1039, 283] width 163 height 22
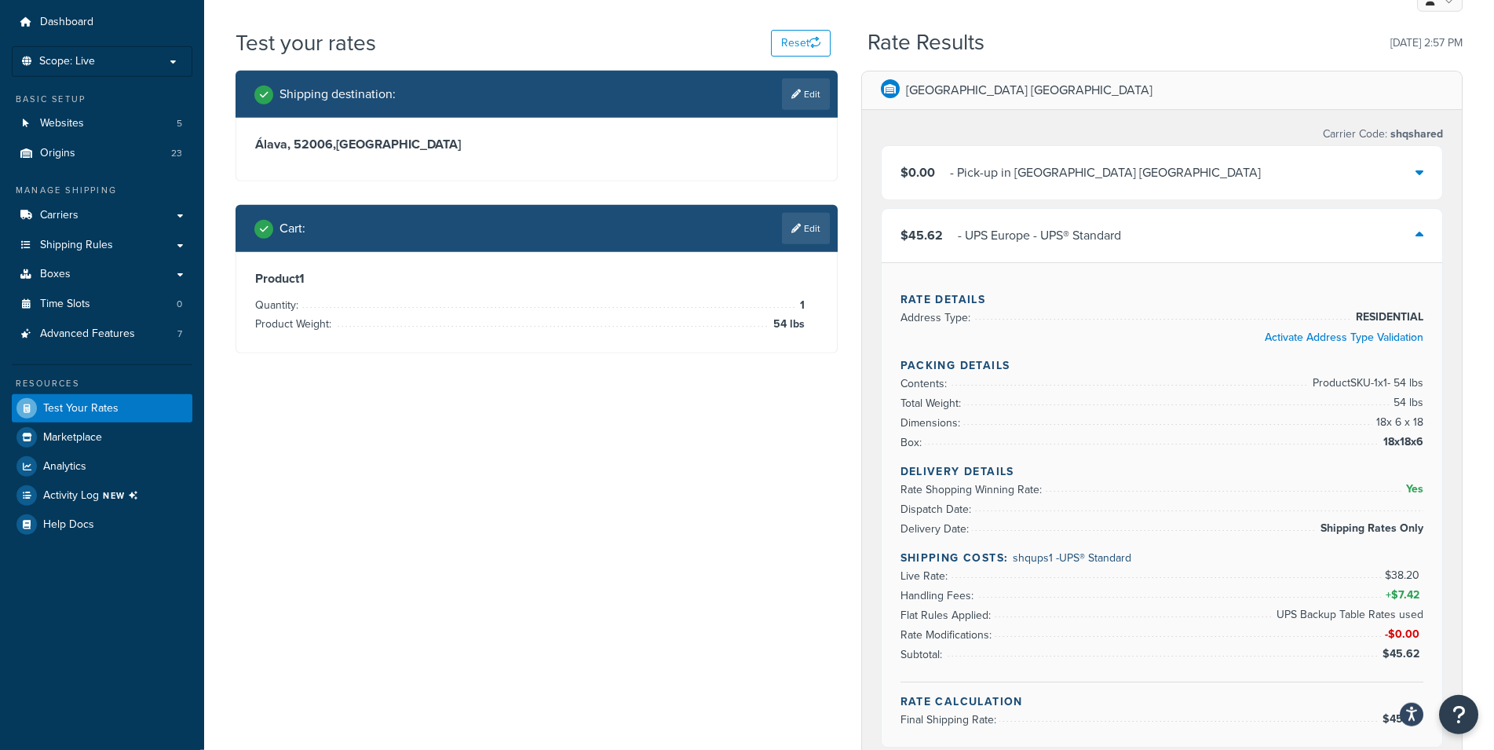
scroll to position [80, 0]
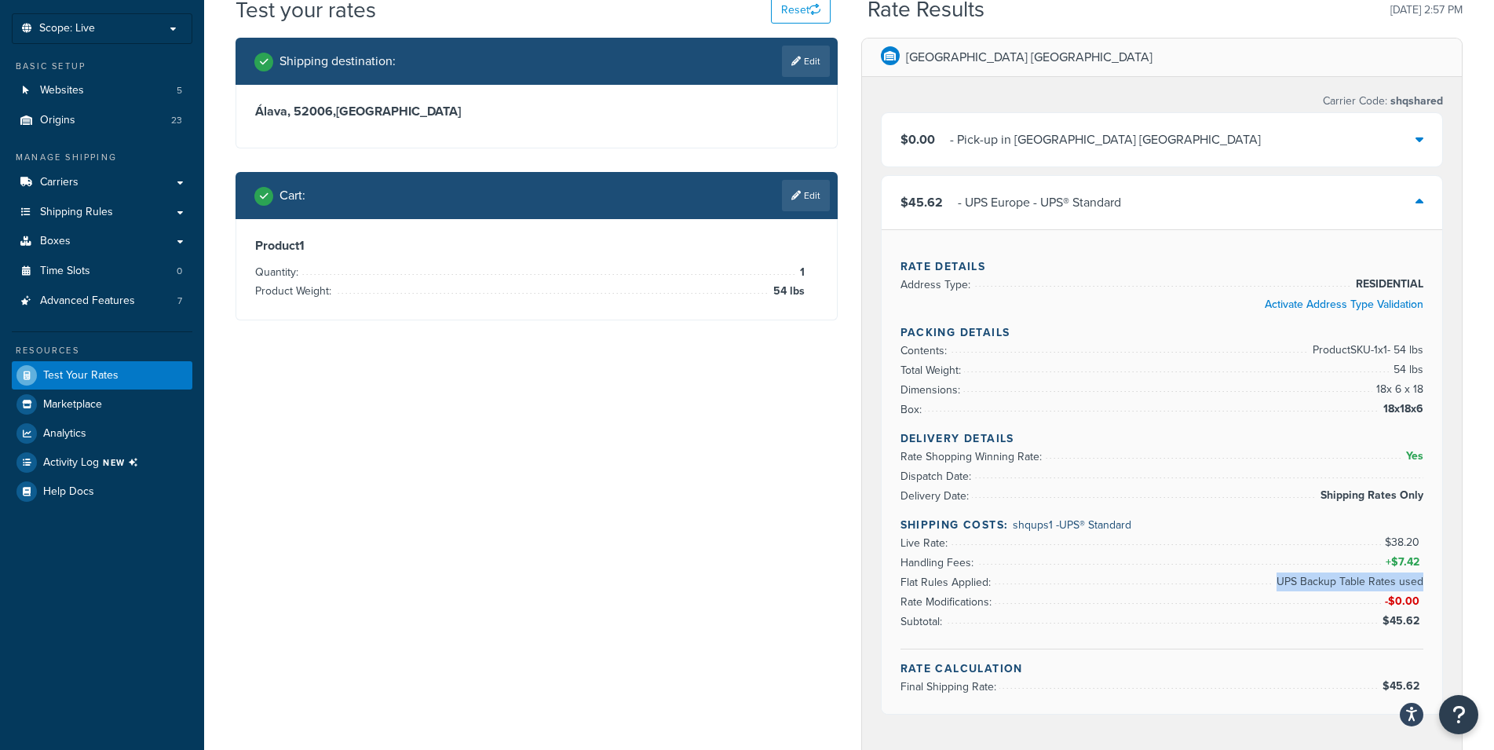
click at [1422, 578] on div "Rate Details Address Type: RESIDENTIAL Activate Address Type Validation Packing…" at bounding box center [1162, 471] width 561 height 485
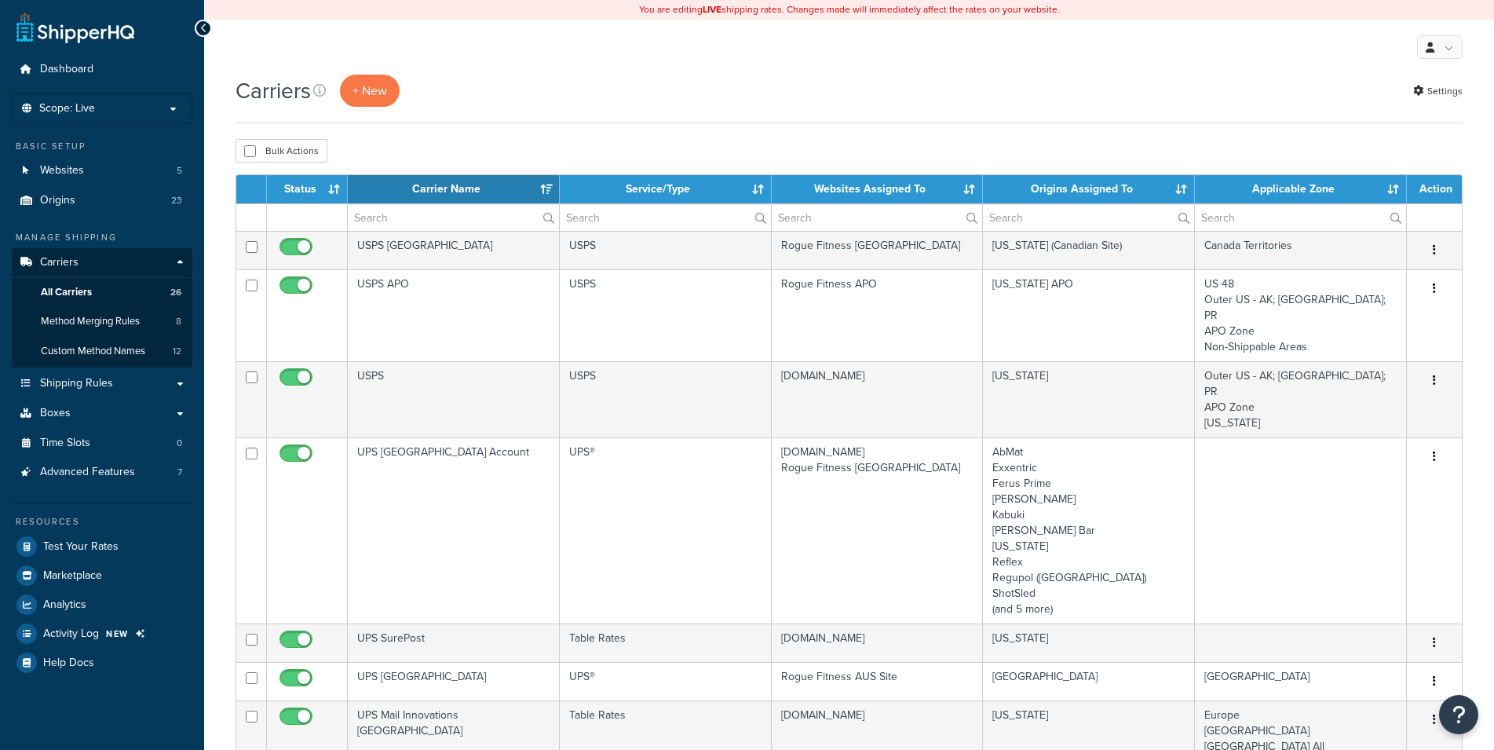
select select "15"
click at [925, 190] on th "Websites Assigned To" at bounding box center [878, 189] width 212 height 28
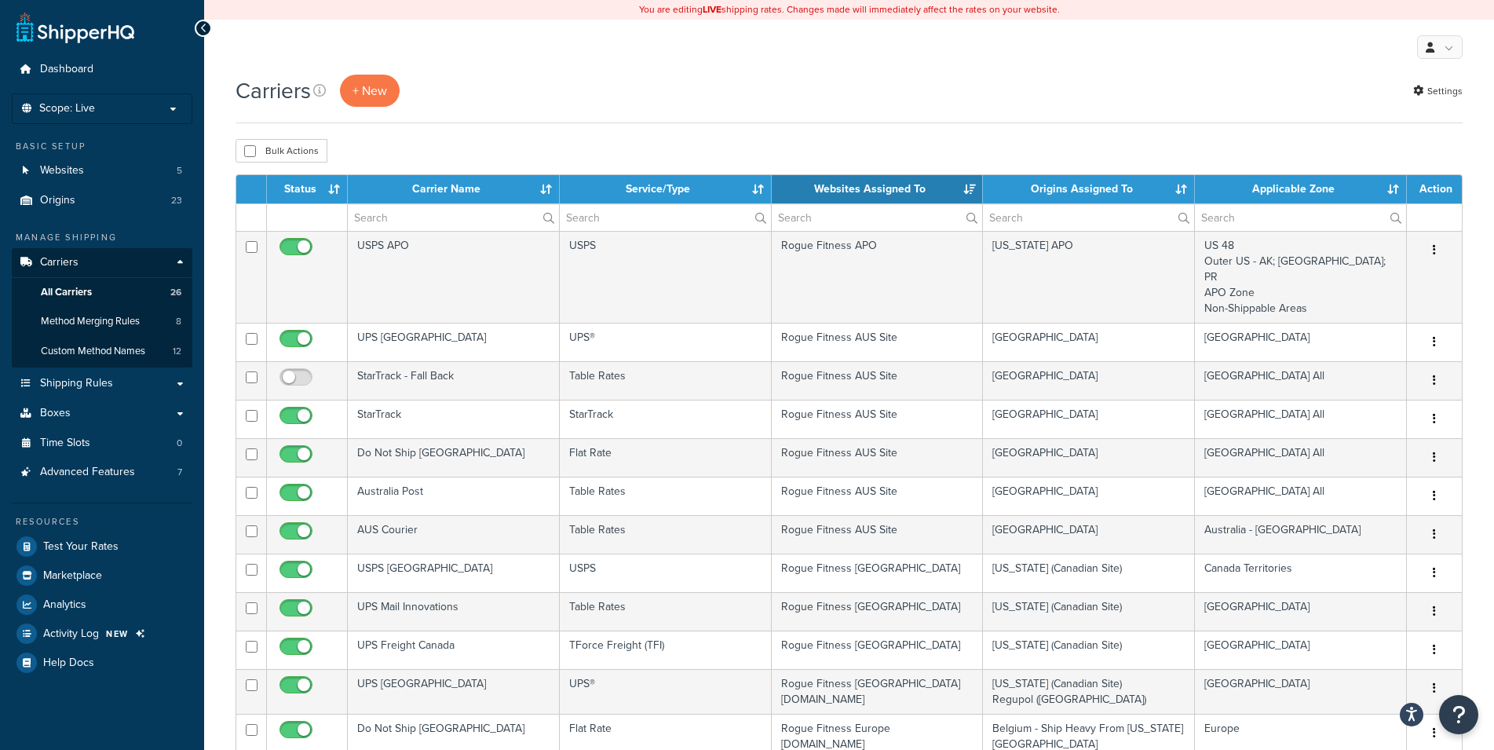
click at [925, 190] on th "Websites Assigned To" at bounding box center [878, 189] width 212 height 28
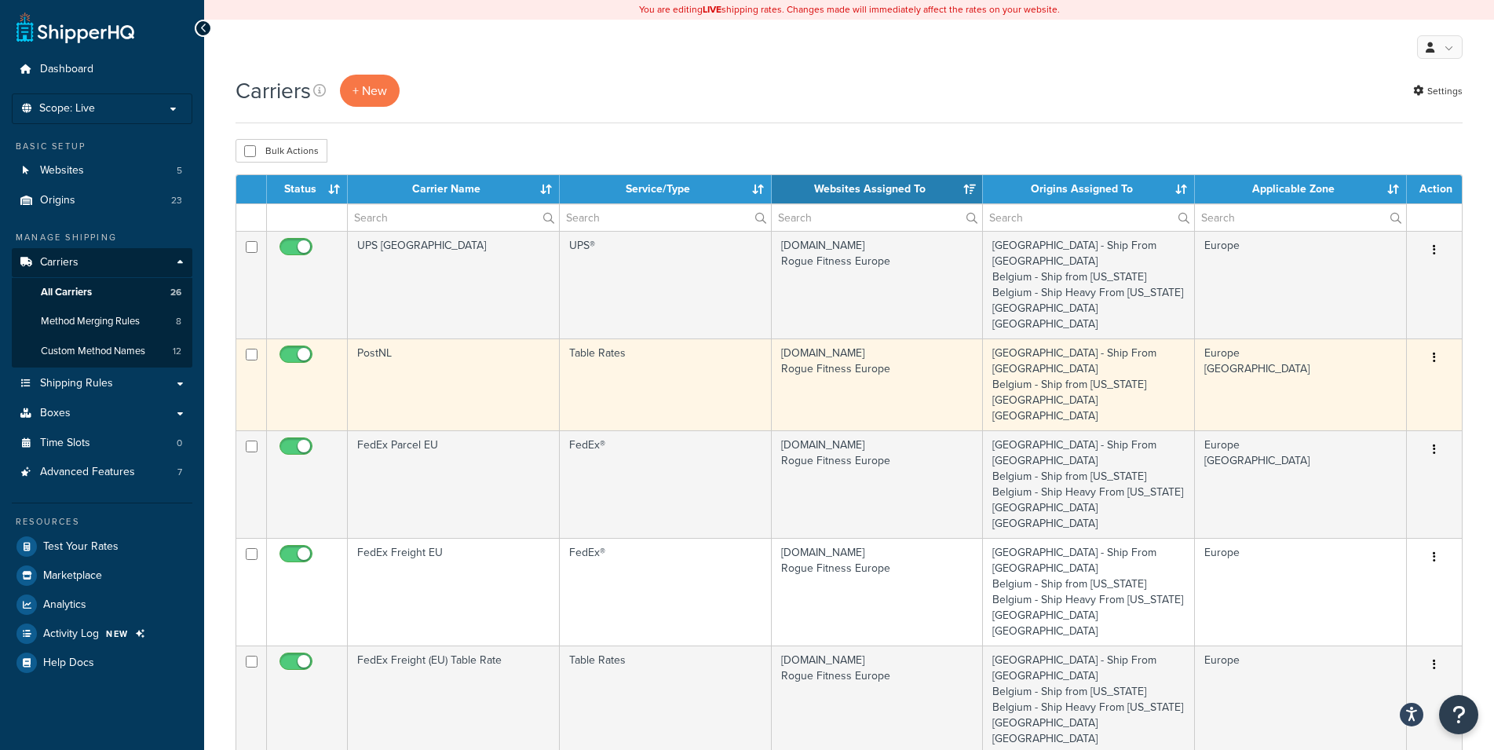
click at [1315, 338] on td "Europe [GEOGRAPHIC_DATA]" at bounding box center [1301, 384] width 212 height 92
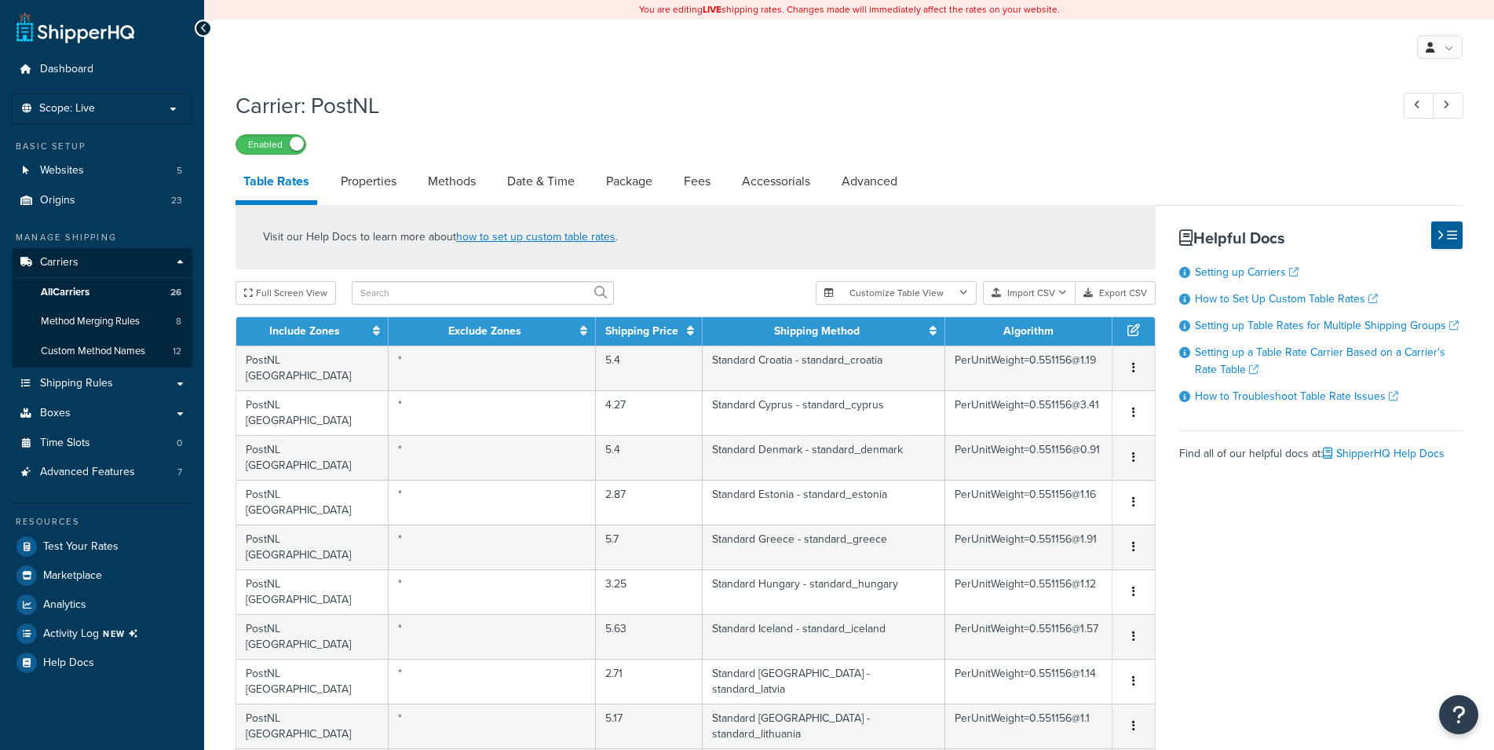
select select "25"
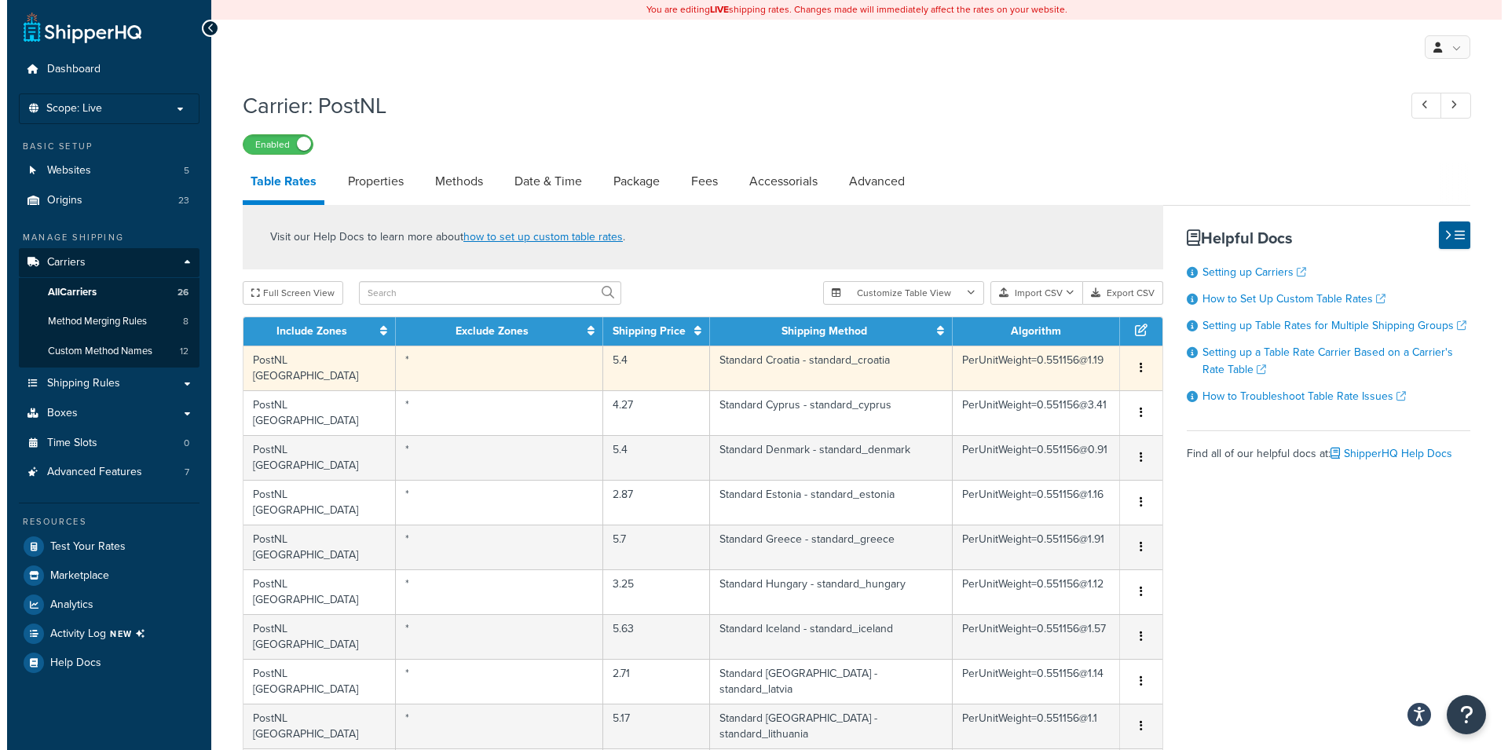
scroll to position [320, 0]
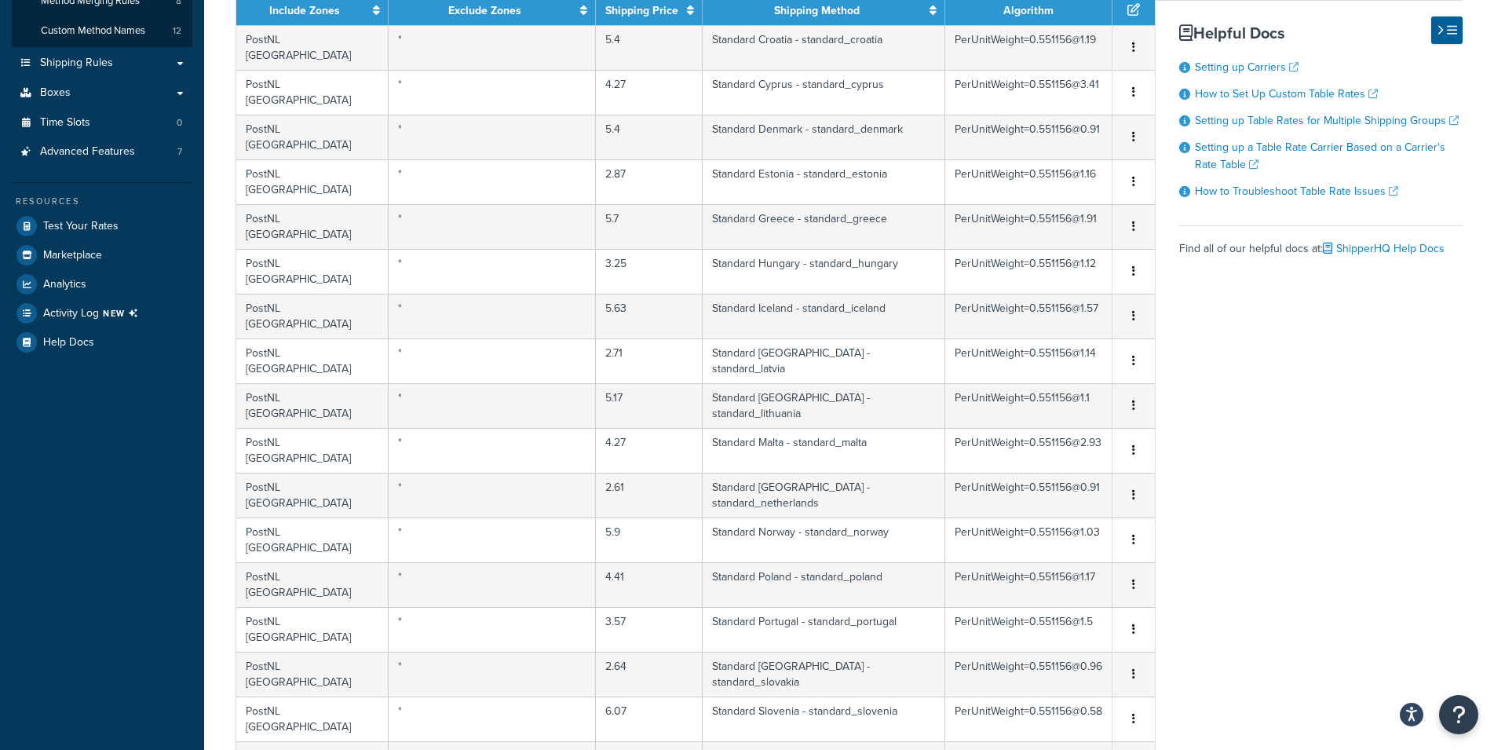
click at [335, 741] on td "PostNL [GEOGRAPHIC_DATA]" at bounding box center [312, 763] width 152 height 45
select select "172656"
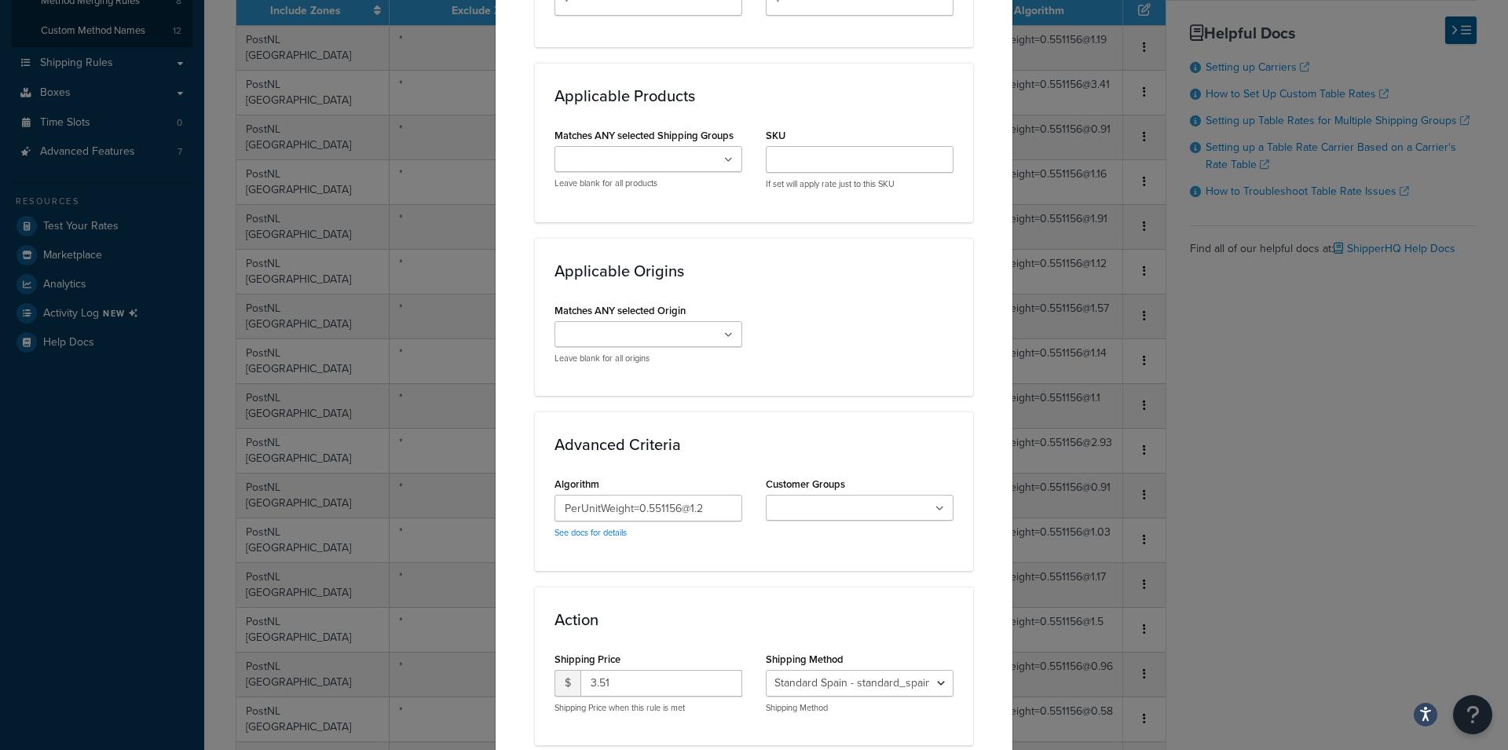
scroll to position [1091, 0]
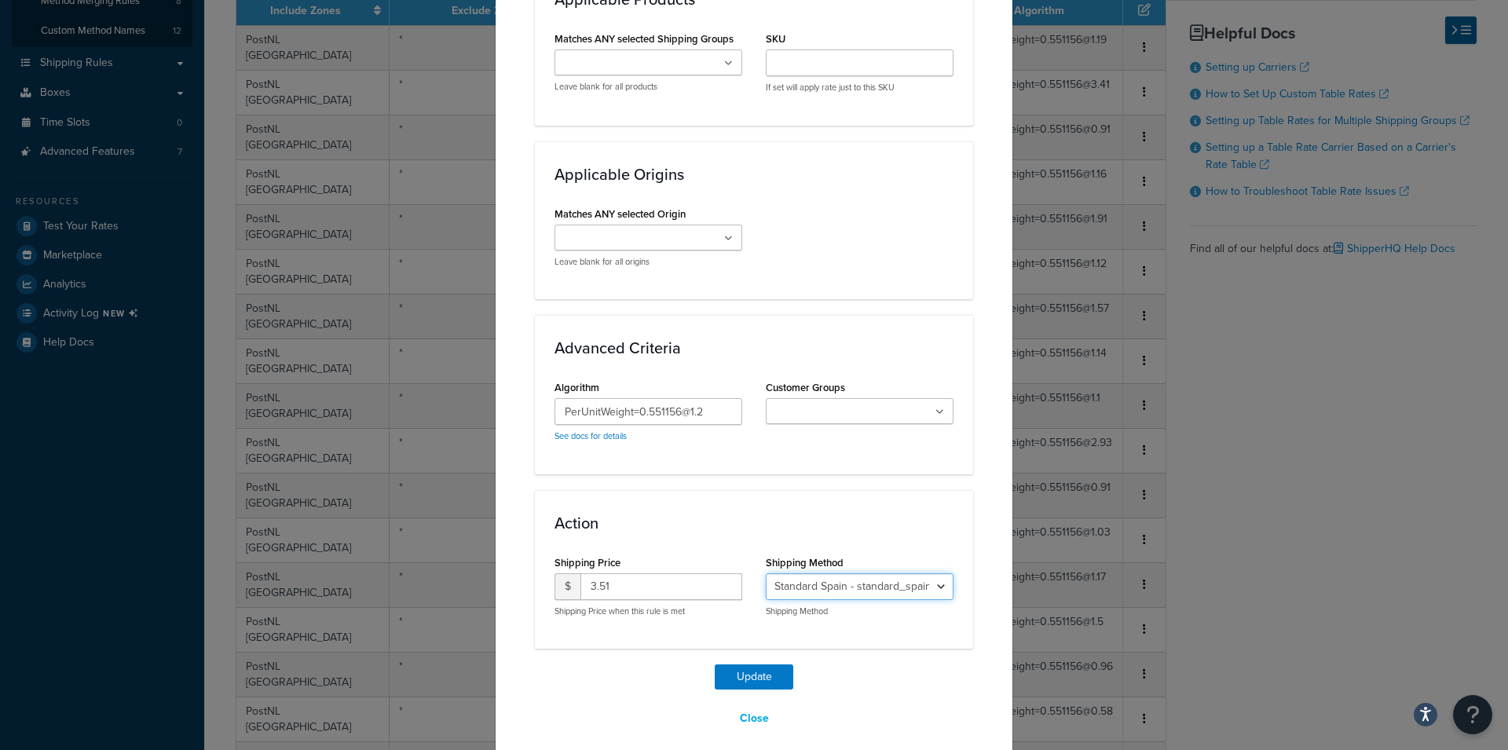
click at [766, 573] on select "Standard - standard Standard Croatia - standard_croatia Standard [GEOGRAPHIC_DA…" at bounding box center [860, 586] width 188 height 27
click option "Standard Spain - standard_spain" at bounding box center [0, 0] width 0 height 0
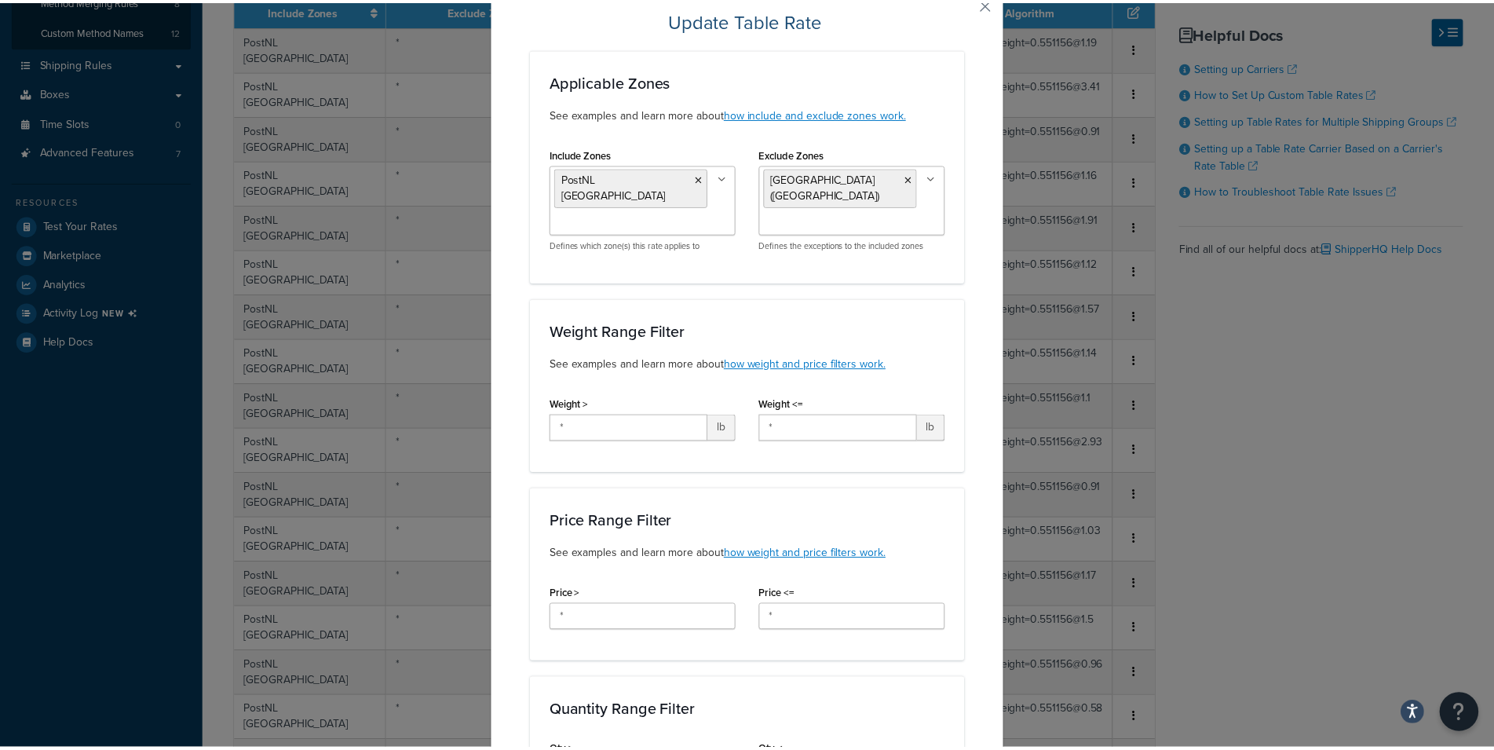
scroll to position [7, 0]
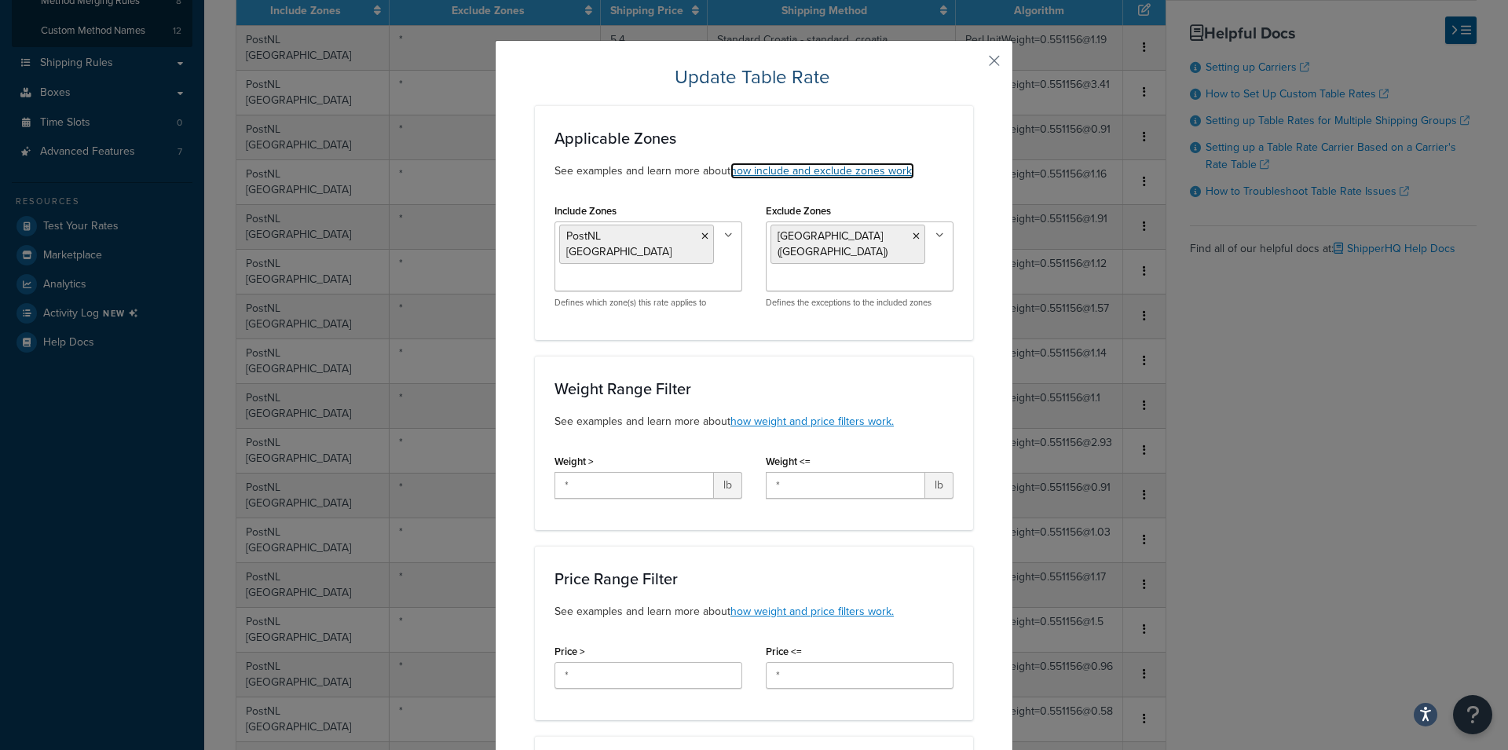
click at [863, 171] on link "how include and exclude zones work." at bounding box center [822, 171] width 184 height 16
click at [973, 64] on button "button" at bounding box center [971, 66] width 4 height 4
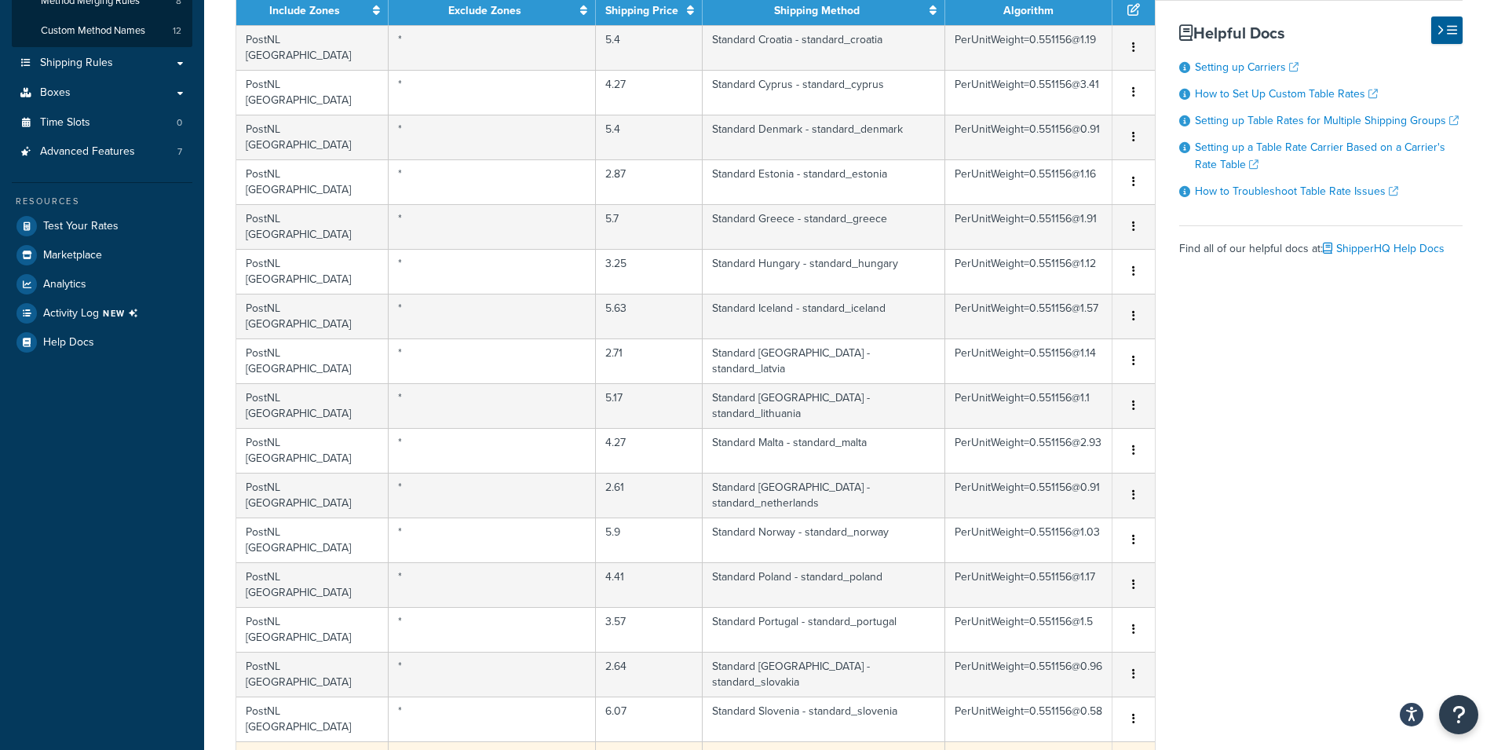
click at [497, 741] on td "Canary Islands (Spain)" at bounding box center [493, 763] width 208 height 45
select select "172656"
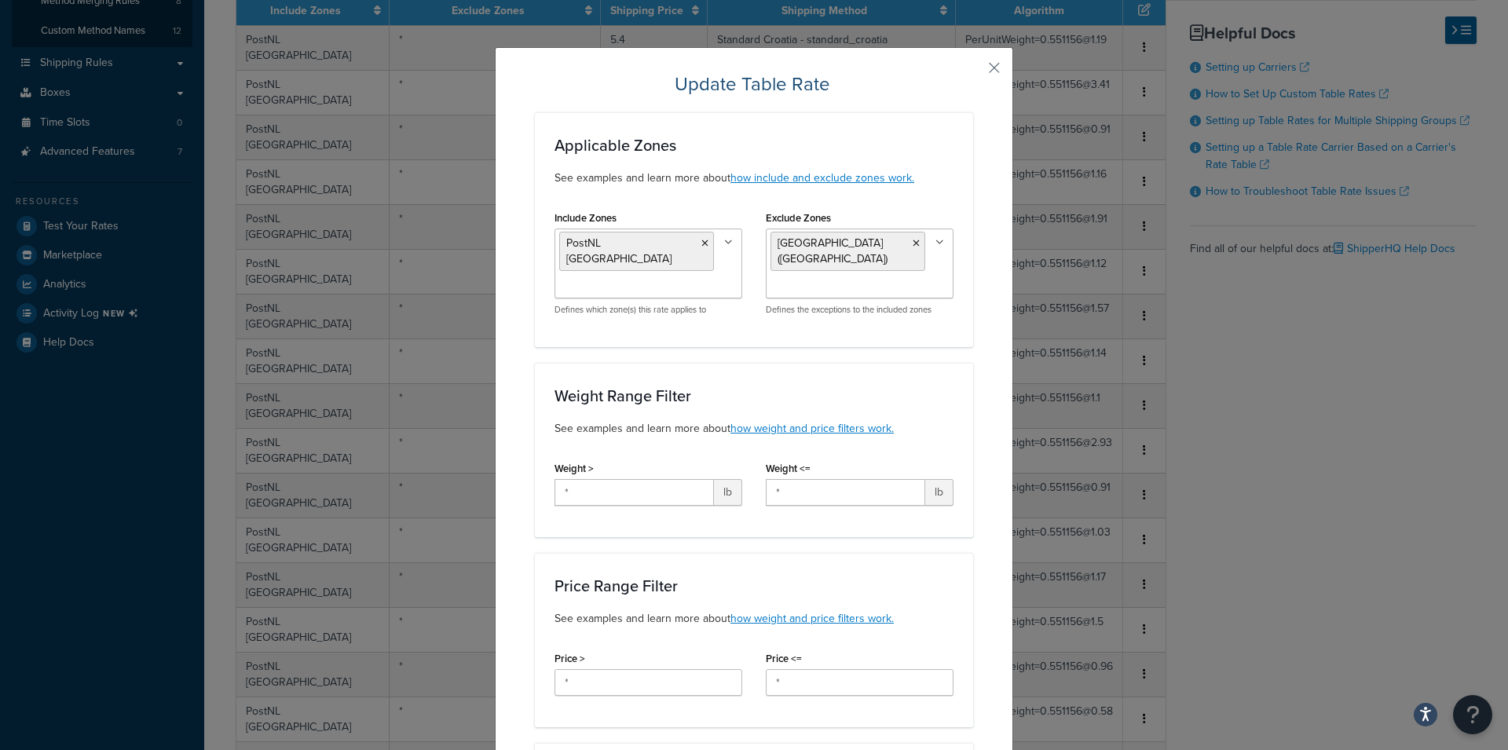
click at [1293, 545] on div "Update Table Rate Applicable Zones See examples and learn more about how includ…" at bounding box center [754, 375] width 1508 height 750
click at [973, 71] on button "button" at bounding box center [971, 73] width 4 height 4
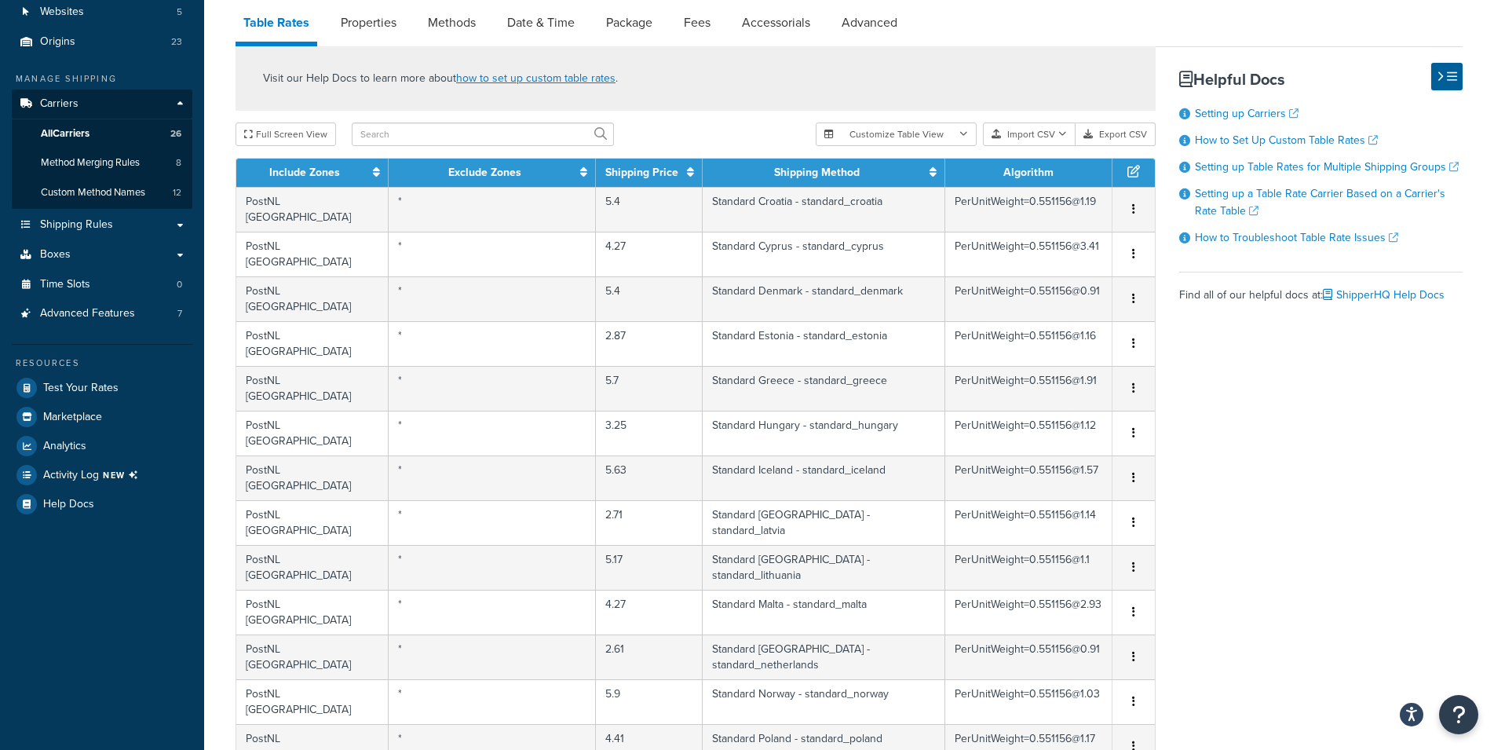
scroll to position [0, 0]
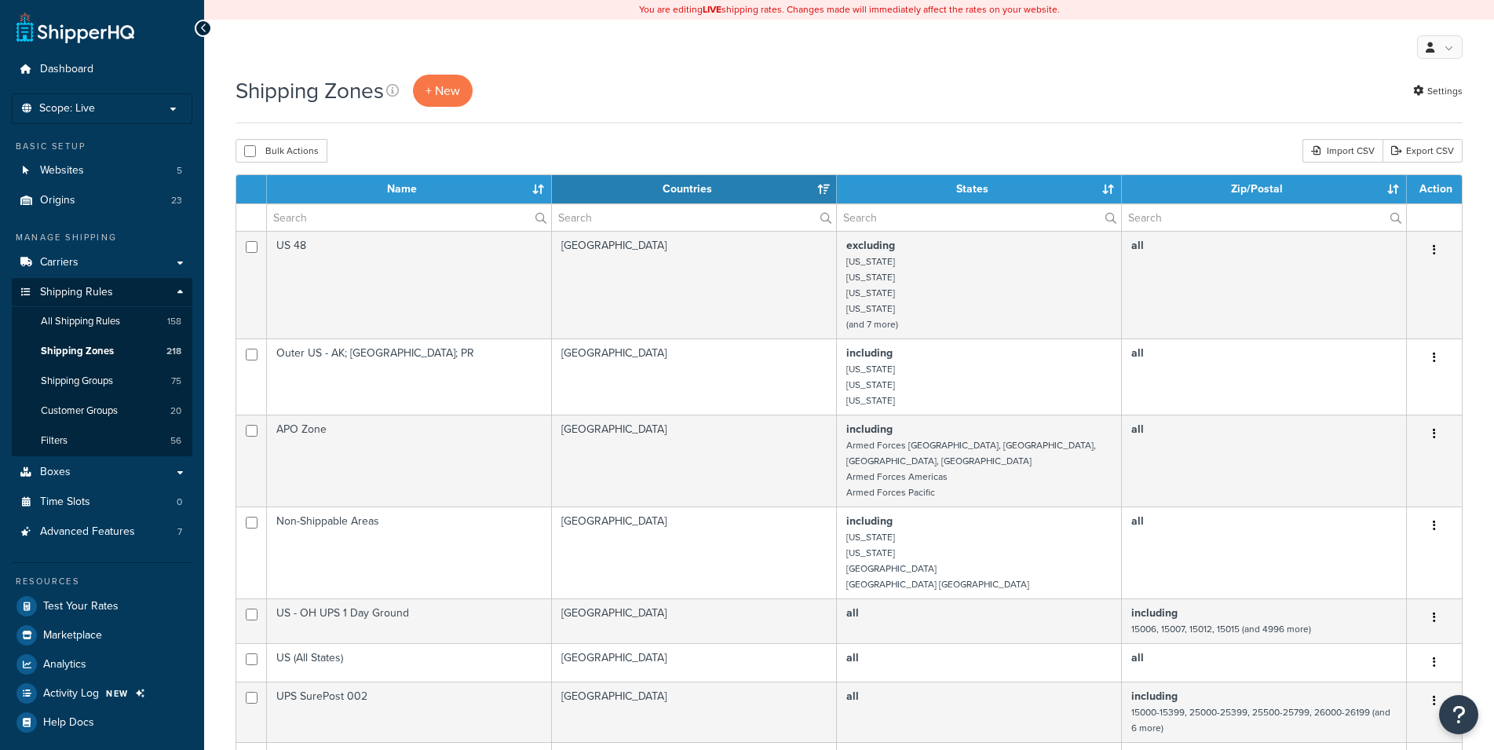
select select "15"
click at [350, 220] on input "text" at bounding box center [409, 217] width 284 height 27
select select "15"
click at [350, 220] on input "text" at bounding box center [409, 217] width 284 height 27
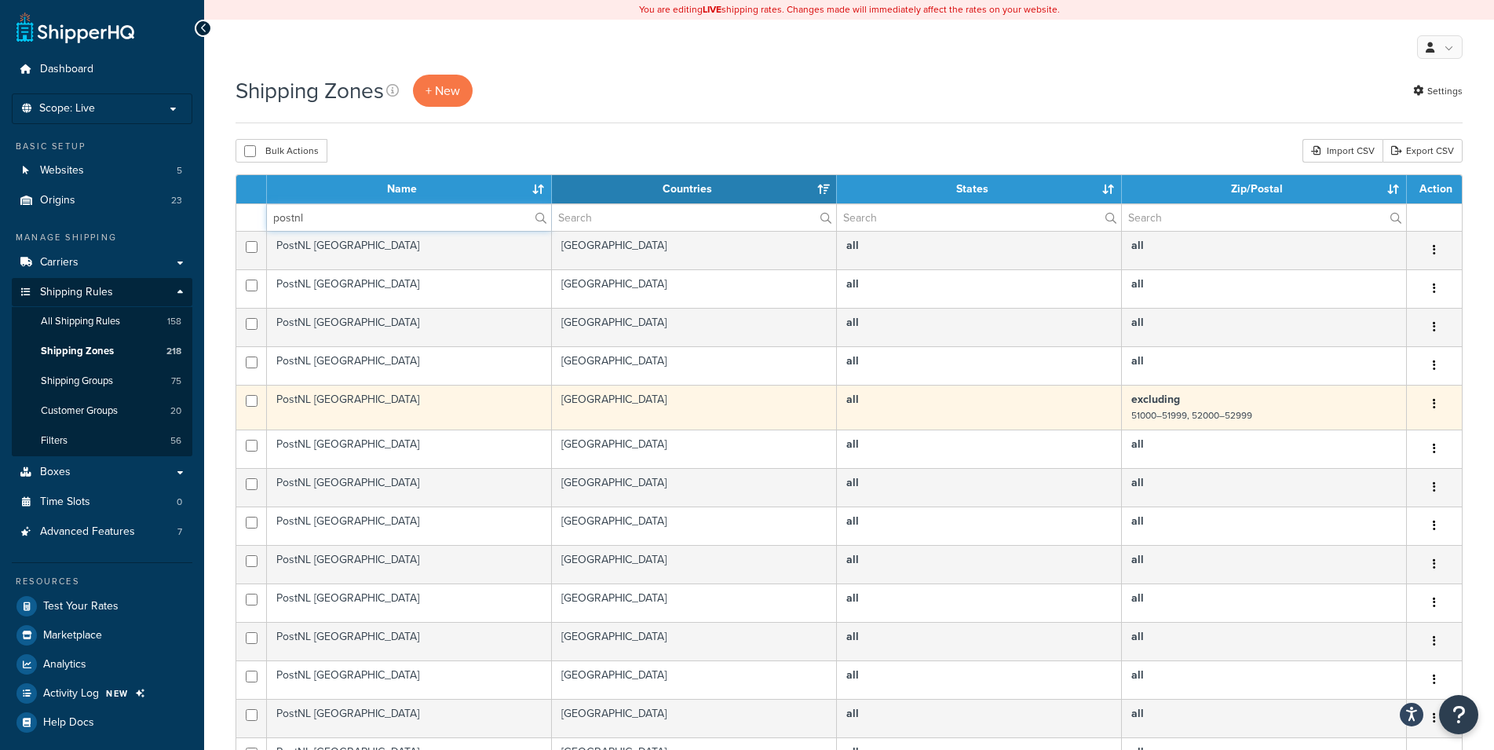
type input "postnl"
click at [402, 416] on td "PostNL [GEOGRAPHIC_DATA]" at bounding box center [409, 407] width 285 height 45
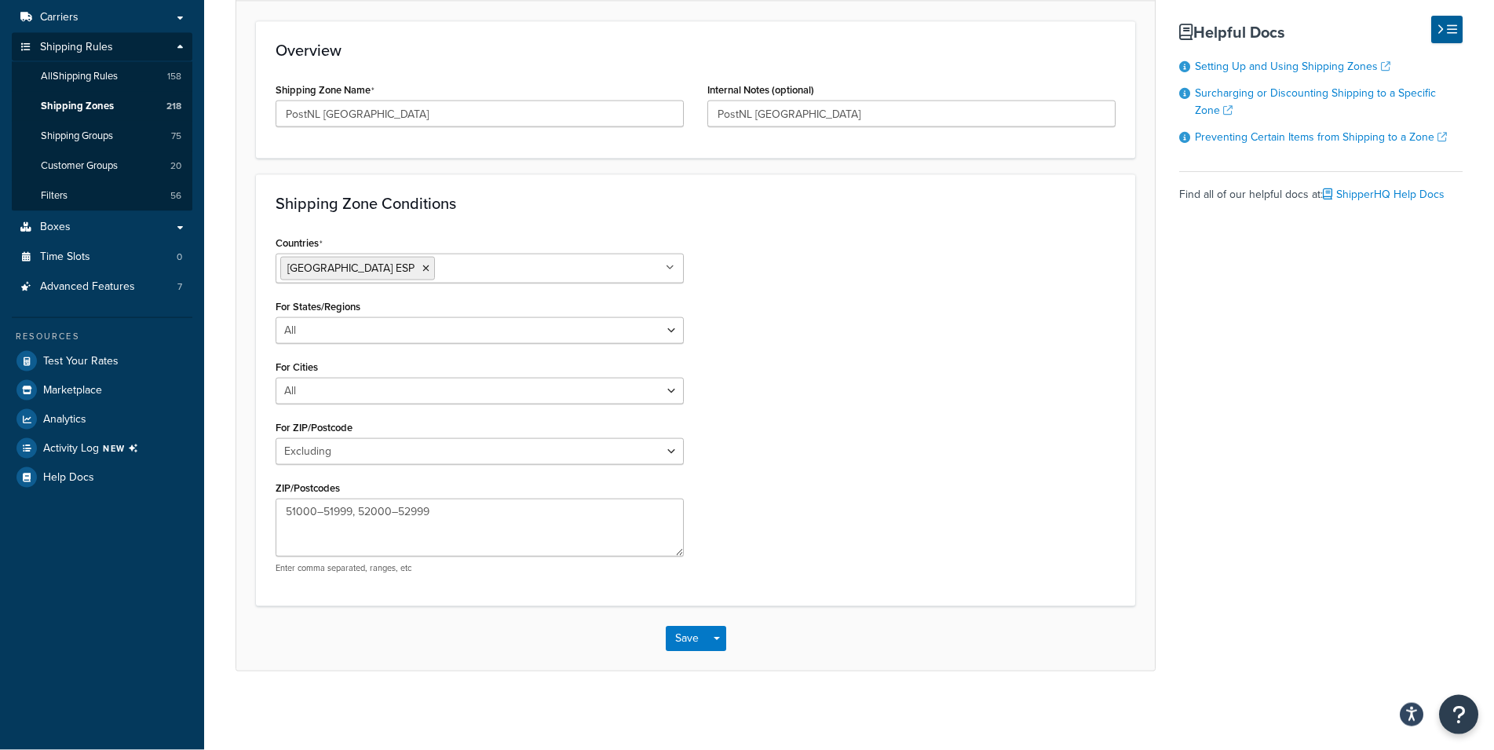
scroll to position [258, 0]
click at [276, 438] on select "All Including Excluding" at bounding box center [480, 451] width 408 height 27
select select "including"
click option "Including" at bounding box center [0, 0] width 0 height 0
drag, startPoint x: 475, startPoint y: 502, endPoint x: 255, endPoint y: 504, distance: 219.9
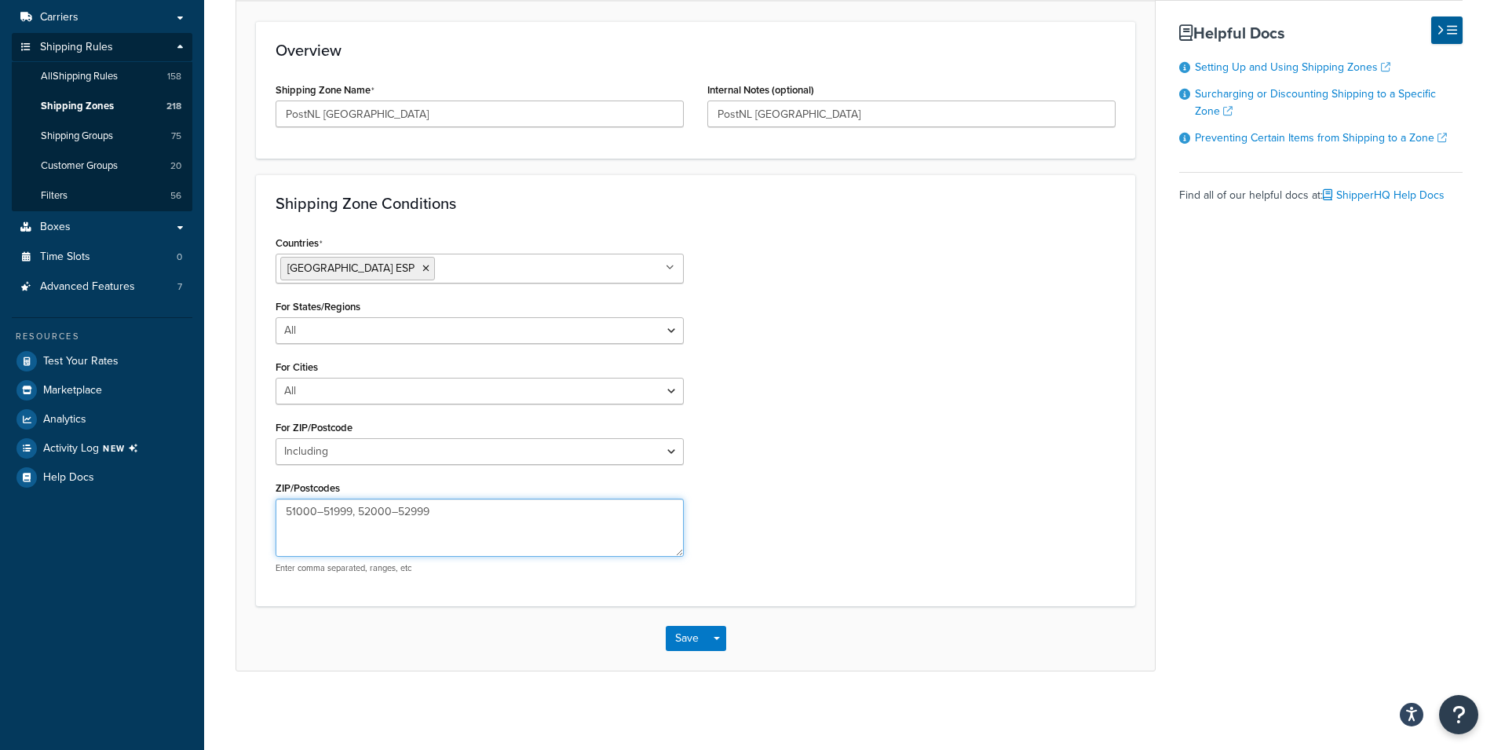
click at [276, 504] on textarea "51000–51999, 52000–52999" at bounding box center [480, 528] width 408 height 58
paste textarea "01000-50999,53000-99"
type textarea "01000-50999,53000-99999"
click at [724, 638] on button "Save Dropdown" at bounding box center [717, 638] width 19 height 25
click at [726, 668] on button "Save and Edit" at bounding box center [742, 667] width 152 height 33
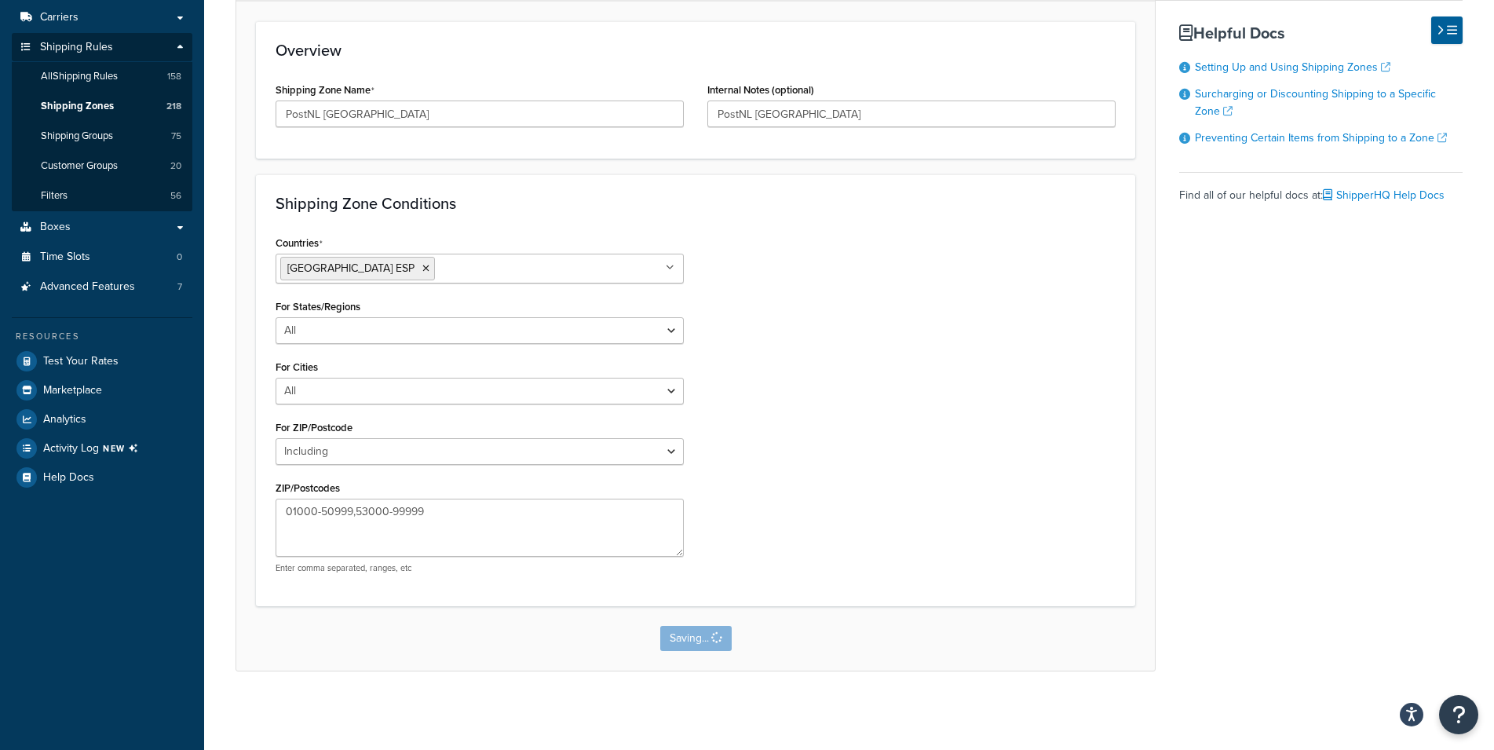
scroll to position [0, 0]
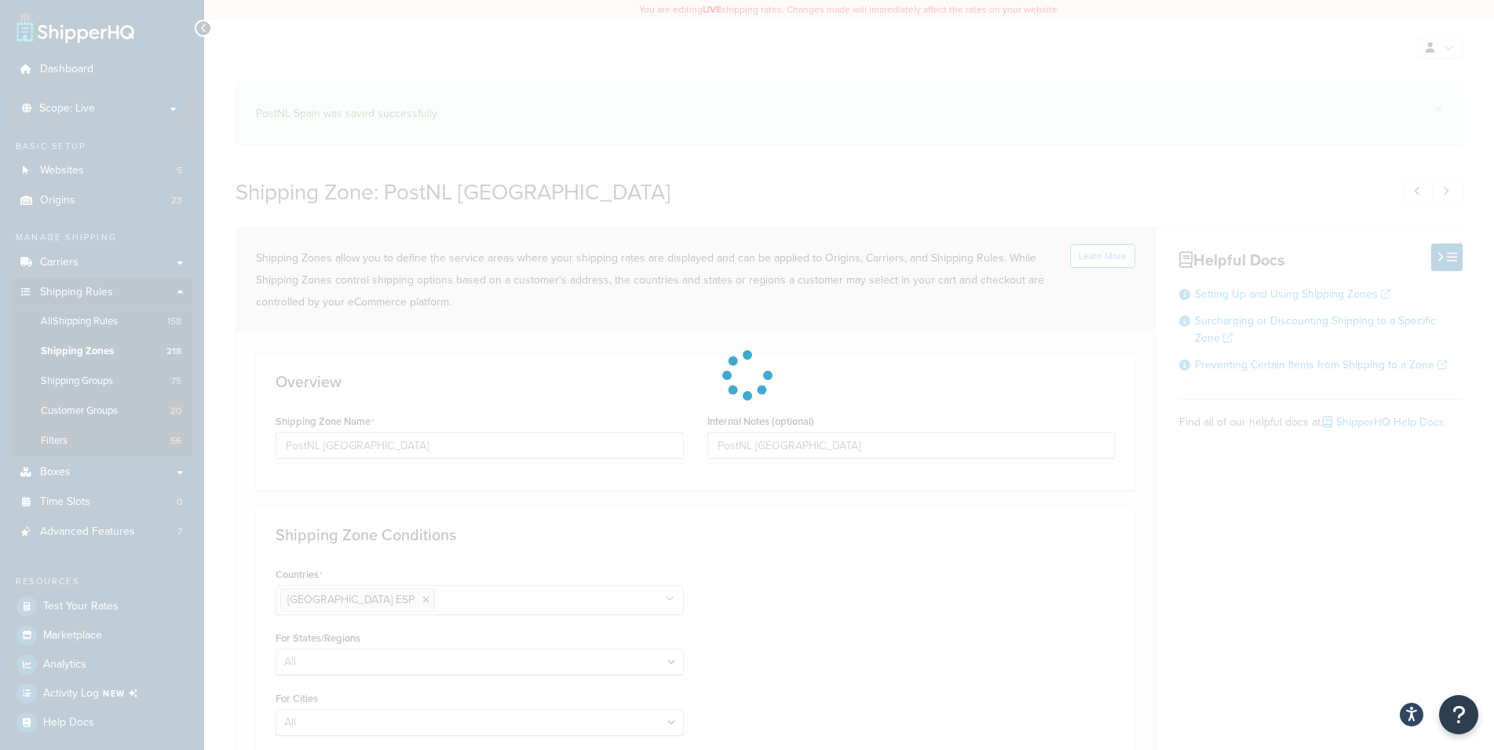
select select "including"
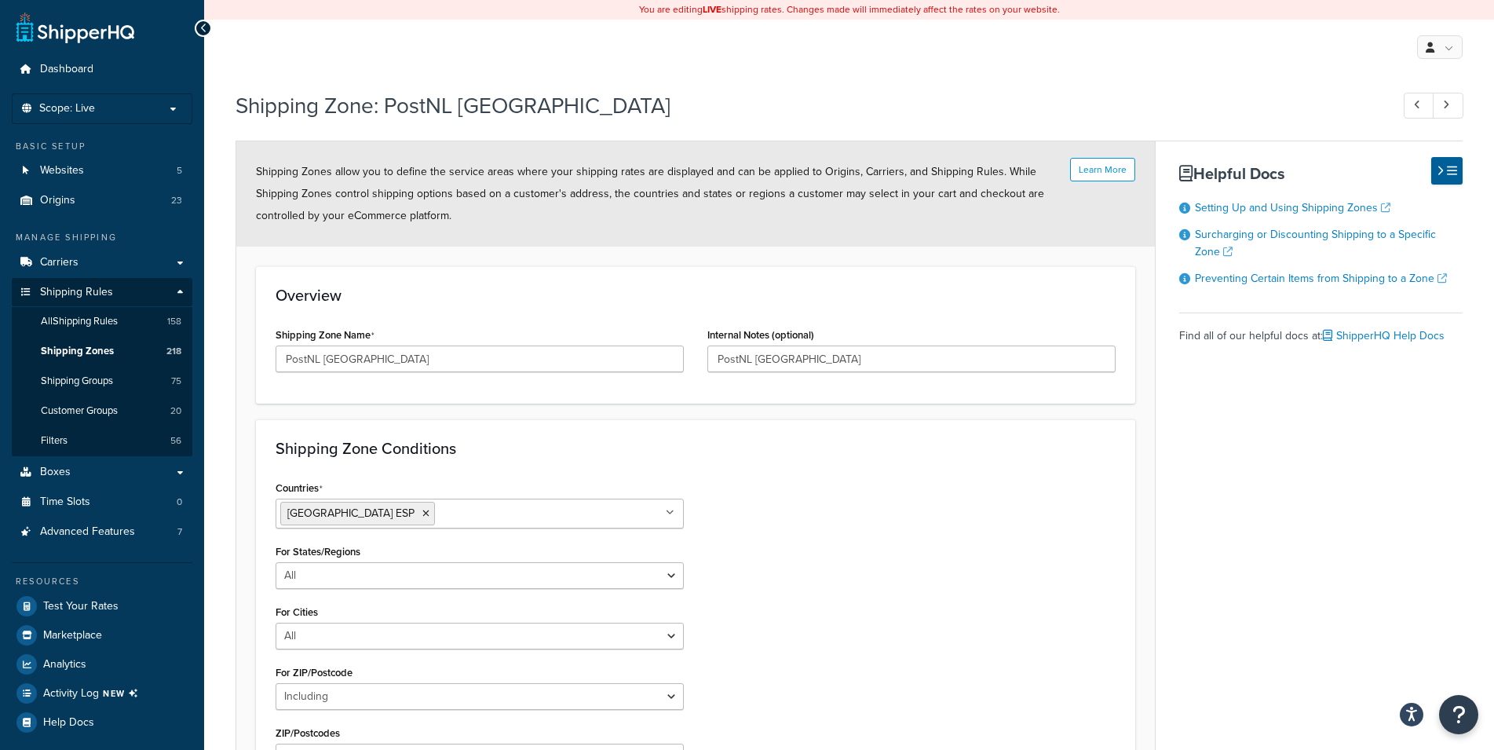
scroll to position [258, 0]
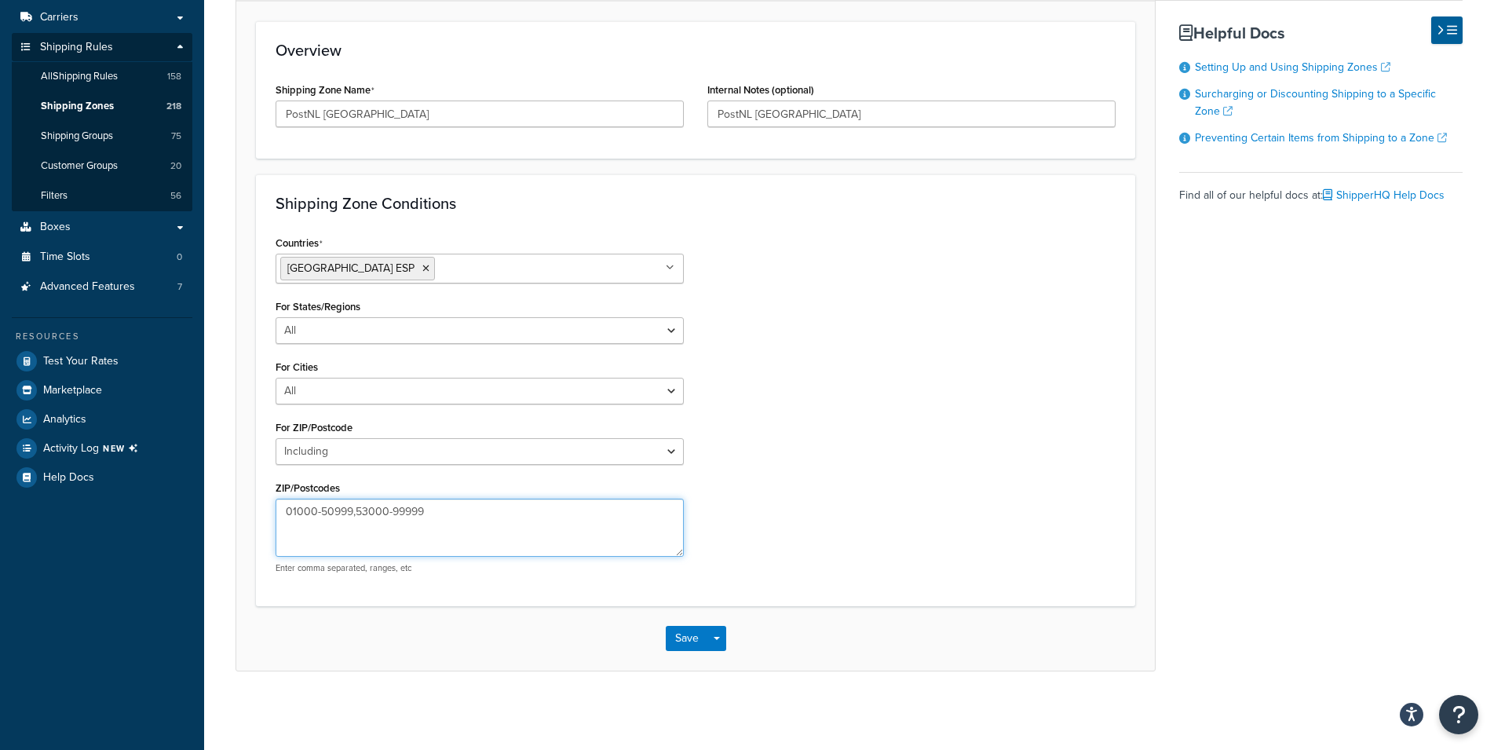
drag, startPoint x: 440, startPoint y: 496, endPoint x: 257, endPoint y: 498, distance: 183.0
click at [276, 499] on textarea "01000-50999,53000-99999" at bounding box center [480, 528] width 408 height 58
click at [942, 397] on div "Countries Spain ESP All Countries ALL United States USA Afghanistan AFG Albania…" at bounding box center [696, 409] width 864 height 354
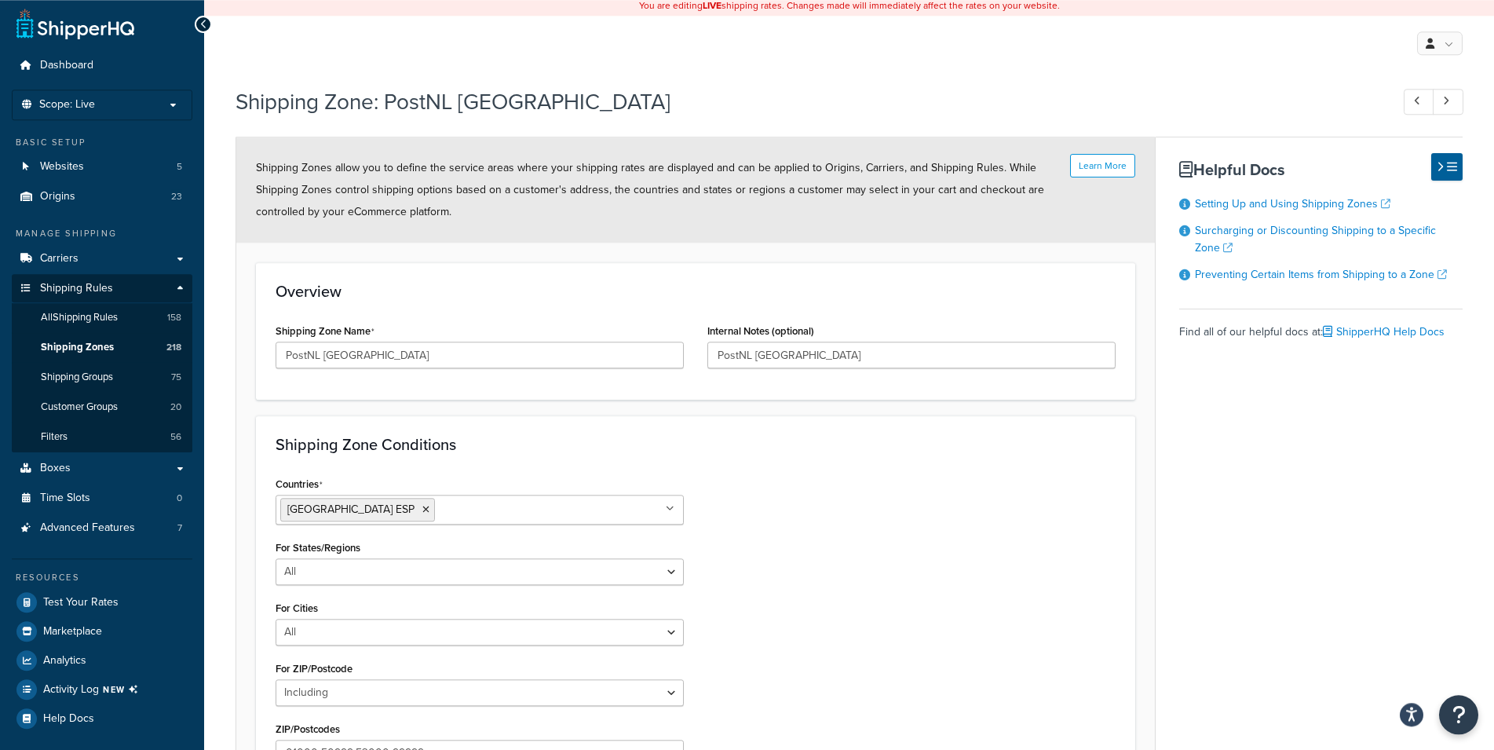
scroll to position [0, 0]
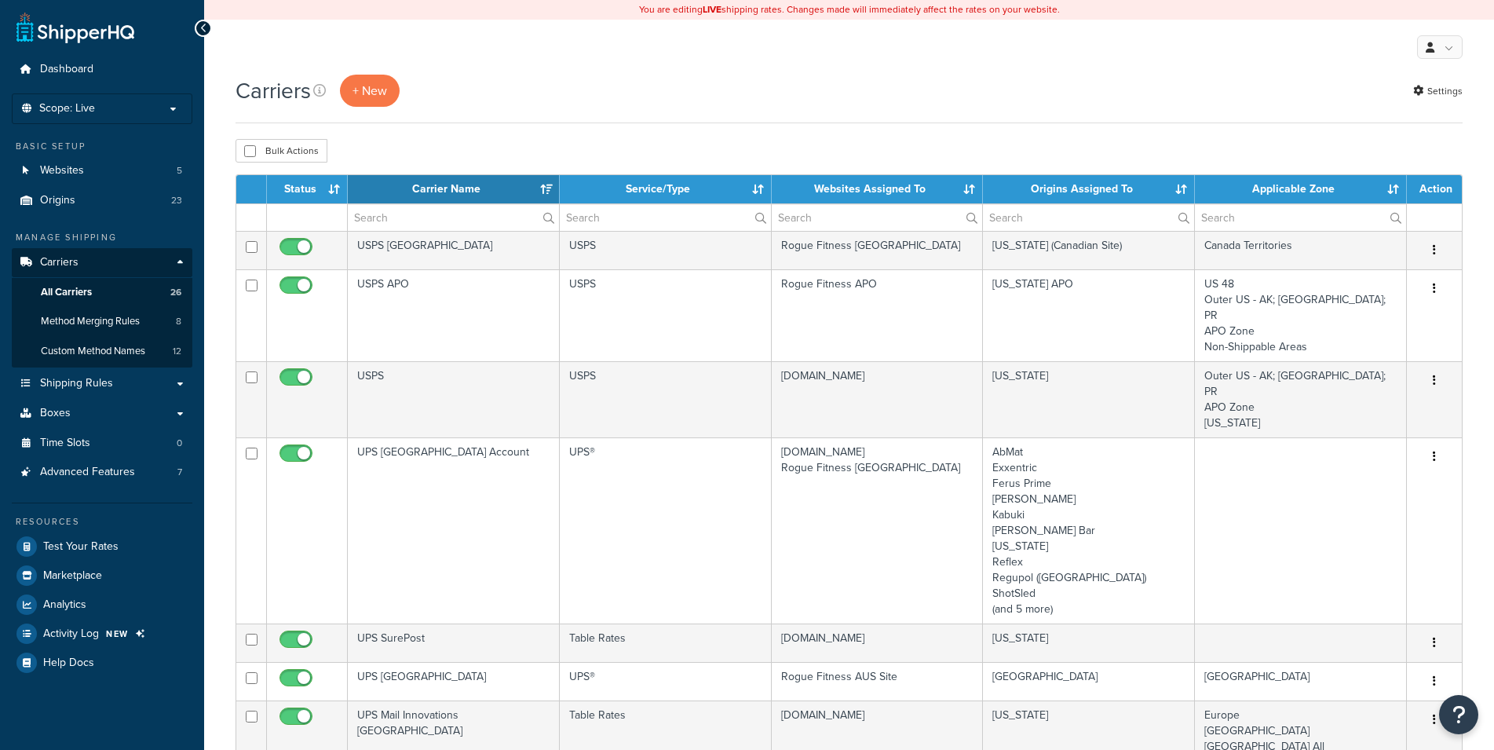
select select "15"
click at [426, 222] on input "text" at bounding box center [453, 217] width 211 height 27
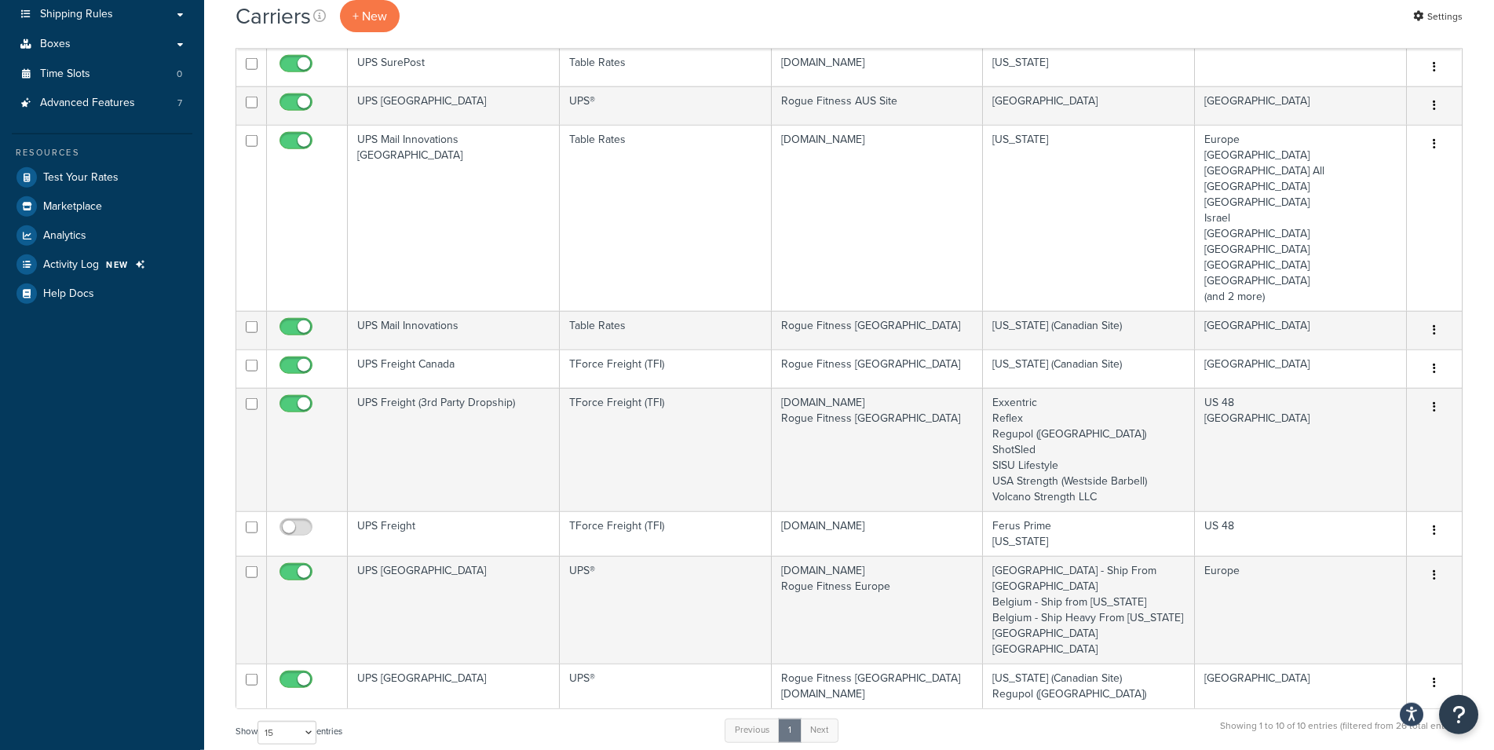
scroll to position [561, 0]
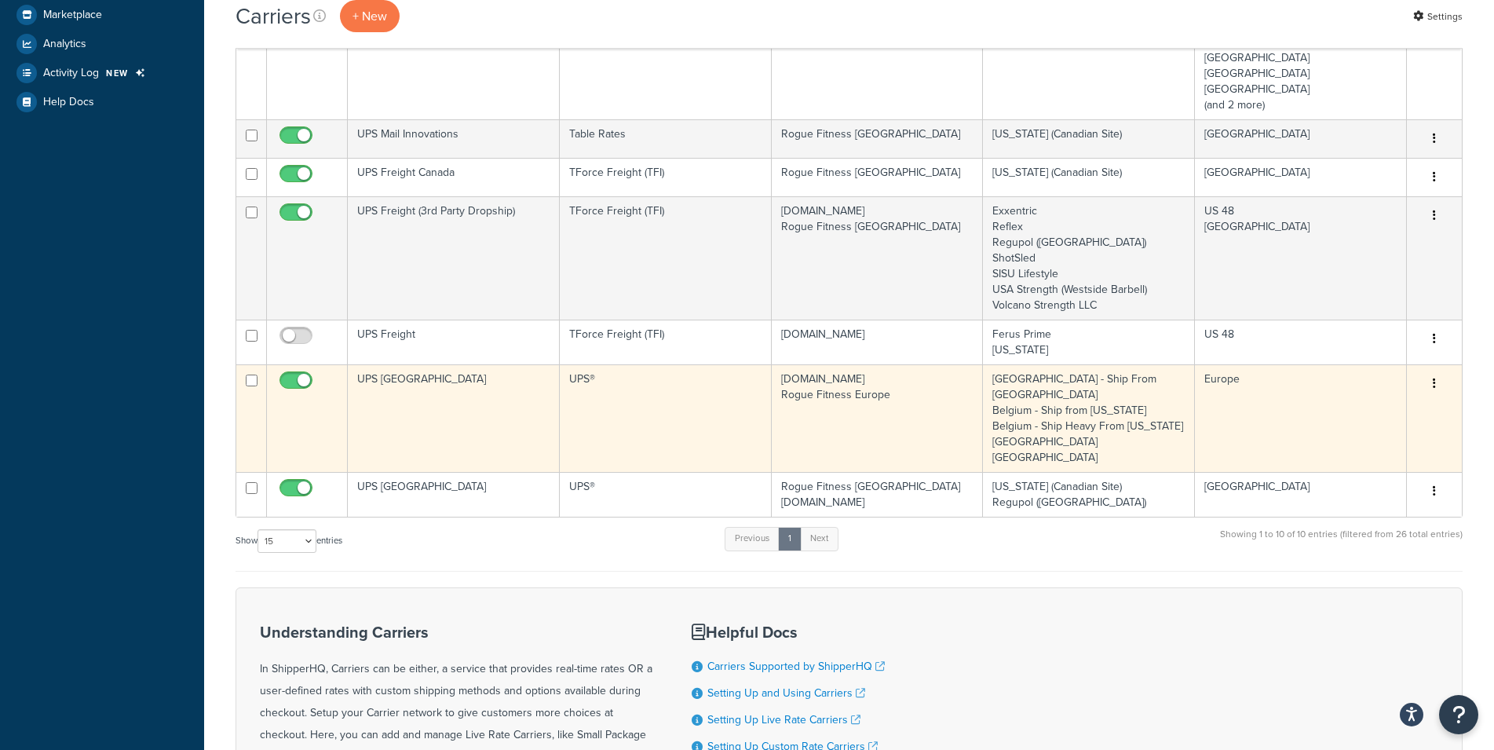
type input "ups"
click at [460, 402] on td "UPS [GEOGRAPHIC_DATA]" at bounding box center [454, 418] width 212 height 108
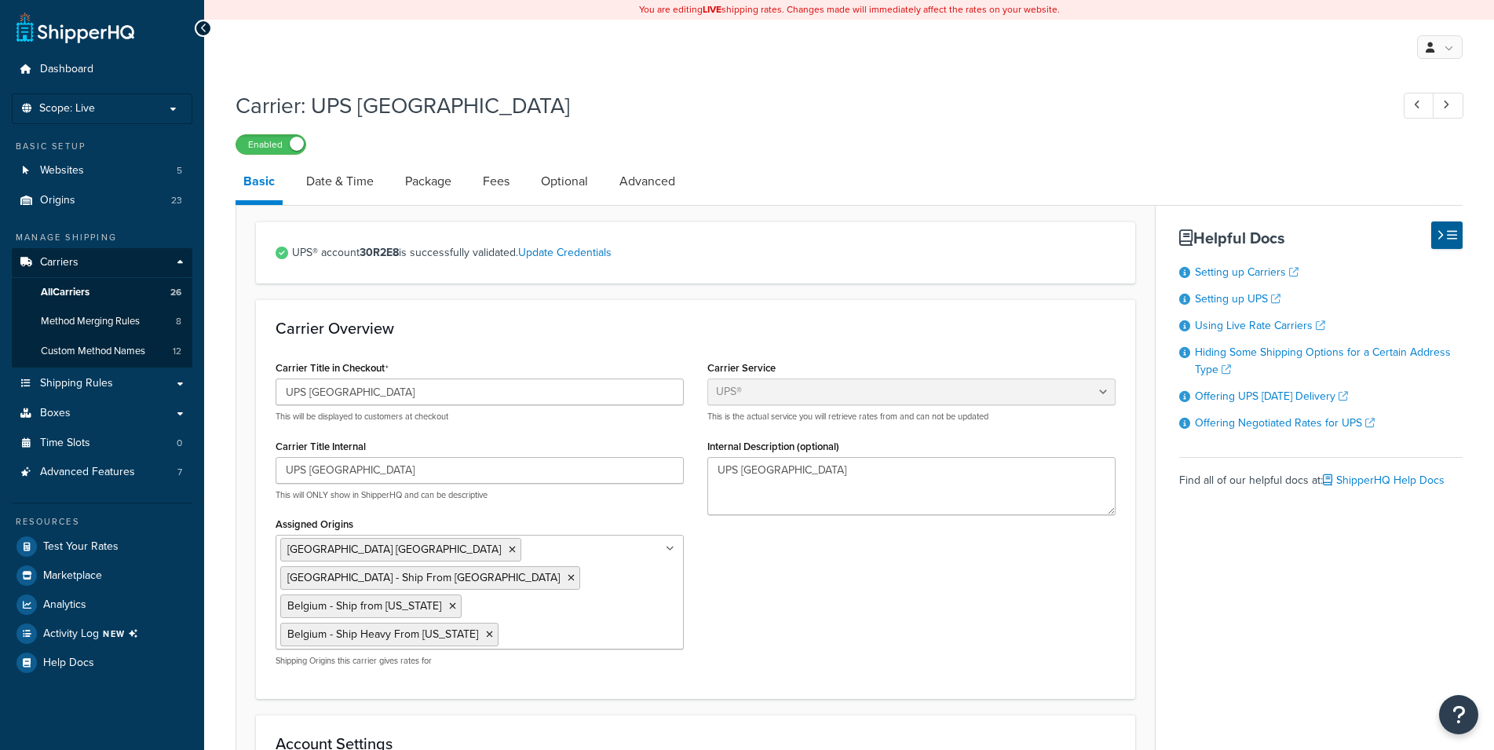
select select "ups"
select select "eur"
select select "03"
select select "convert_lb_kg"
click at [354, 188] on link "Date & Time" at bounding box center [339, 182] width 83 height 38
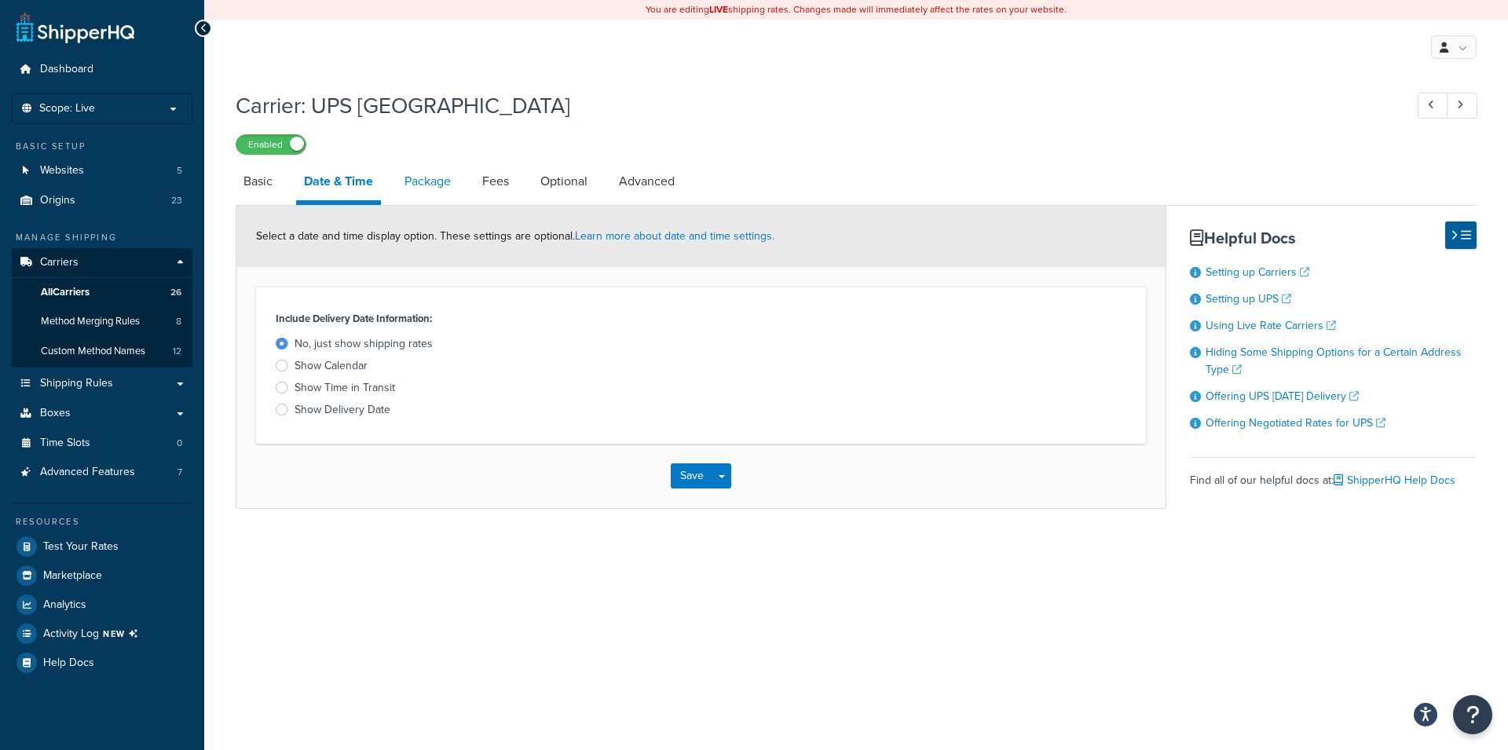
click at [454, 187] on link "Package" at bounding box center [428, 182] width 62 height 38
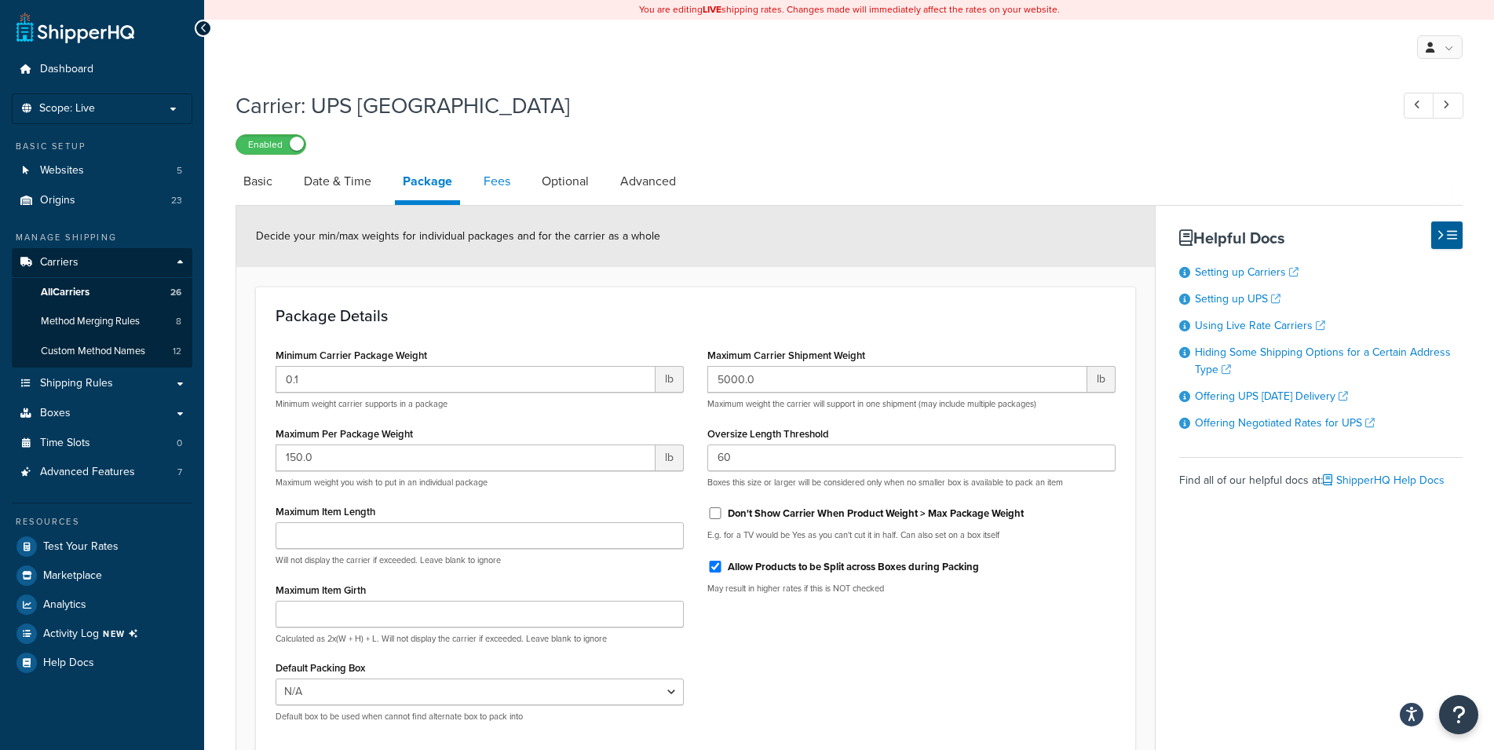
click at [503, 183] on link "Fees" at bounding box center [497, 182] width 42 height 38
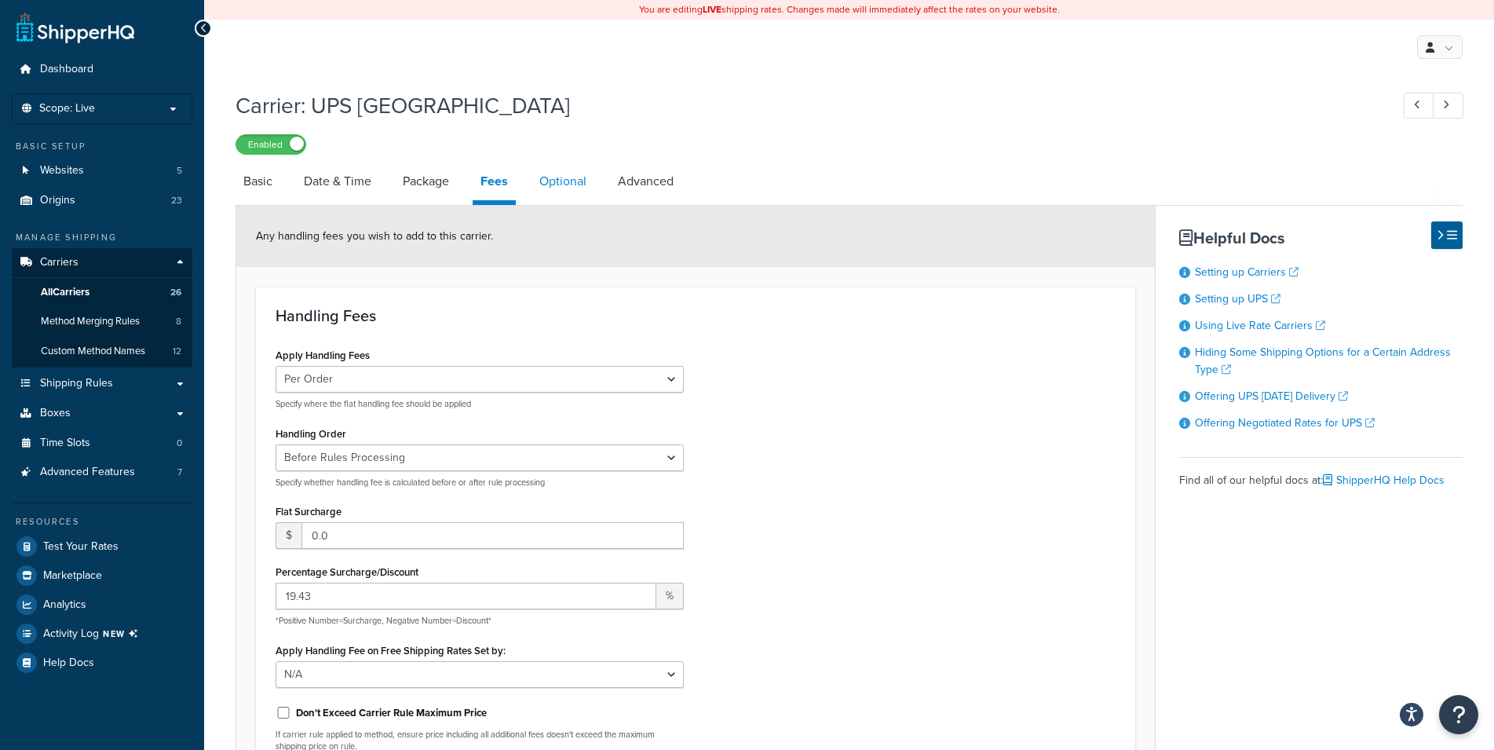
click at [560, 185] on link "Optional" at bounding box center [563, 182] width 63 height 38
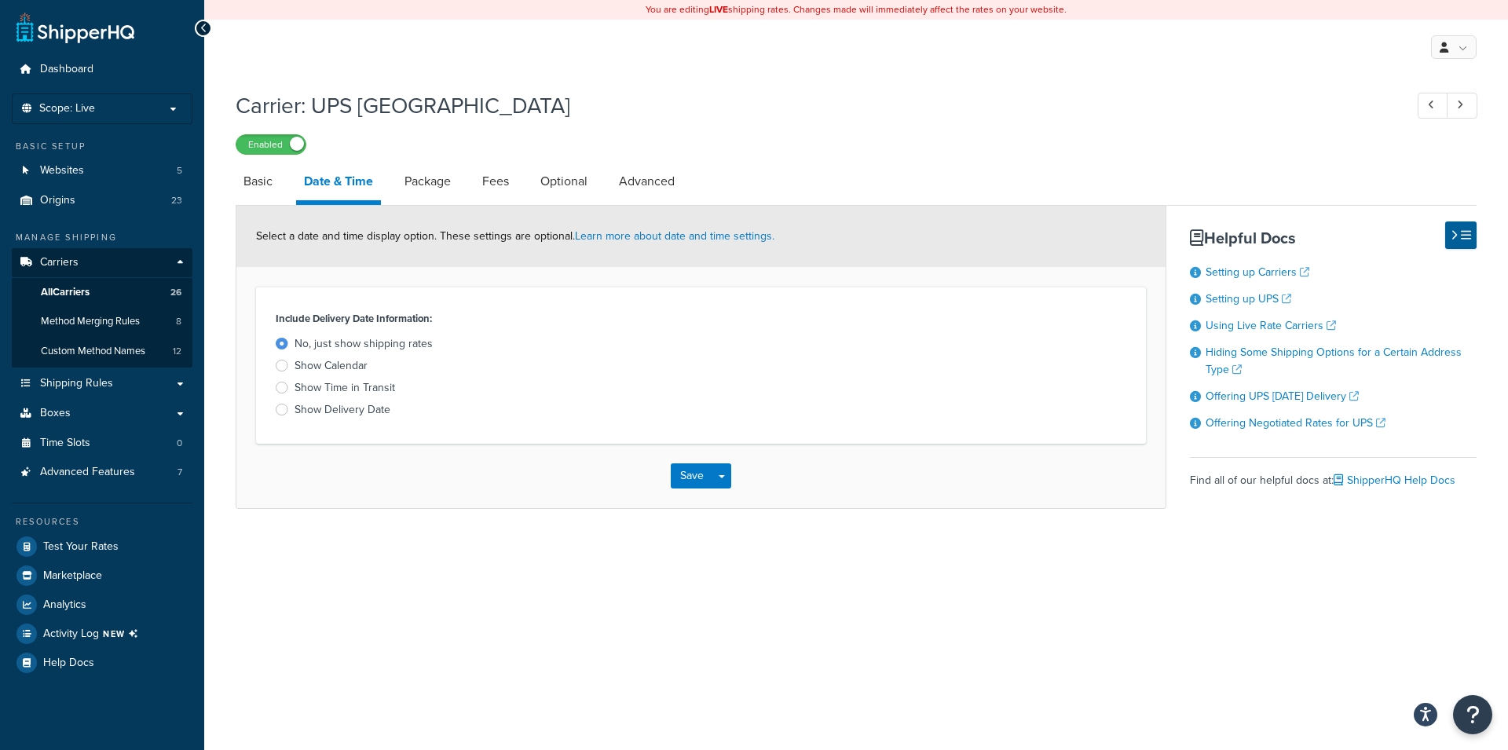
select select "ups"
select select "eur"
select select "03"
select select "convert_lb_kg"
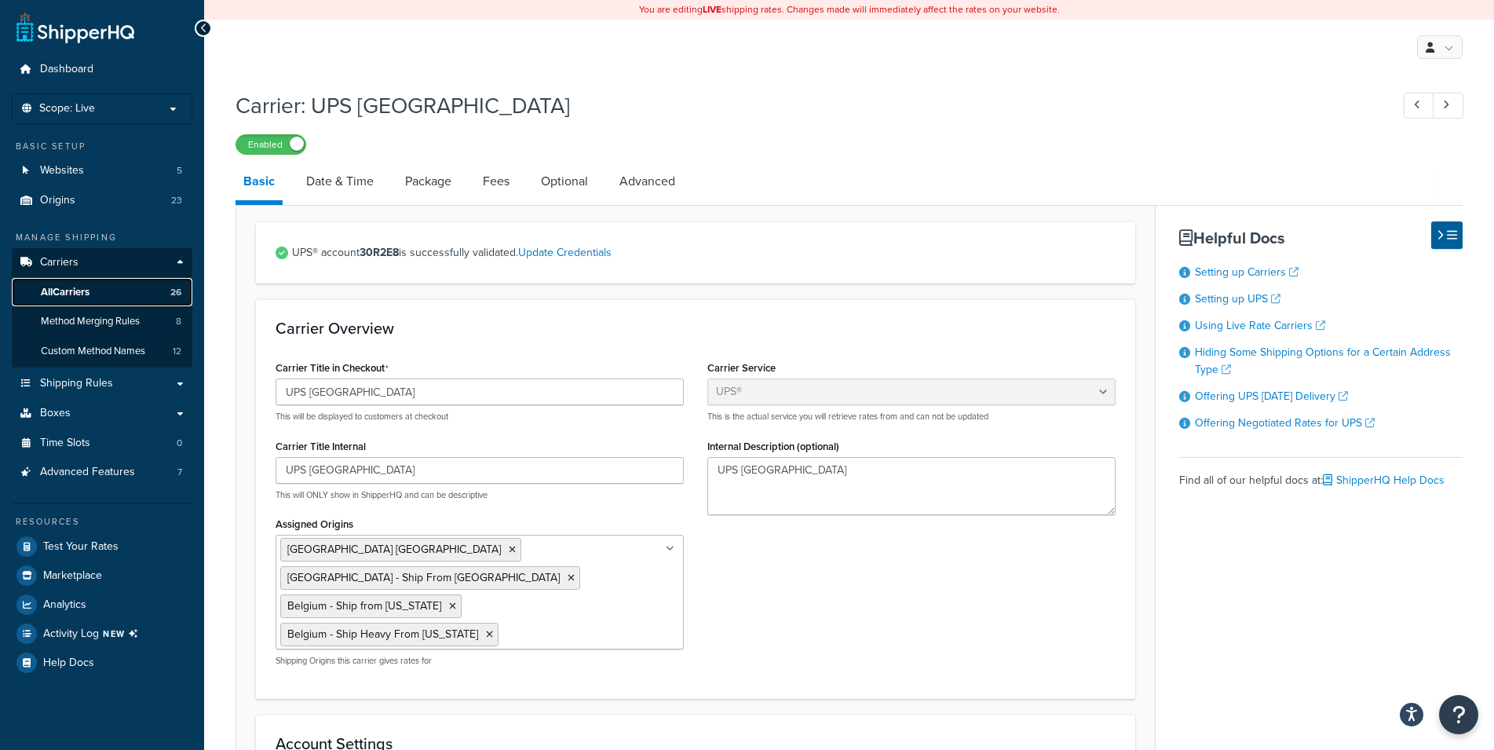
click at [74, 299] on span "All Carriers" at bounding box center [65, 292] width 49 height 13
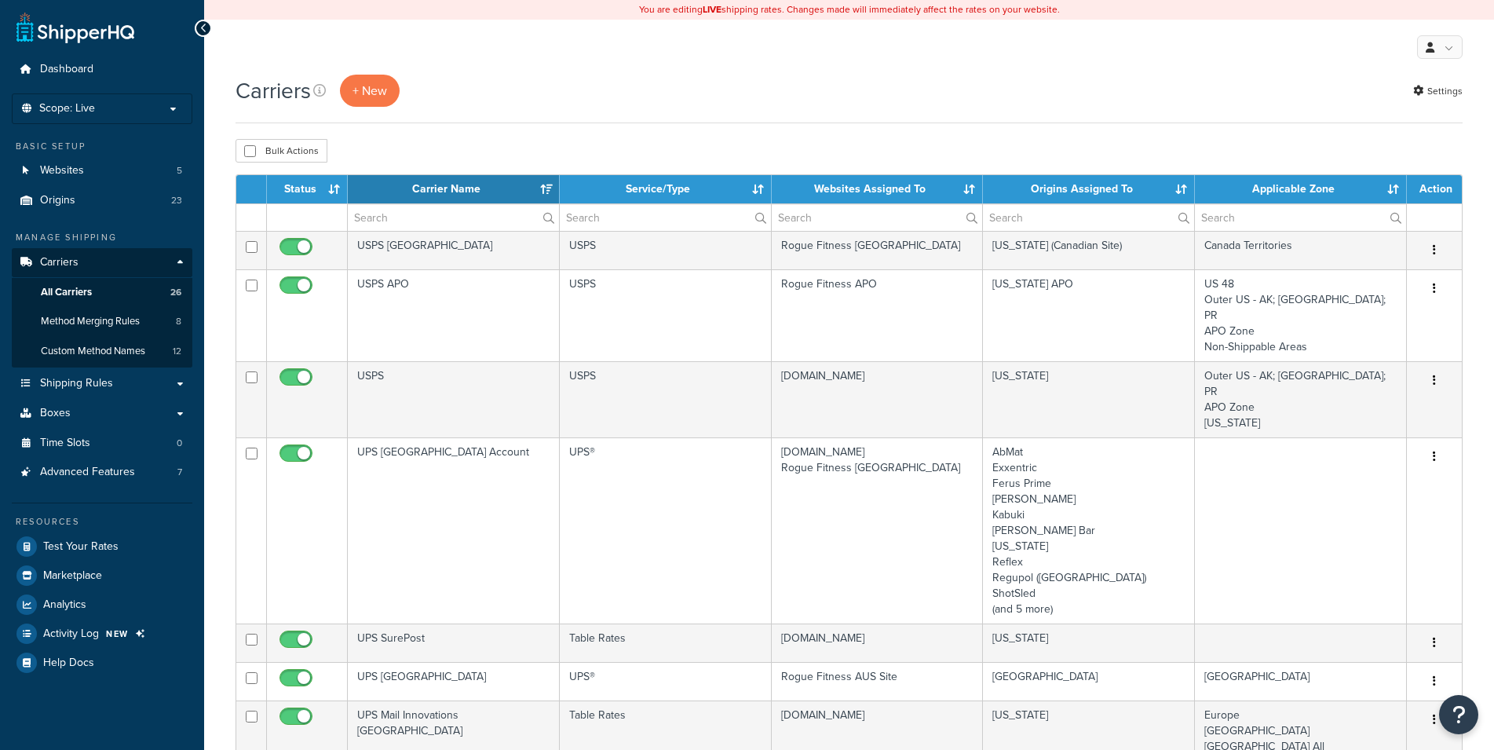
select select "15"
click at [919, 187] on th "Websites Assigned To" at bounding box center [878, 189] width 212 height 28
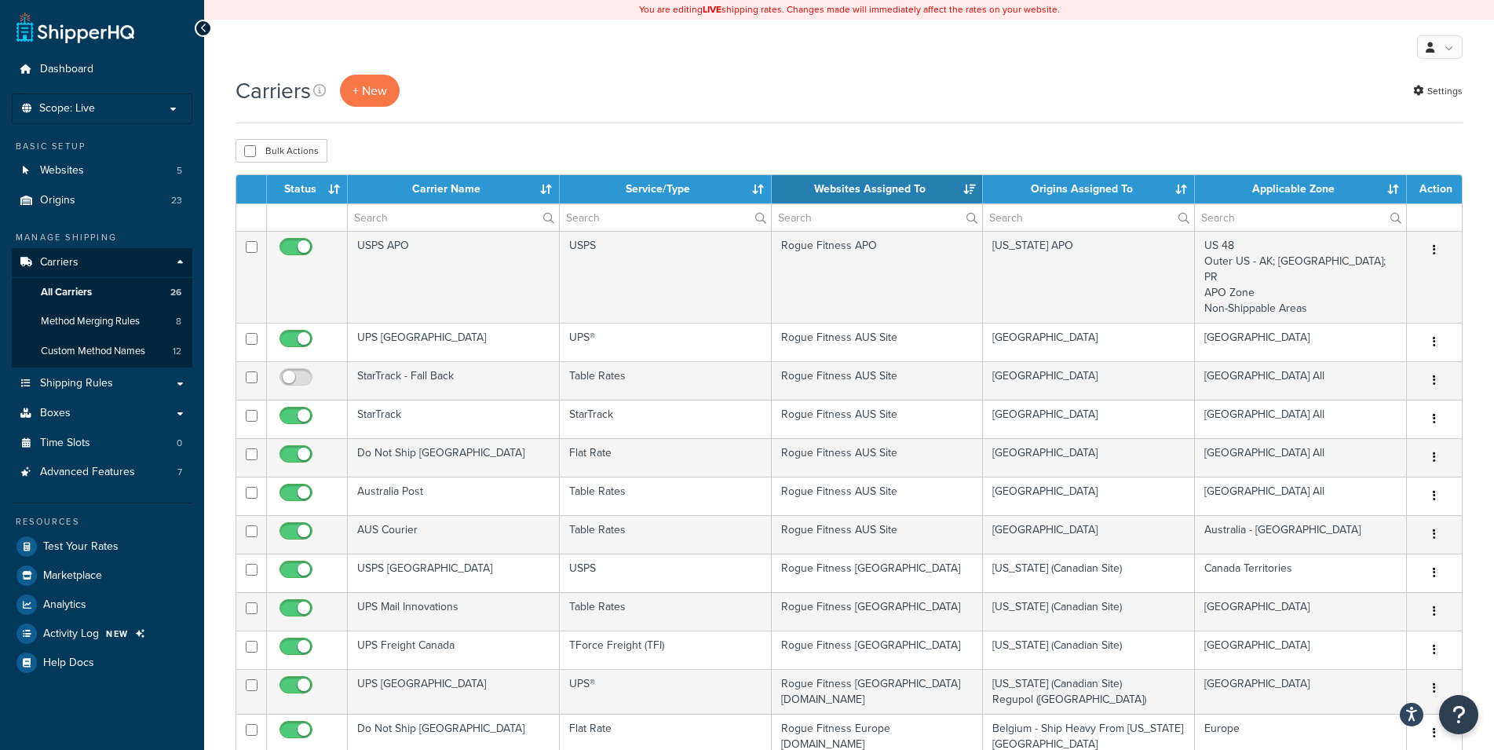
click at [919, 187] on th "Websites Assigned To" at bounding box center [878, 189] width 212 height 28
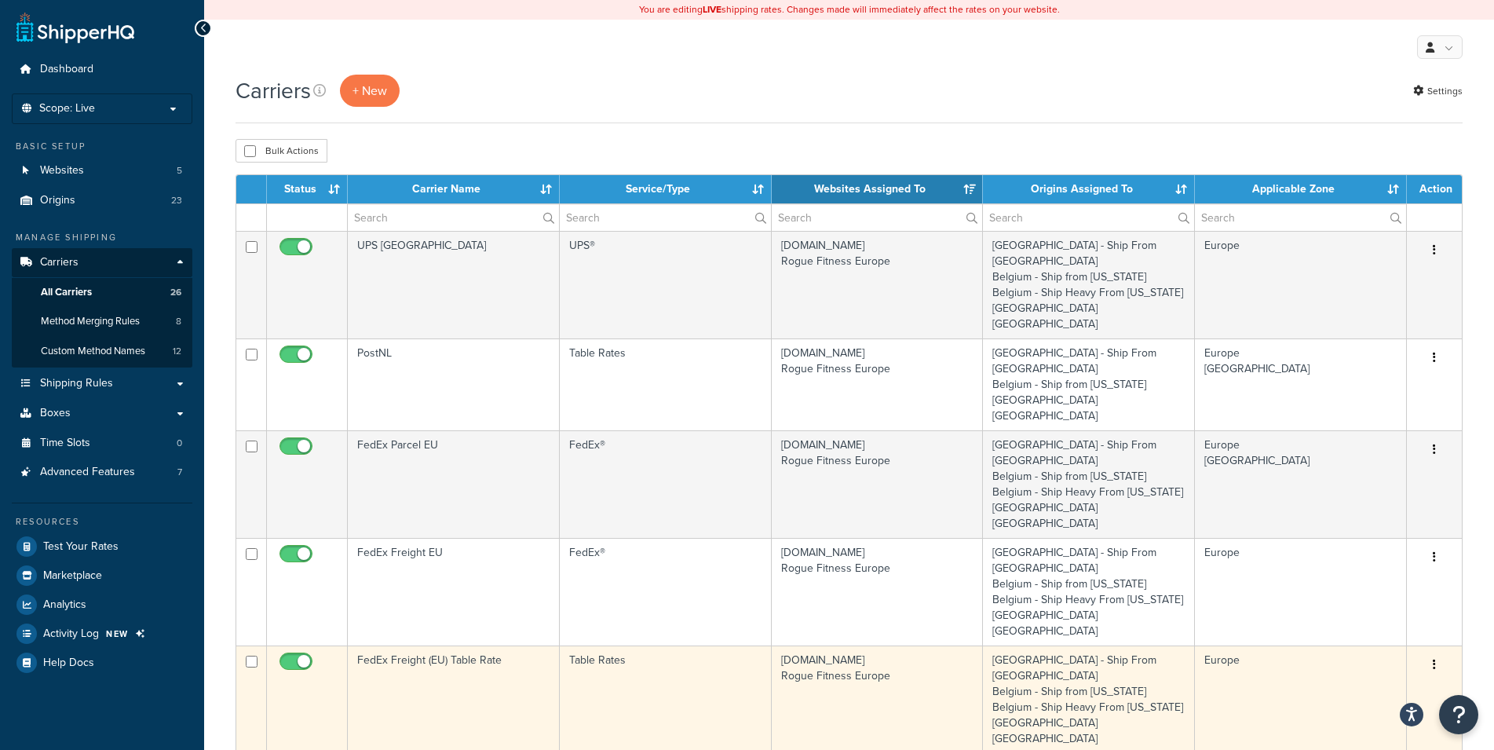
click at [836, 645] on td "www.roguefitness.com Rogue Fitness Europe" at bounding box center [878, 699] width 212 height 108
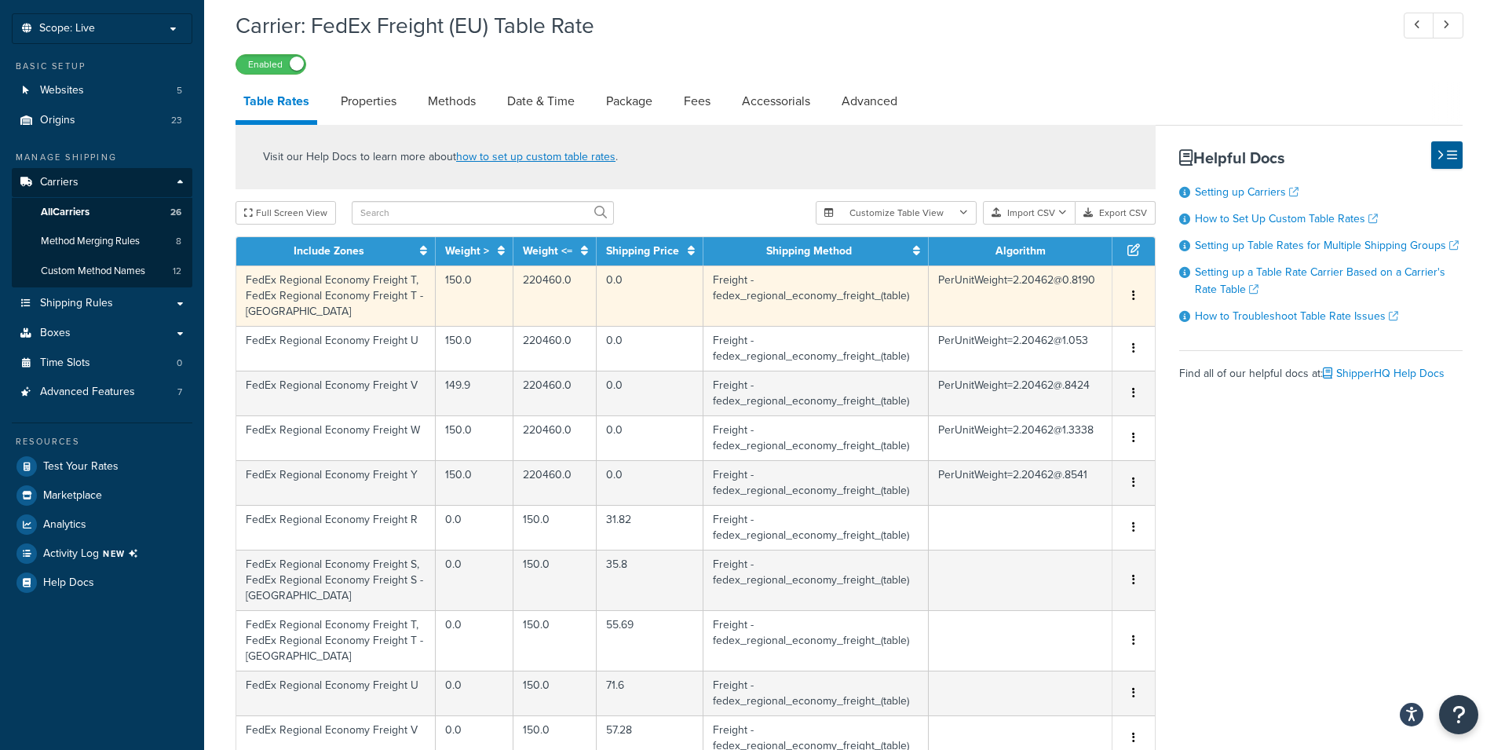
scroll to position [507, 0]
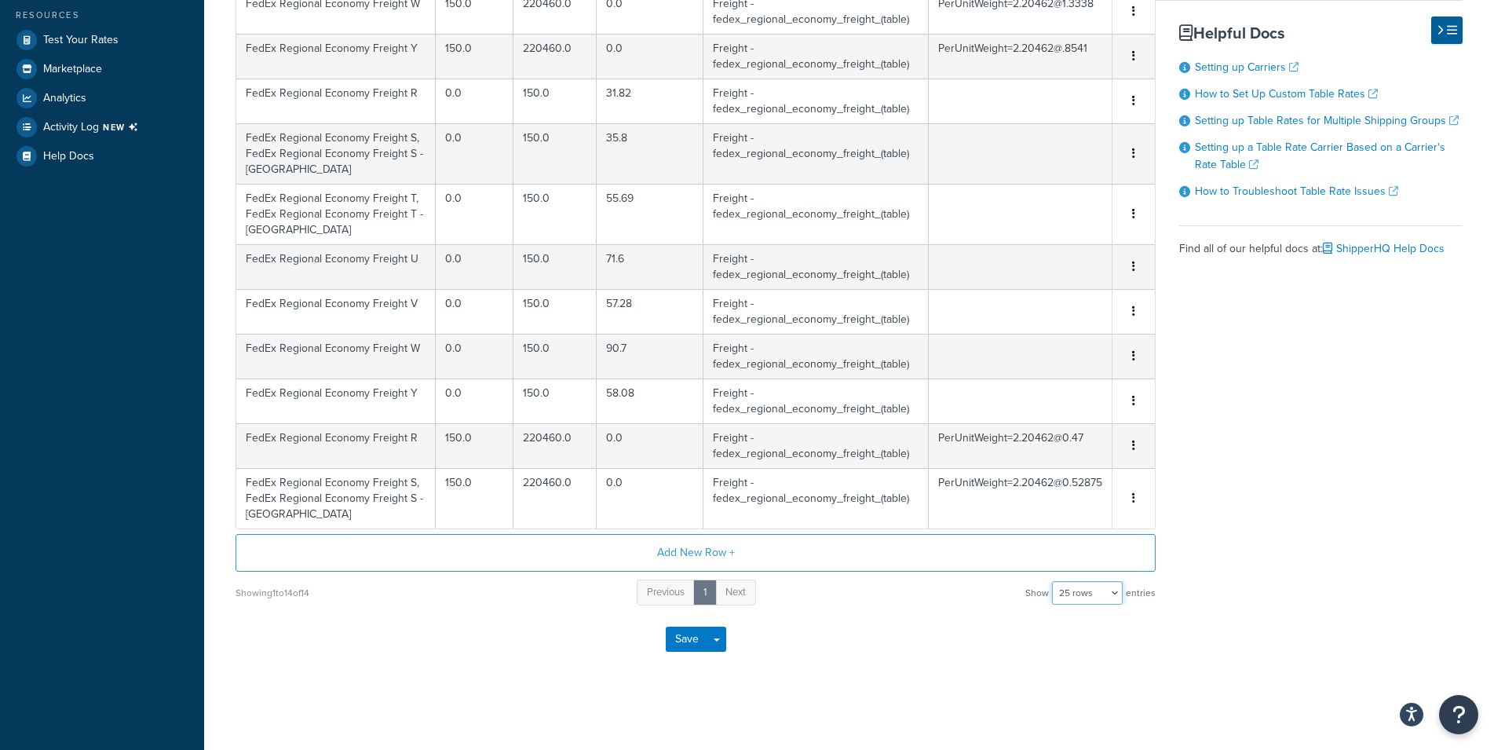
click at [1052, 581] on select "10 rows 15 rows 25 rows 50 rows 100 rows 1000 rows" at bounding box center [1087, 593] width 71 height 24
select select "1000"
click option "1000 rows" at bounding box center [0, 0] width 0 height 0
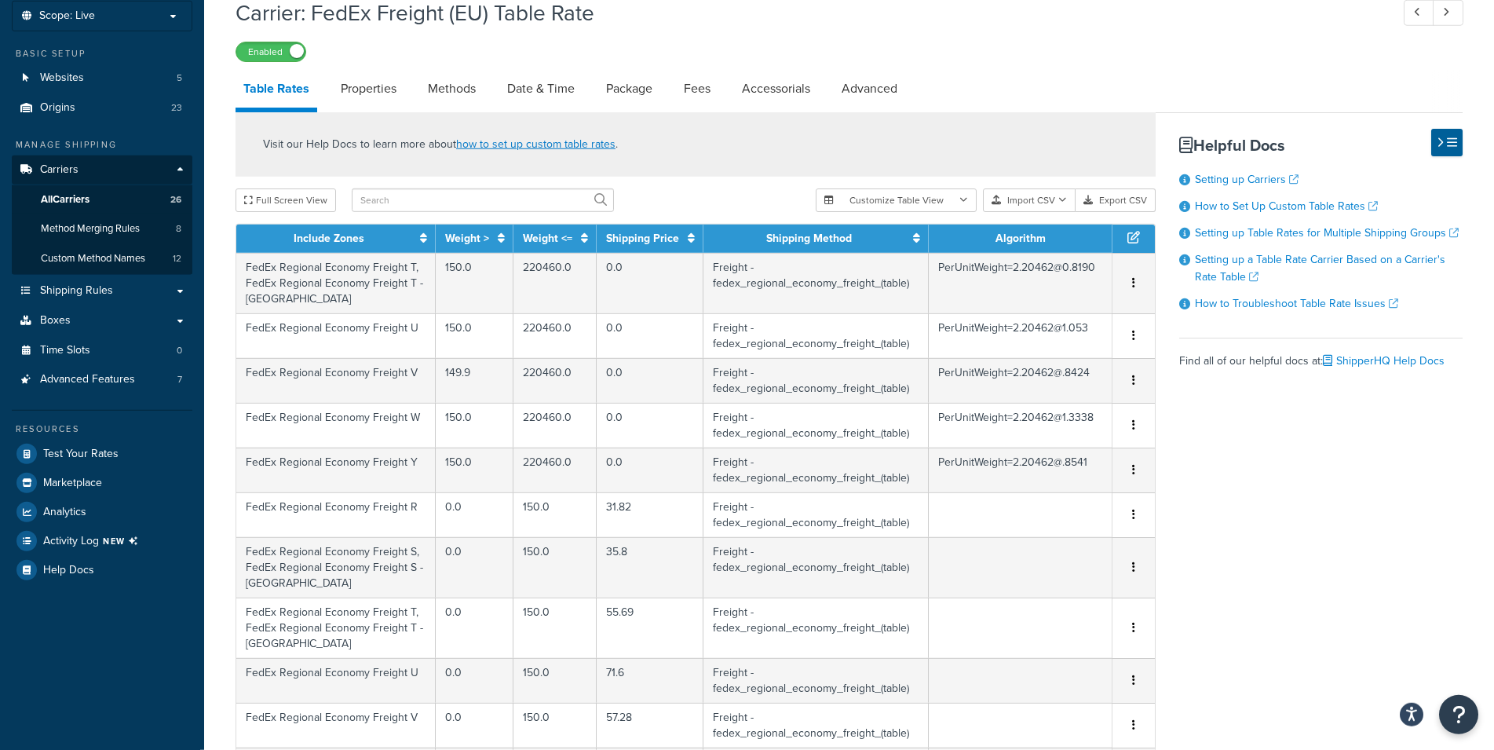
scroll to position [27, 0]
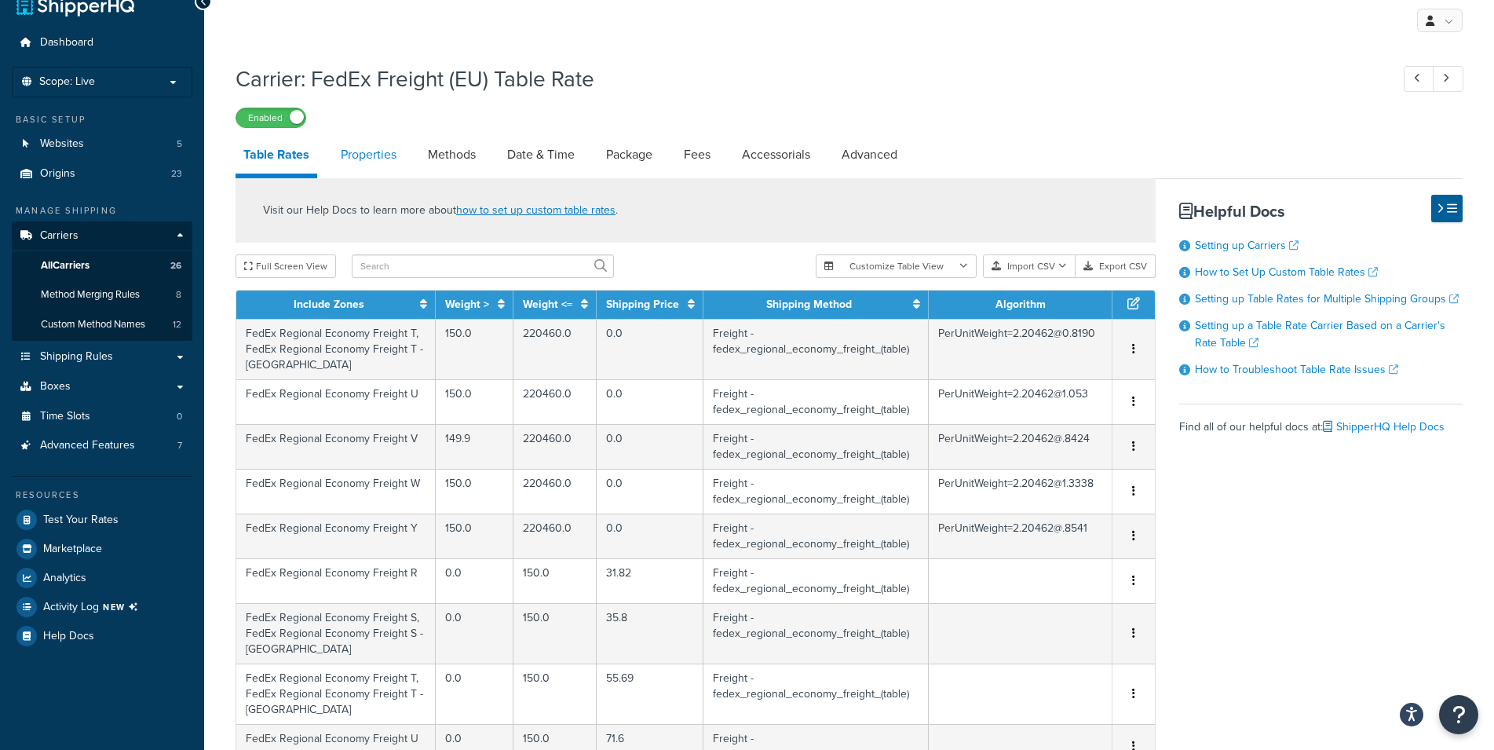
click at [346, 150] on link "Properties" at bounding box center [368, 155] width 71 height 38
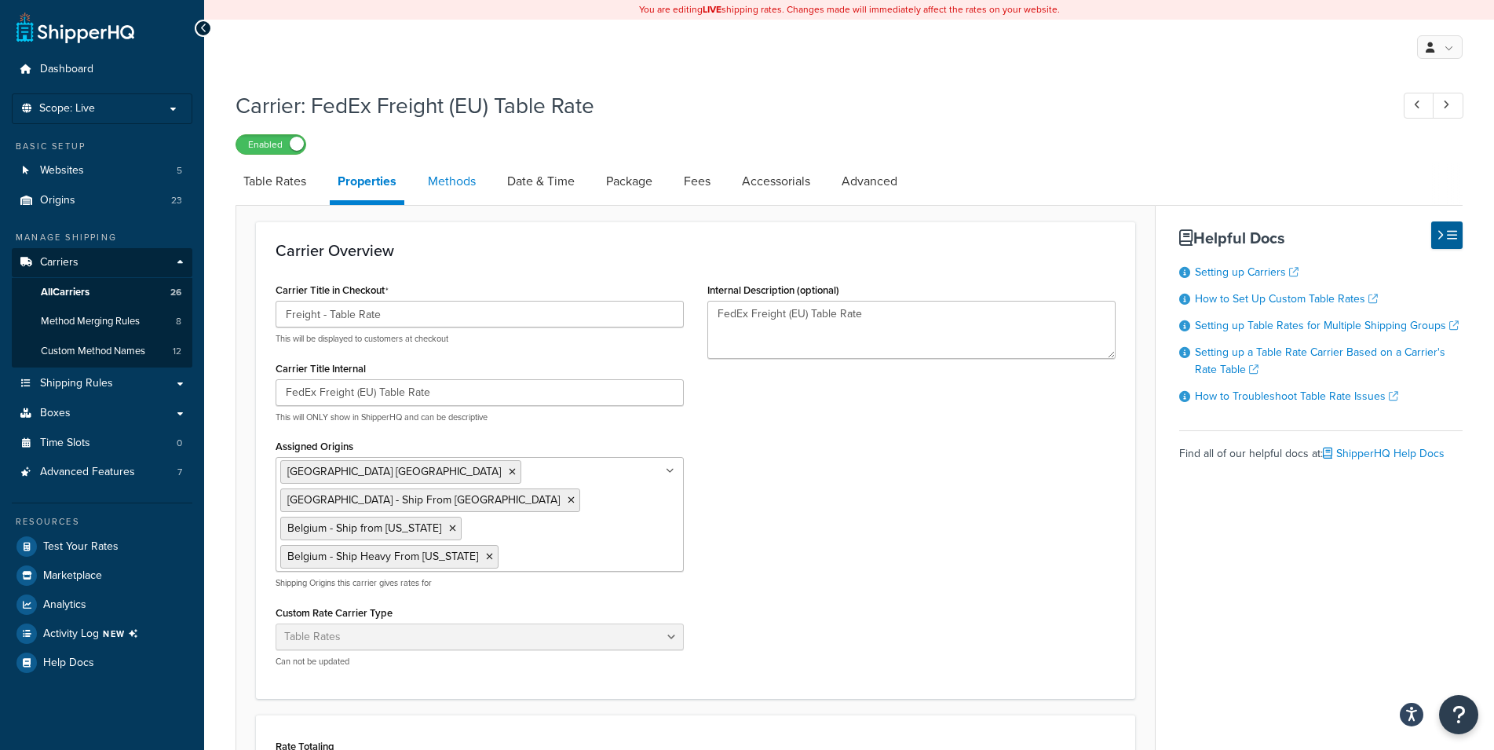
click at [459, 188] on link "Methods" at bounding box center [452, 182] width 64 height 38
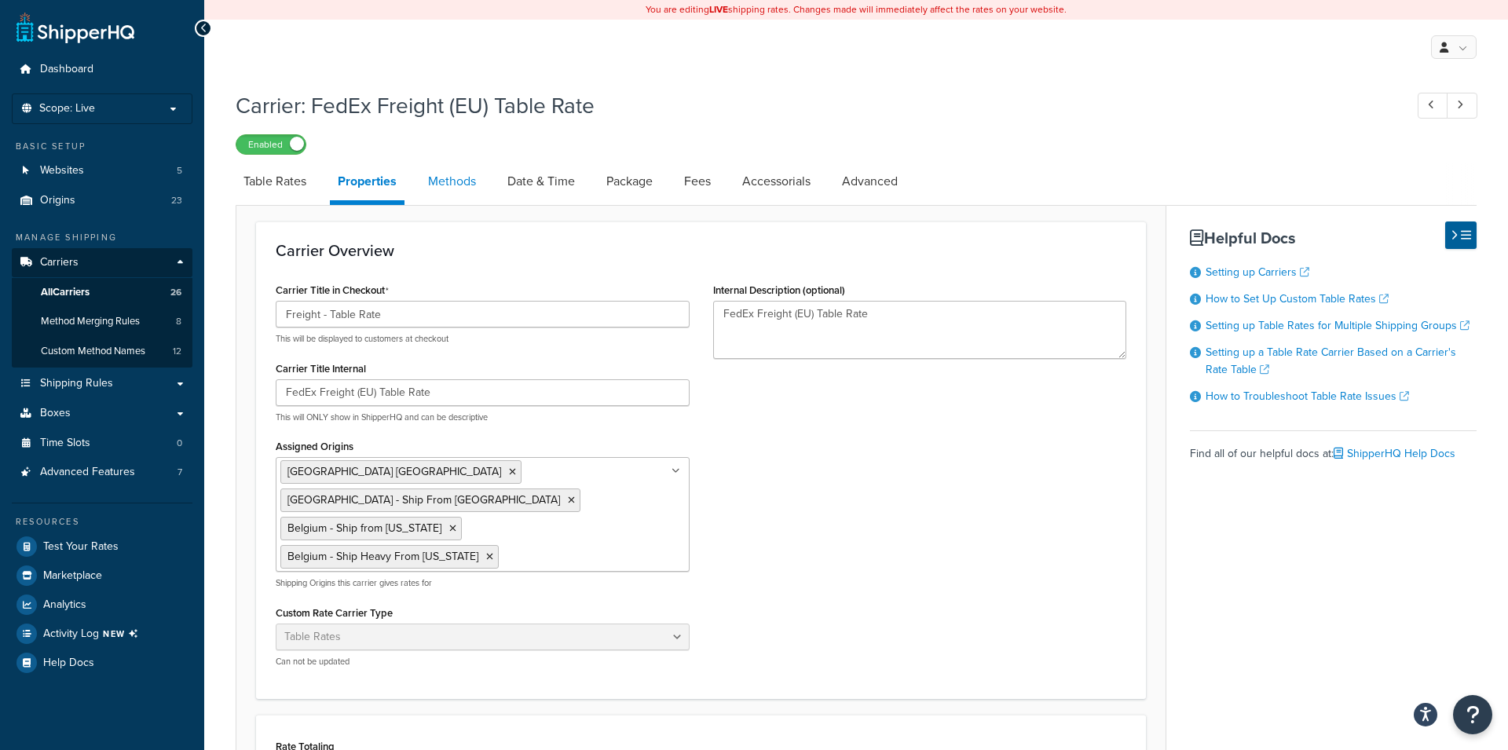
select select "25"
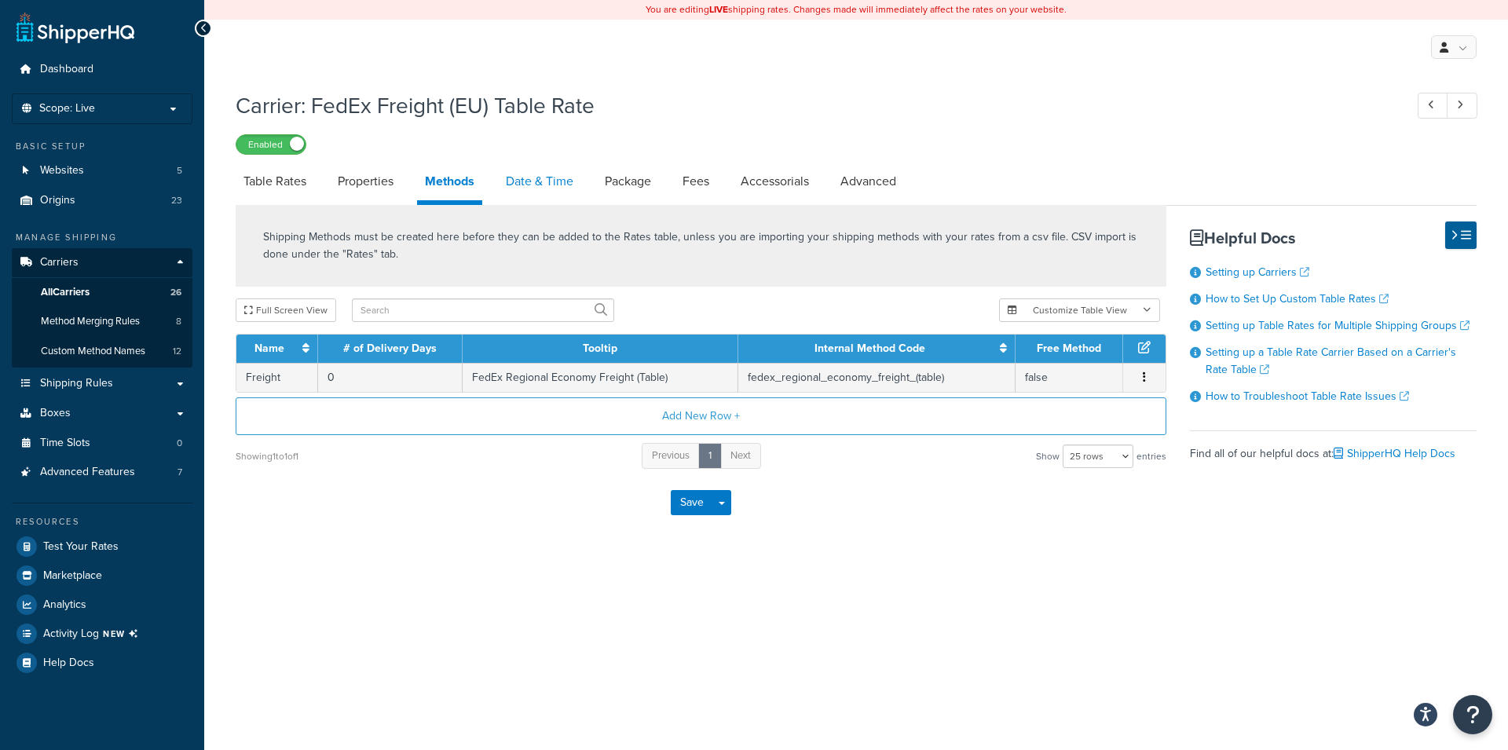
click at [540, 175] on link "Date & Time" at bounding box center [539, 182] width 83 height 38
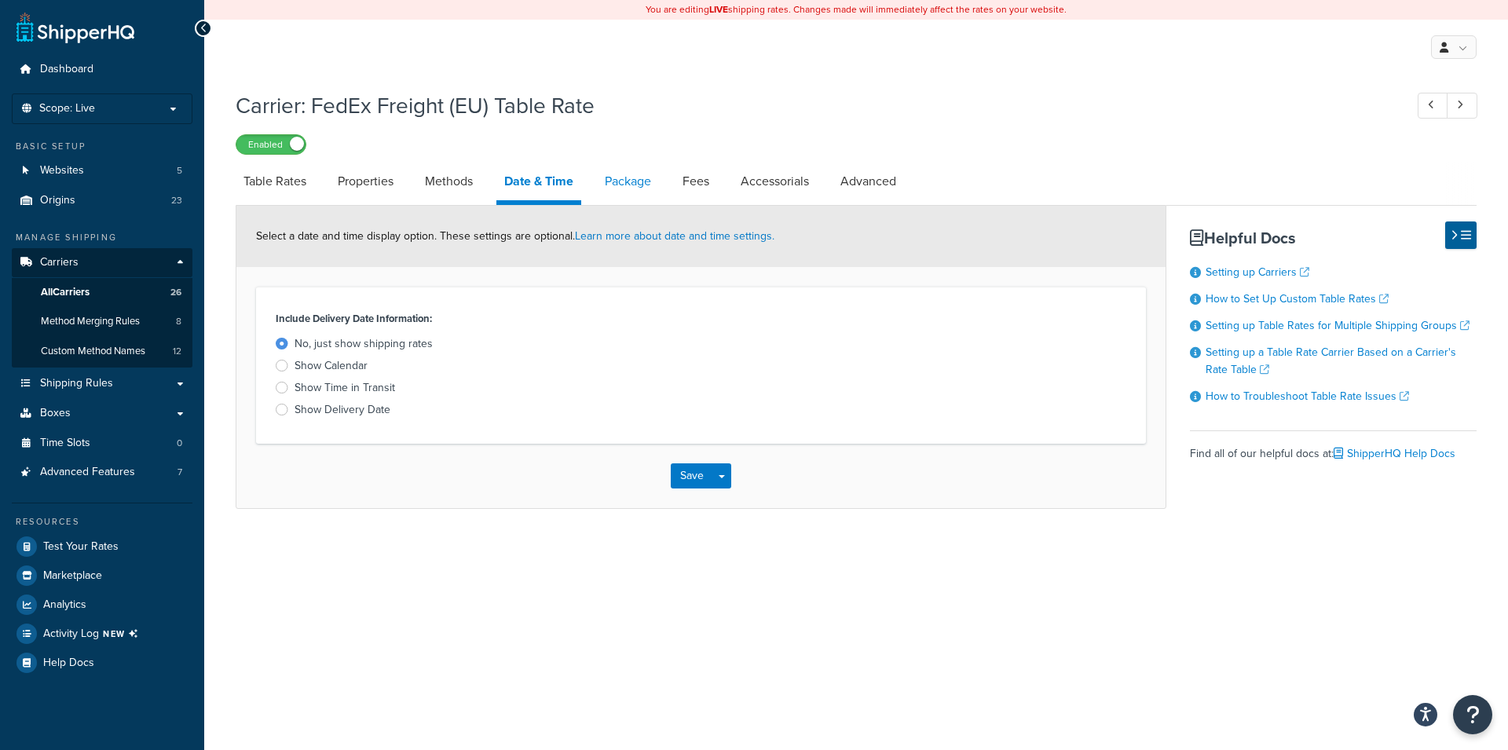
click at [634, 174] on link "Package" at bounding box center [628, 182] width 62 height 38
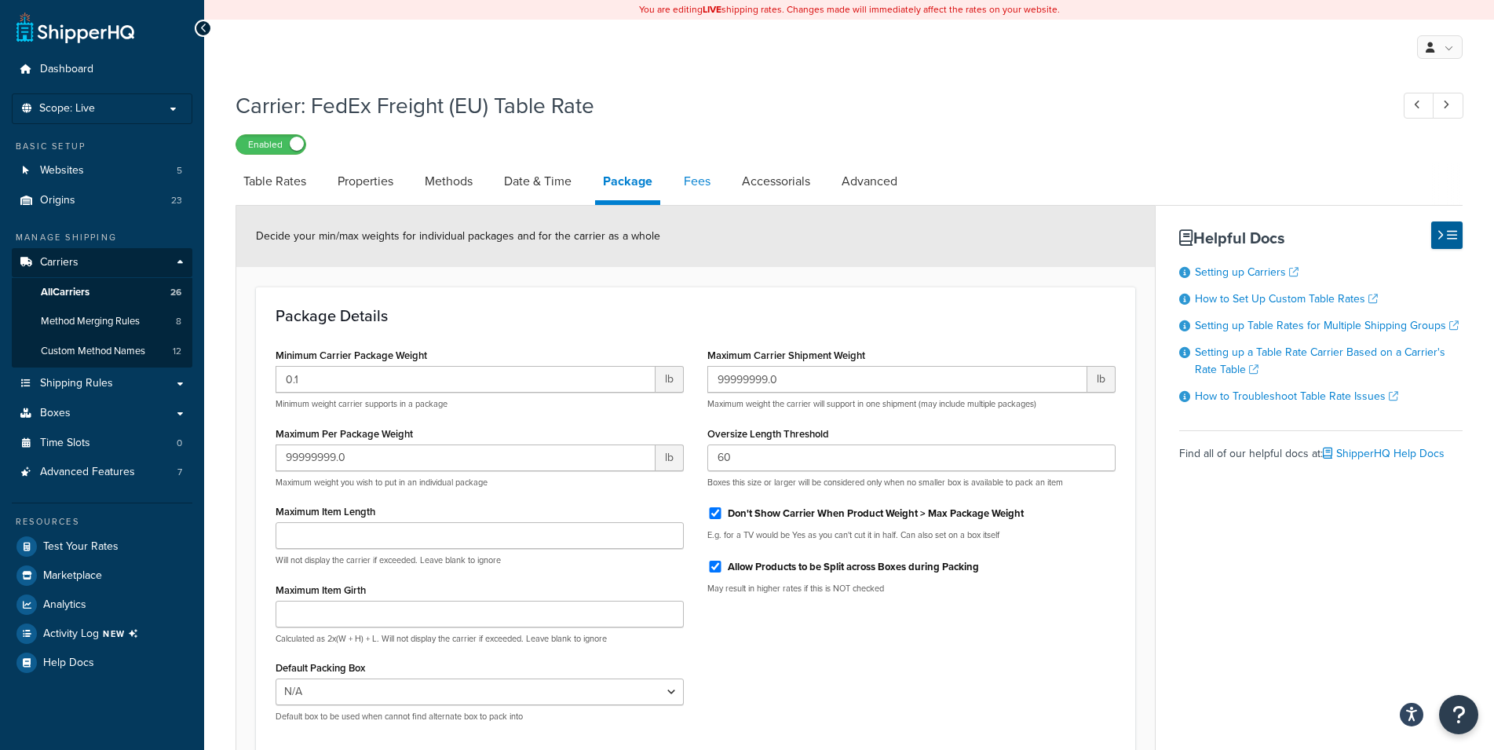
click at [693, 183] on link "Fees" at bounding box center [697, 182] width 42 height 38
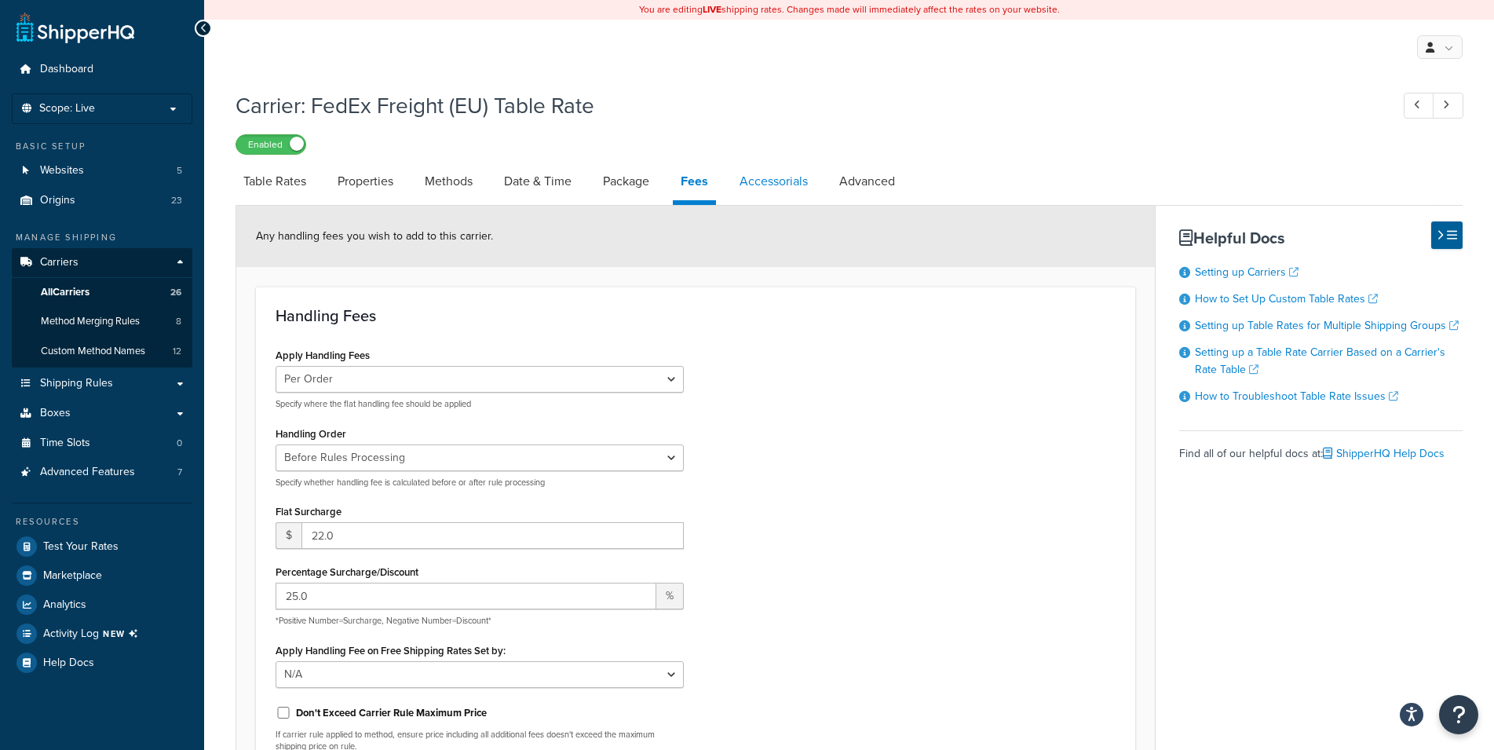
click at [776, 189] on link "Accessorials" at bounding box center [774, 182] width 84 height 38
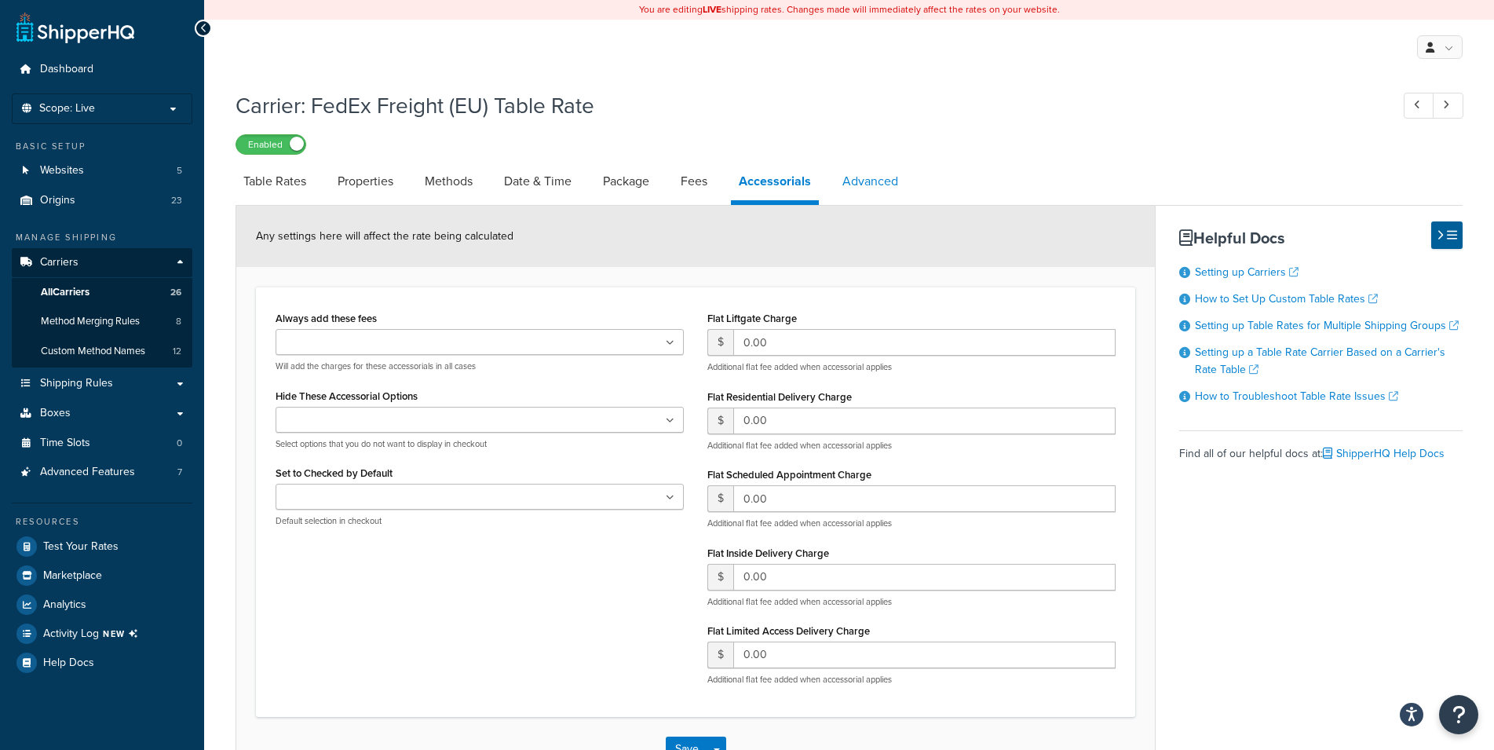
click at [890, 184] on link "Advanced" at bounding box center [870, 182] width 71 height 38
select select "false"
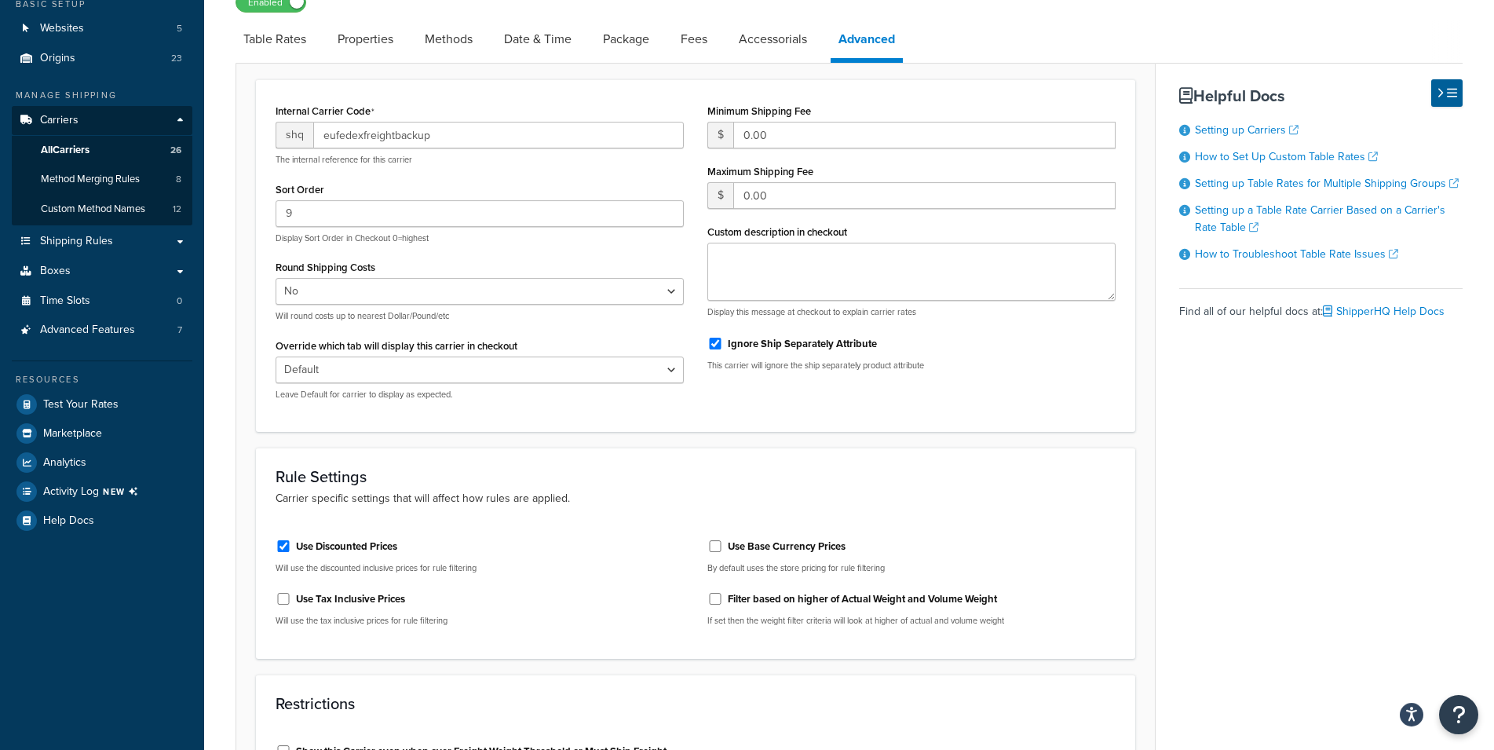
scroll to position [80, 0]
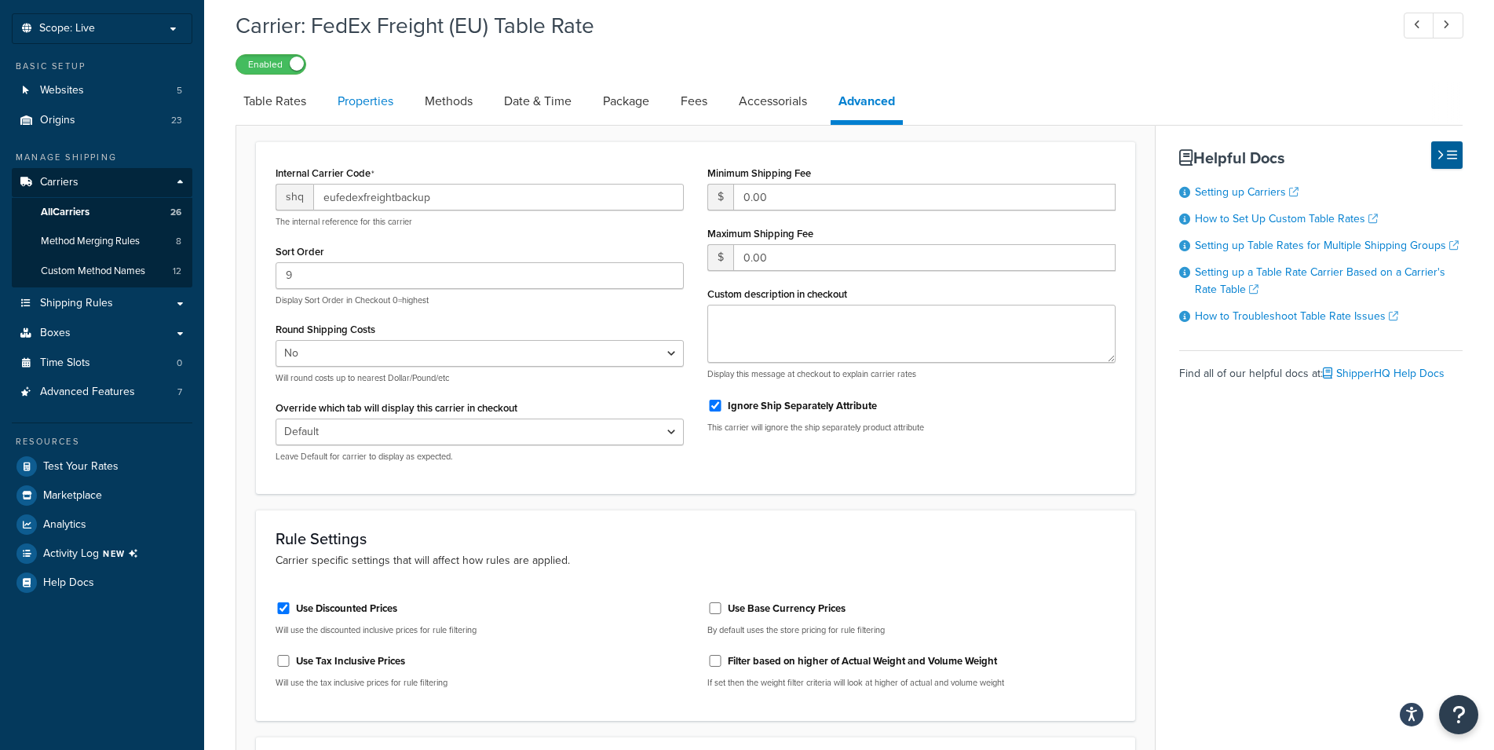
click at [377, 95] on link "Properties" at bounding box center [365, 101] width 71 height 38
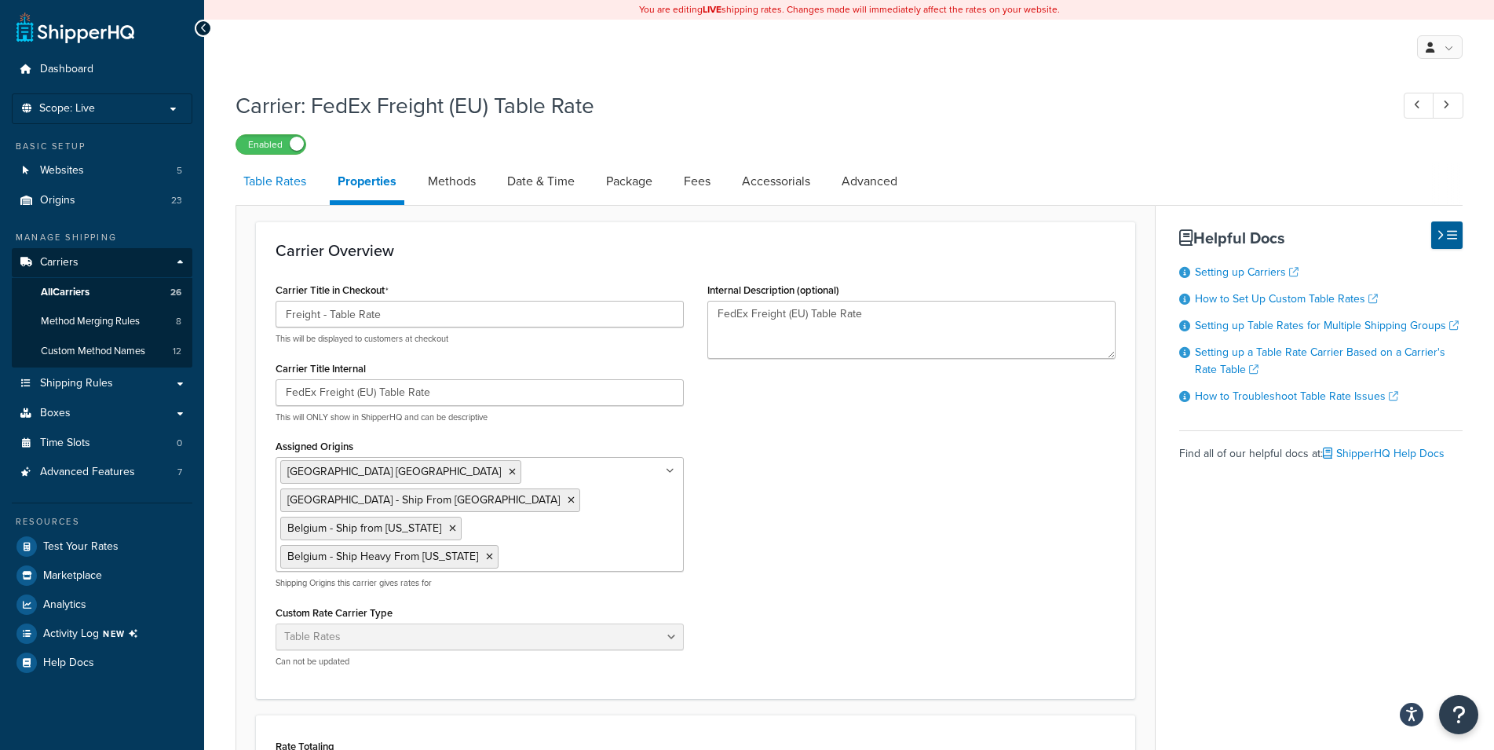
click at [268, 185] on link "Table Rates" at bounding box center [275, 182] width 79 height 38
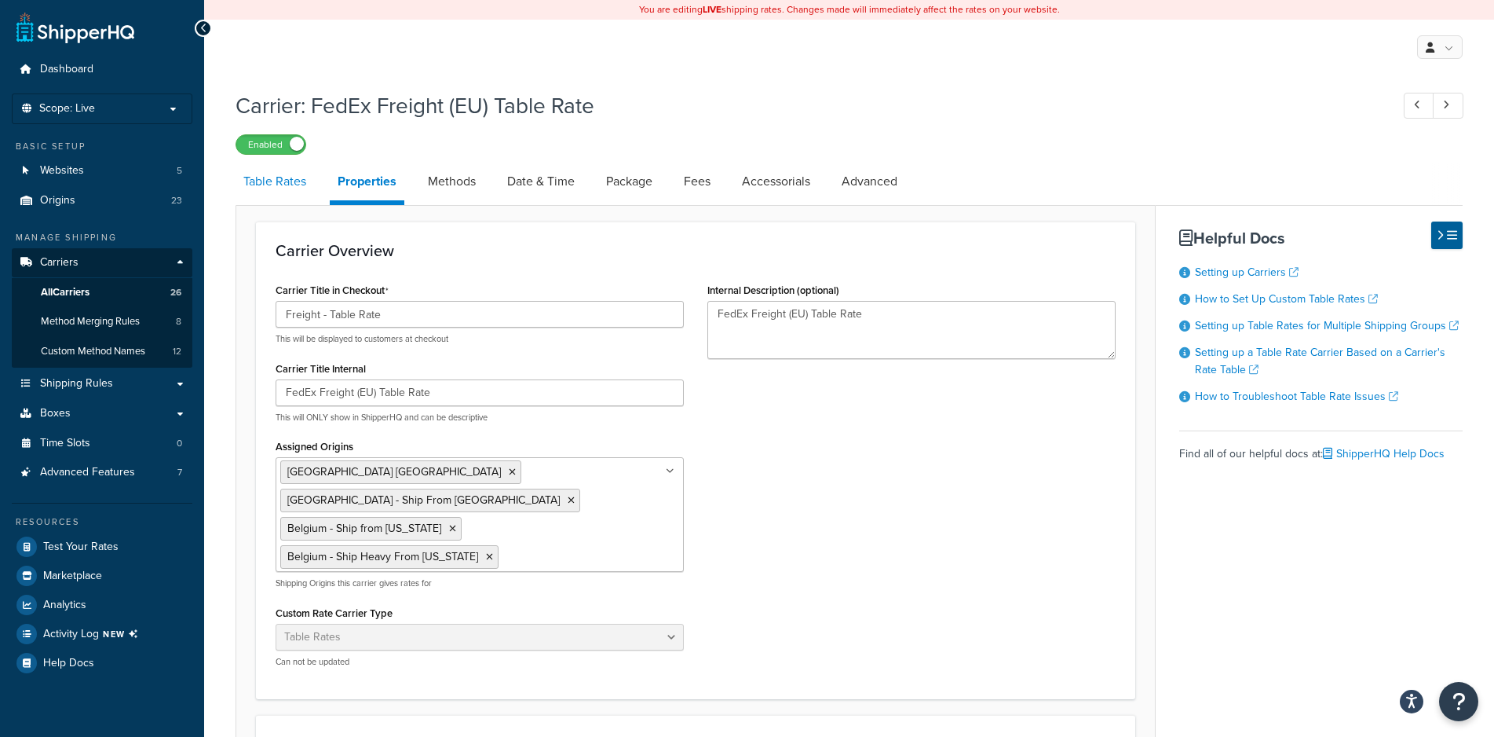
select select "25"
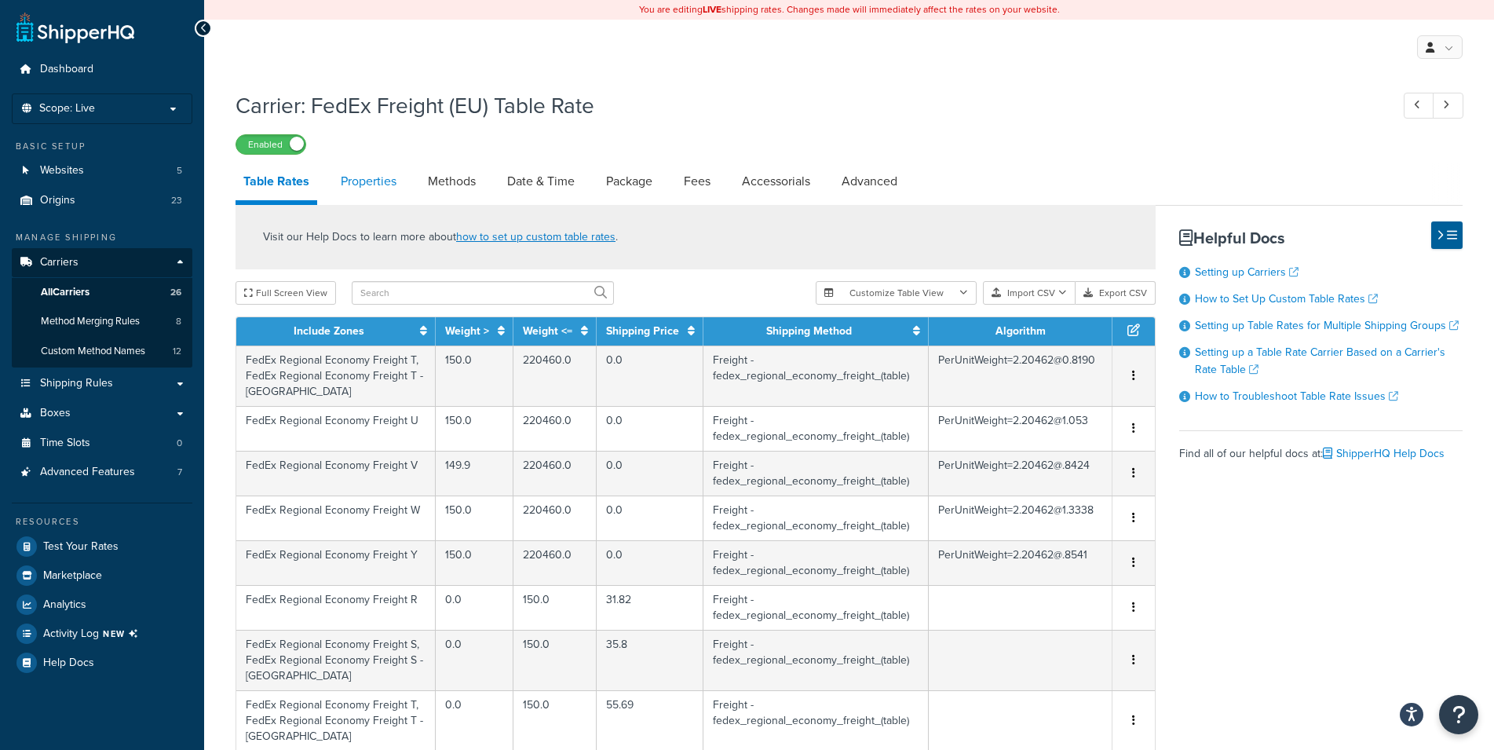
click at [371, 172] on link "Properties" at bounding box center [368, 182] width 71 height 38
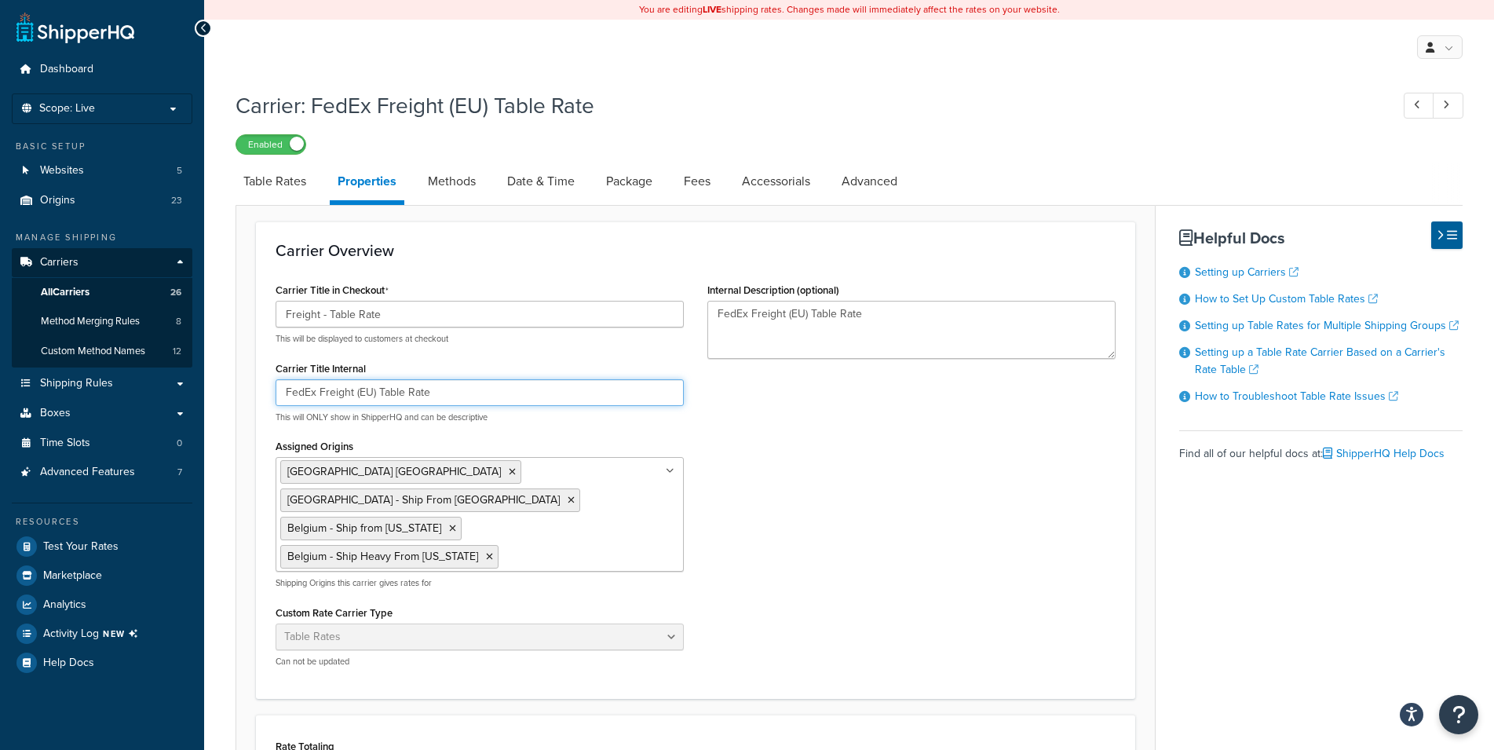
drag, startPoint x: 456, startPoint y: 390, endPoint x: 247, endPoint y: 395, distance: 208.9
click at [276, 395] on input "FedEx Freight (EU) Table Rate" at bounding box center [480, 392] width 408 height 27
select select "25"
select select "false"
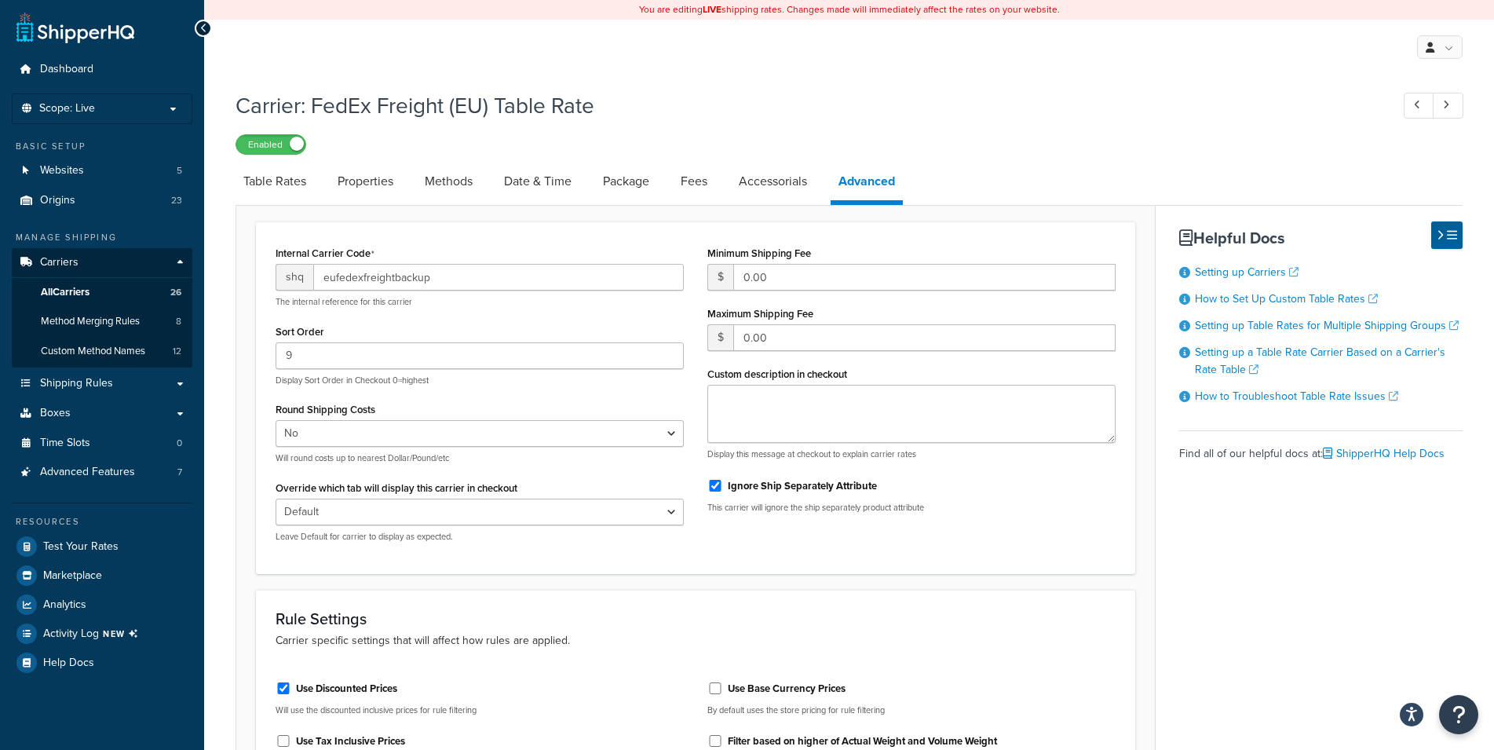
scroll to position [80, 0]
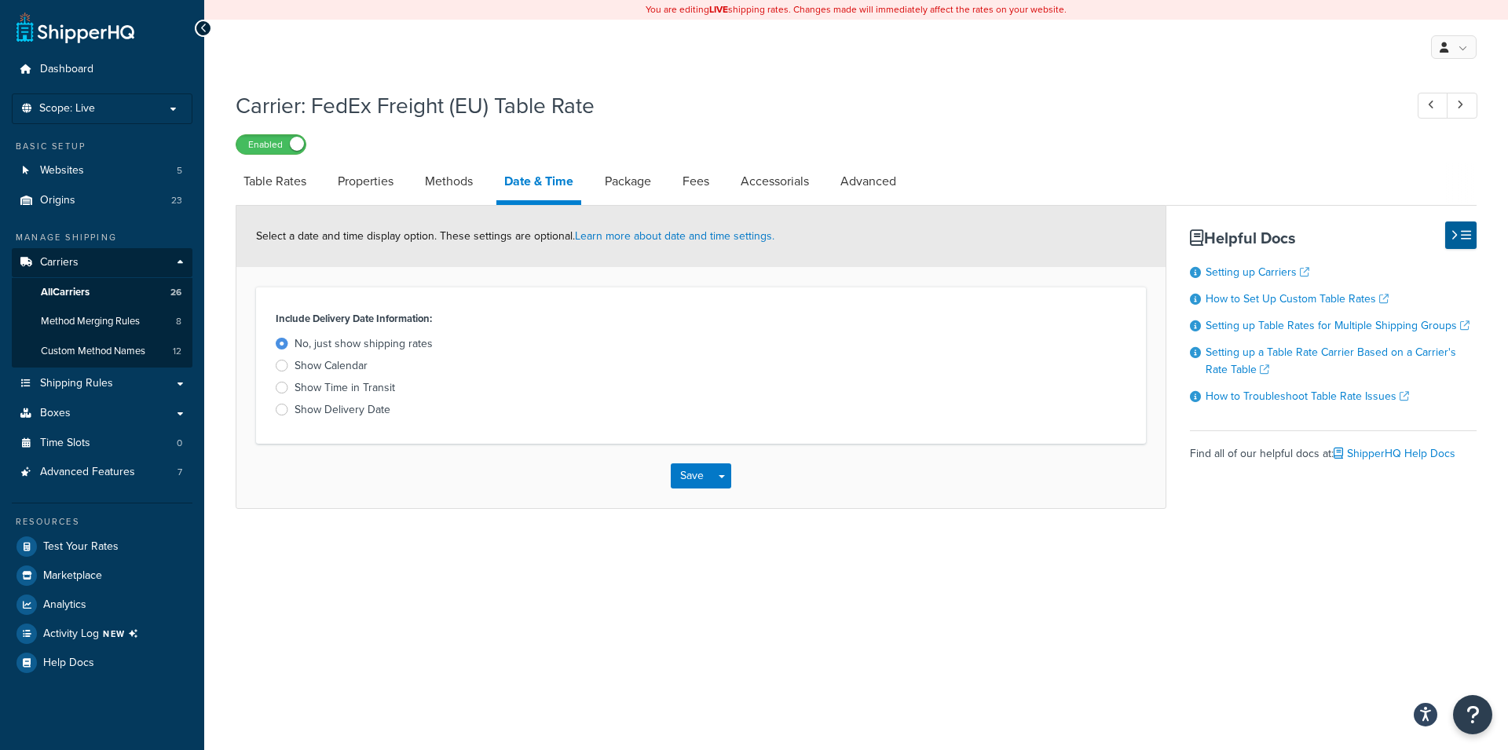
select select "25"
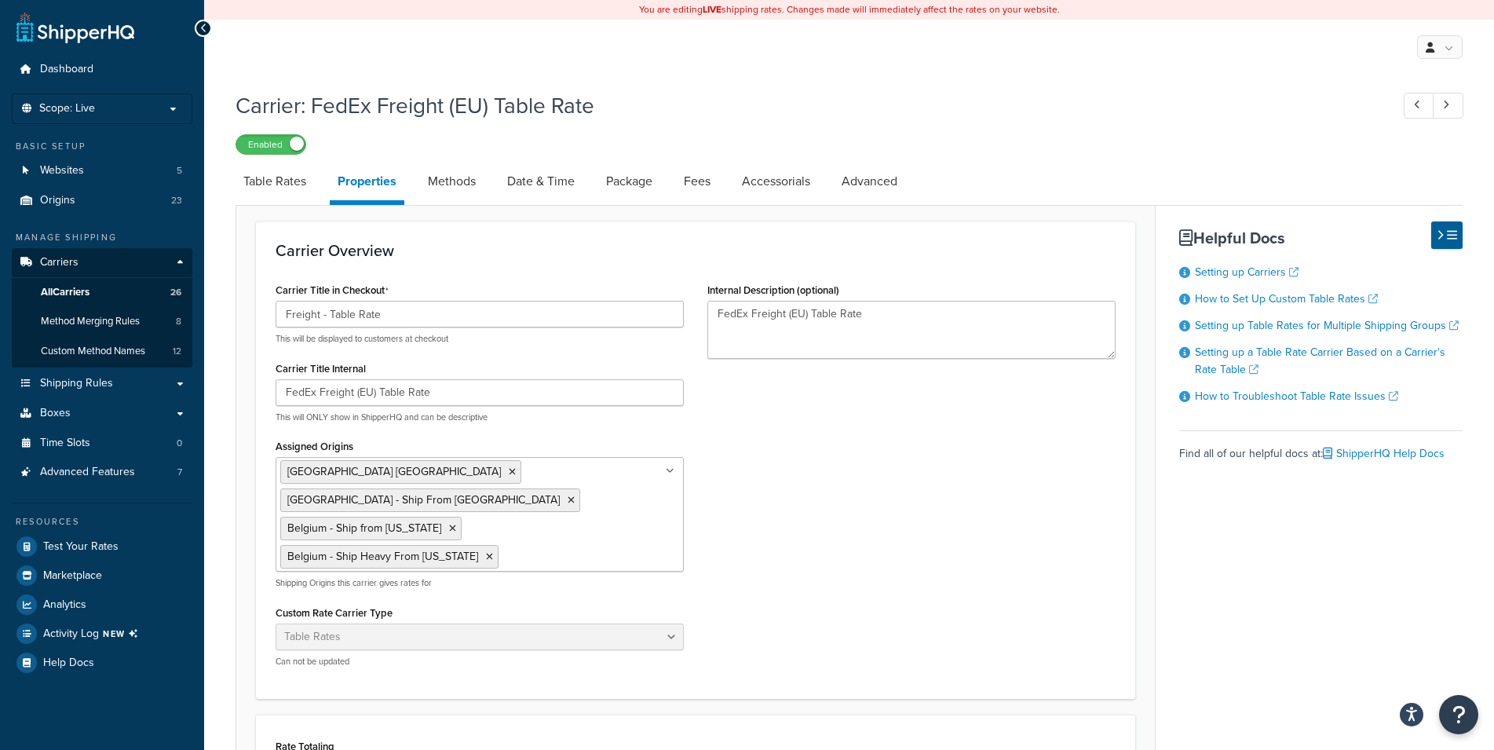
select select "25"
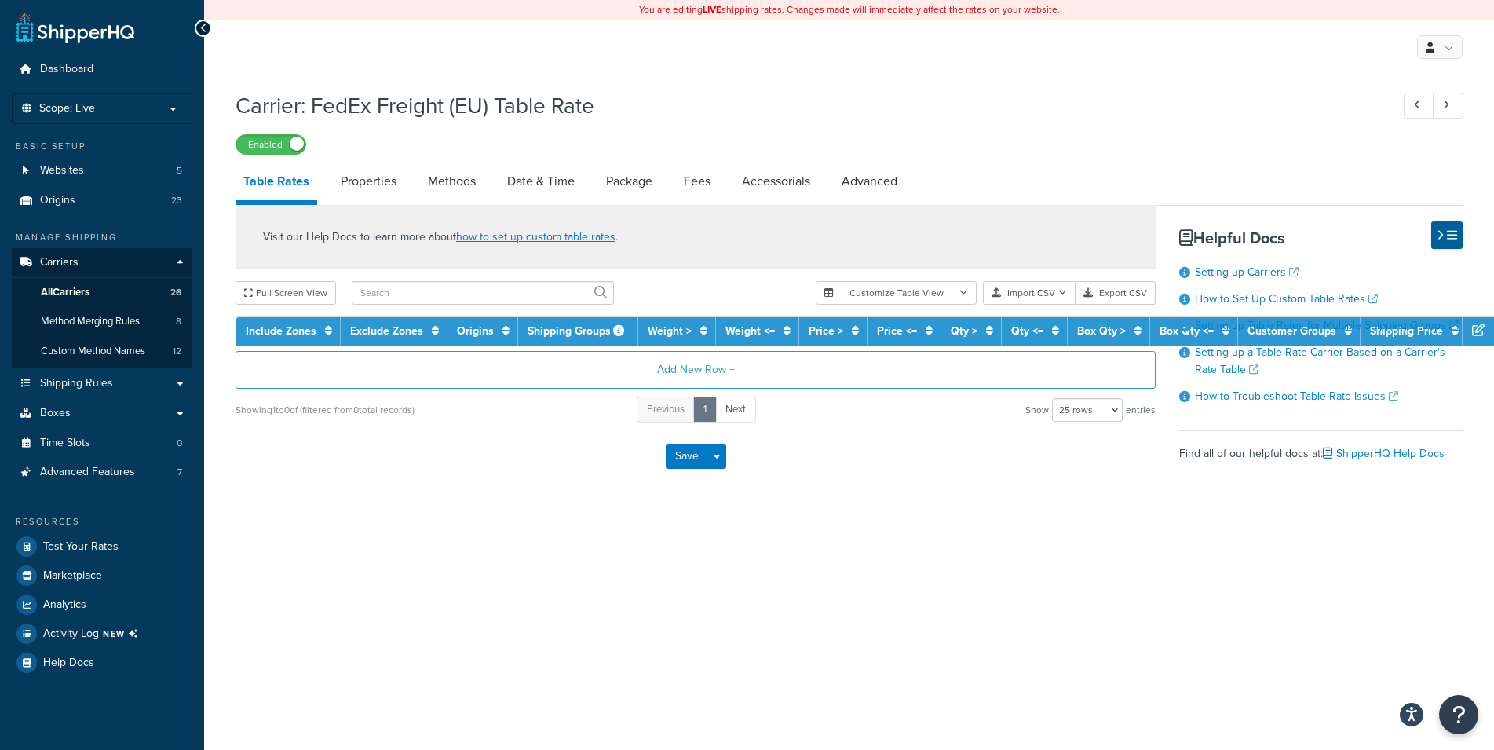
scroll to position [13, 0]
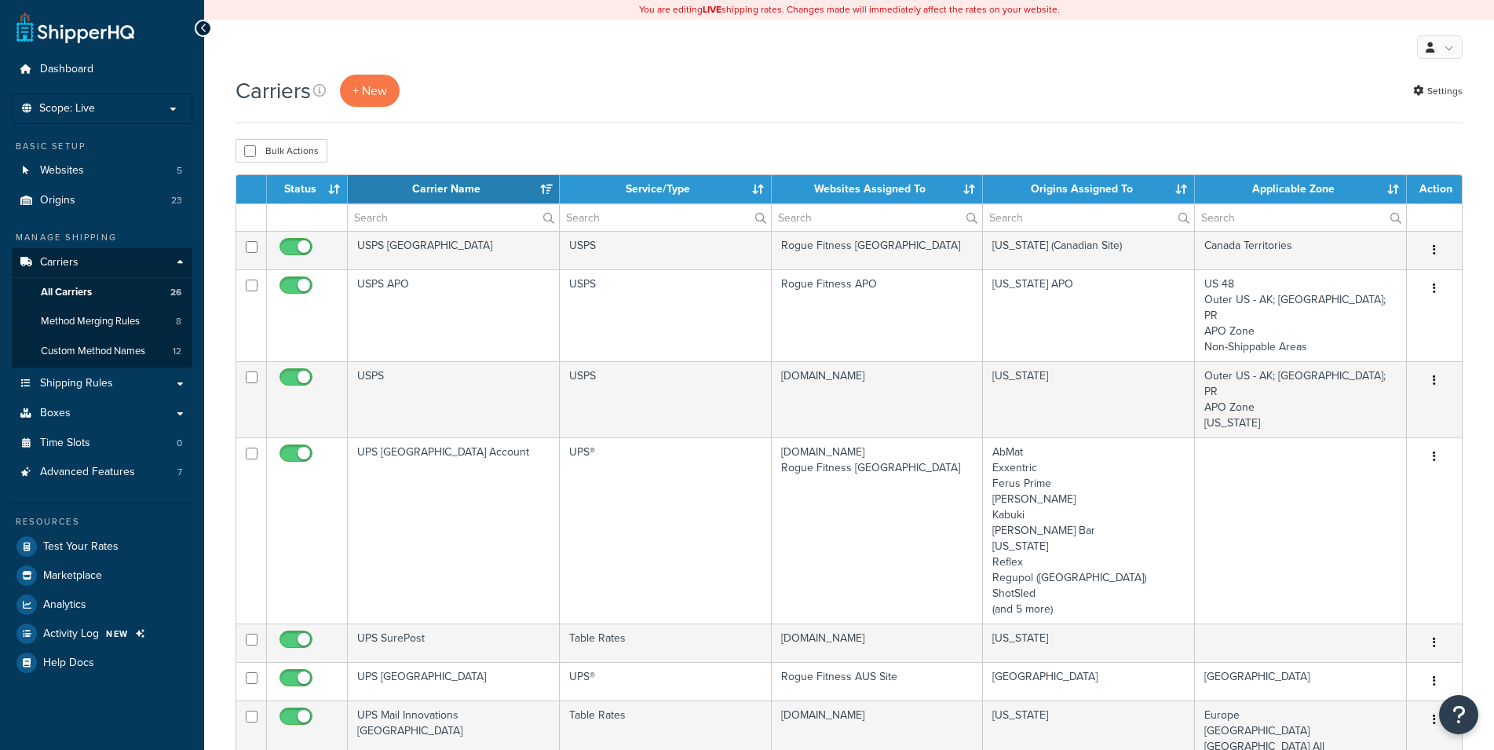
select select "15"
click at [892, 185] on th "Websites Assigned To" at bounding box center [878, 189] width 212 height 28
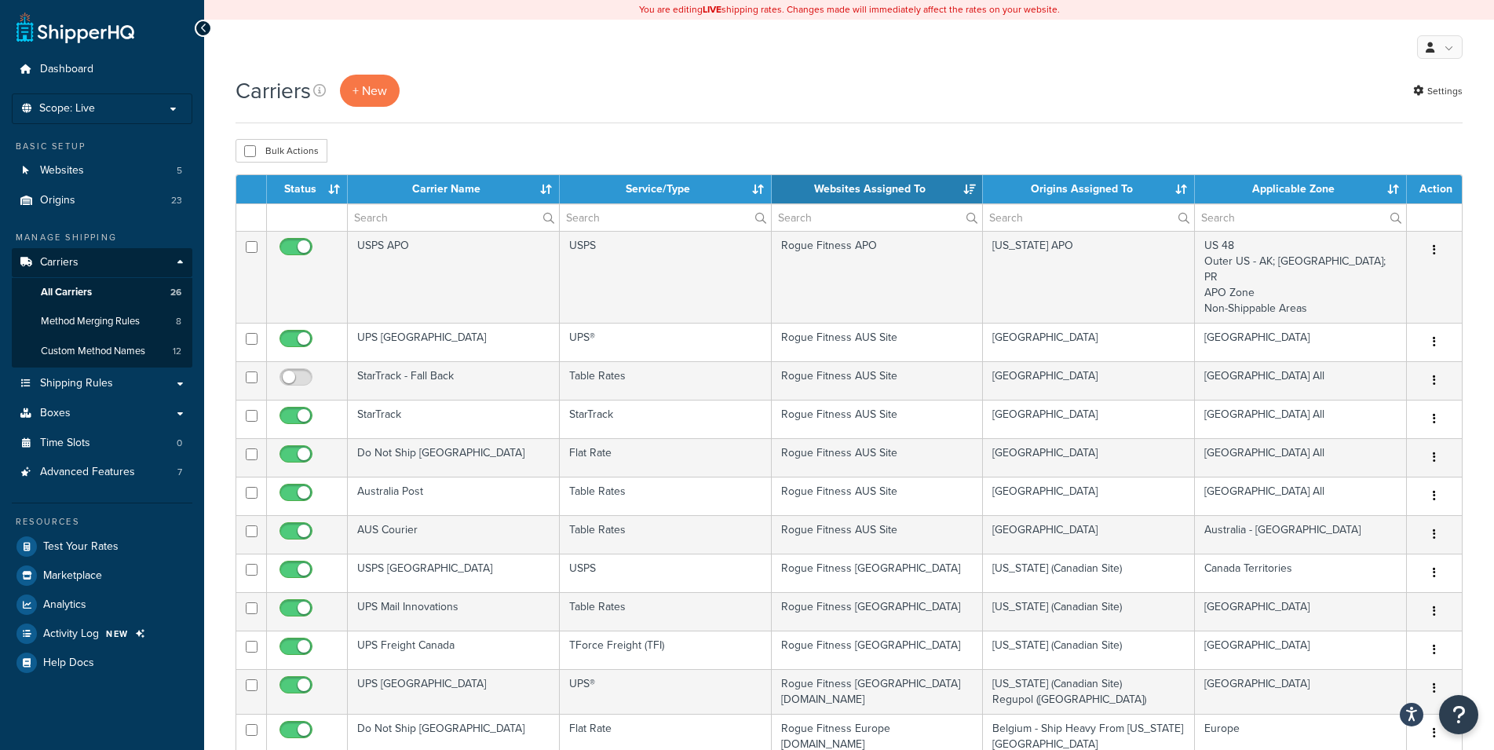
click at [892, 185] on th "Websites Assigned To" at bounding box center [878, 189] width 212 height 28
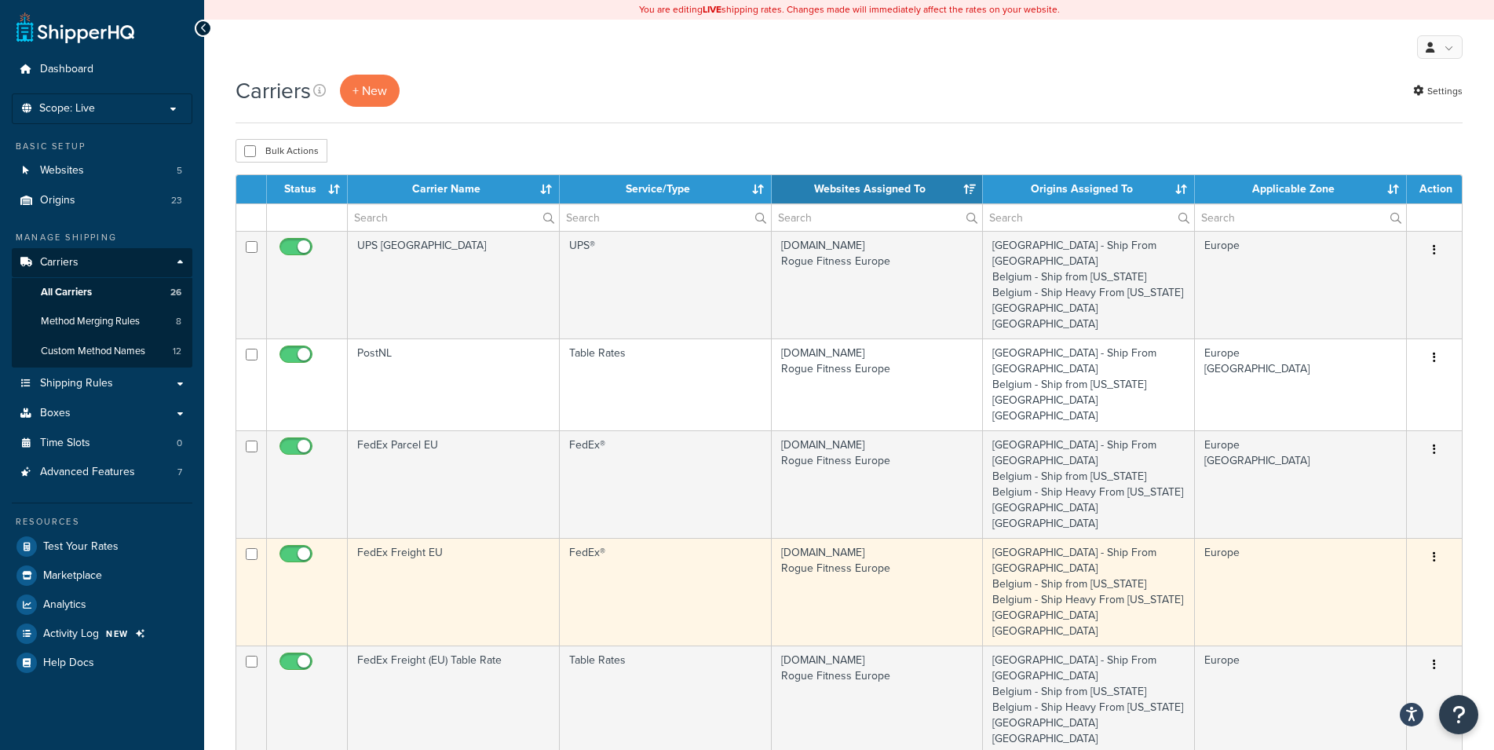
click at [1436, 545] on button "button" at bounding box center [1435, 557] width 22 height 25
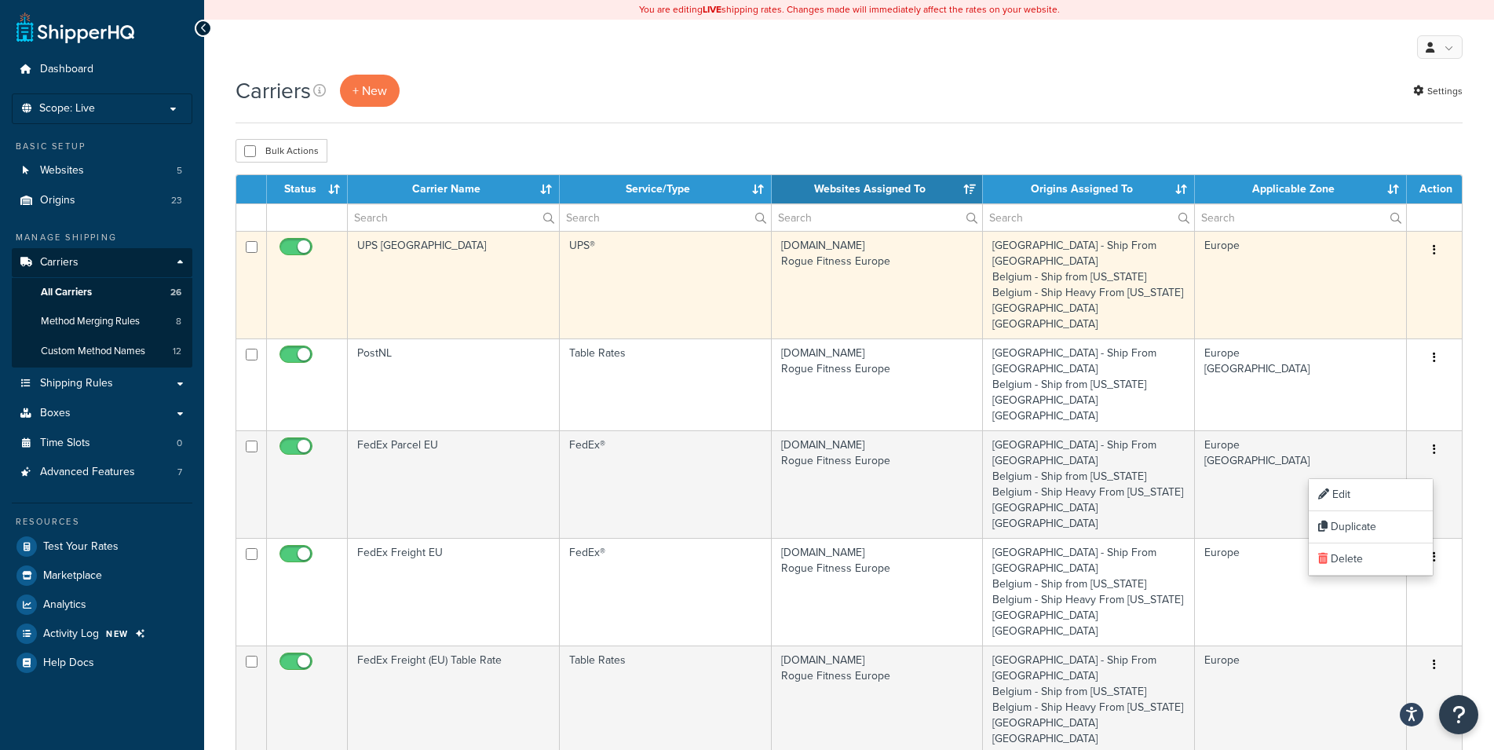
click at [655, 283] on td "UPS®" at bounding box center [666, 285] width 212 height 108
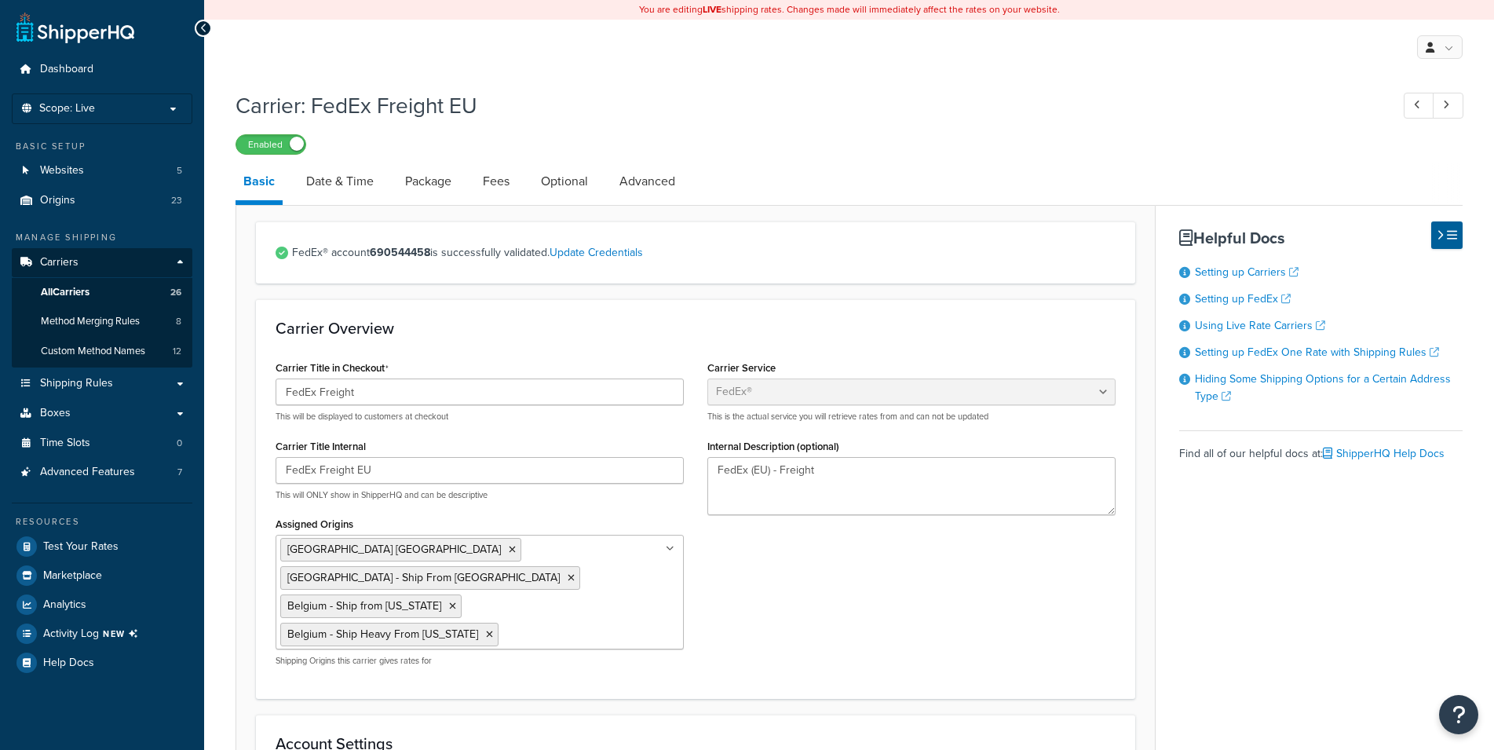
select select "fedEx"
select select "REGULAR_PICKUP"
select select "YOUR_PACKAGING"
click at [559, 184] on link "Optional" at bounding box center [564, 182] width 63 height 38
select select "business"
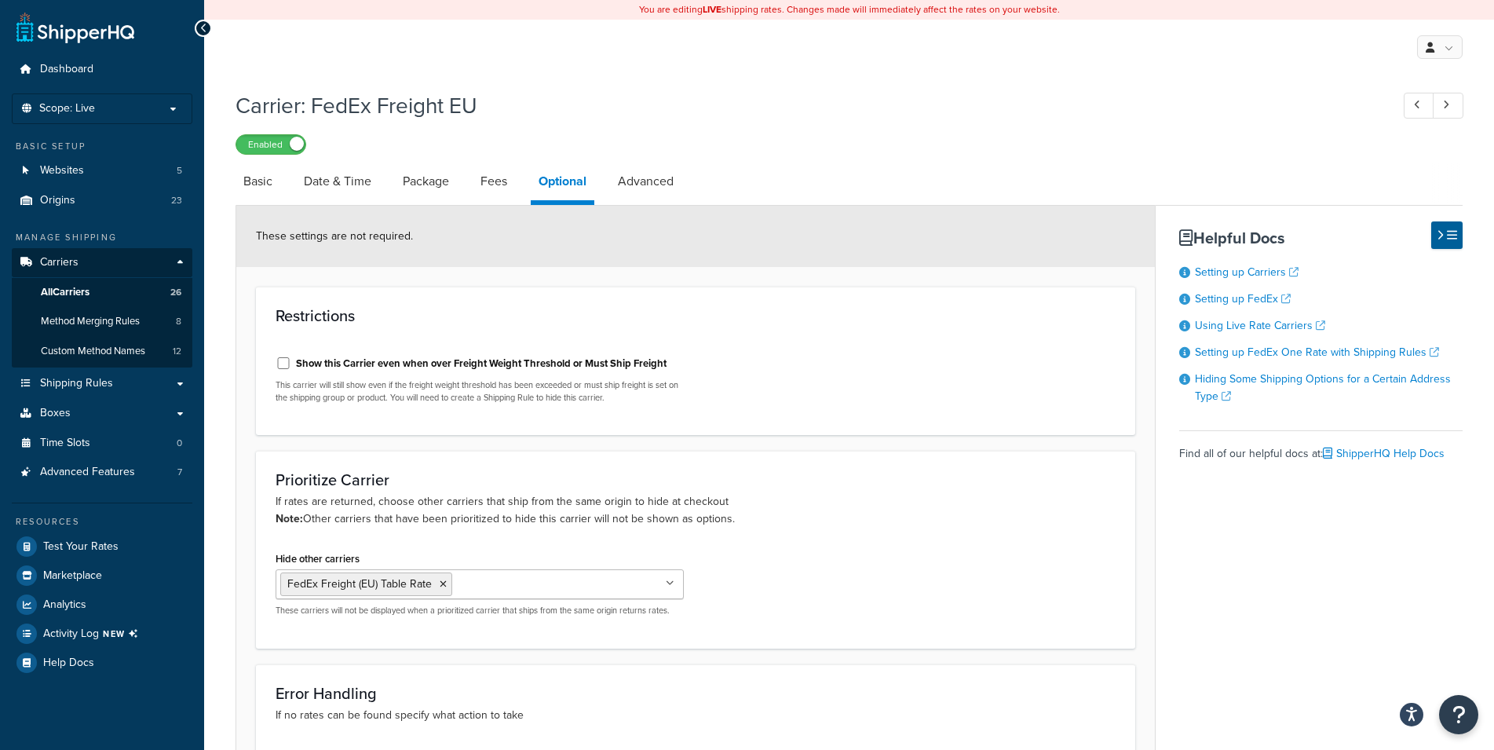
select select "fedEx"
select select "REGULAR_PICKUP"
select select "YOUR_PACKAGING"
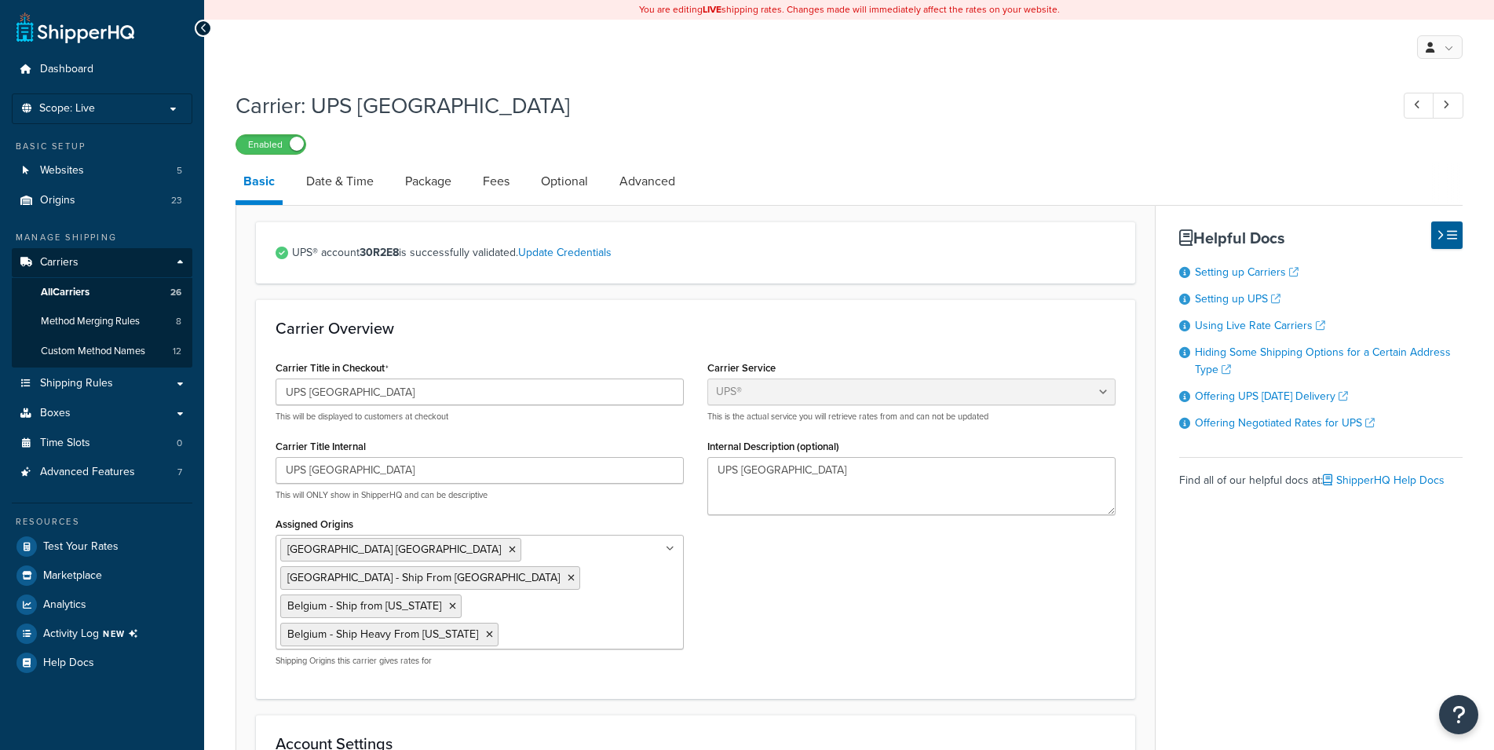
select select "ups"
select select "eur"
select select "03"
select select "convert_lb_kg"
click at [573, 188] on link "Optional" at bounding box center [564, 182] width 63 height 38
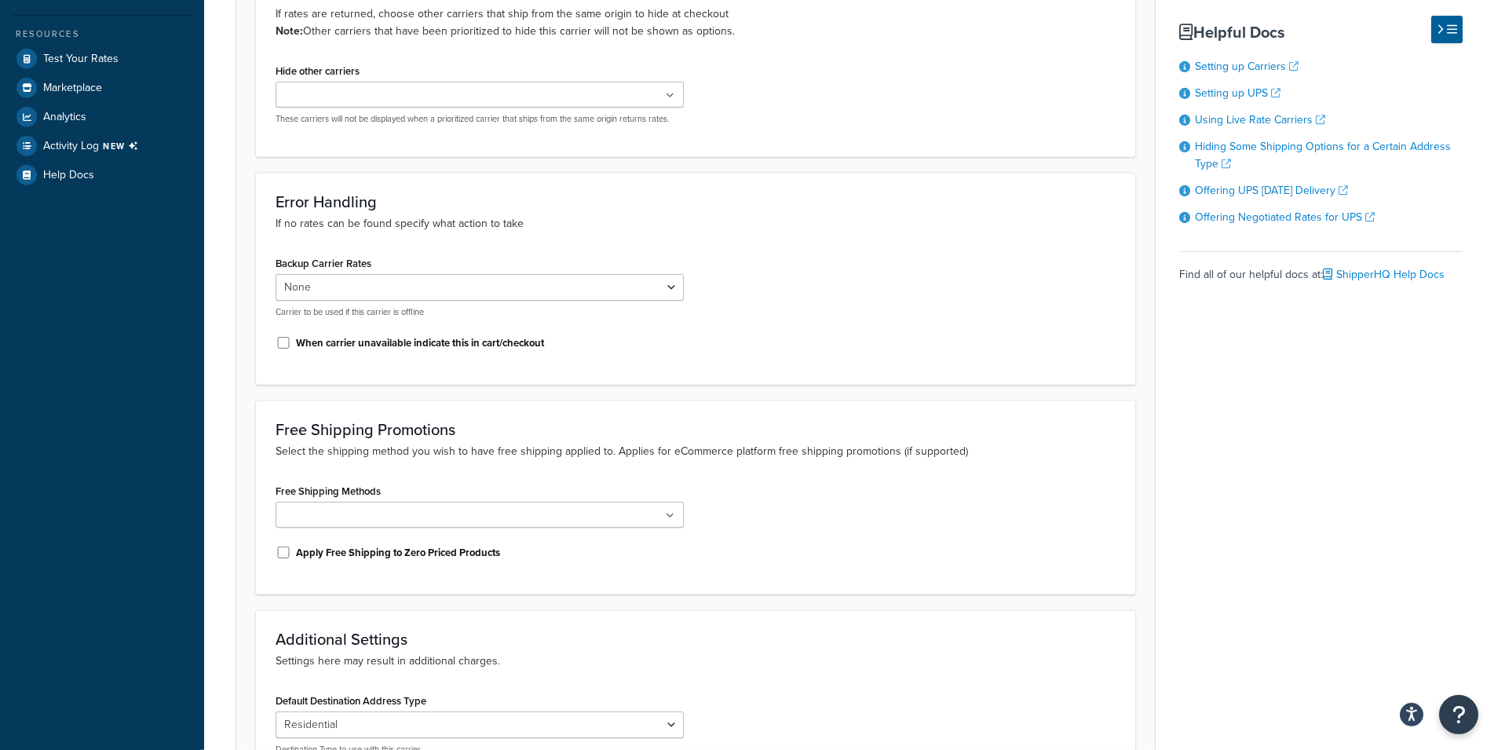
scroll to position [430, 0]
